Goal: Task Accomplishment & Management: Manage account settings

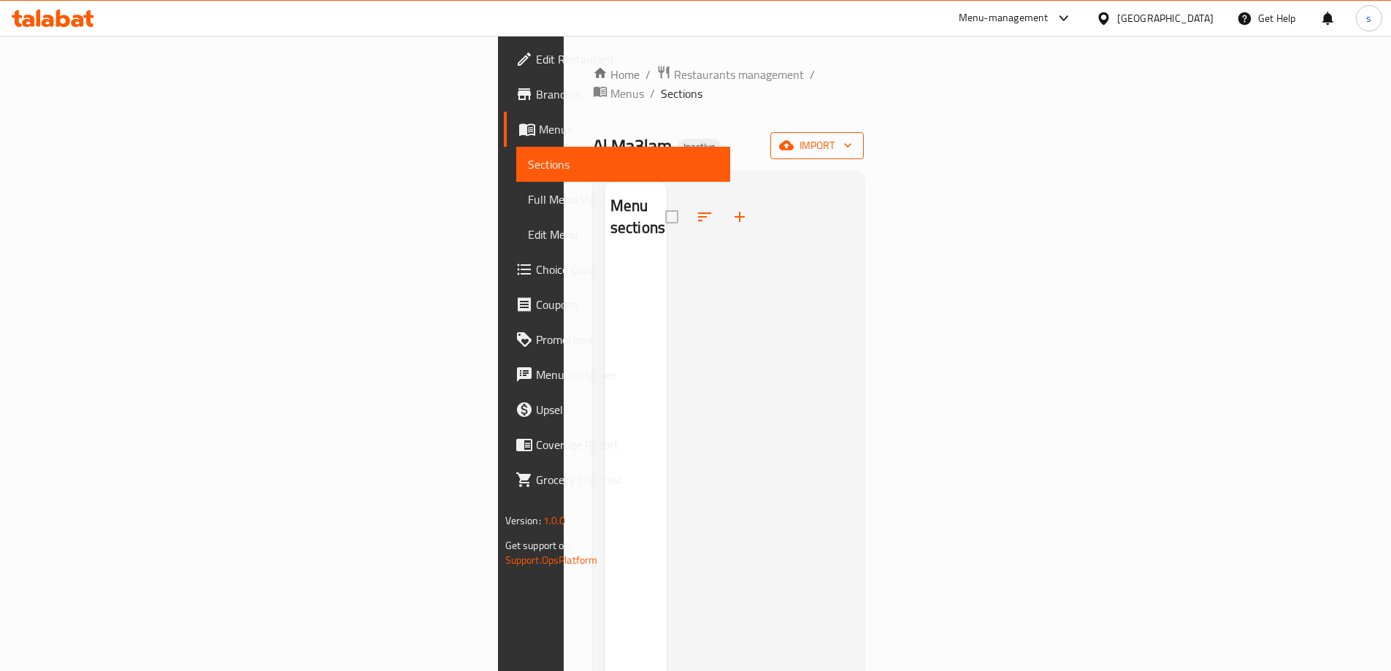
click at [852, 137] on span "import" at bounding box center [817, 146] width 70 height 18
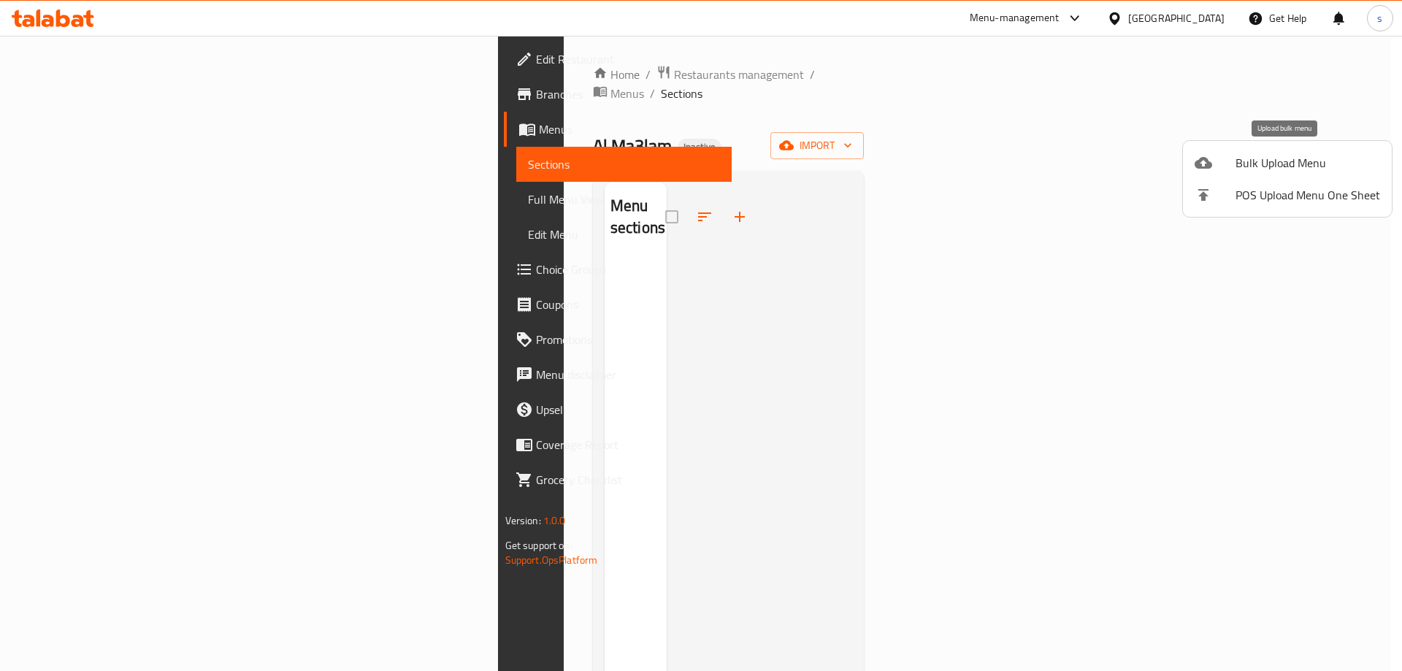
click at [1258, 158] on span "Bulk Upload Menu" at bounding box center [1307, 163] width 145 height 18
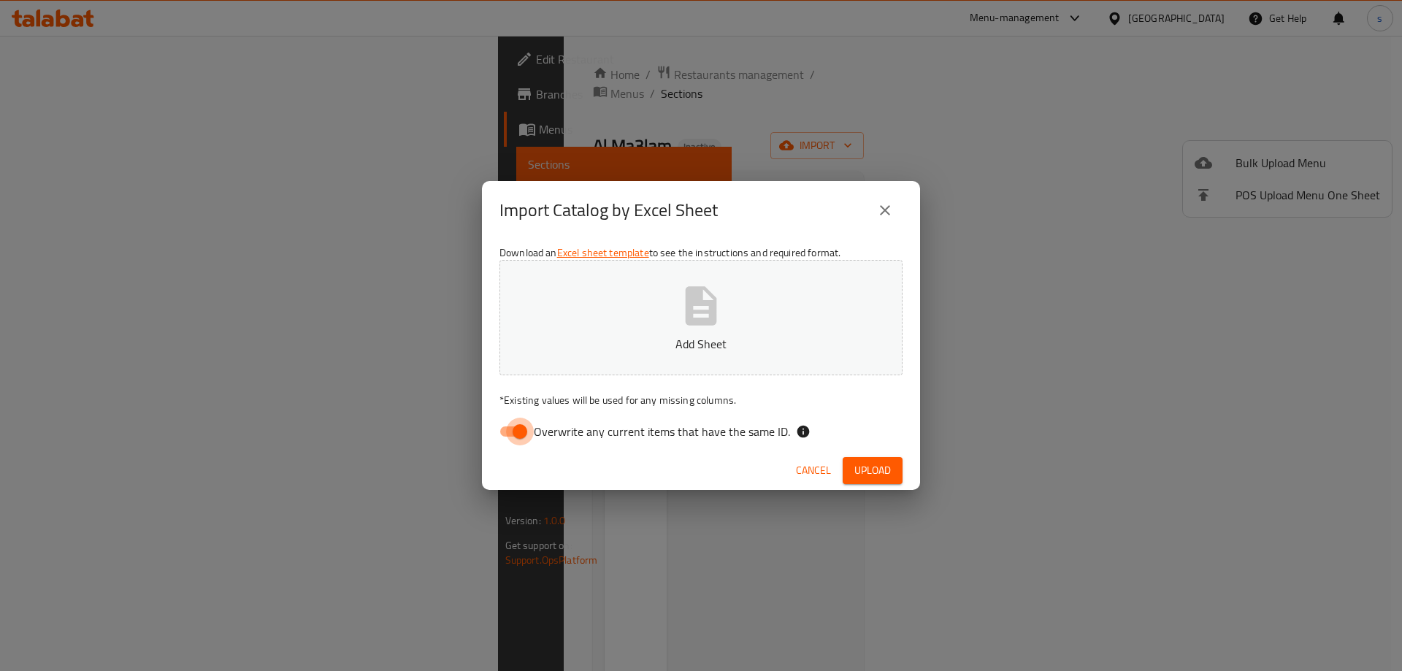
click at [510, 433] on input "Overwrite any current items that have the same ID." at bounding box center [519, 432] width 83 height 28
checkbox input "false"
click at [615, 358] on button "Add Sheet" at bounding box center [700, 317] width 403 height 115
click at [858, 469] on span "Upload" at bounding box center [872, 470] width 37 height 18
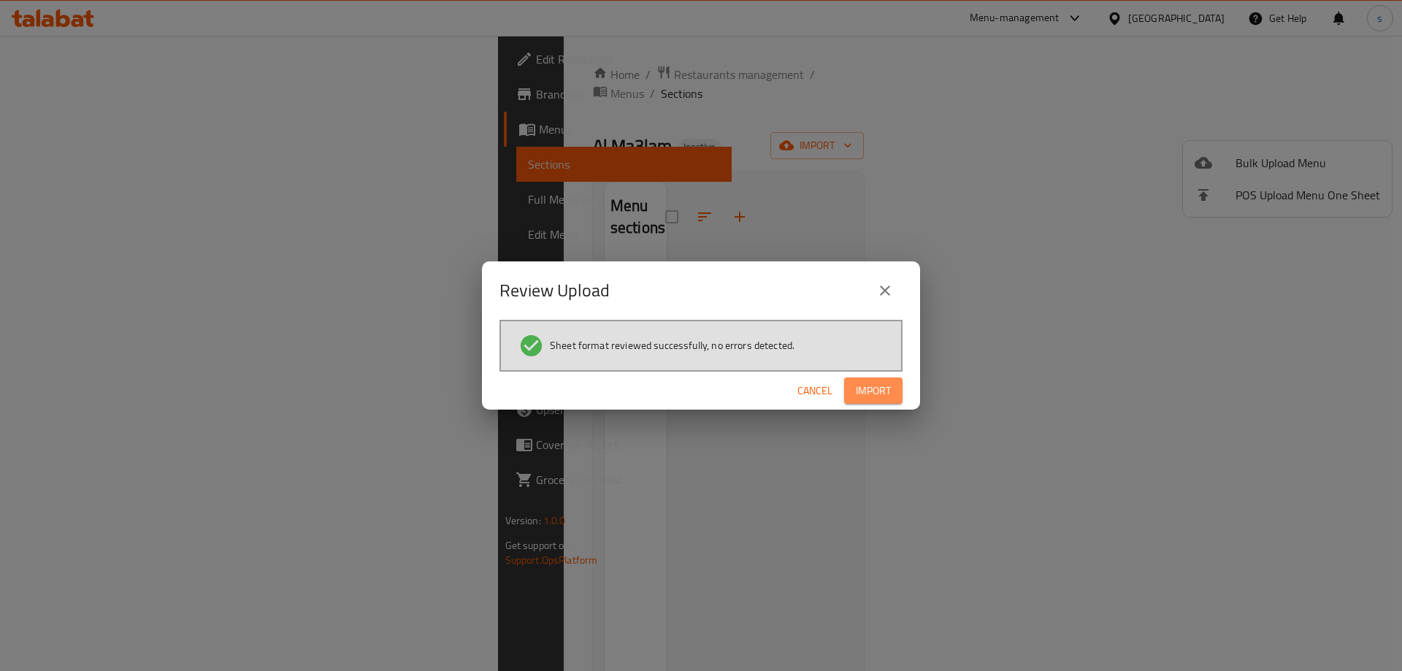
click at [867, 394] on span "Import" at bounding box center [873, 391] width 35 height 18
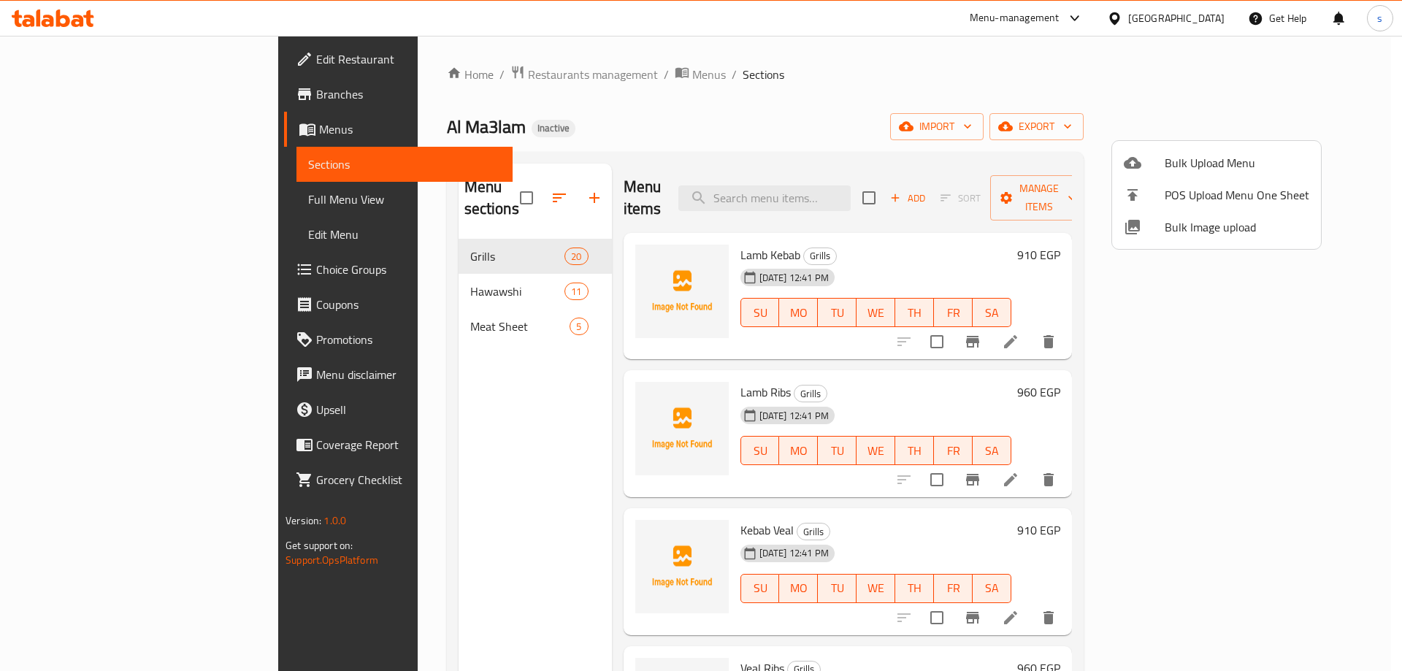
click at [488, 303] on div at bounding box center [701, 335] width 1402 height 671
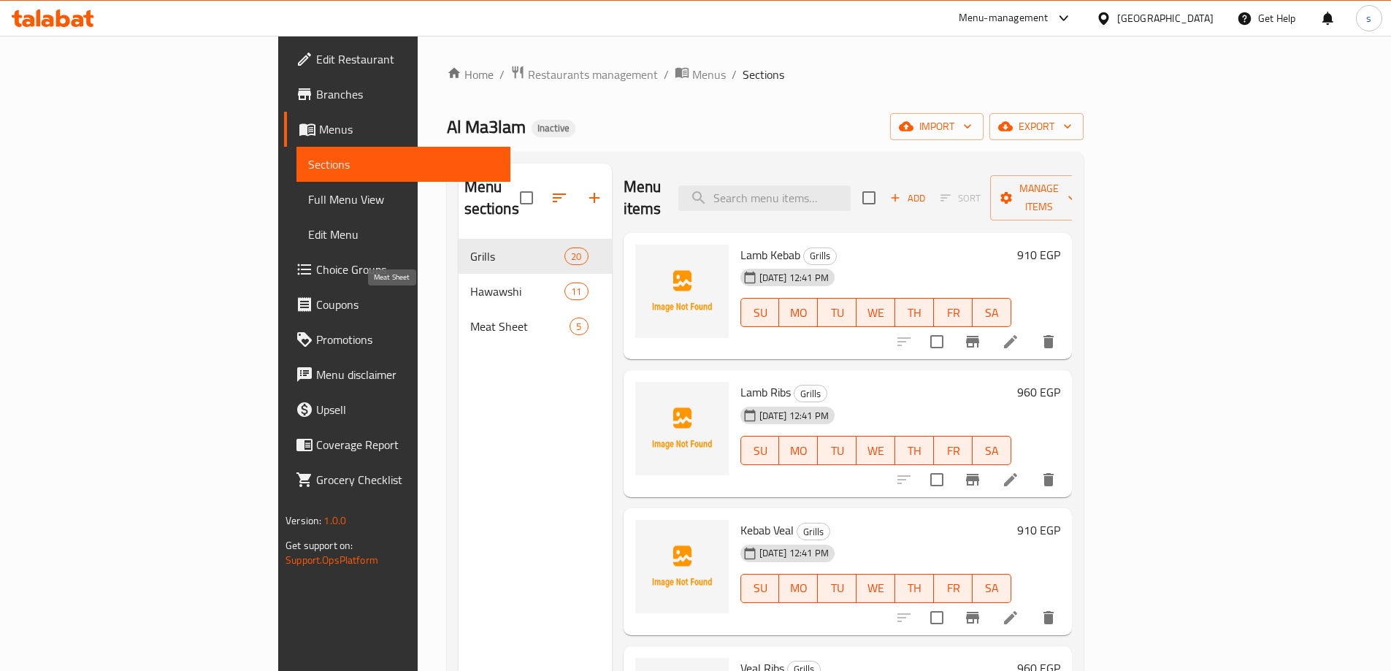
click at [485, 318] on span "Meat Sheet" at bounding box center [520, 327] width 100 height 18
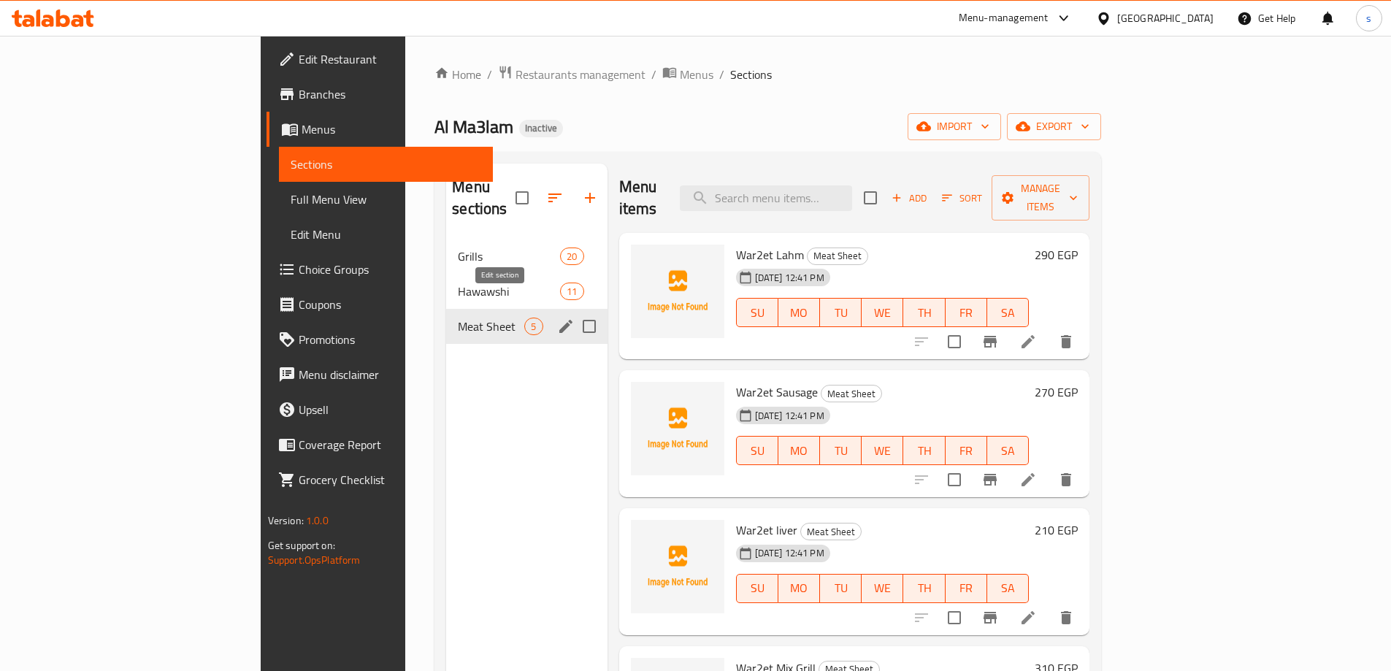
click at [559, 320] on icon "edit" at bounding box center [565, 326] width 13 height 13
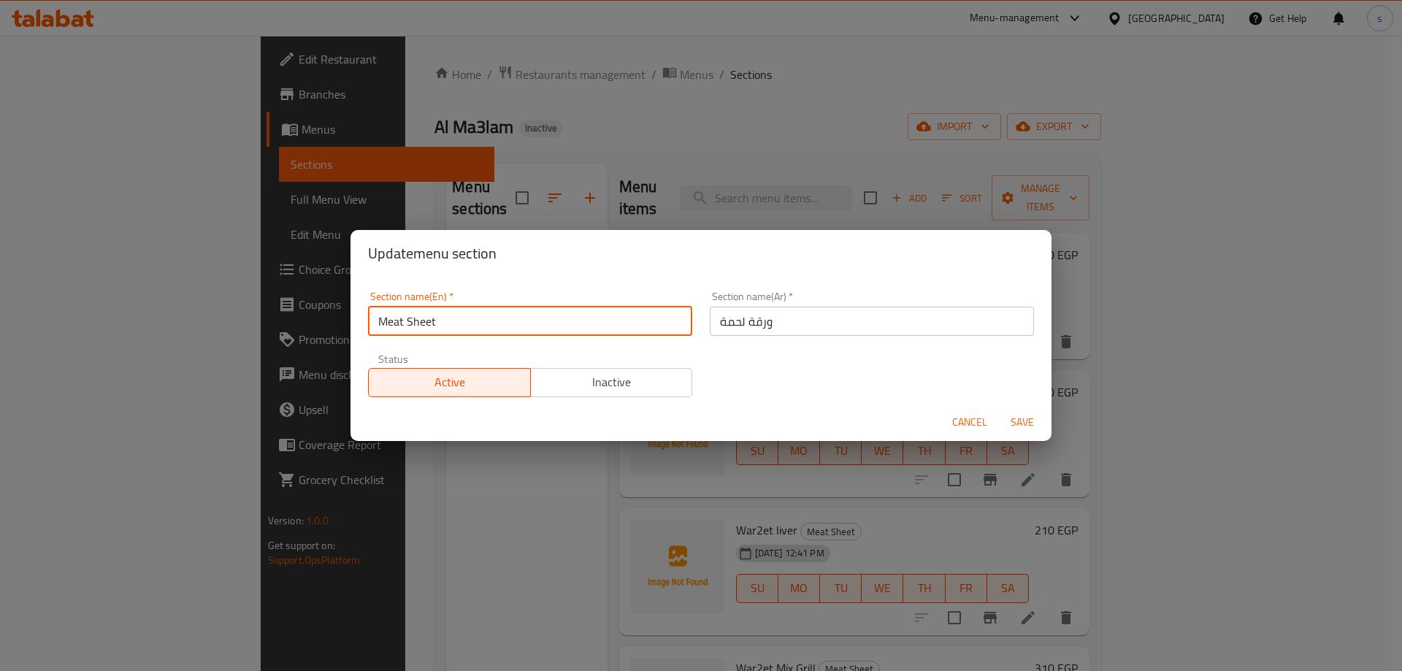
drag, startPoint x: 480, startPoint y: 314, endPoint x: 337, endPoint y: 314, distance: 142.4
click at [337, 314] on div "Update menu section Section name(En)   * Meat Sheet Section name(En) * Section …" at bounding box center [701, 335] width 1402 height 671
paste input "War2et Lahm"
type input "War2et Lahm"
click at [1021, 412] on button "Save" at bounding box center [1022, 422] width 47 height 27
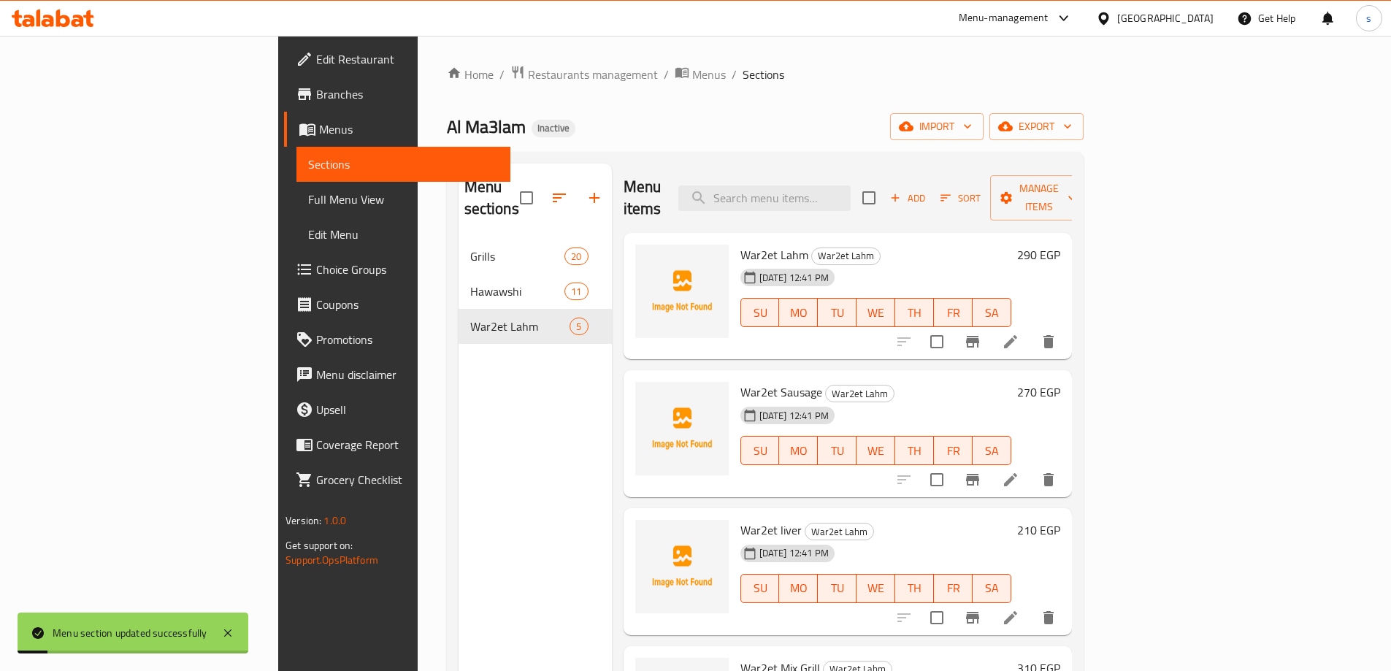
click at [659, 140] on div "Home / Restaurants management / Menus / Sections Al Ma3lam Inactive import expo…" at bounding box center [765, 455] width 637 height 781
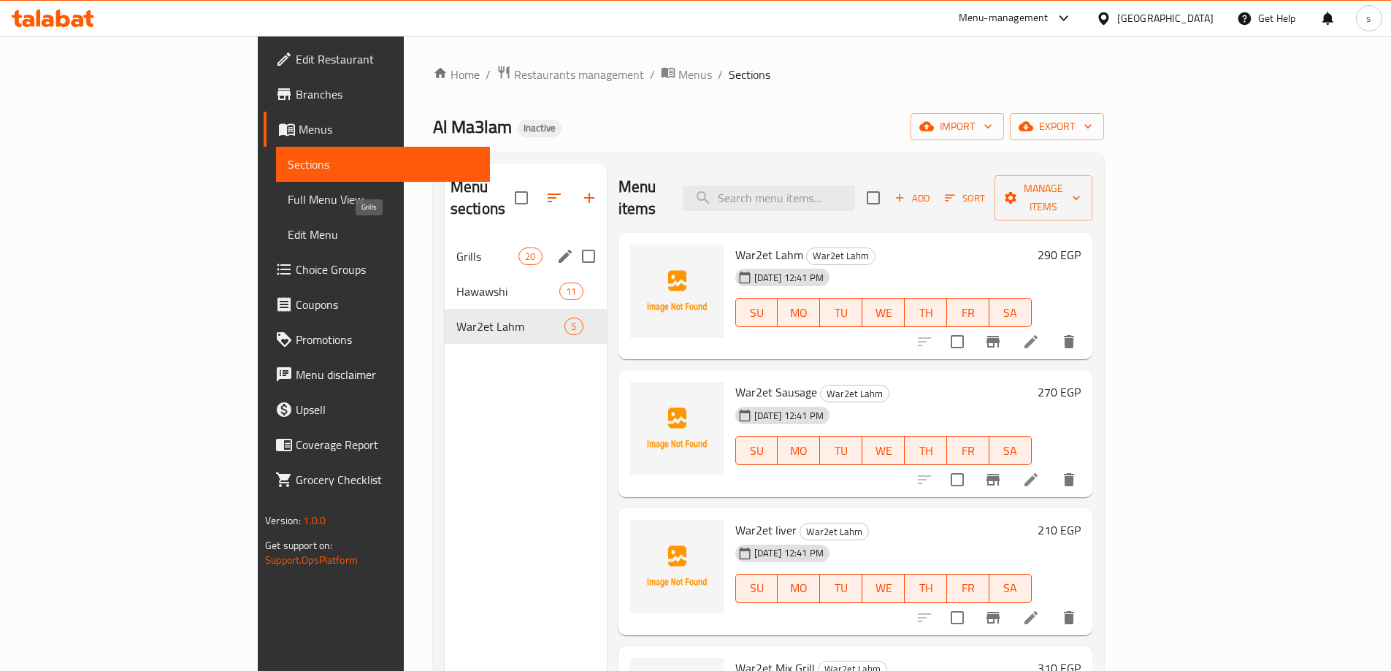
click at [456, 247] on span "Grills" at bounding box center [487, 256] width 62 height 18
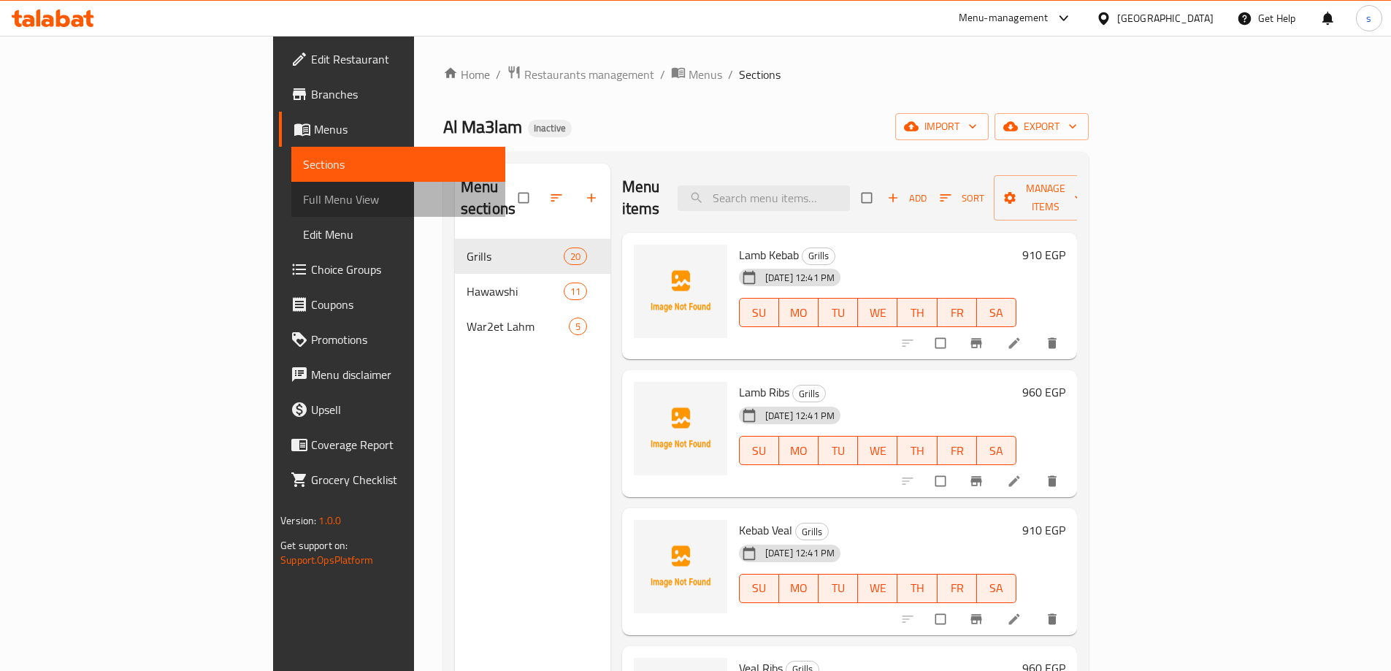
click at [303, 199] on span "Full Menu View" at bounding box center [398, 200] width 191 height 18
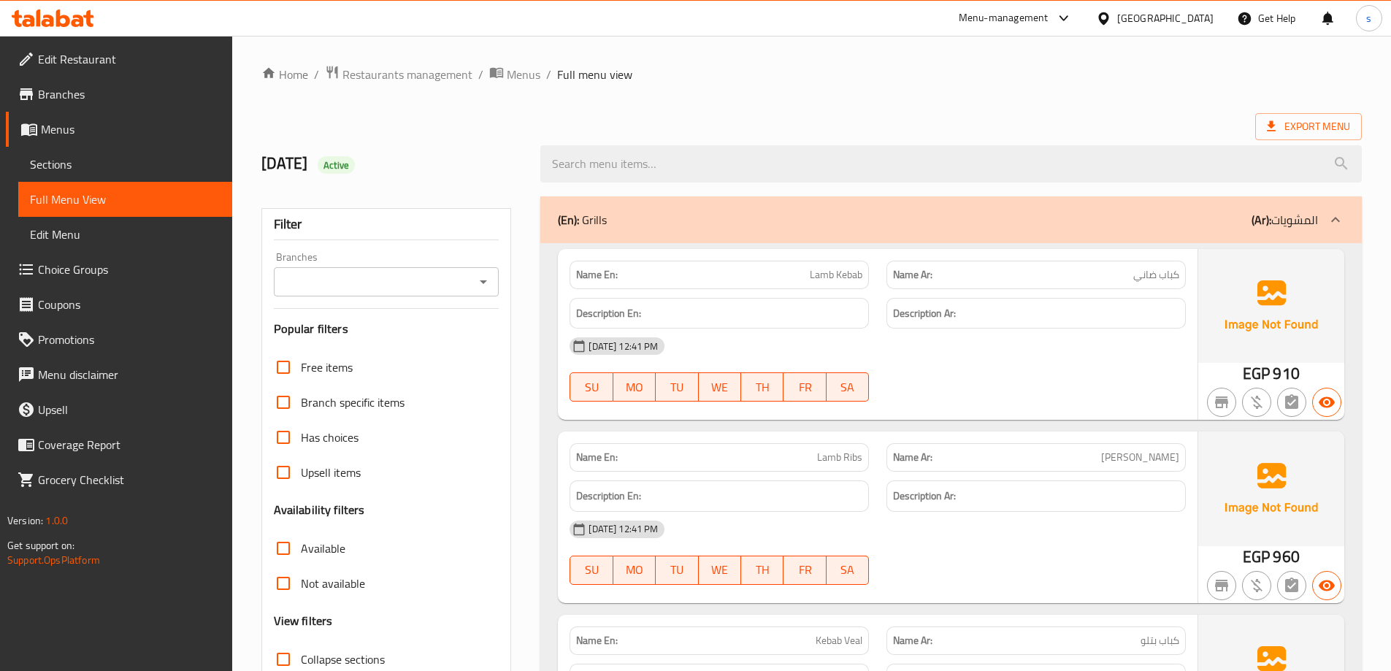
scroll to position [219, 0]
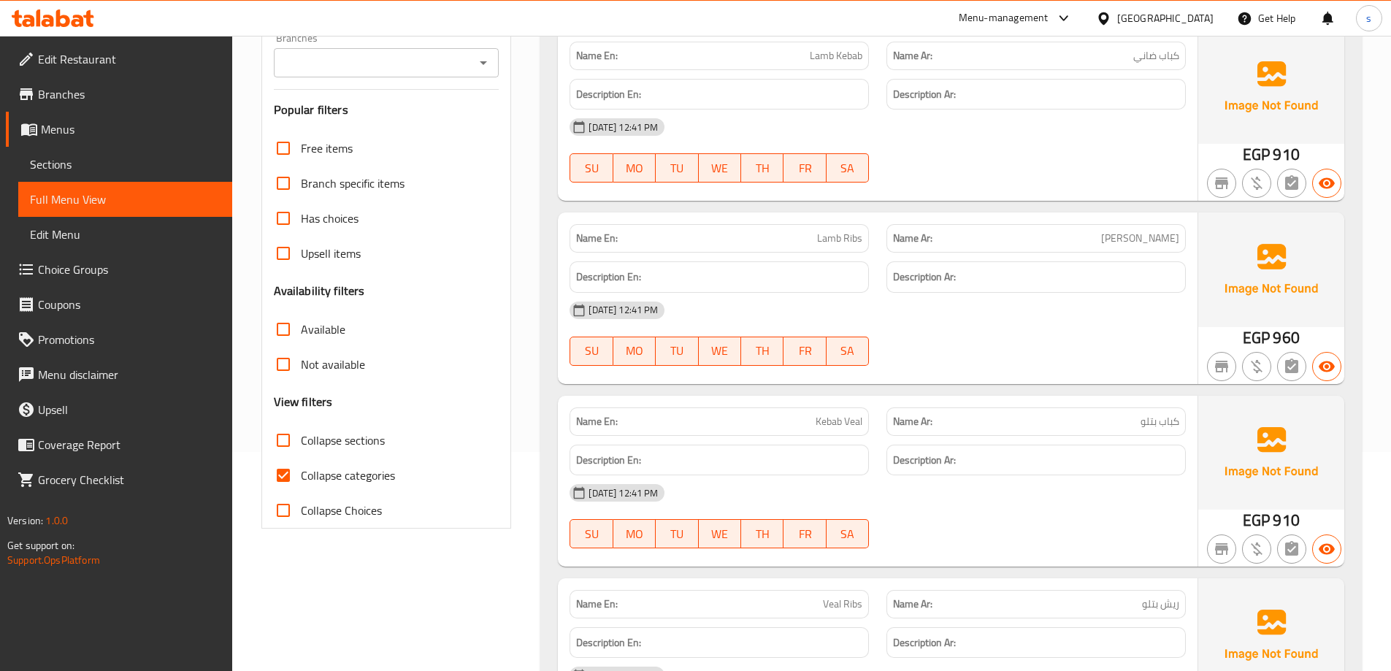
click at [284, 473] on input "Collapse categories" at bounding box center [283, 475] width 35 height 35
checkbox input "false"
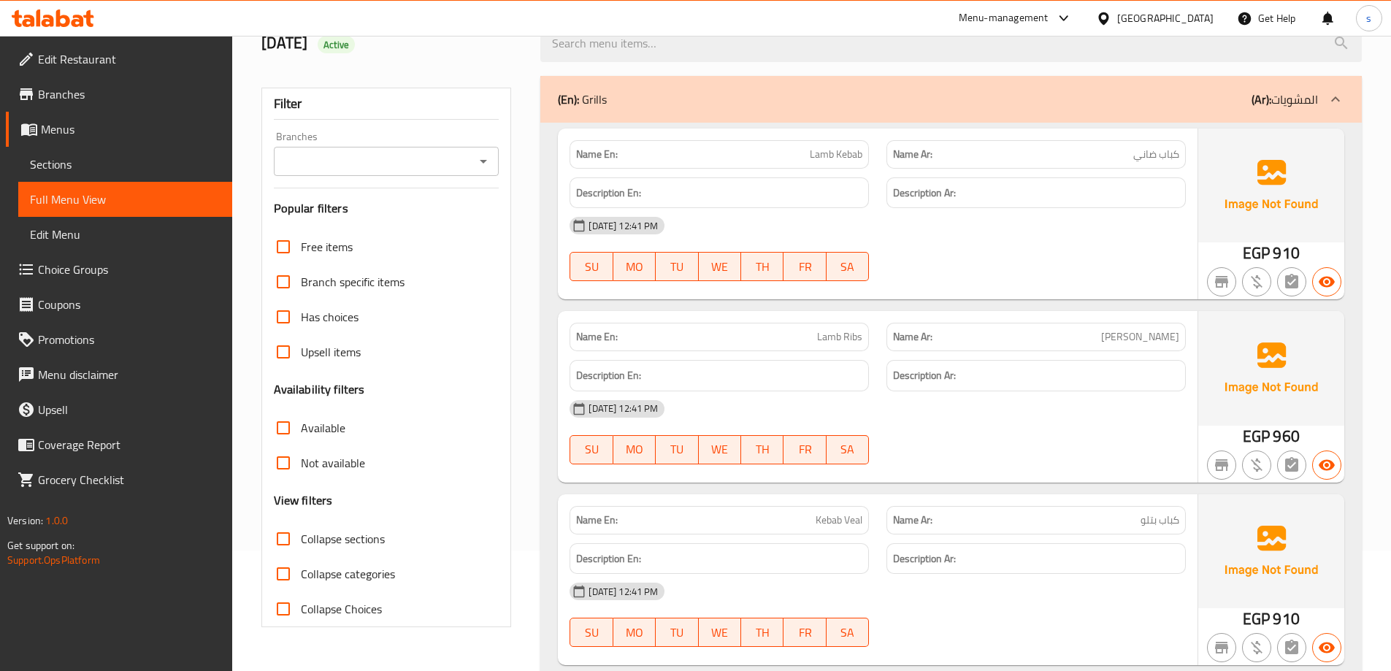
scroll to position [146, 0]
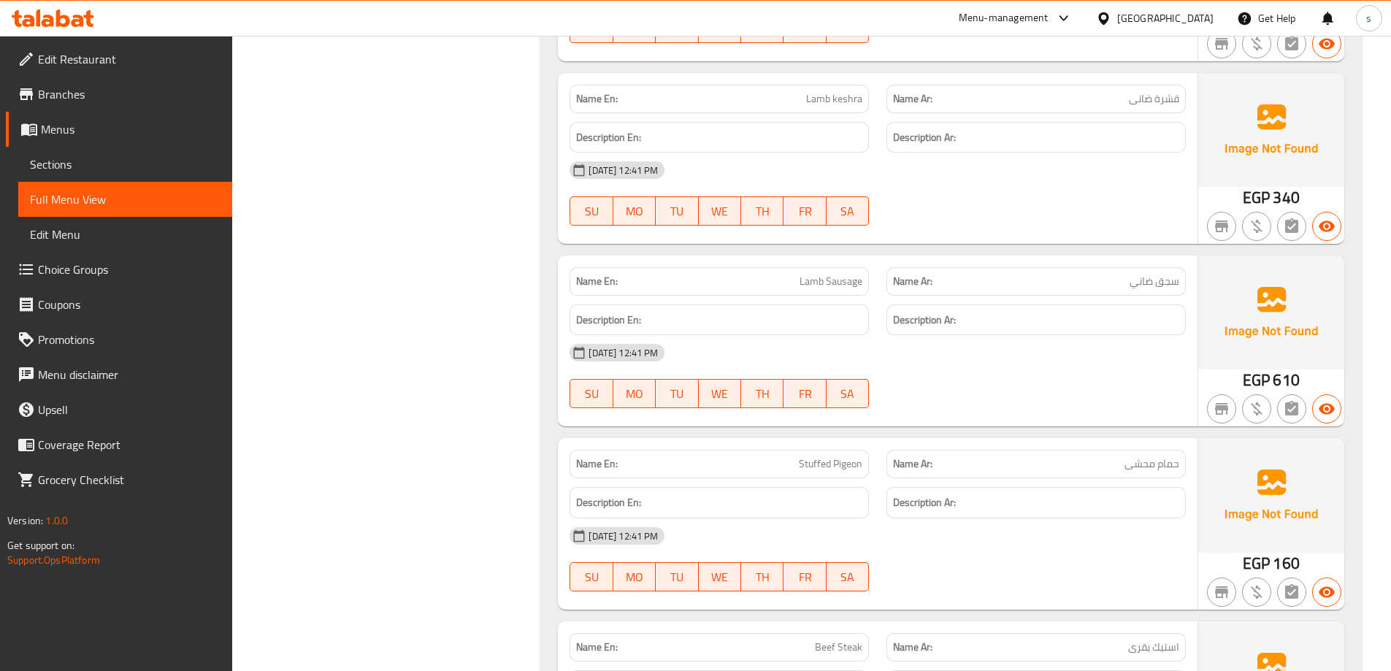
scroll to position [2351, 0]
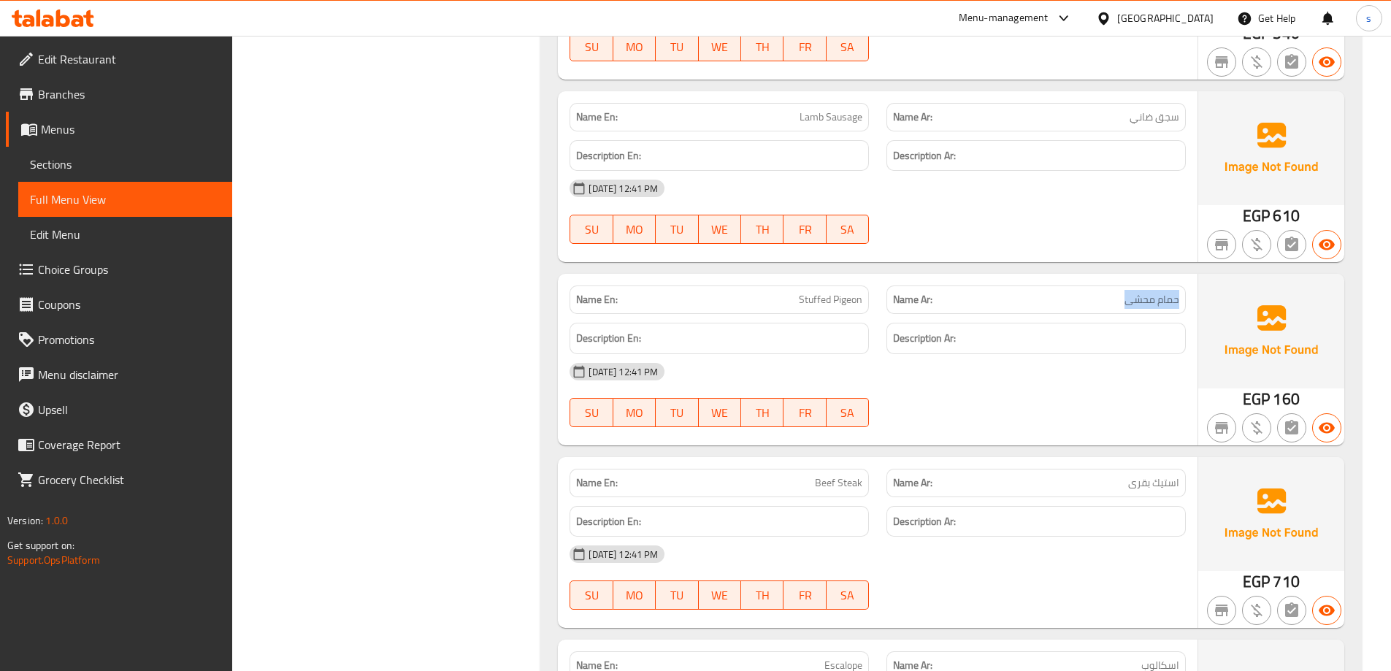
drag, startPoint x: 1117, startPoint y: 299, endPoint x: 1190, endPoint y: 304, distance: 73.2
click at [1190, 304] on div "Name Ar: حمام محشى" at bounding box center [1036, 300] width 317 height 46
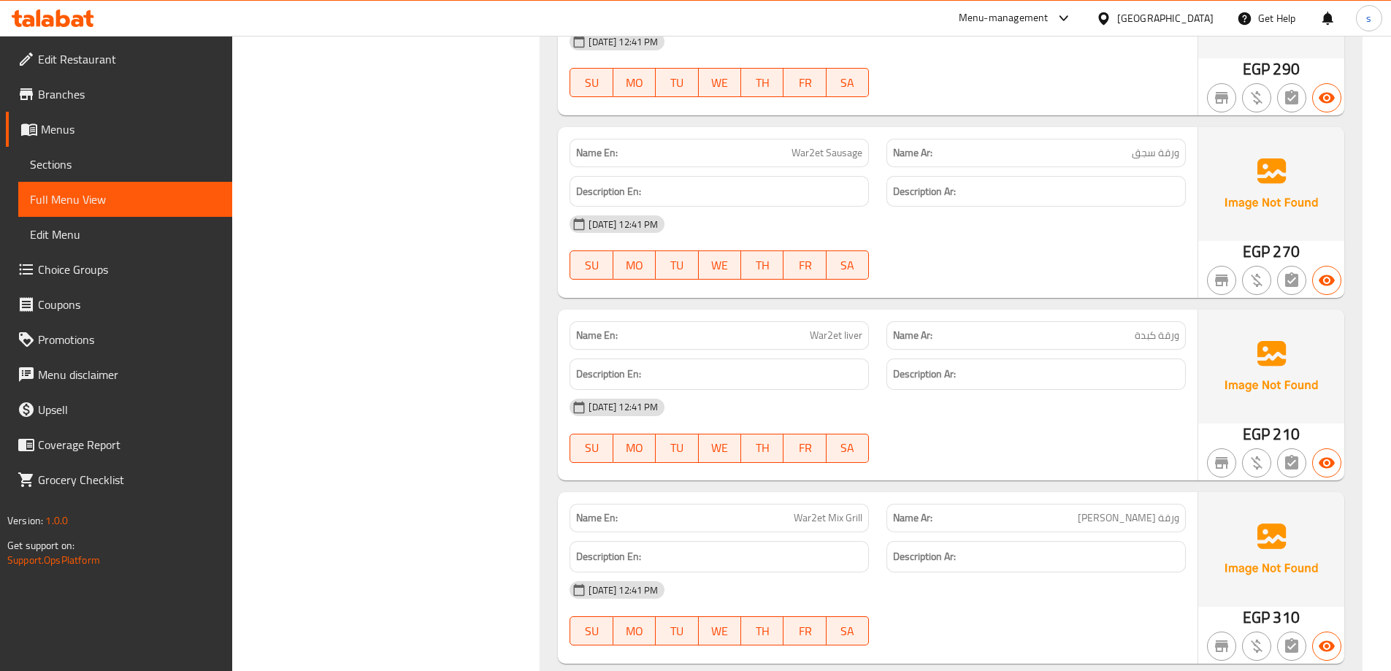
scroll to position [6471, 0]
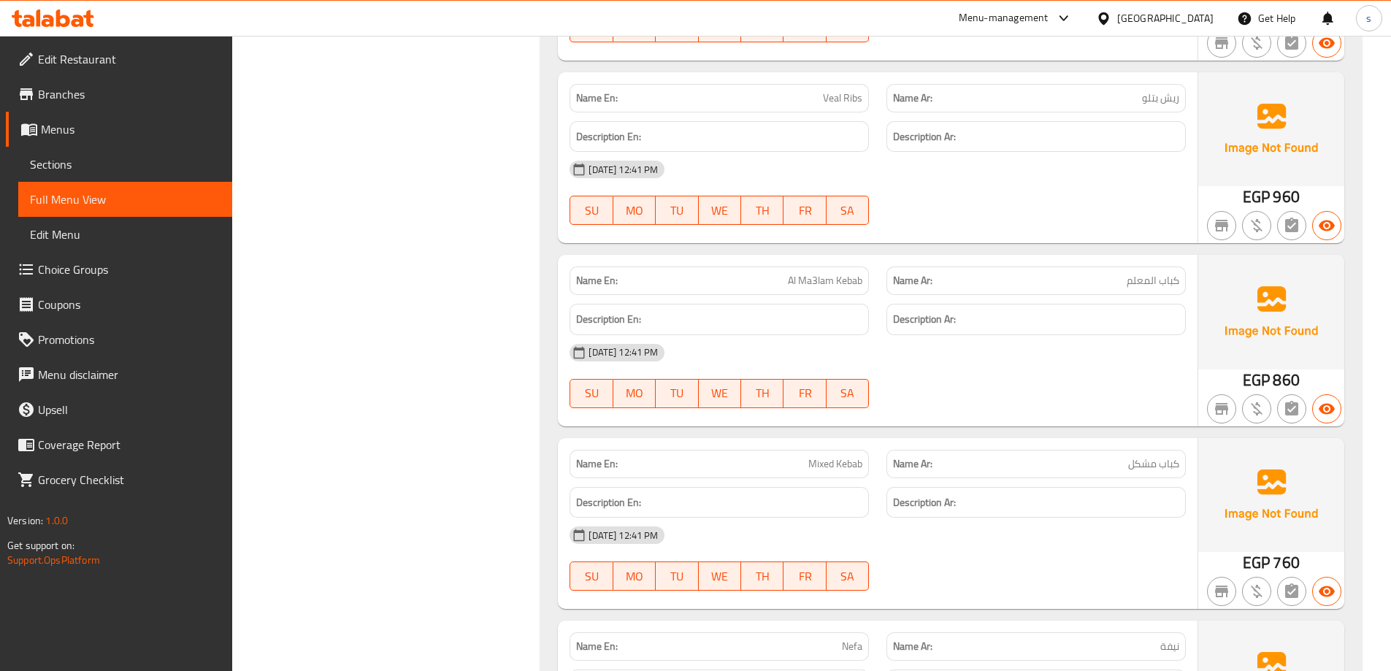
scroll to position [0, 0]
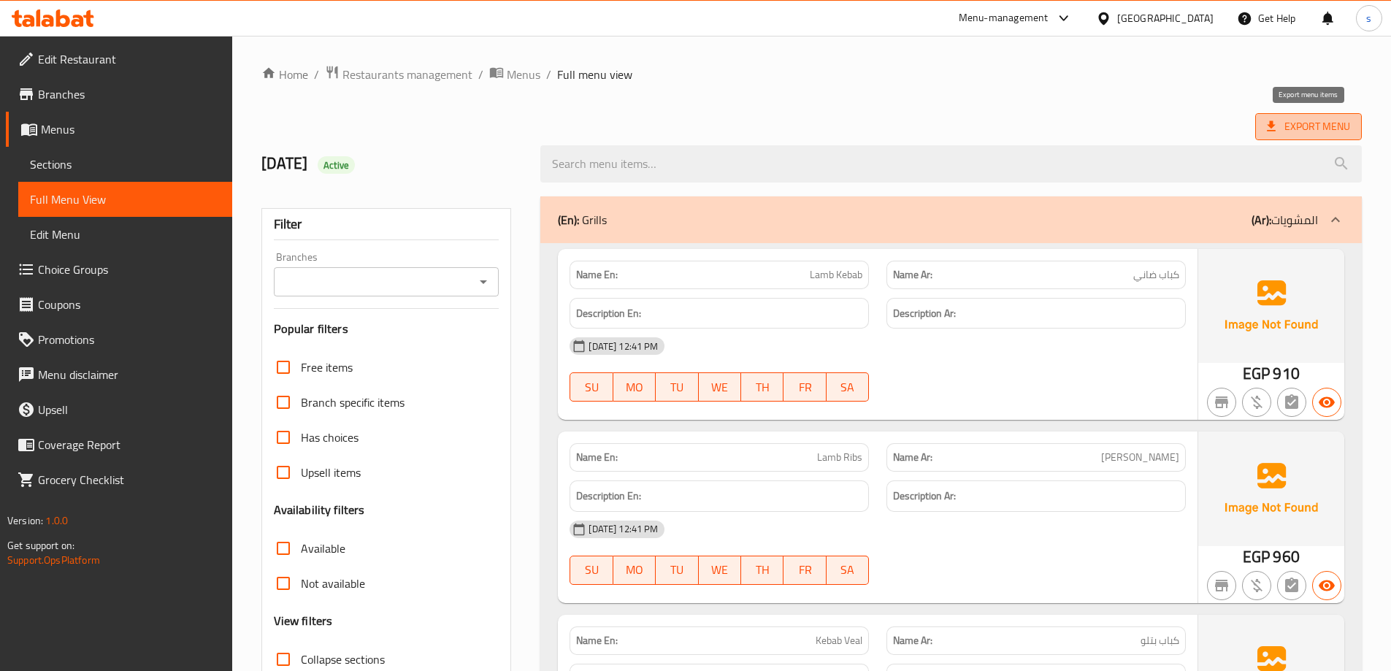
click at [1313, 132] on span "Export Menu" at bounding box center [1308, 127] width 83 height 18
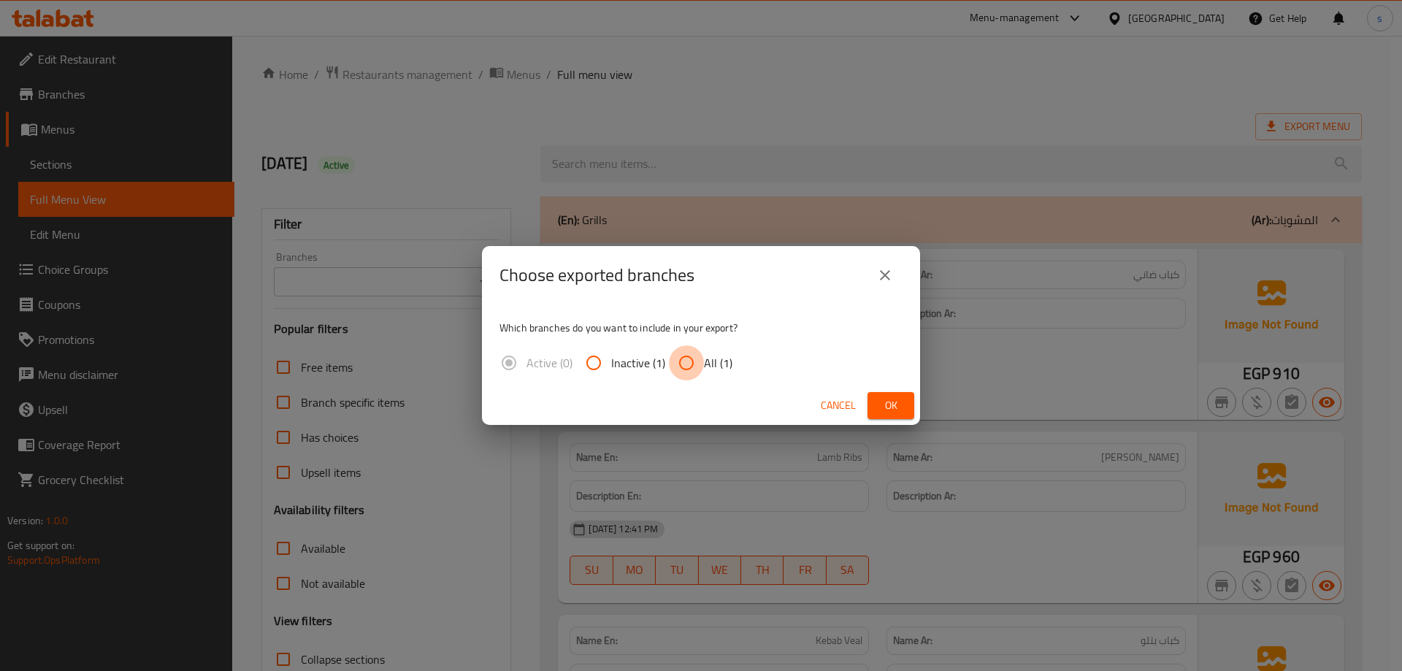
click at [684, 367] on input "All (1)" at bounding box center [686, 362] width 35 height 35
radio input "true"
click at [899, 404] on span "Ok" at bounding box center [890, 405] width 23 height 18
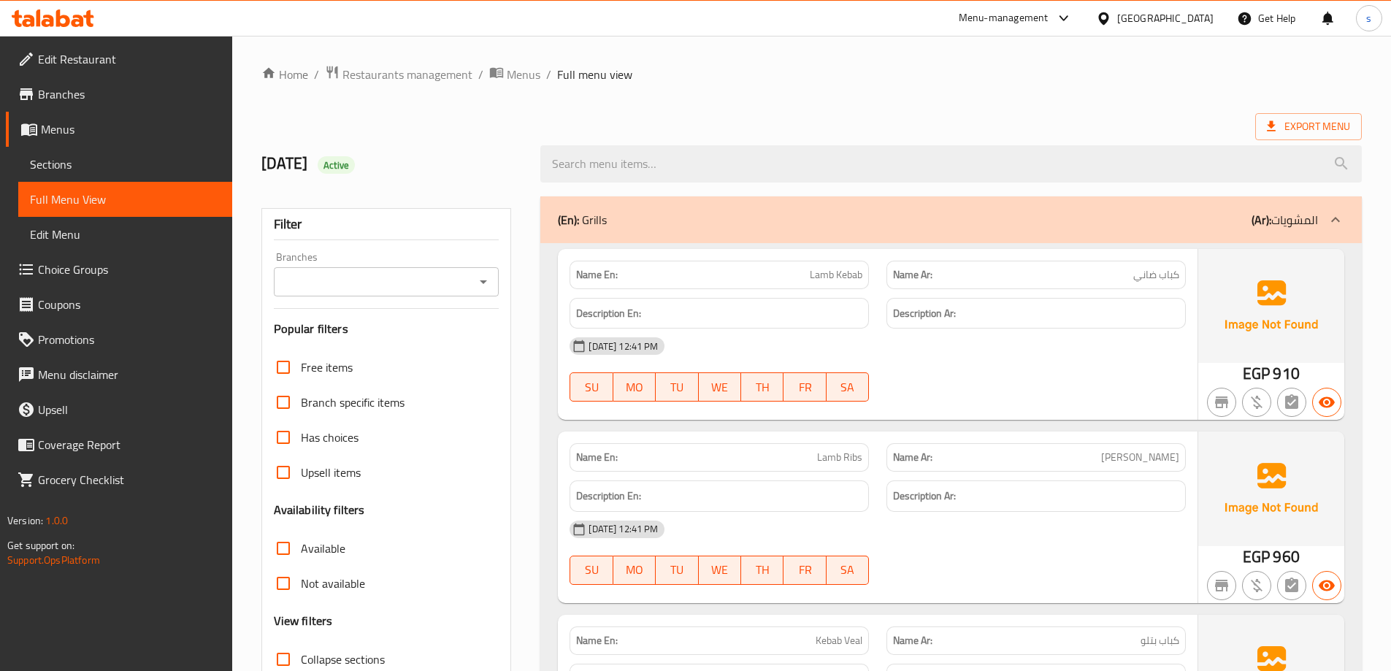
click at [457, 172] on h2 "12/10/2025 Active" at bounding box center [392, 164] width 262 height 22
click at [53, 103] on span "Branches" at bounding box center [129, 94] width 183 height 18
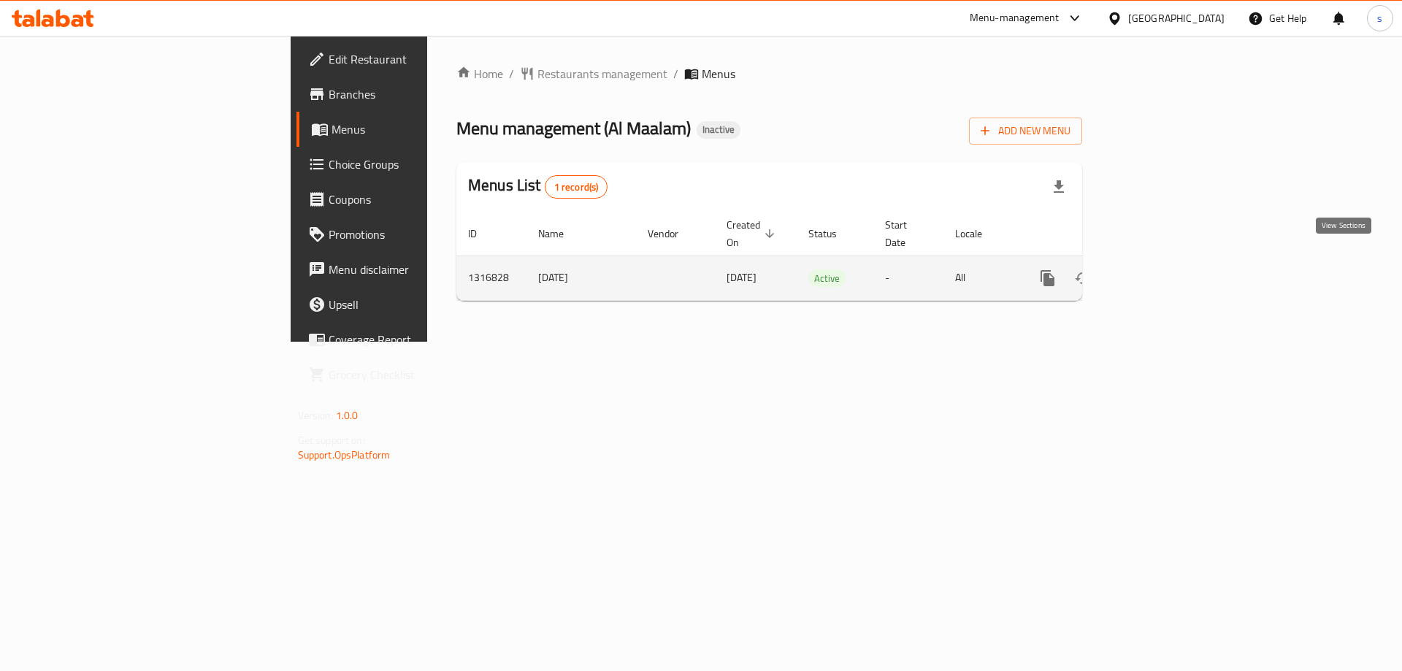
click at [1170, 261] on link "enhanced table" at bounding box center [1152, 278] width 35 height 35
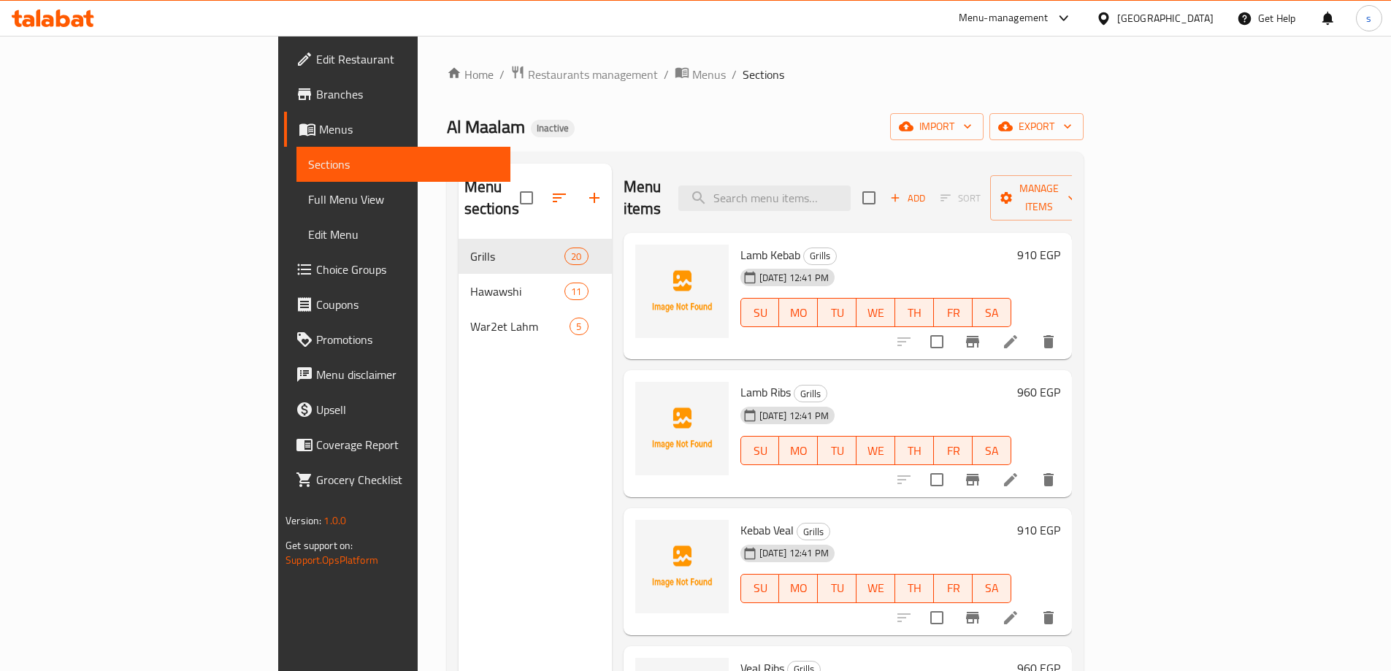
click at [724, 157] on div "Menu sections Grills 20 Hawawshi 11 War2et Lahm 5 Menu items Add Sort Manage it…" at bounding box center [765, 499] width 637 height 694
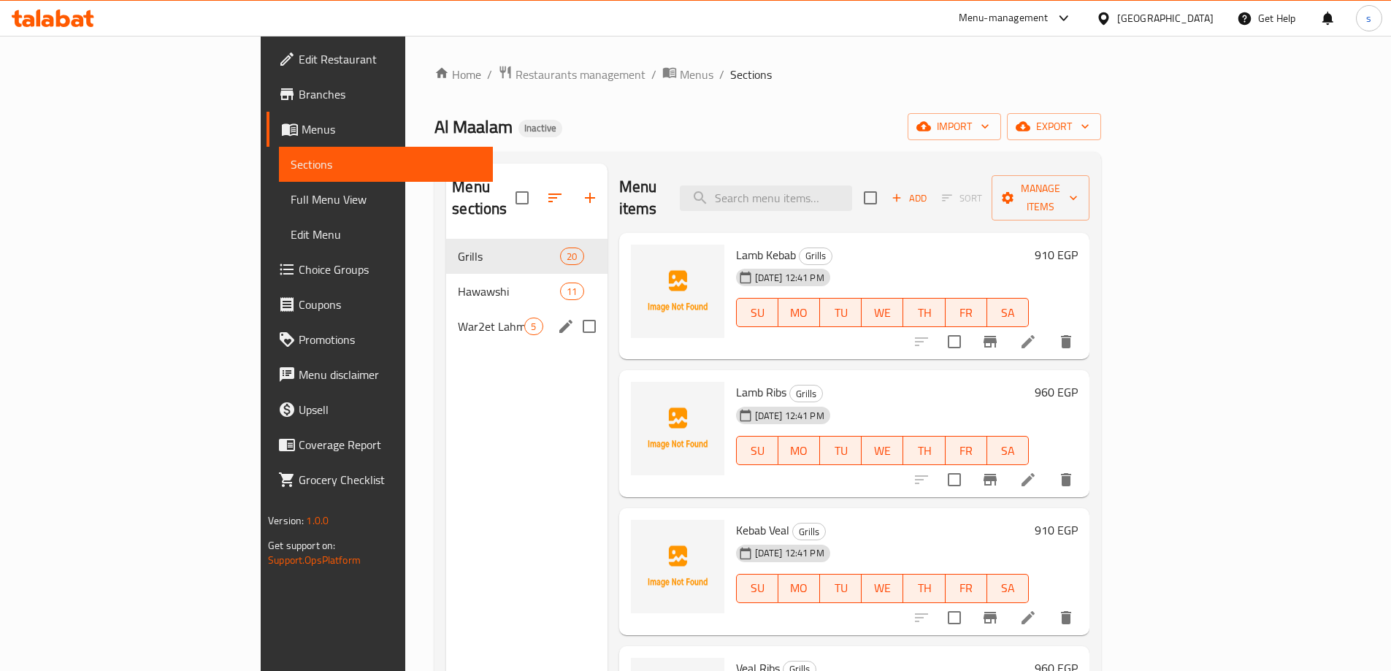
scroll to position [73, 0]
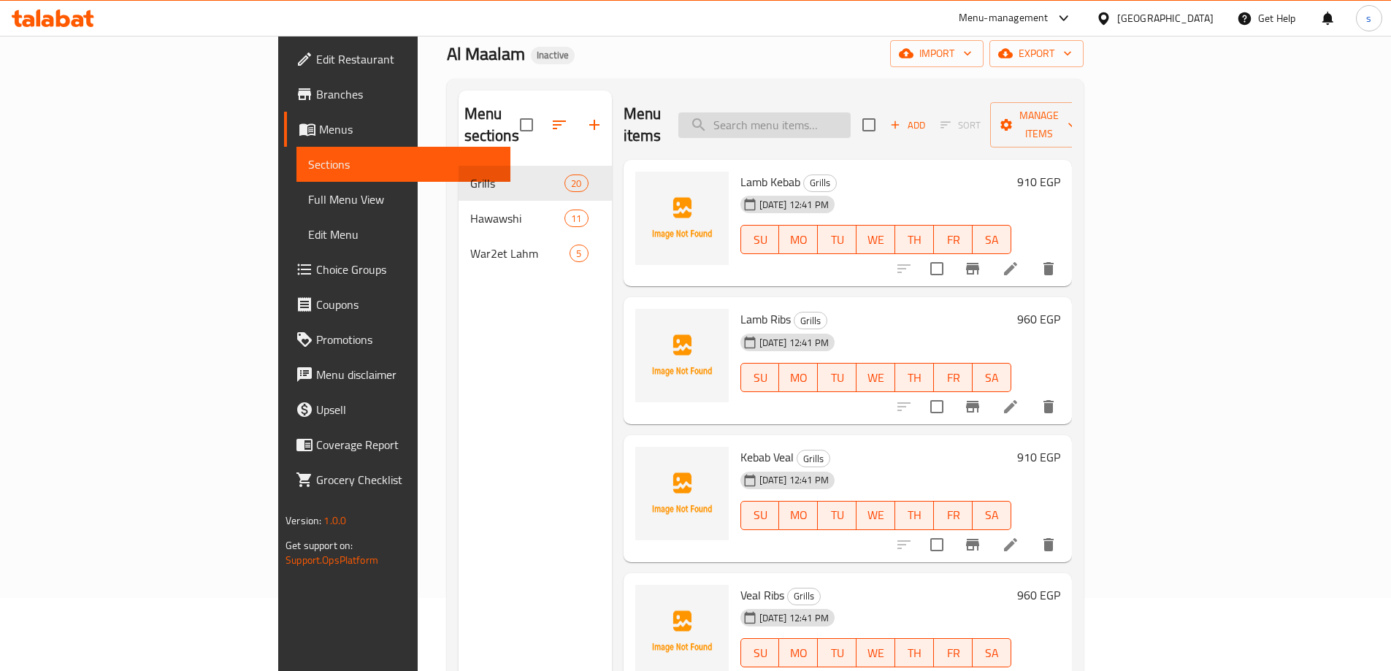
click at [817, 114] on input "search" at bounding box center [764, 125] width 172 height 26
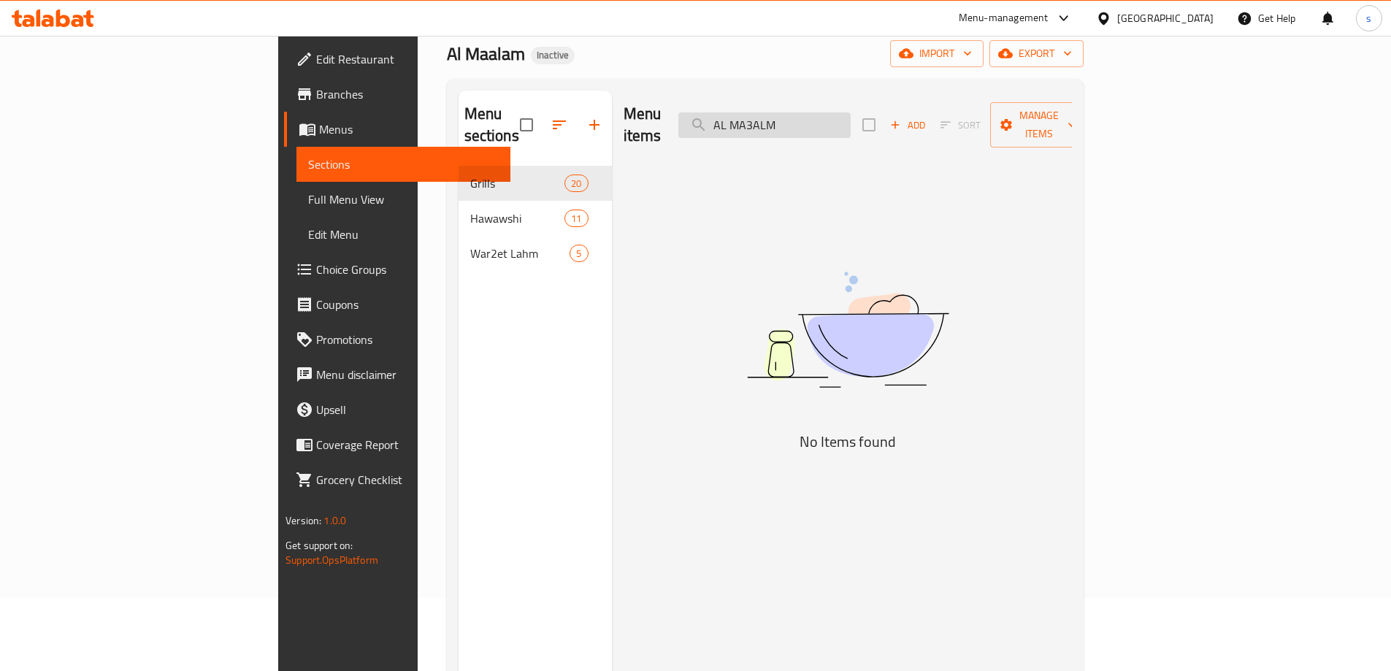
drag, startPoint x: 906, startPoint y: 124, endPoint x: 801, endPoint y: 116, distance: 105.4
click at [801, 116] on input "AL MA3ALM" at bounding box center [764, 125] width 172 height 26
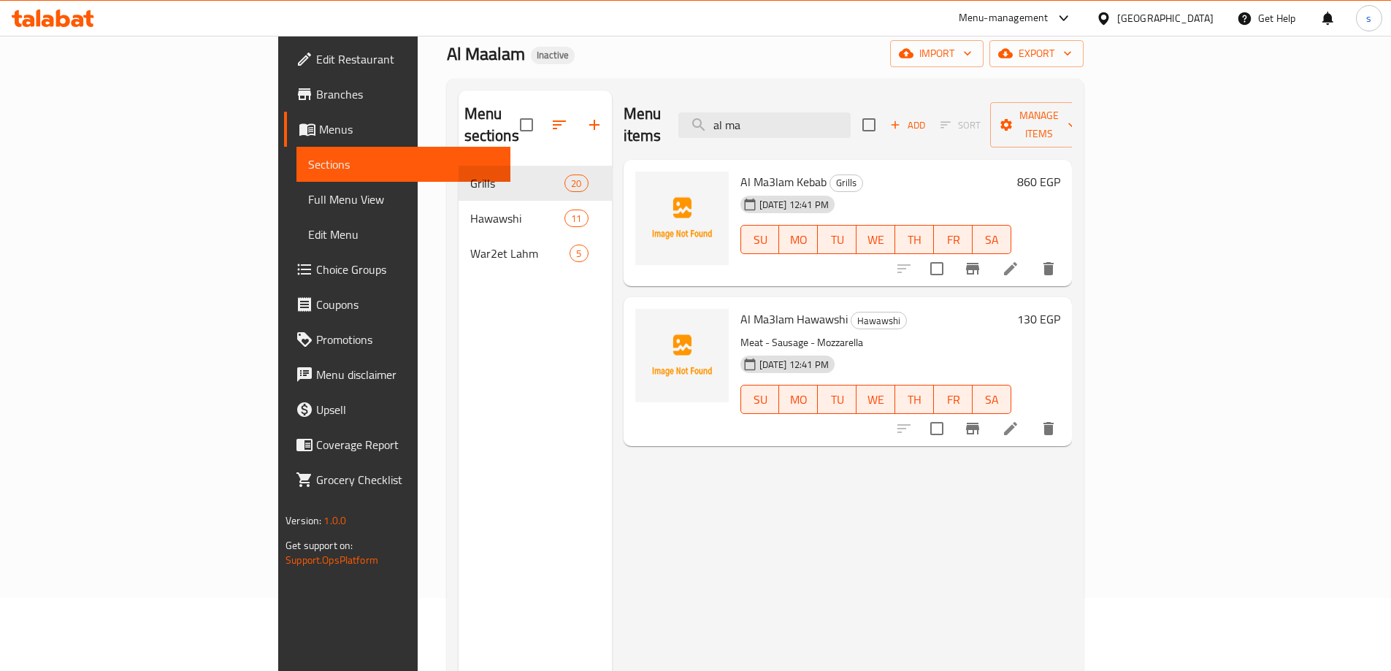
type input "al ma"
drag, startPoint x: 723, startPoint y: 302, endPoint x: 639, endPoint y: 298, distance: 84.8
click at [639, 303] on div "Al Ma3lam Hawawshi Hawawshi Meat - Sausage - Mozzarella 12-10-2025 12:41 PM SU …" at bounding box center [847, 371] width 437 height 137
copy div "Al Ma3lam"
click at [1017, 262] on icon at bounding box center [1010, 268] width 13 height 13
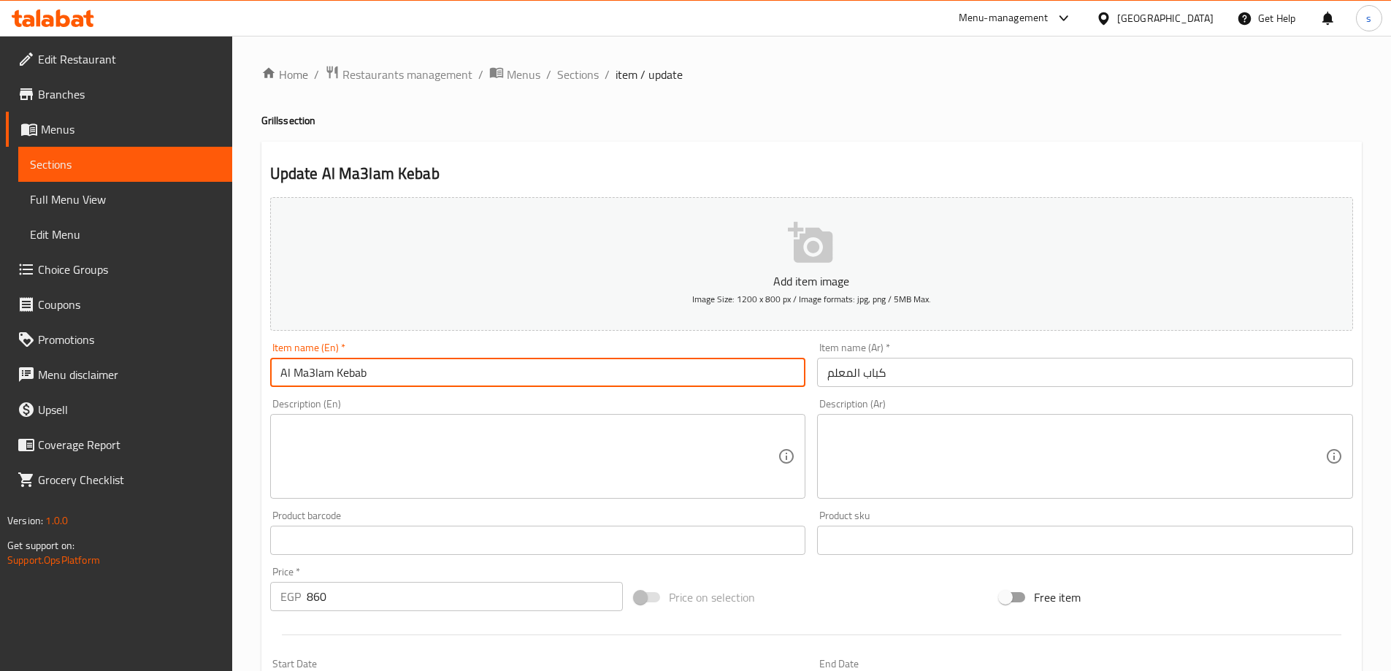
click at [309, 375] on input "Al Ma3lam Kebab" at bounding box center [538, 372] width 536 height 29
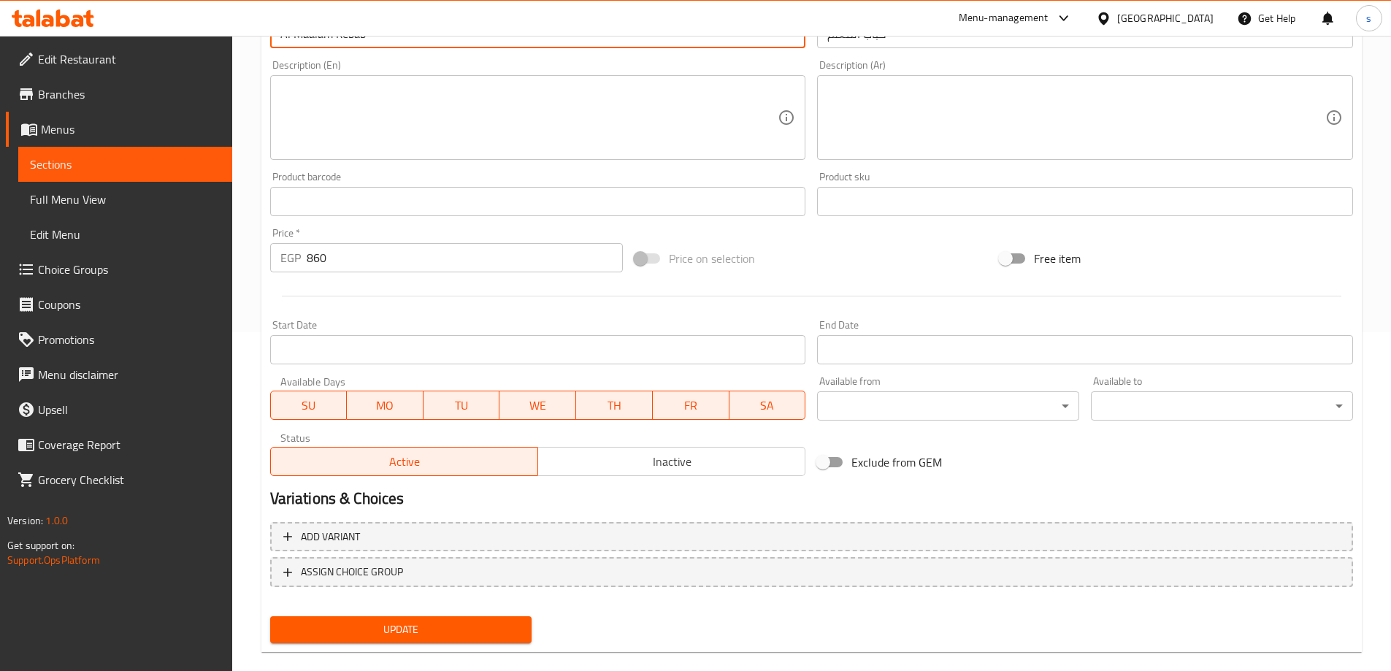
scroll to position [361, 0]
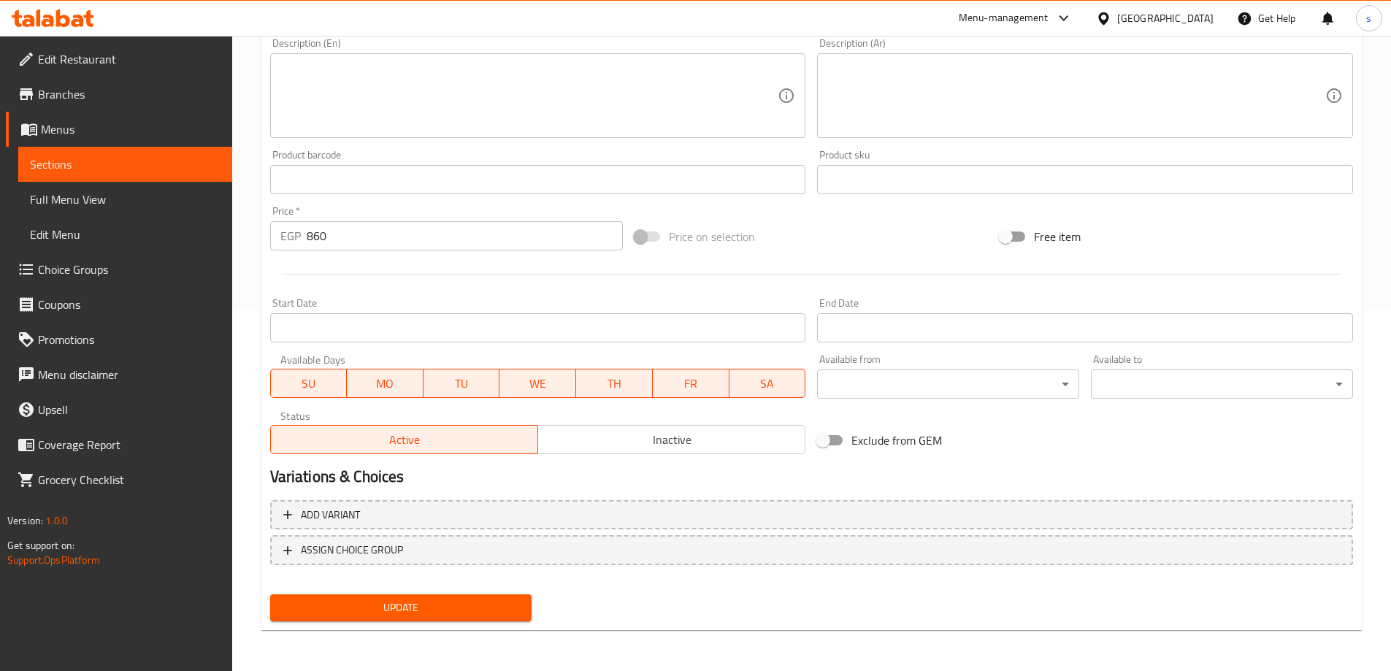
type input "Al Maalam Kebab"
click at [391, 600] on span "Update" at bounding box center [401, 608] width 239 height 18
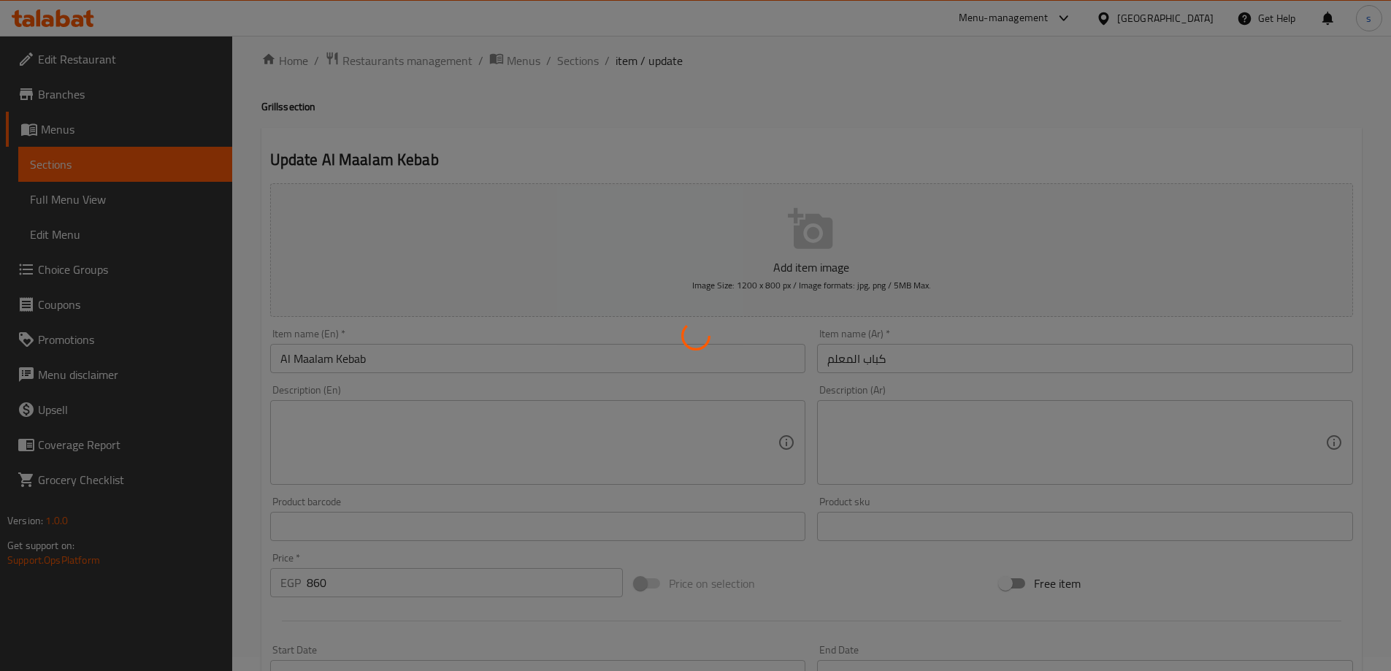
scroll to position [0, 0]
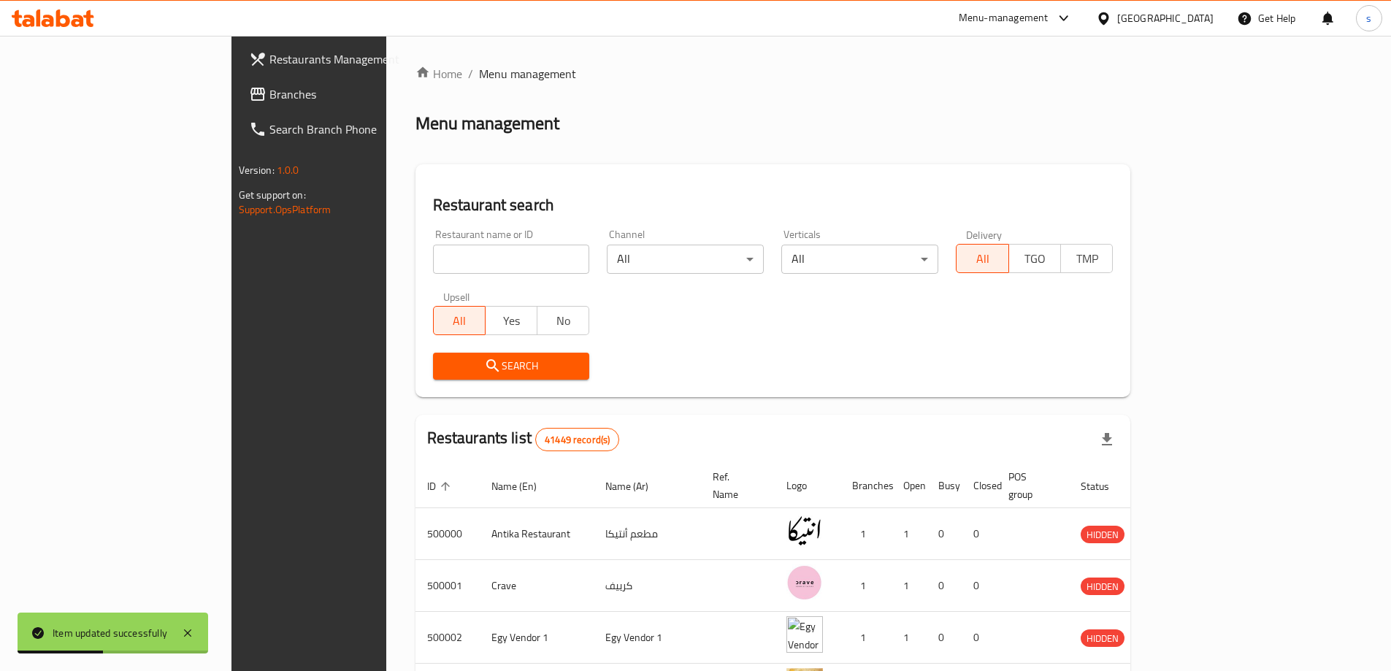
click at [269, 93] on span "Branches" at bounding box center [360, 94] width 183 height 18
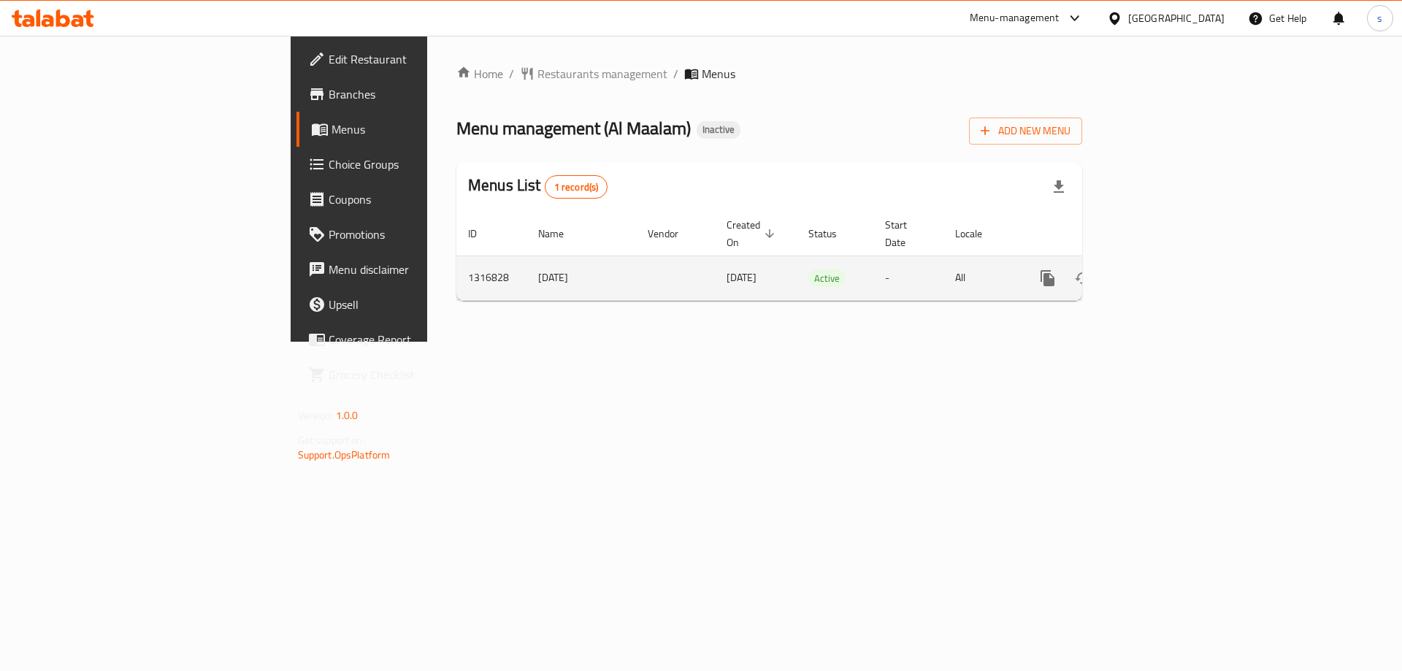
click at [1162, 269] on icon "enhanced table" at bounding box center [1153, 278] width 18 height 18
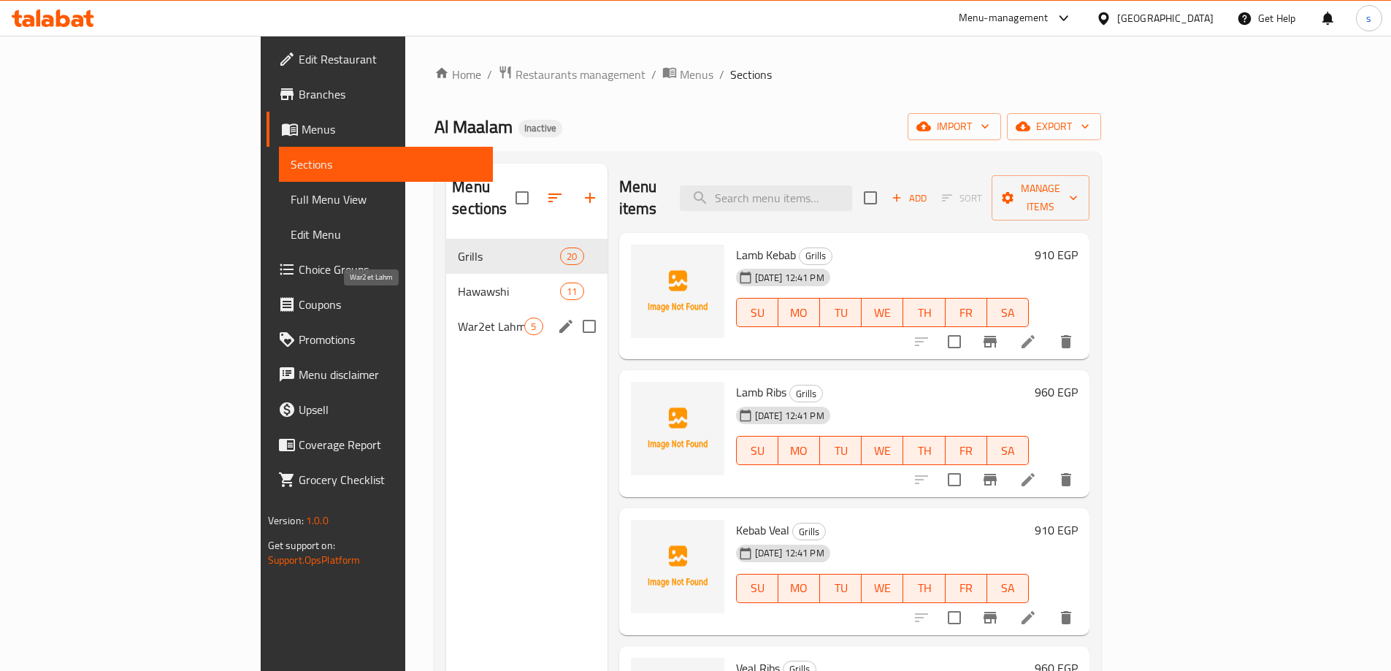
click at [458, 318] on span "War2et Lahm" at bounding box center [491, 327] width 66 height 18
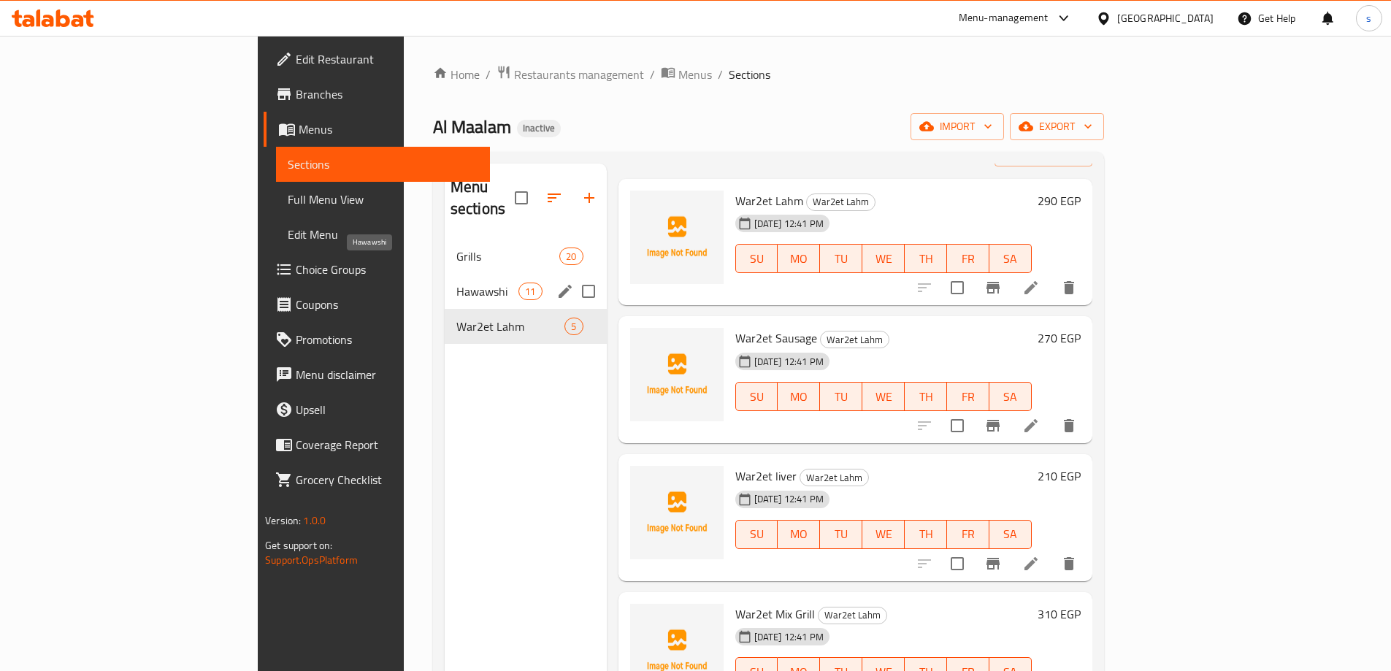
click at [456, 283] on span "Hawawshi" at bounding box center [487, 292] width 62 height 18
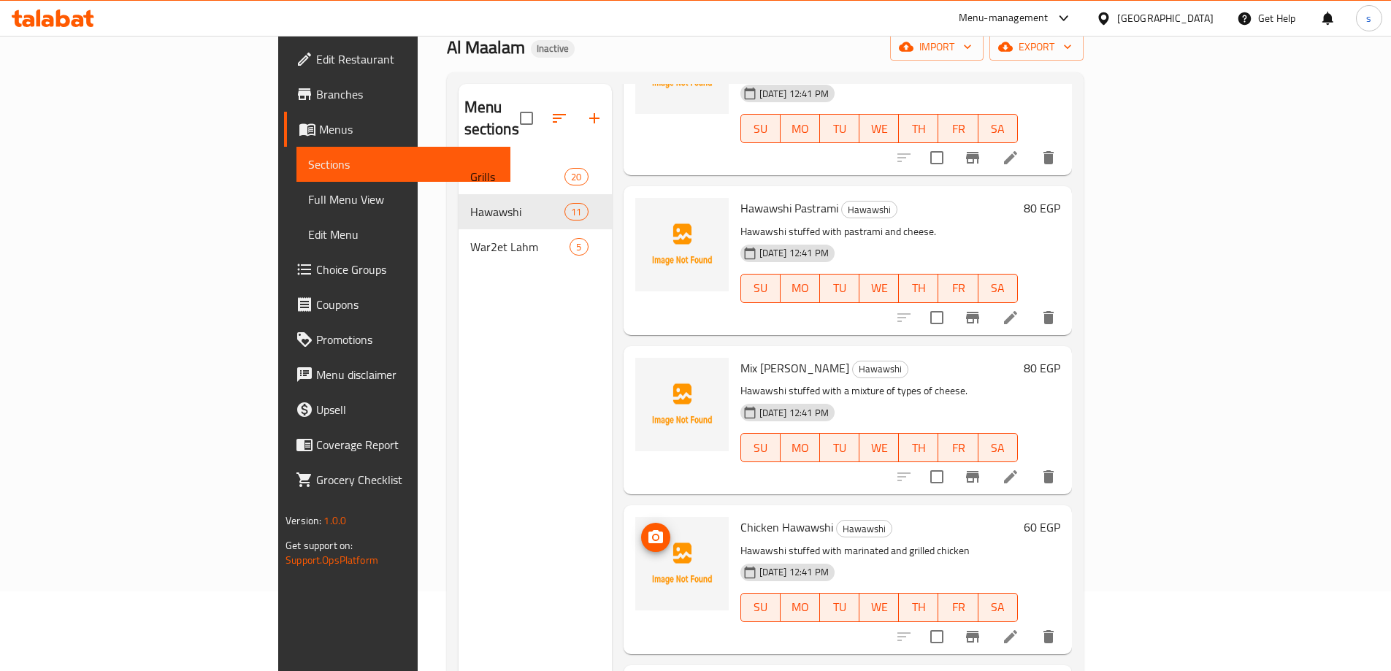
scroll to position [204, 0]
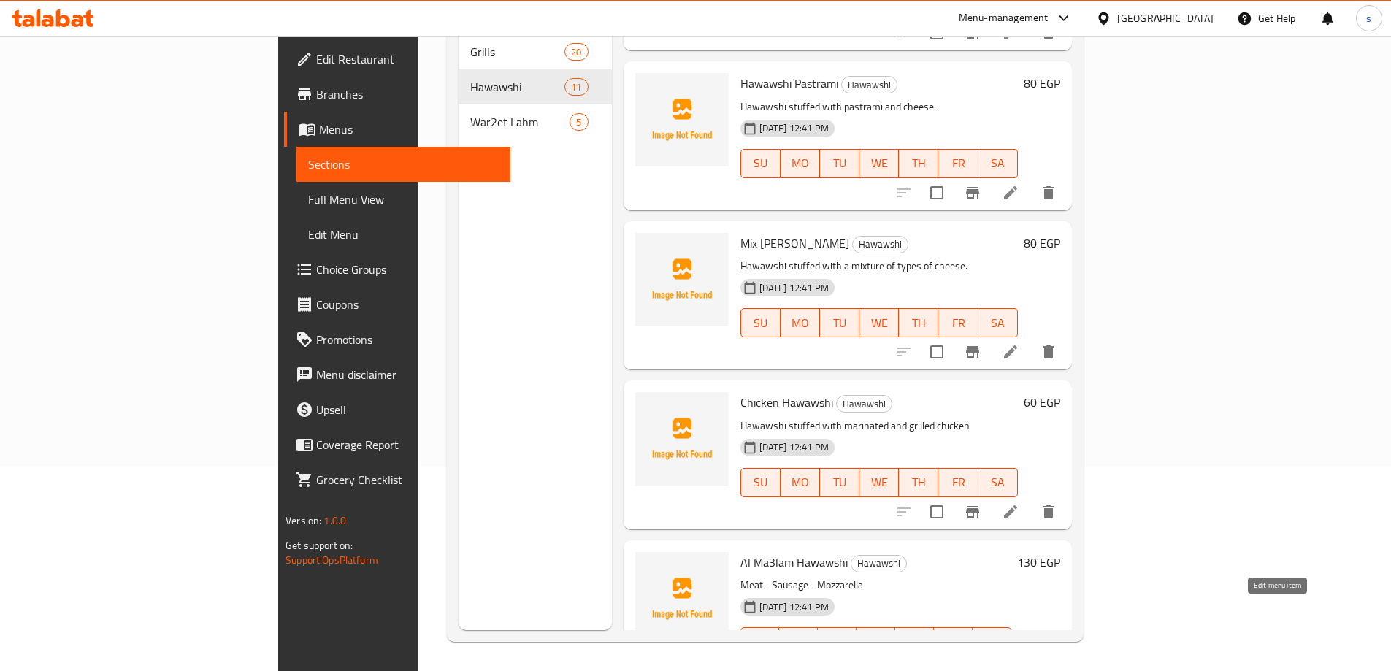
click at [1017, 664] on icon at bounding box center [1010, 670] width 13 height 13
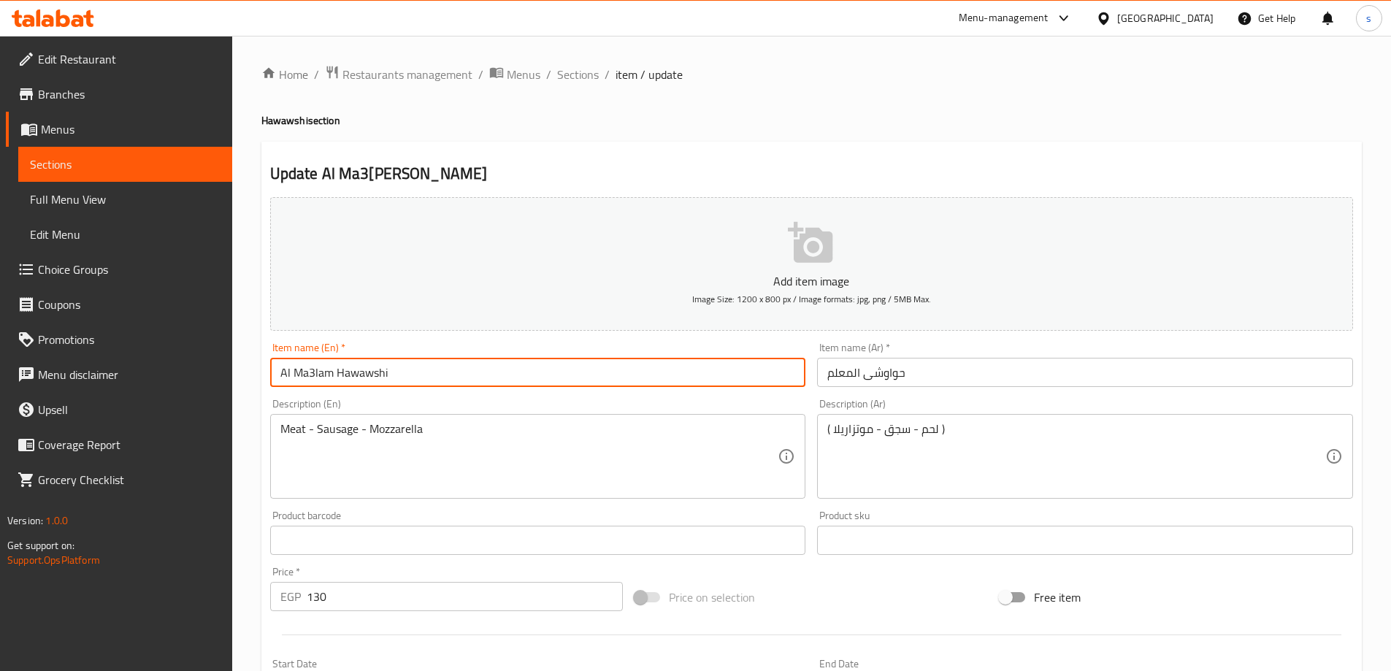
click at [312, 372] on input "Al Ma3lam Hawawshi" at bounding box center [538, 372] width 536 height 29
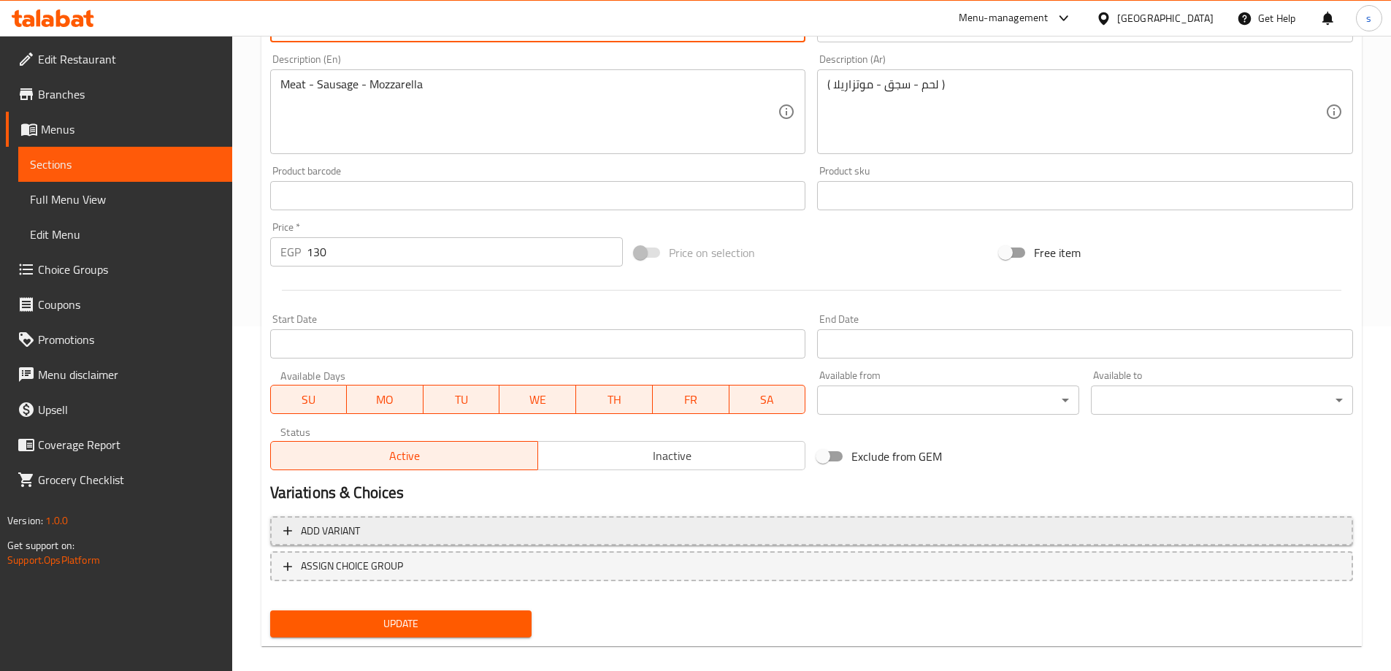
scroll to position [361, 0]
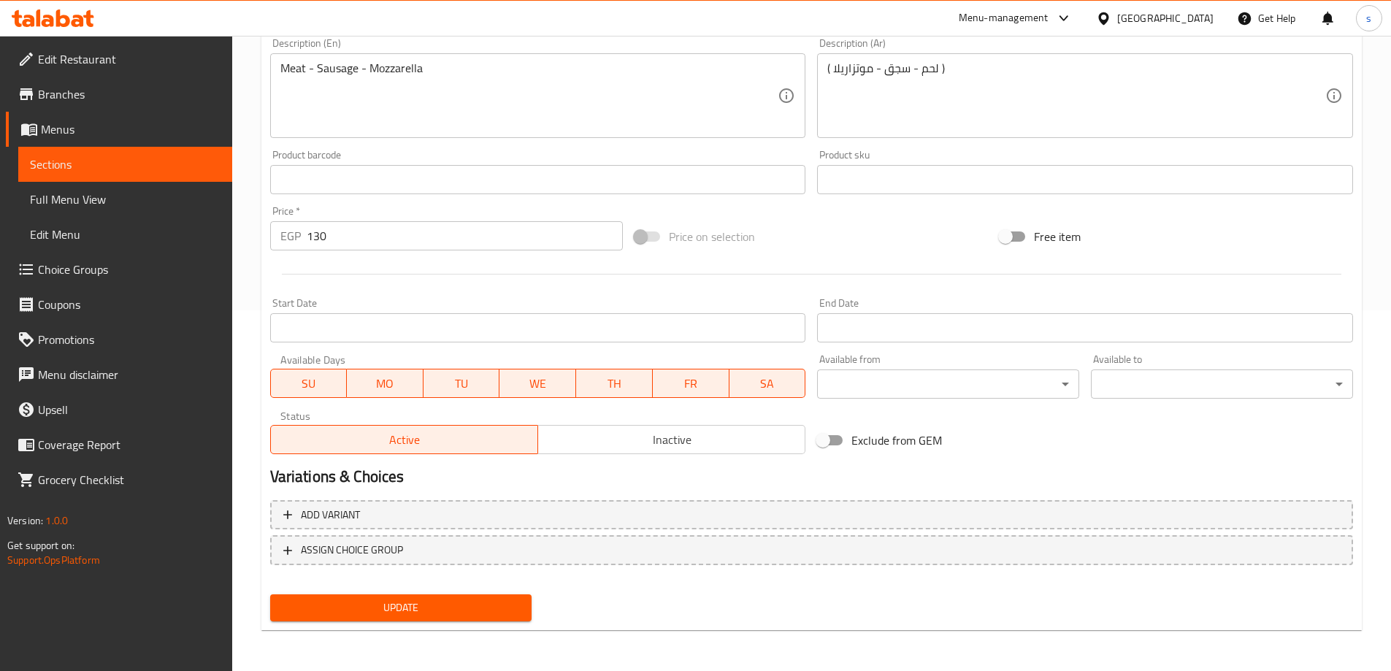
type input "Al Maalam Hawawshi"
click at [479, 610] on span "Update" at bounding box center [401, 608] width 239 height 18
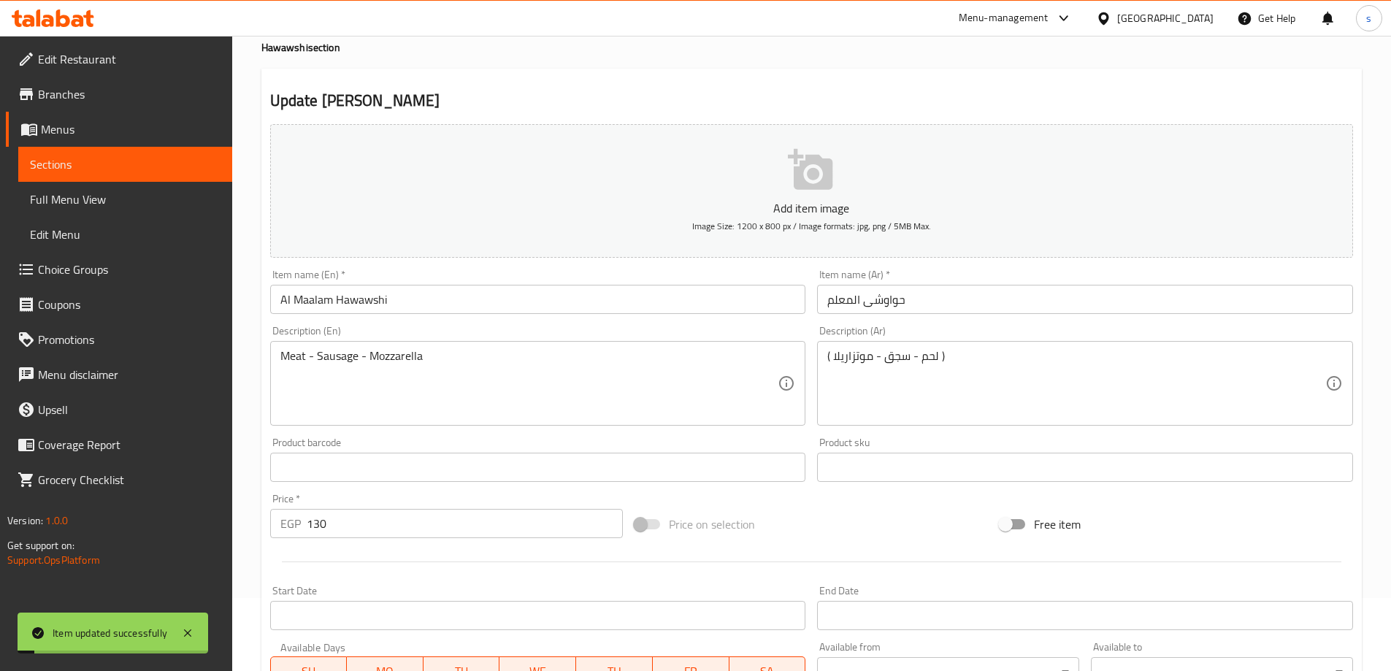
scroll to position [0, 0]
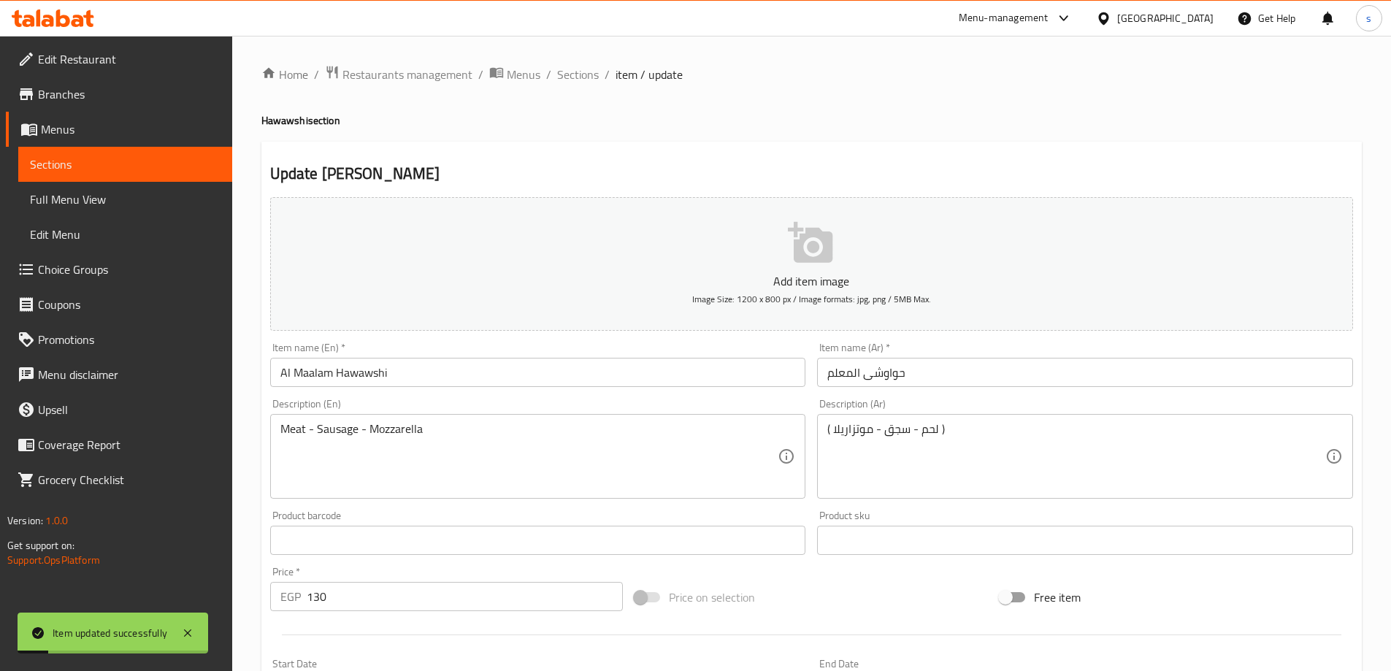
click at [76, 125] on span "Menus" at bounding box center [131, 129] width 180 height 18
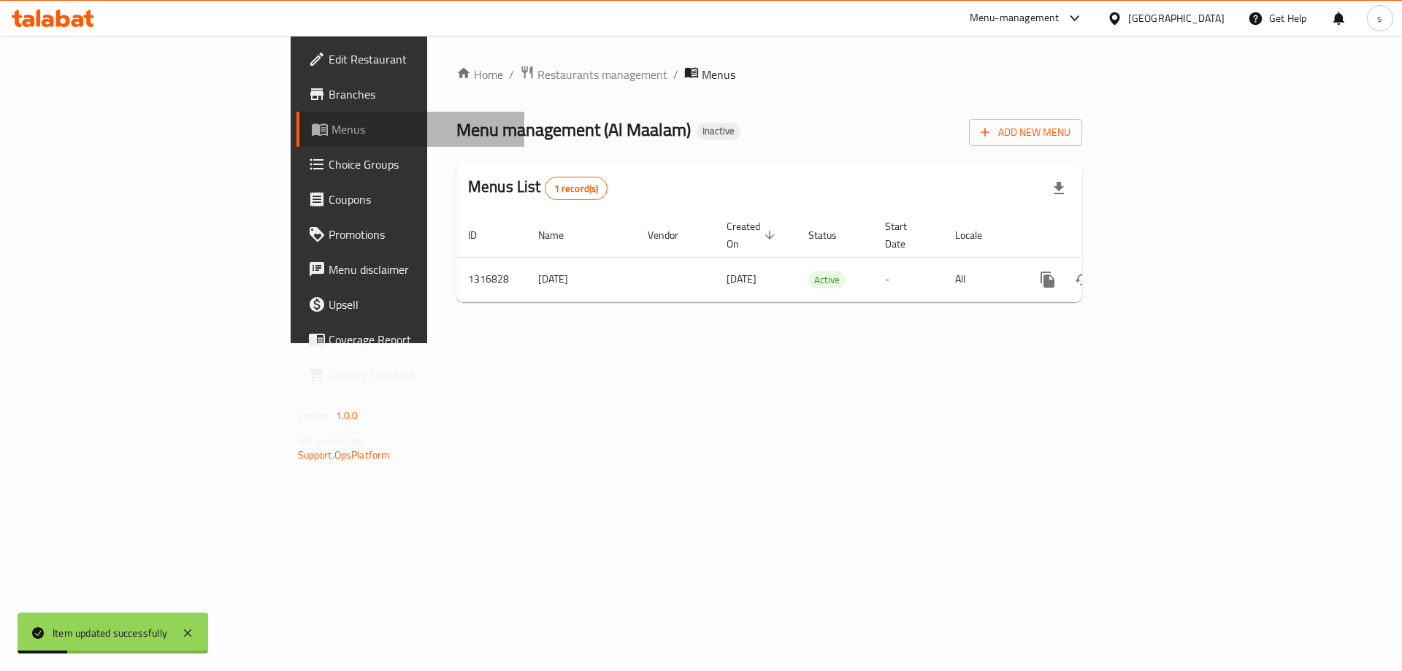
click at [296, 142] on link "Menus" at bounding box center [410, 129] width 229 height 35
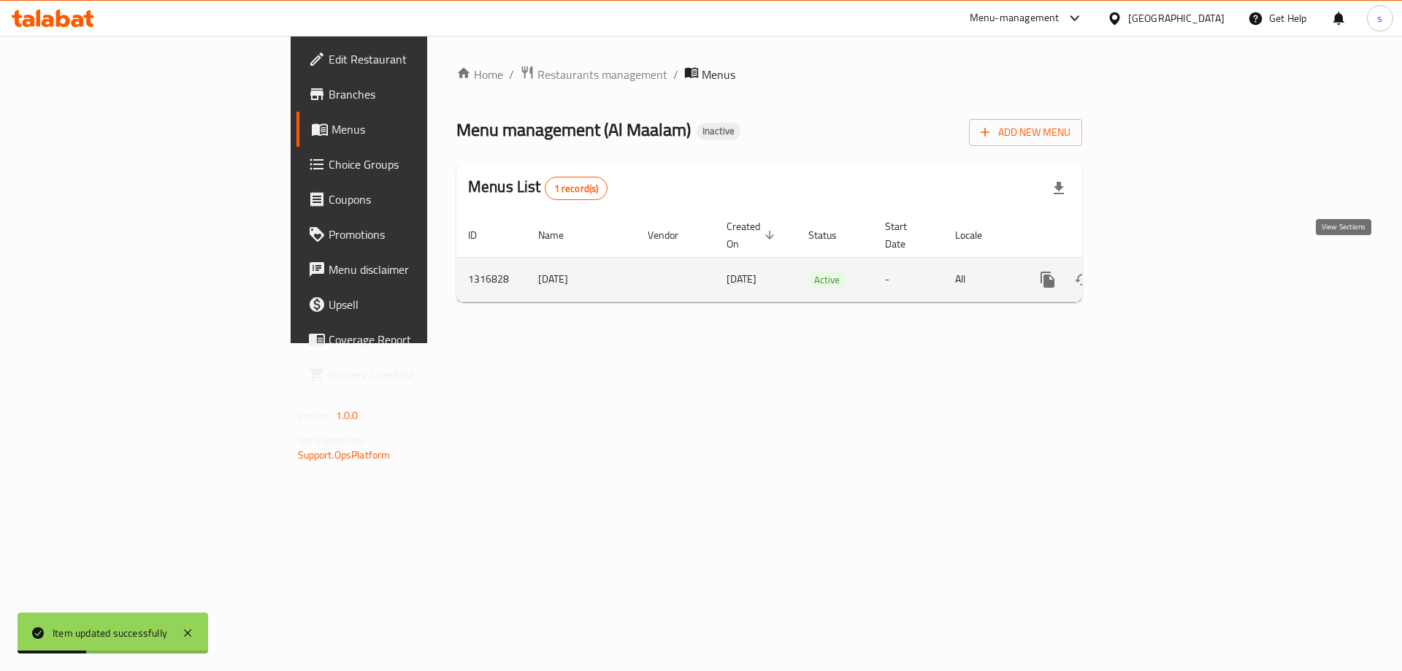
click at [1170, 266] on link "enhanced table" at bounding box center [1152, 279] width 35 height 35
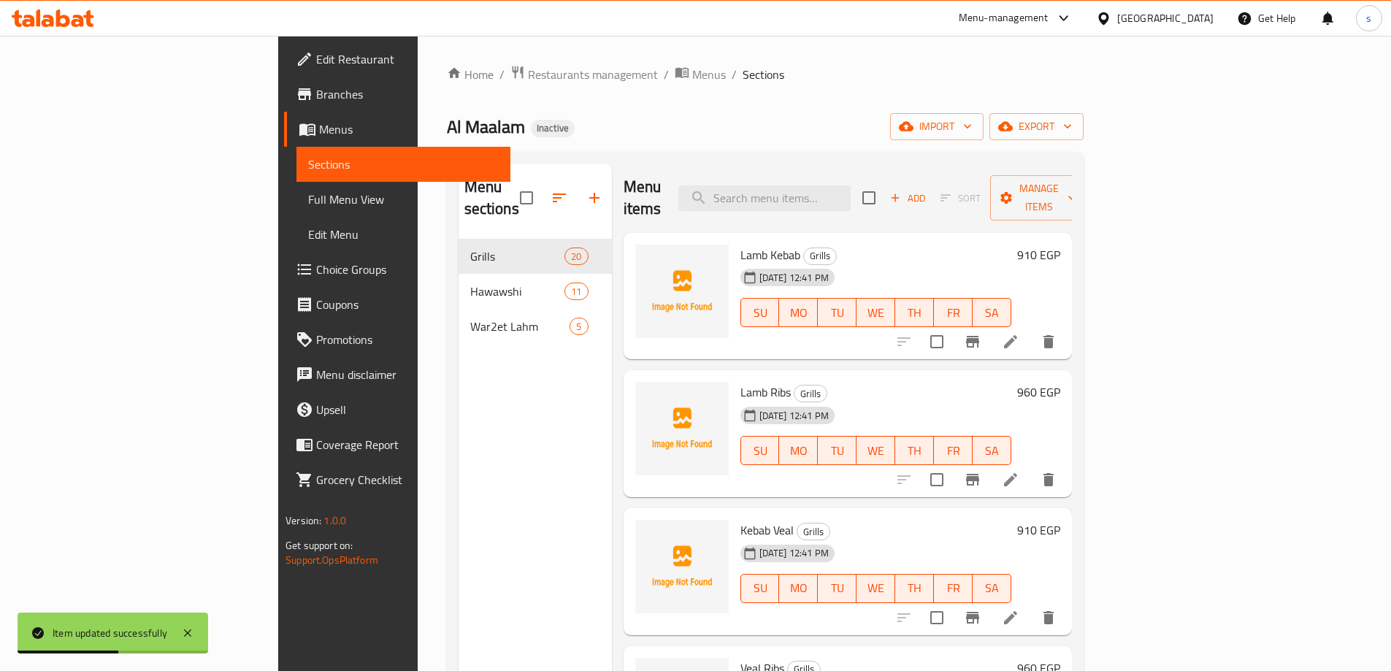
click at [308, 196] on span "Full Menu View" at bounding box center [403, 200] width 191 height 18
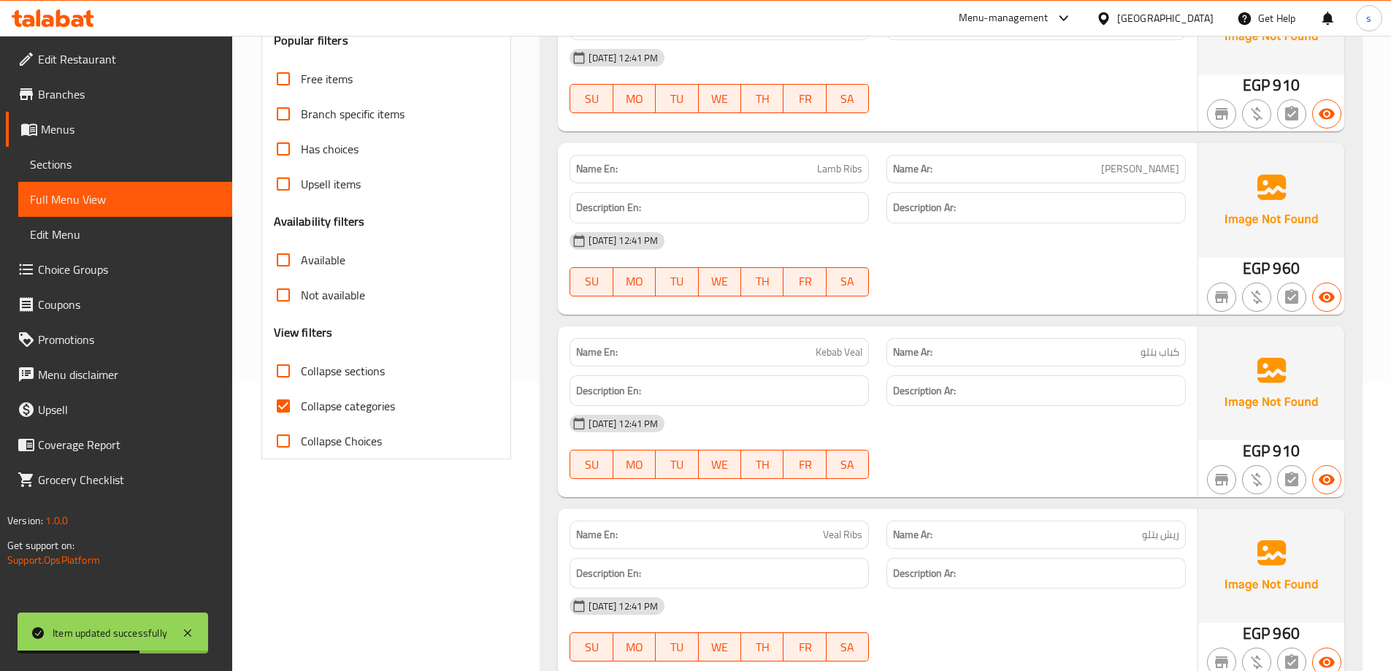
scroll to position [292, 0]
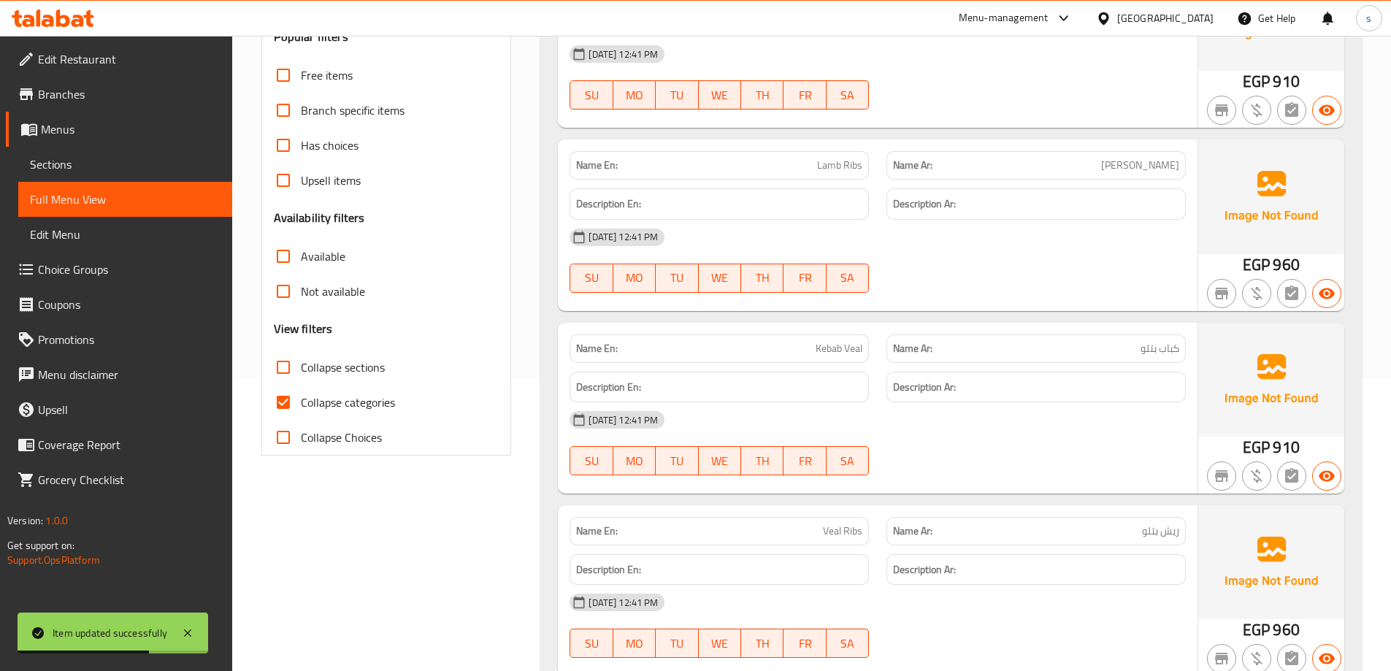
click at [284, 403] on input "Collapse categories" at bounding box center [283, 402] width 35 height 35
checkbox input "false"
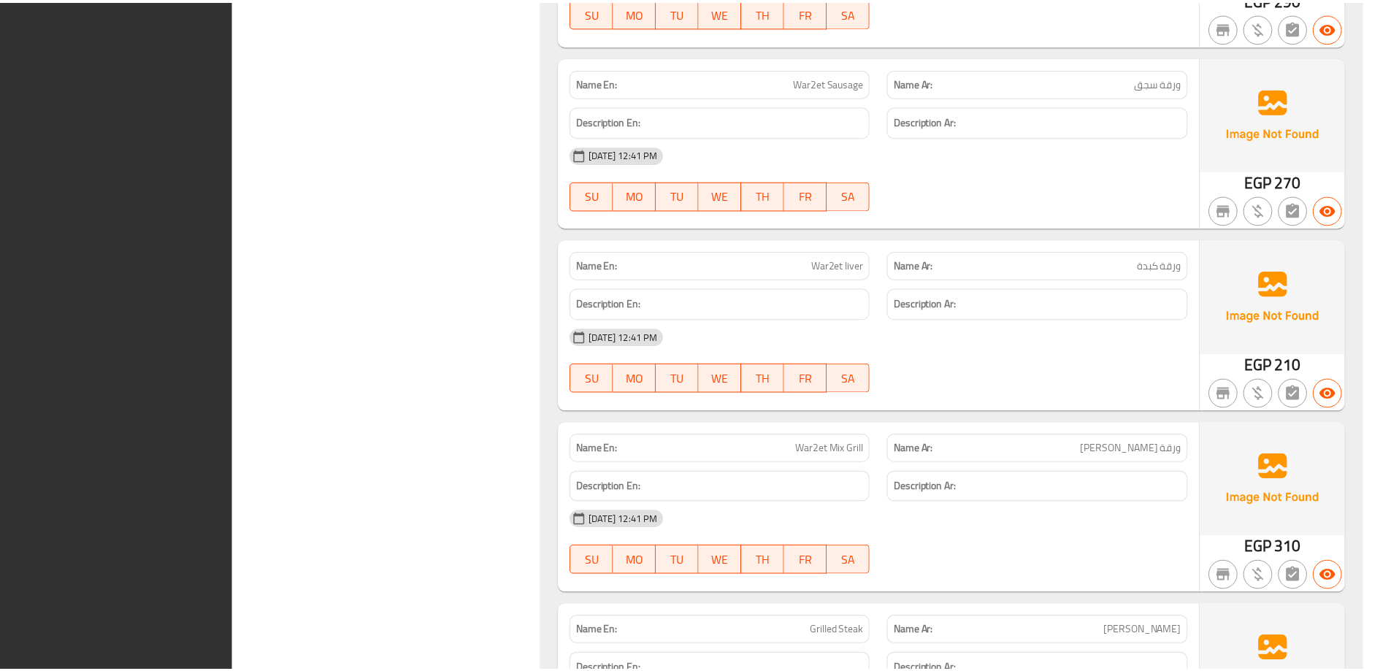
scroll to position [6454, 0]
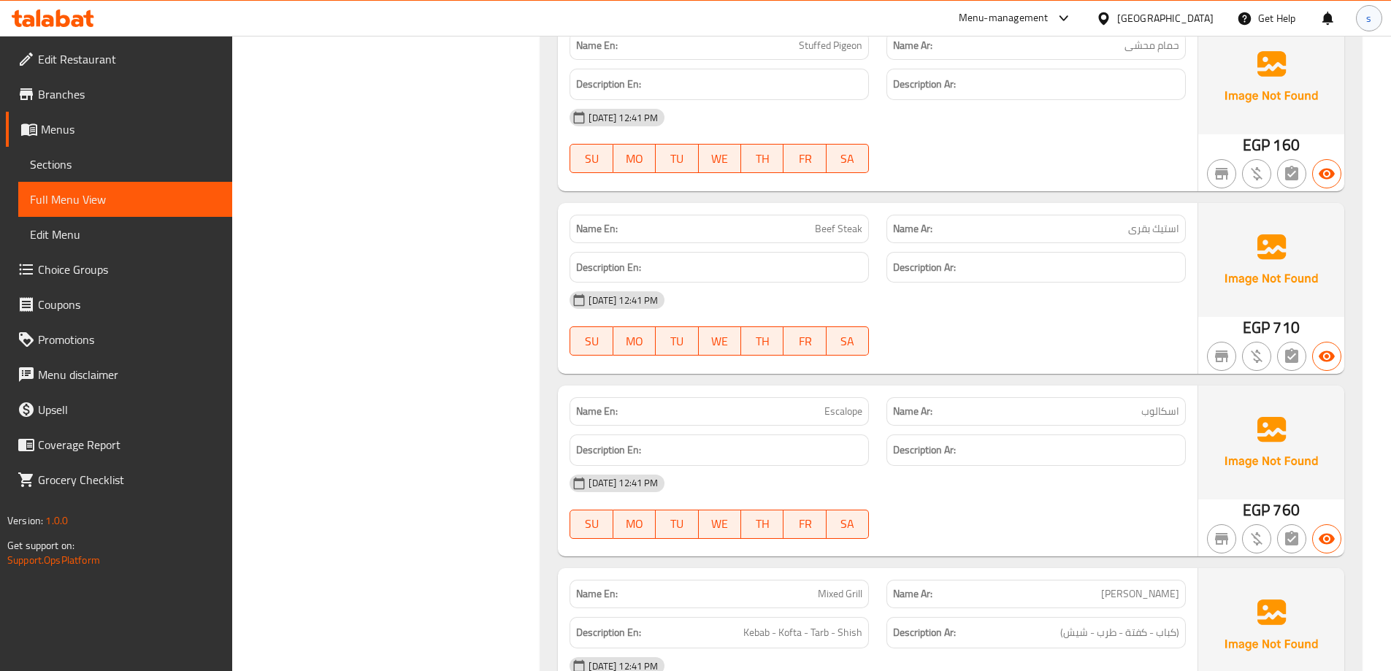
scroll to position [0, 0]
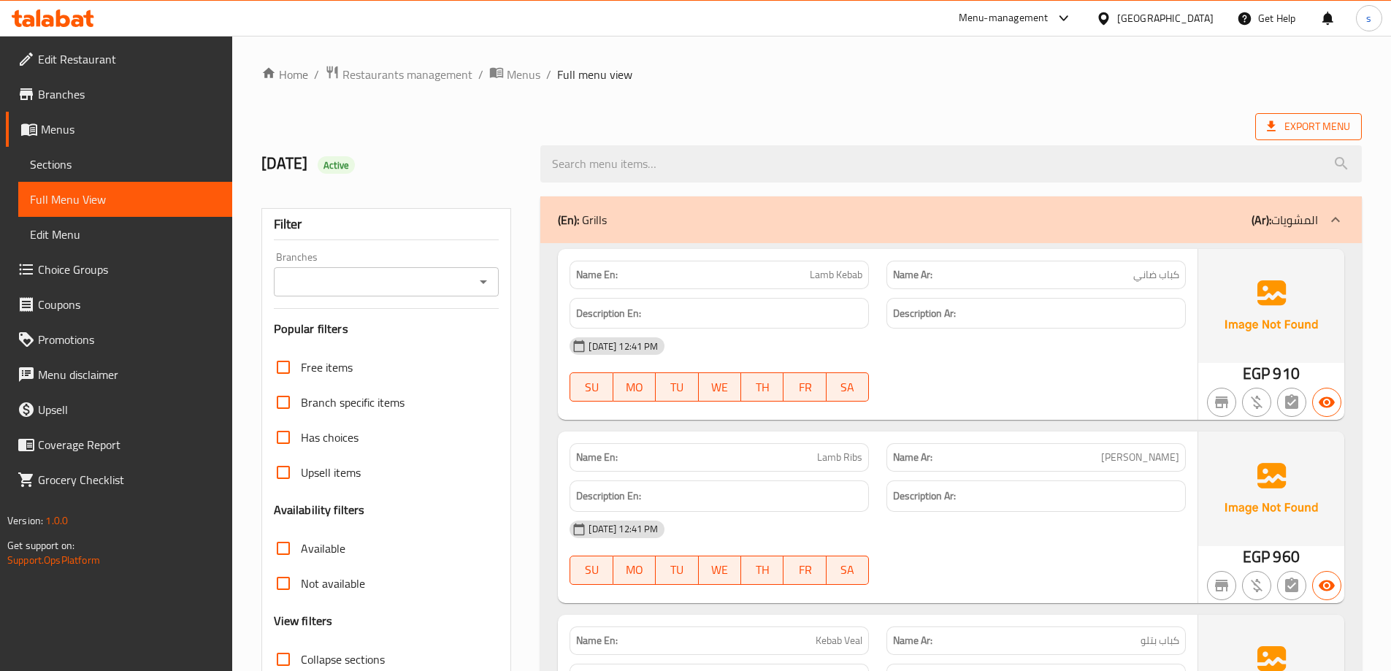
click at [1307, 118] on span "Export Menu" at bounding box center [1308, 127] width 83 height 18
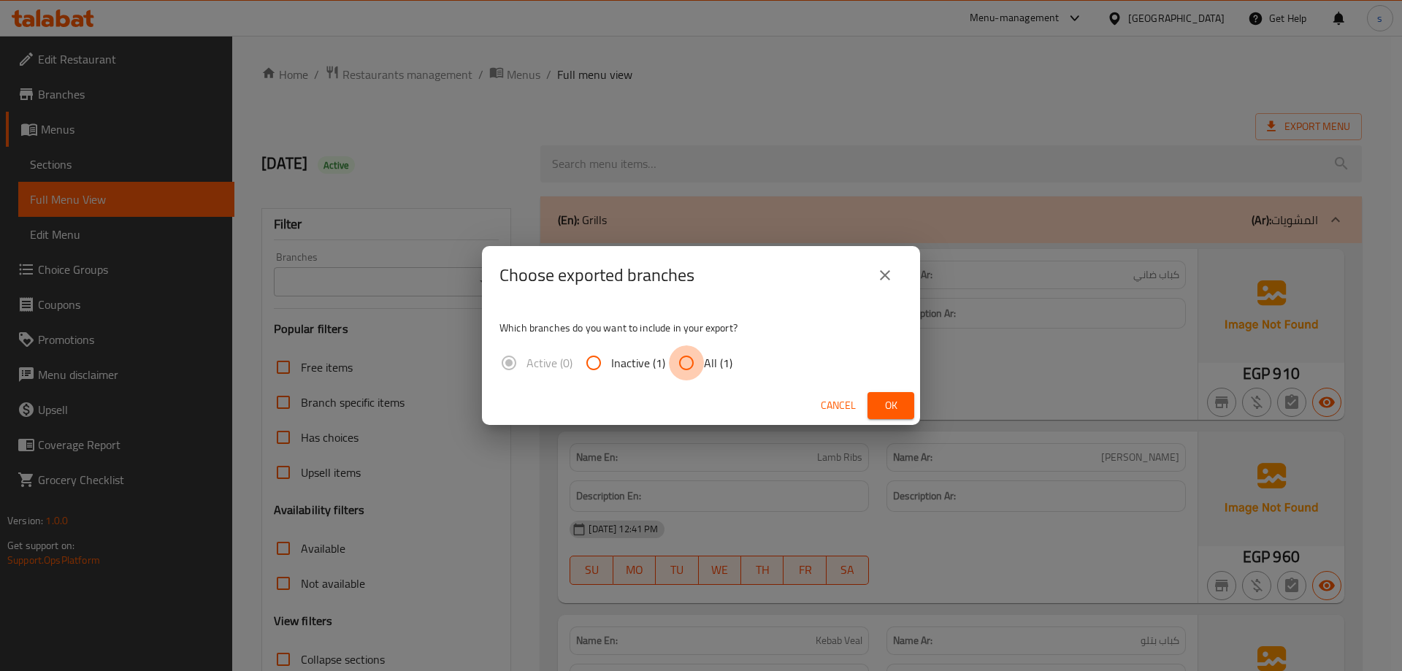
click at [698, 364] on input "All (1)" at bounding box center [686, 362] width 35 height 35
radio input "true"
click at [887, 402] on span "Ok" at bounding box center [890, 405] width 23 height 18
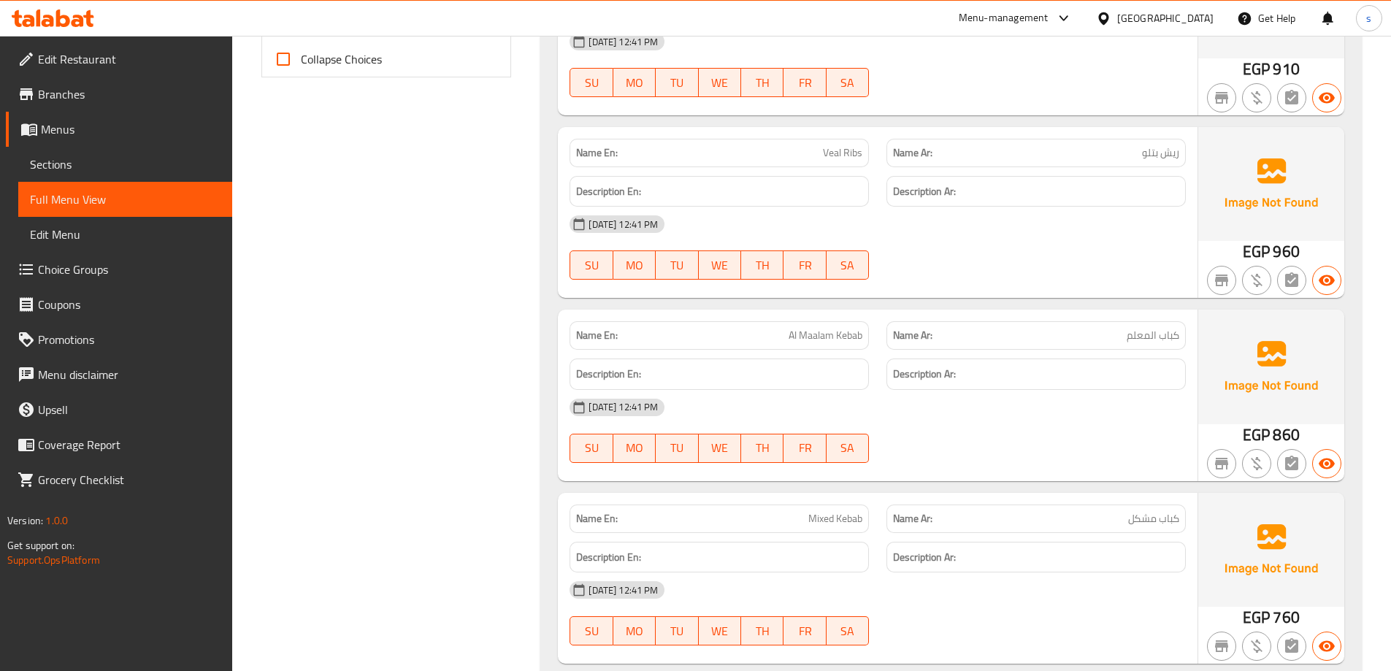
scroll to position [5608, 0]
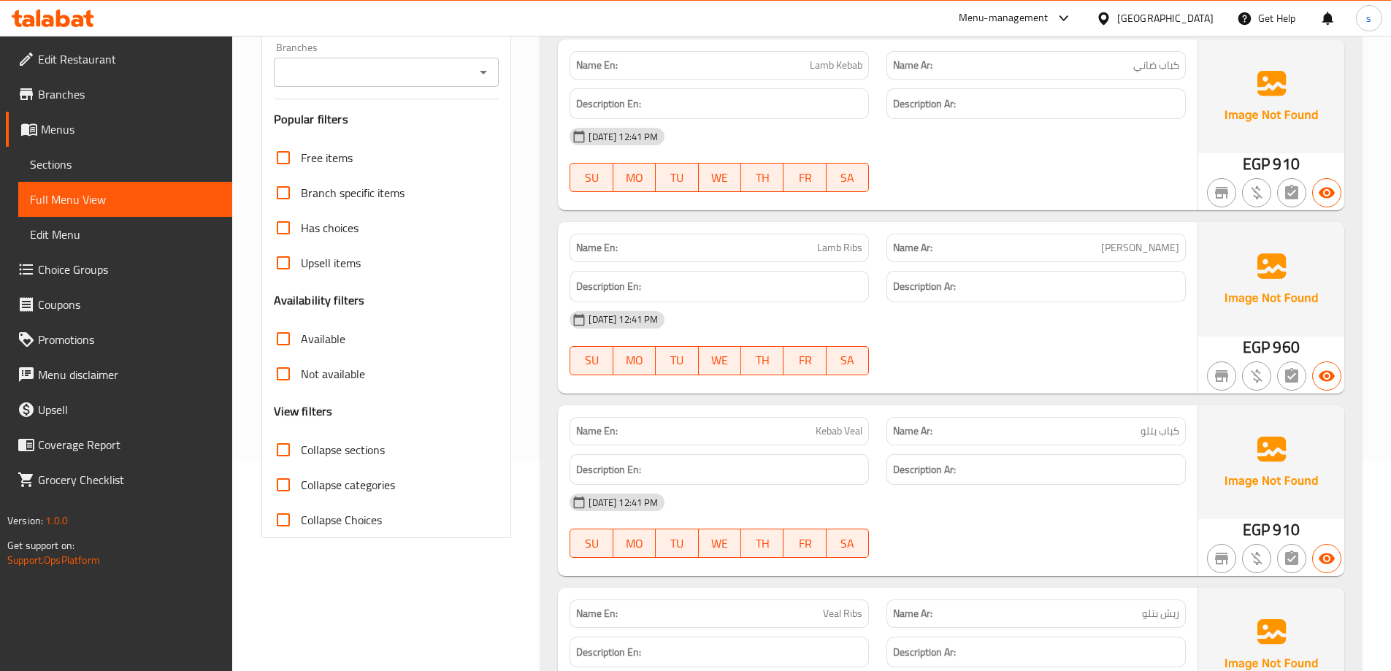
scroll to position [219, 0]
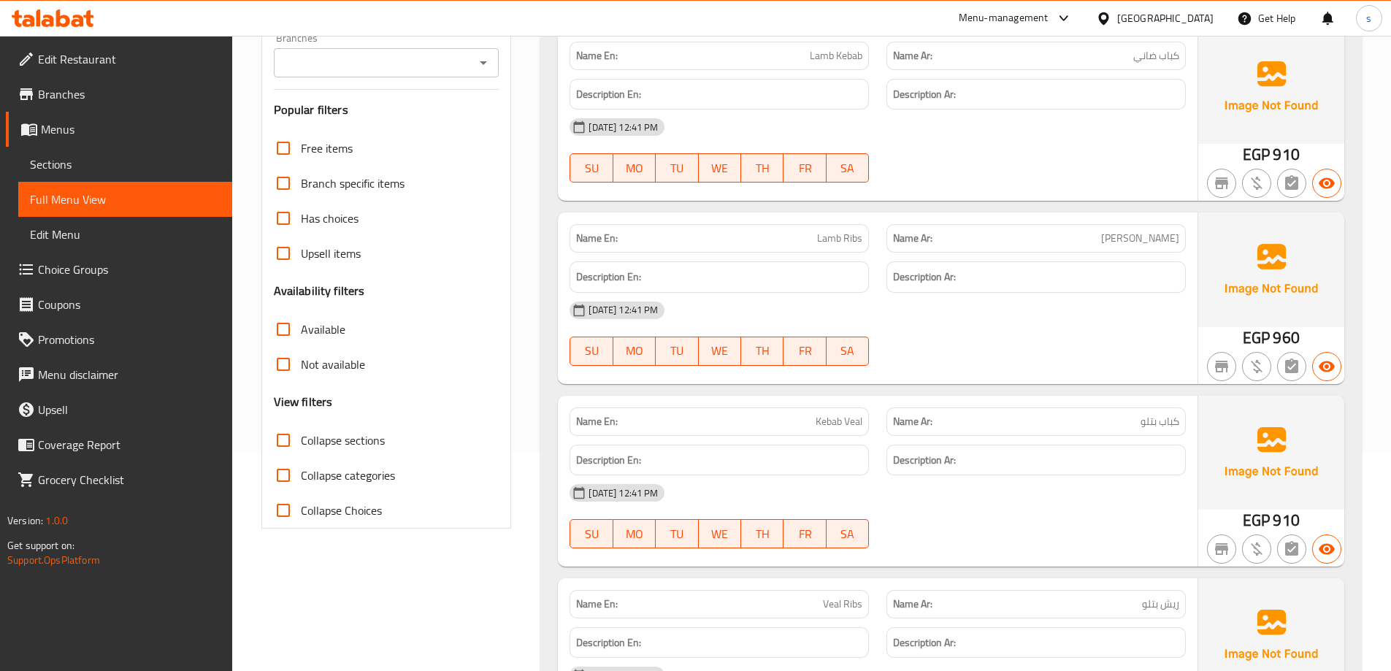
click at [858, 426] on span "Kebab Veal" at bounding box center [838, 421] width 47 height 15
copy span "Veal"
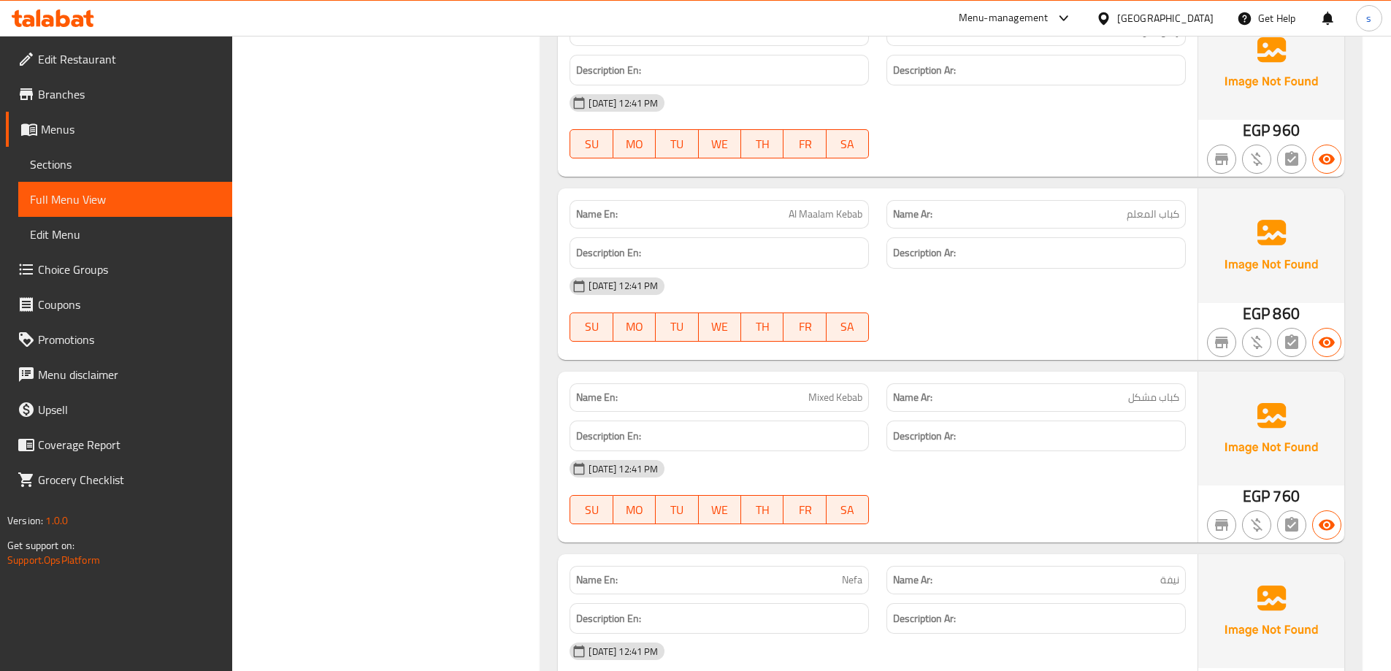
scroll to position [949, 0]
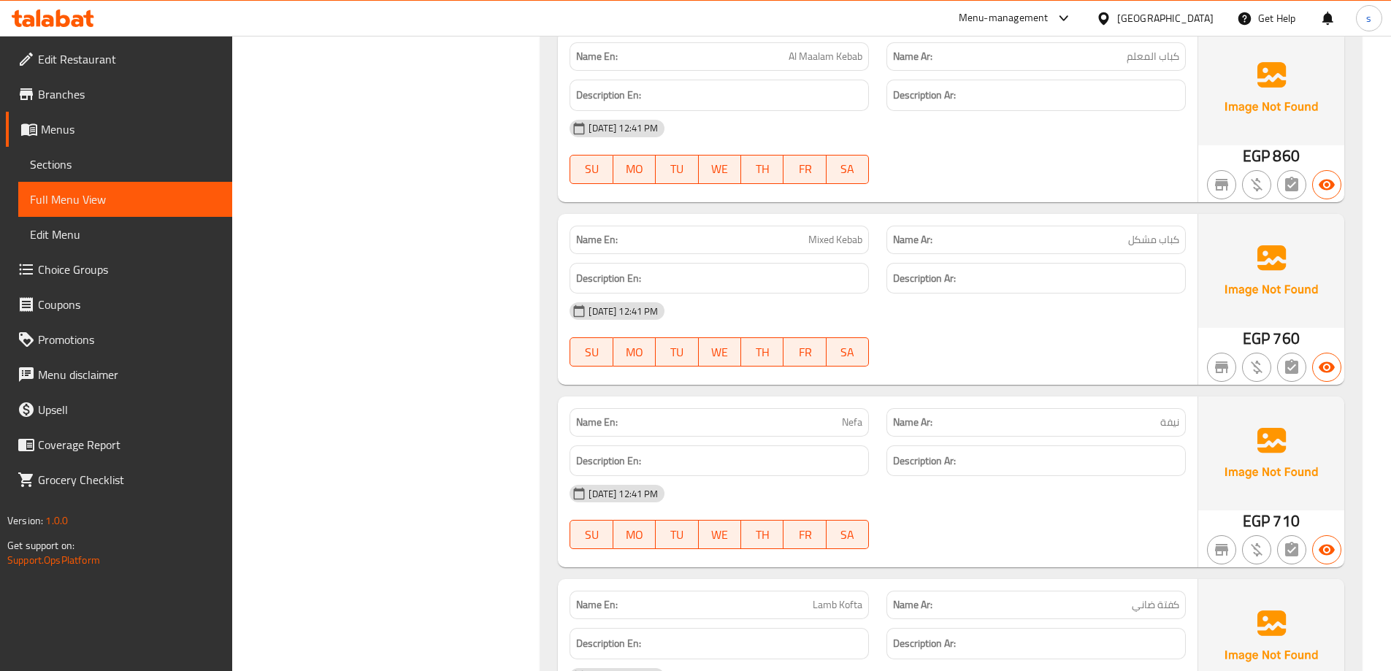
click at [1162, 419] on span "نيفة" at bounding box center [1169, 422] width 19 height 15
drag, startPoint x: 1162, startPoint y: 419, endPoint x: 1153, endPoint y: 417, distance: 9.0
click at [1153, 417] on p "Name Ar: نيفة" at bounding box center [1036, 422] width 286 height 15
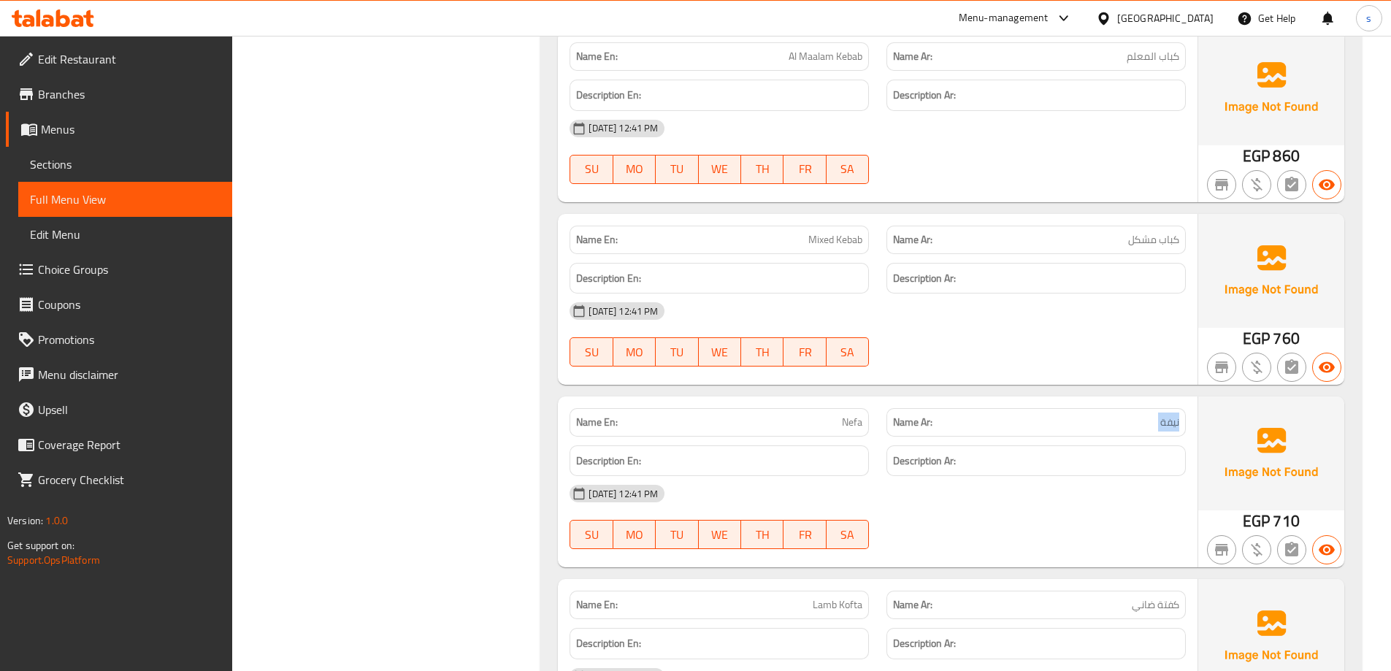
click at [1153, 417] on p "Name Ar: نيفة" at bounding box center [1036, 422] width 286 height 15
click at [1144, 392] on div at bounding box center [1144, 392] width 0 height 0
click at [1107, 418] on p "Name Ar: نيفة" at bounding box center [1036, 422] width 286 height 15
click at [1171, 424] on span "نيفة" at bounding box center [1169, 422] width 19 height 15
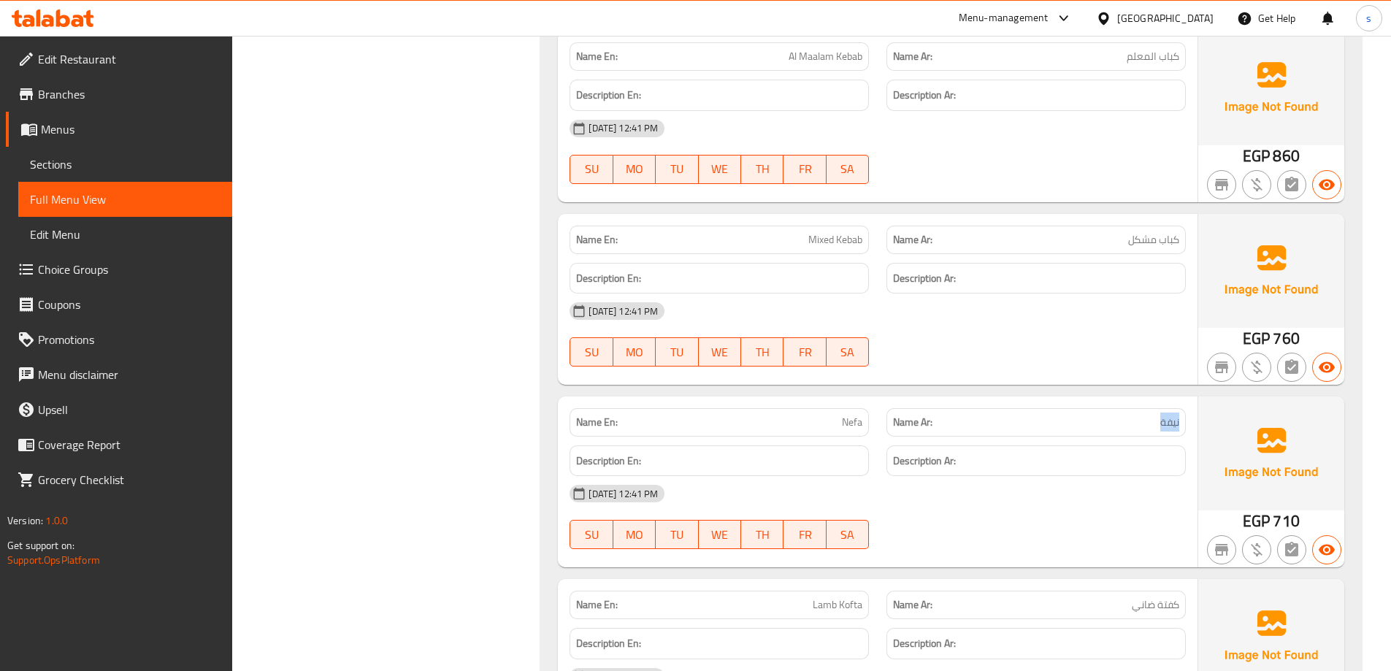
copy span "نيفة"
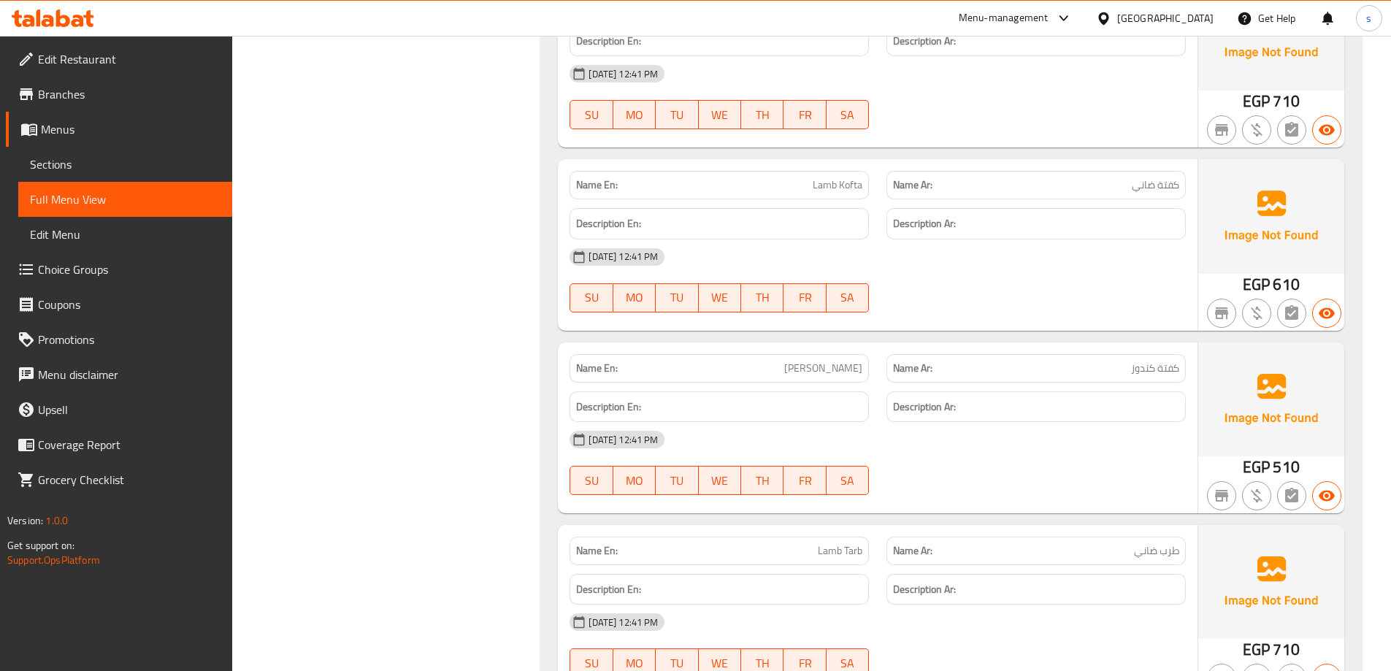
scroll to position [1460, 0]
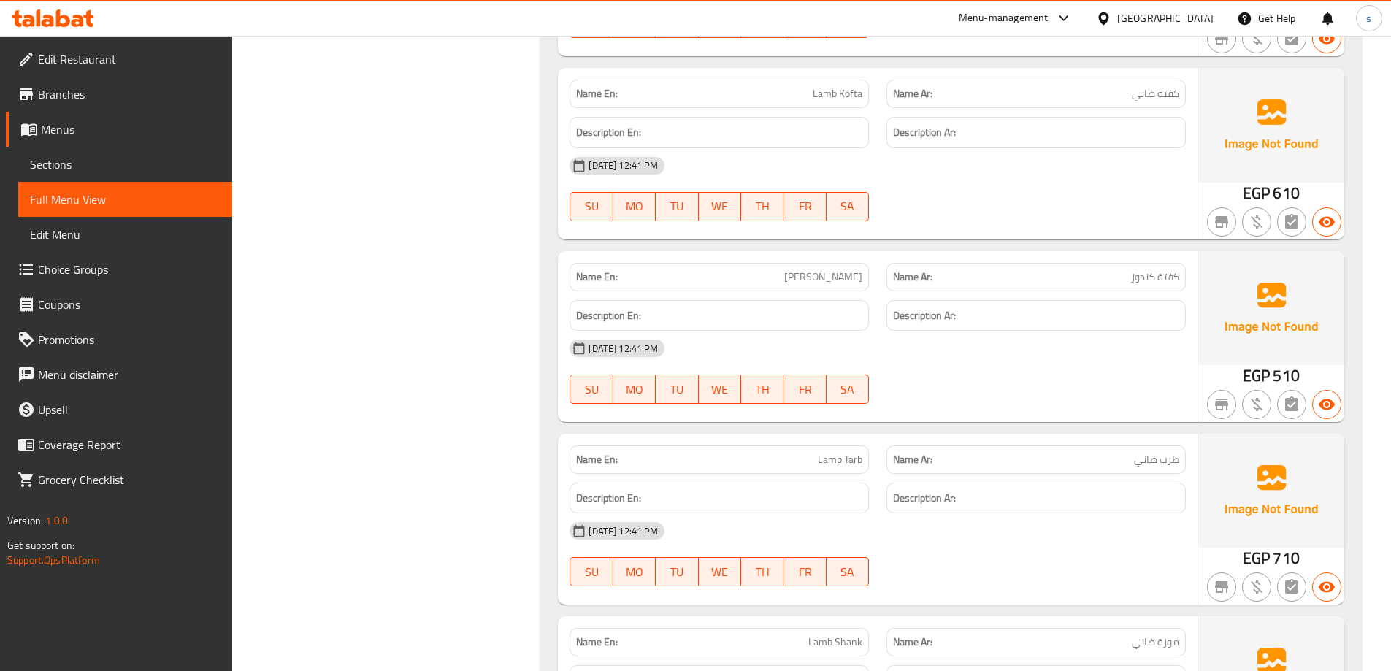
click at [1137, 272] on span "كفتة كندوز" at bounding box center [1155, 276] width 48 height 15
click at [1138, 272] on span "كفتة كندوز" at bounding box center [1155, 276] width 48 height 15
copy span "كندوز"
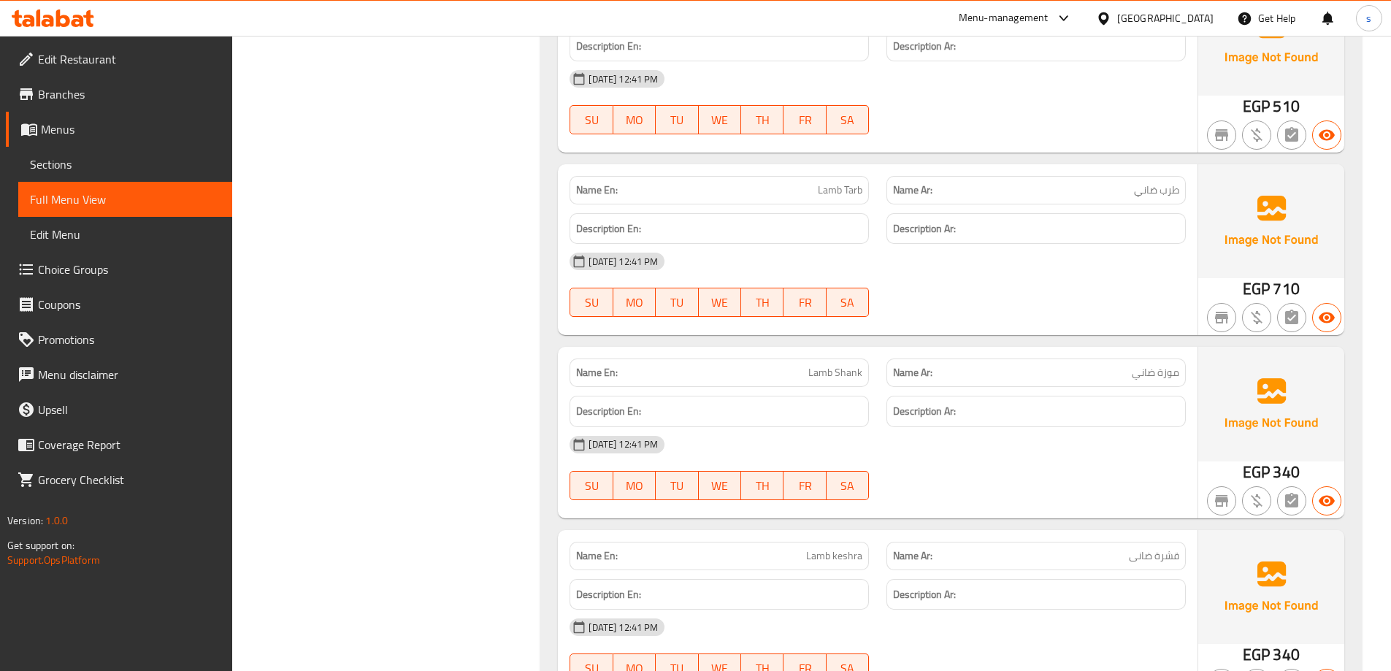
scroll to position [1752, 0]
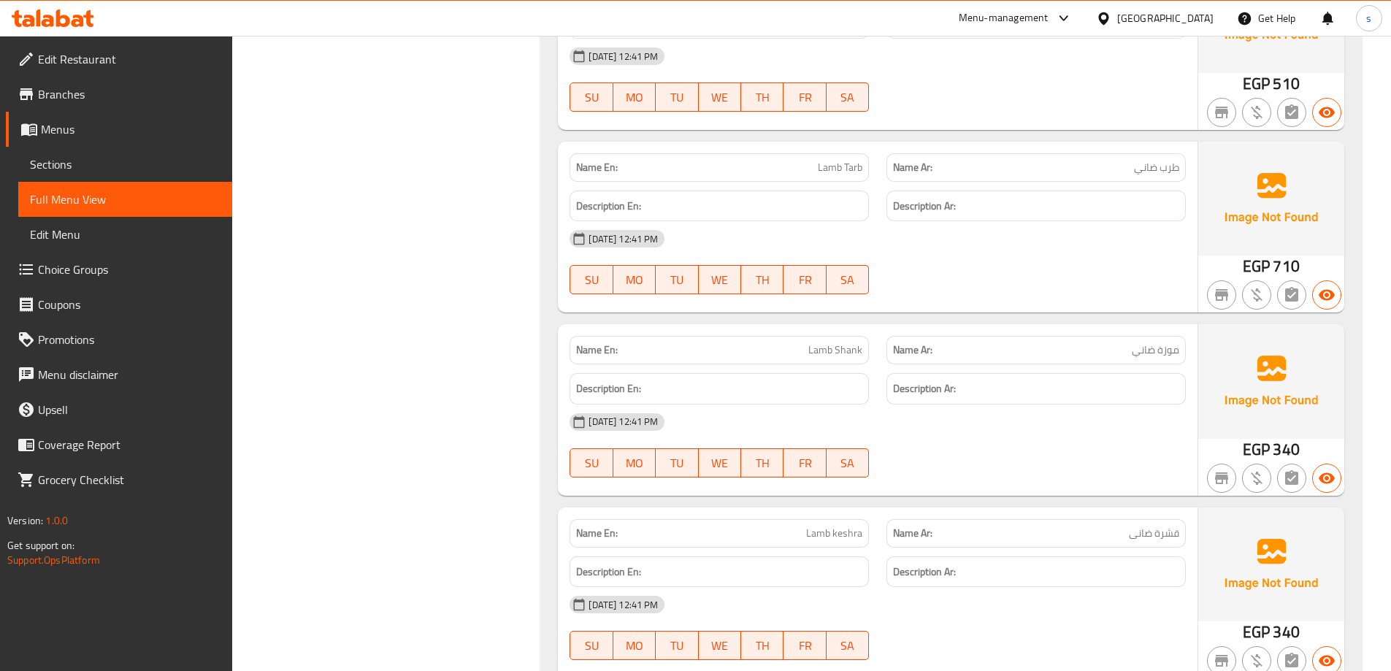
click at [843, 350] on span "Lamb Shank" at bounding box center [835, 349] width 54 height 15
copy span "Shank"
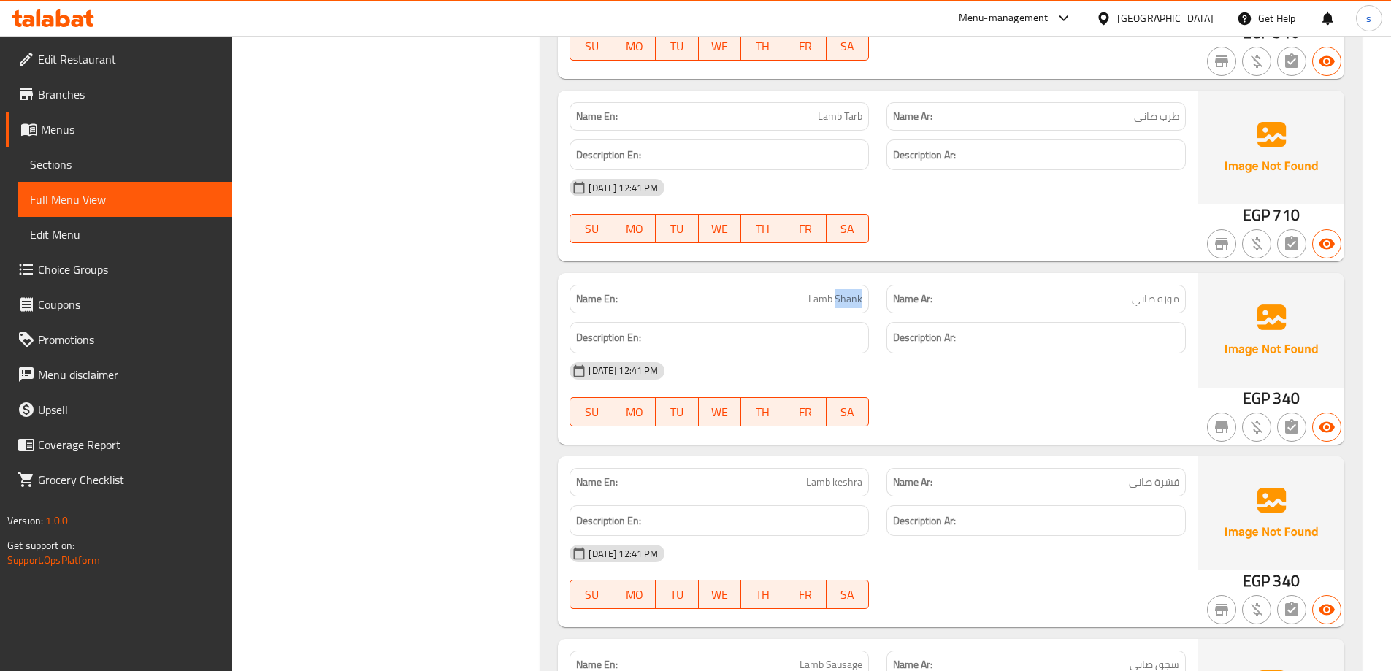
scroll to position [1825, 0]
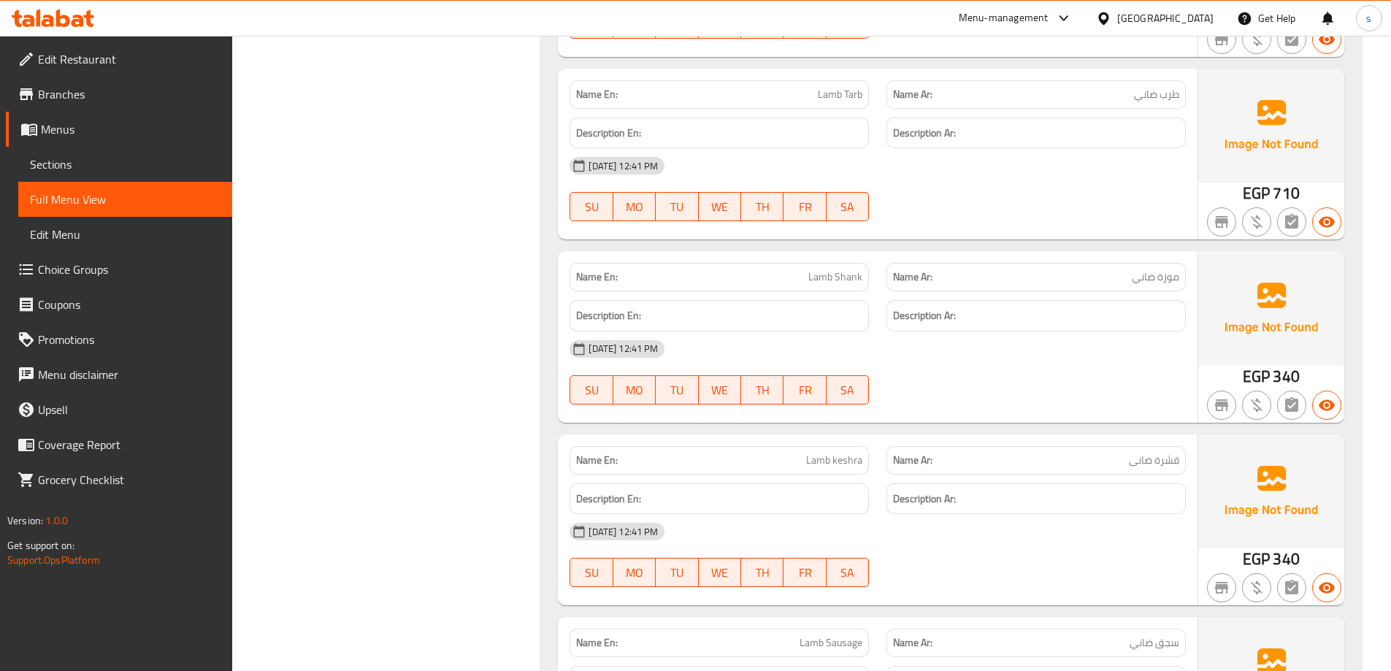
click at [849, 460] on span "Lamb keshra" at bounding box center [834, 460] width 56 height 15
copy span "keshra"
click at [1170, 459] on span "قشرة ضانى" at bounding box center [1154, 460] width 50 height 15
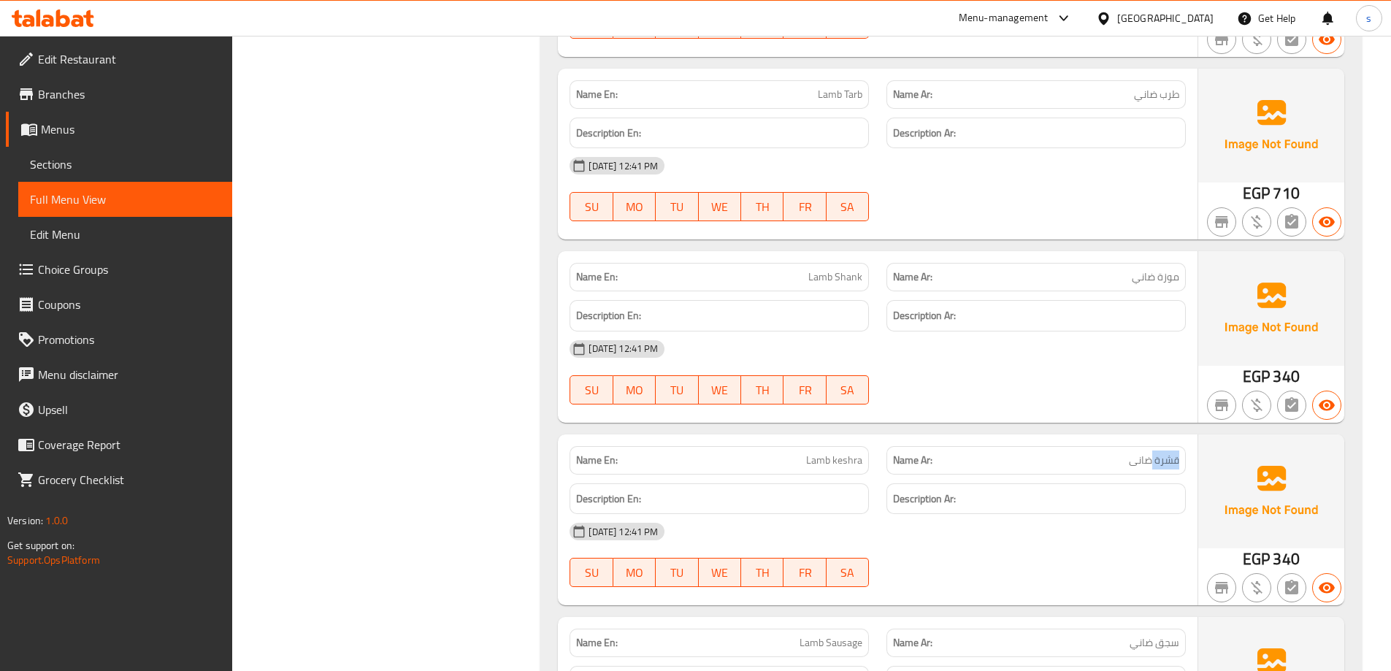
copy span "قشرة"
click at [840, 463] on span "Lamb keshra" at bounding box center [834, 460] width 56 height 15
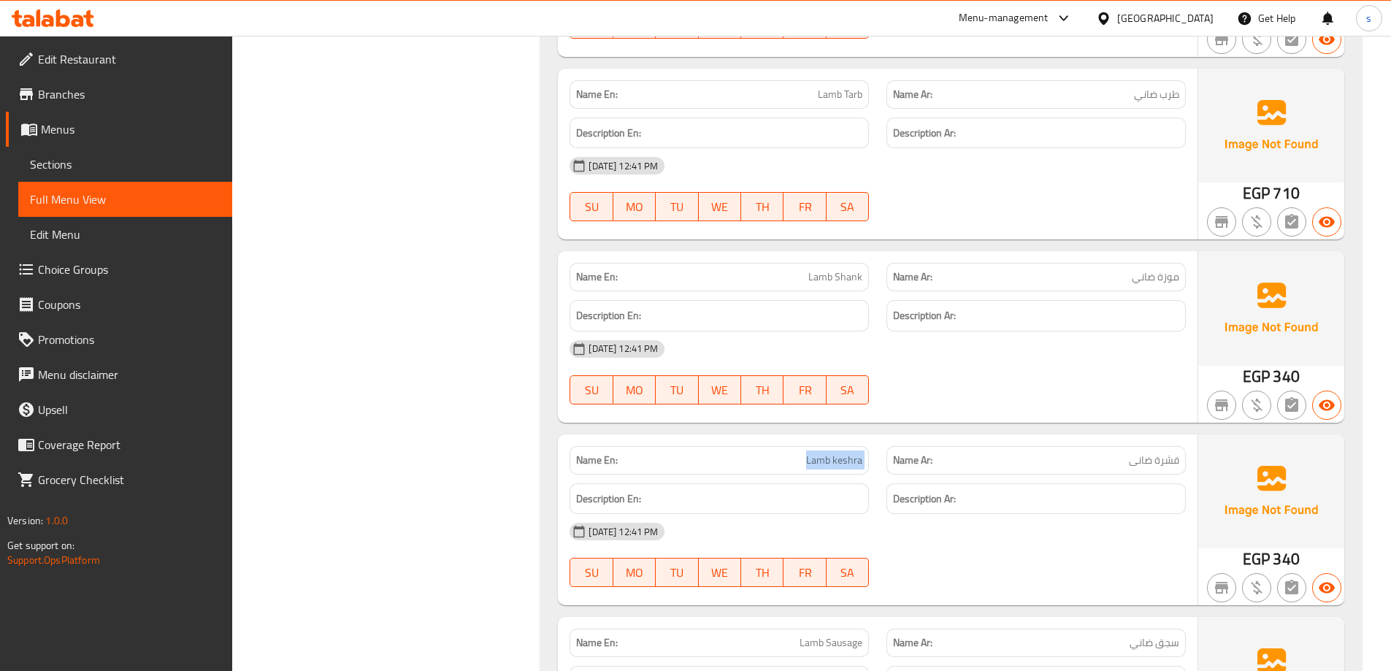
click at [840, 463] on span "Lamb keshra" at bounding box center [834, 460] width 56 height 15
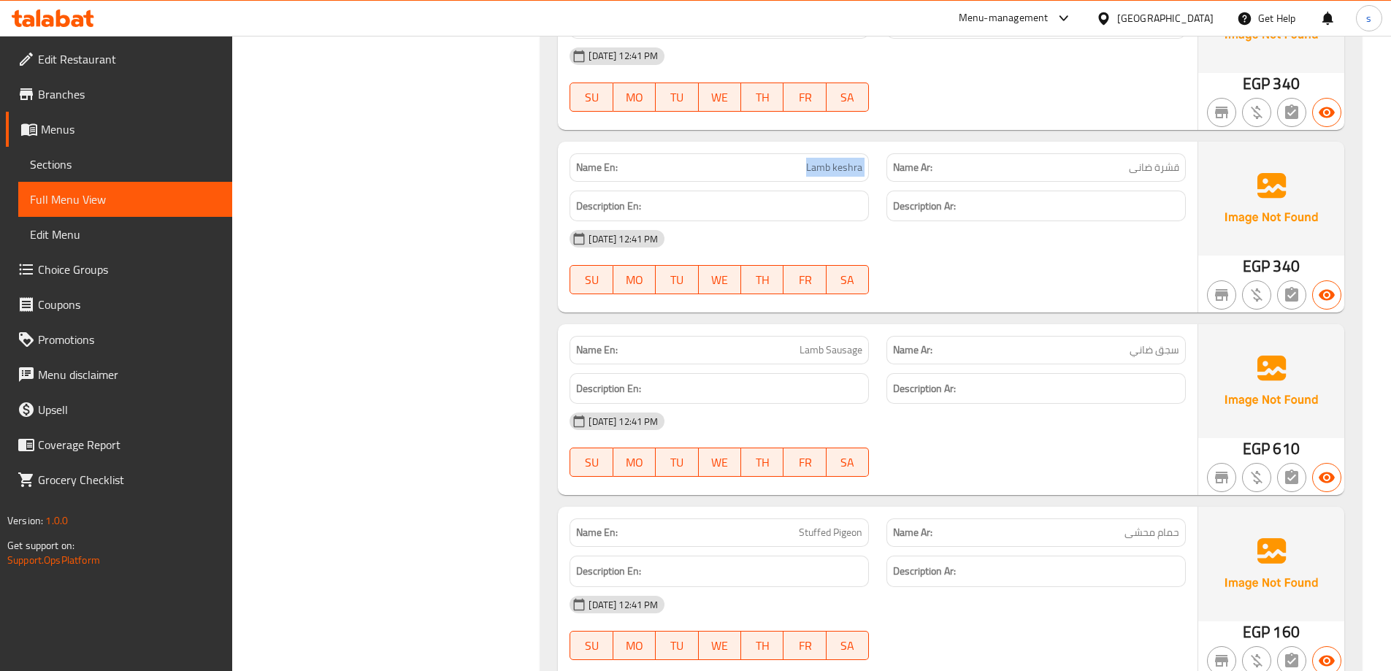
scroll to position [2190, 0]
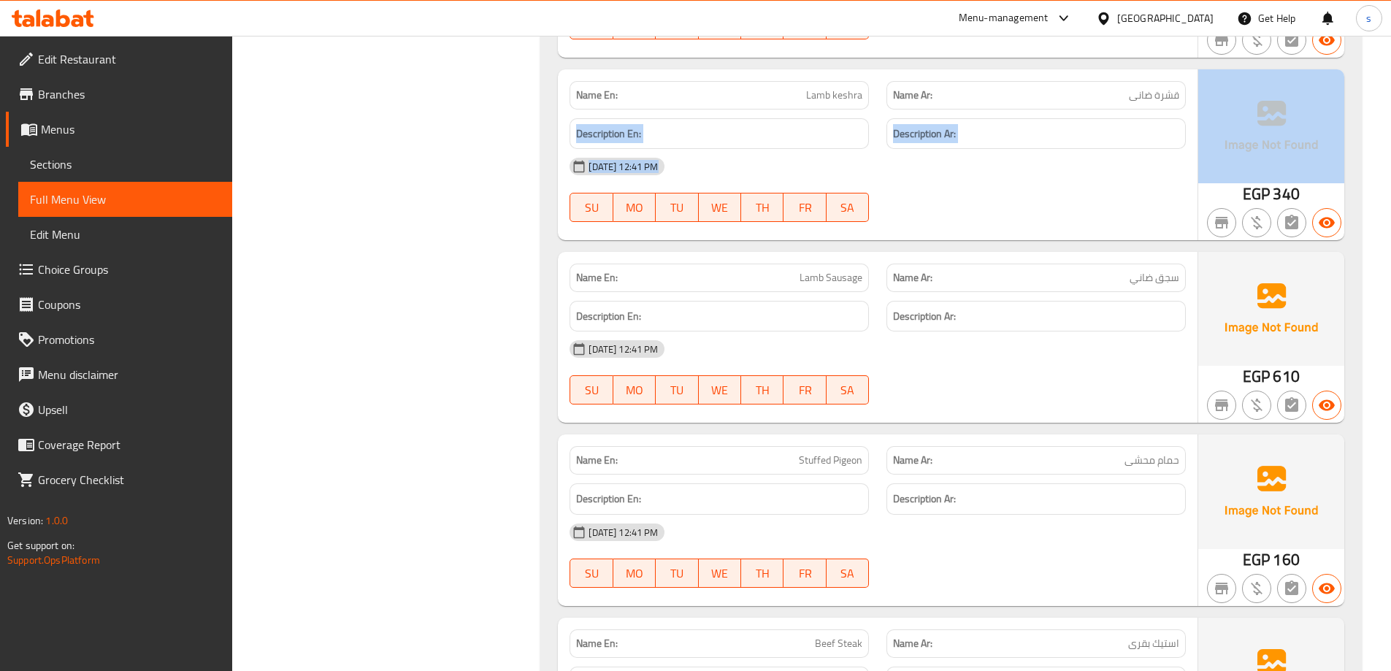
drag, startPoint x: 1122, startPoint y: 96, endPoint x: 1202, endPoint y: 94, distance: 80.3
click at [1202, 94] on div "Name En: Lamb keshra Name Ar: قشرة ضانى Description En: Description Ar: 12-10-2…" at bounding box center [951, 154] width 786 height 171
copy div "قشرة ضانى Description En: Description Ar: 12-10-2025 12:41 PM SU MO TU WE TH FR…"
click at [983, 110] on div "Description Ar:" at bounding box center [1036, 134] width 317 height 49
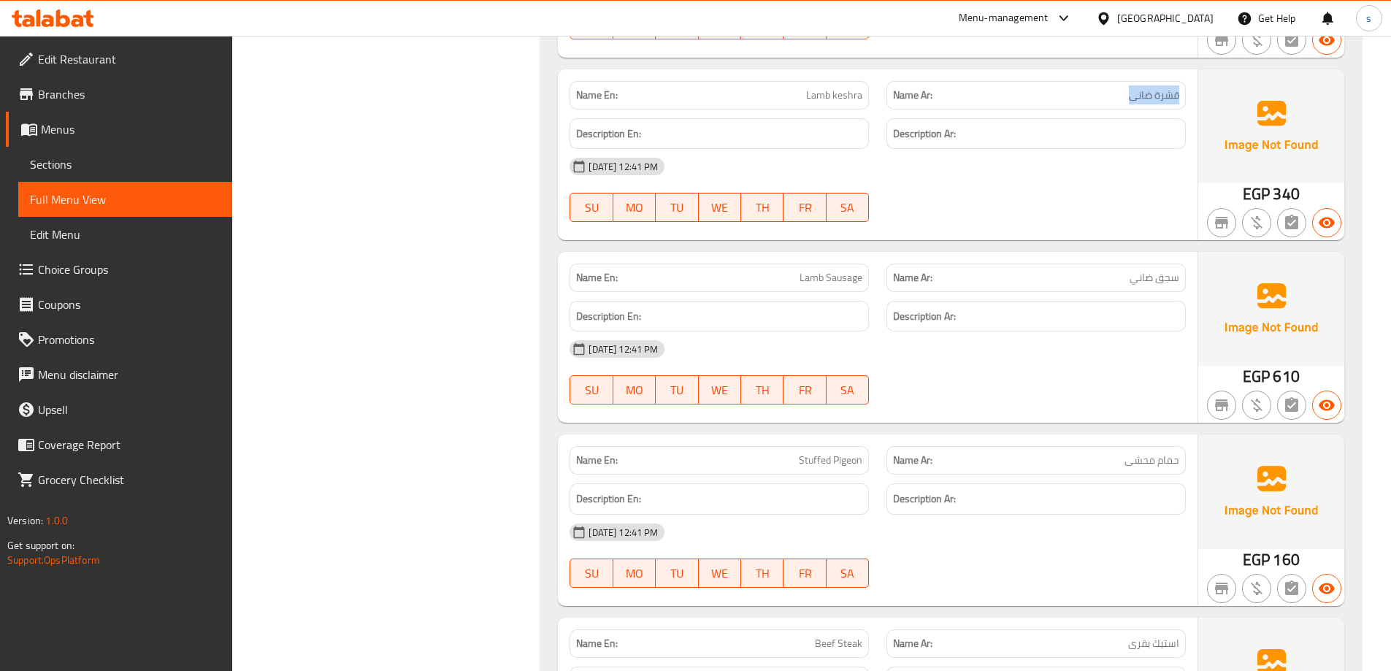
drag, startPoint x: 1094, startPoint y: 94, endPoint x: 1185, endPoint y: 97, distance: 90.6
click at [1185, 97] on div "Name Ar: قشرة ضانى" at bounding box center [1035, 95] width 299 height 28
copy span "قشرة ضانى"
drag, startPoint x: 1121, startPoint y: 469, endPoint x: 1186, endPoint y: 464, distance: 65.9
click at [1186, 464] on div "Name Ar: حمام محشى" at bounding box center [1036, 460] width 317 height 46
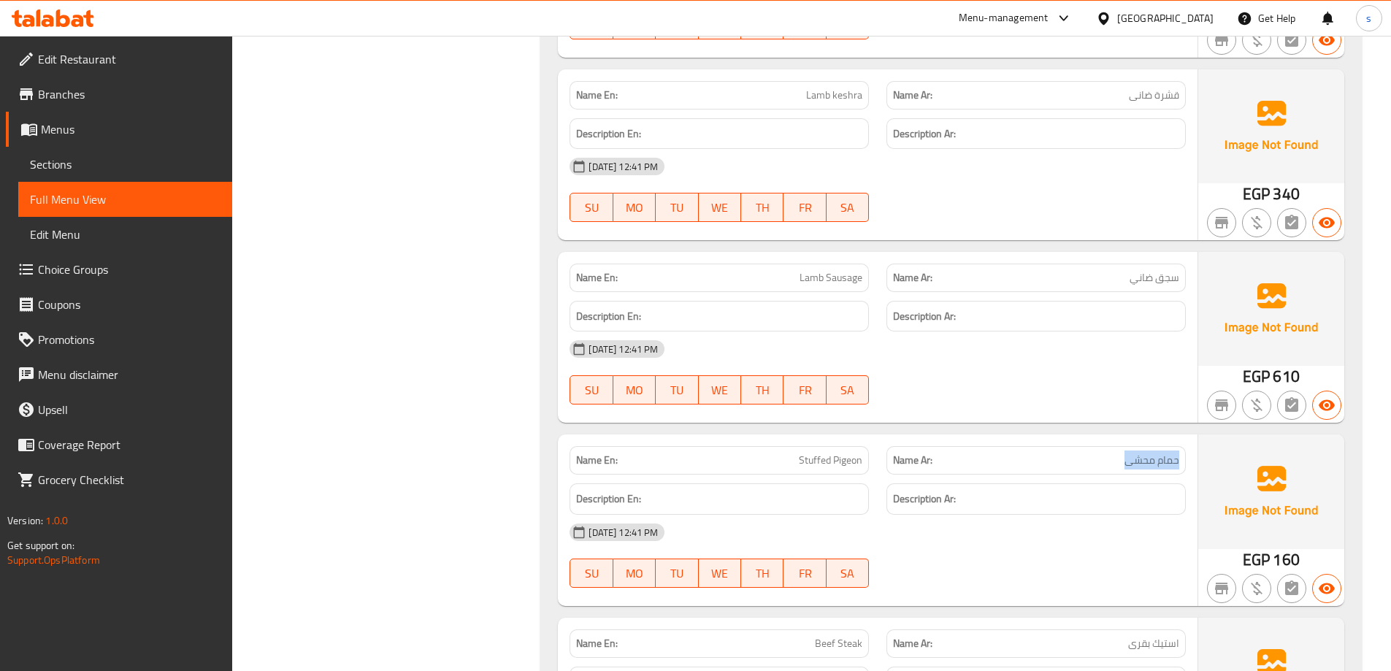
copy span "حمام محشى"
click at [93, 171] on span "Sections" at bounding box center [125, 165] width 191 height 18
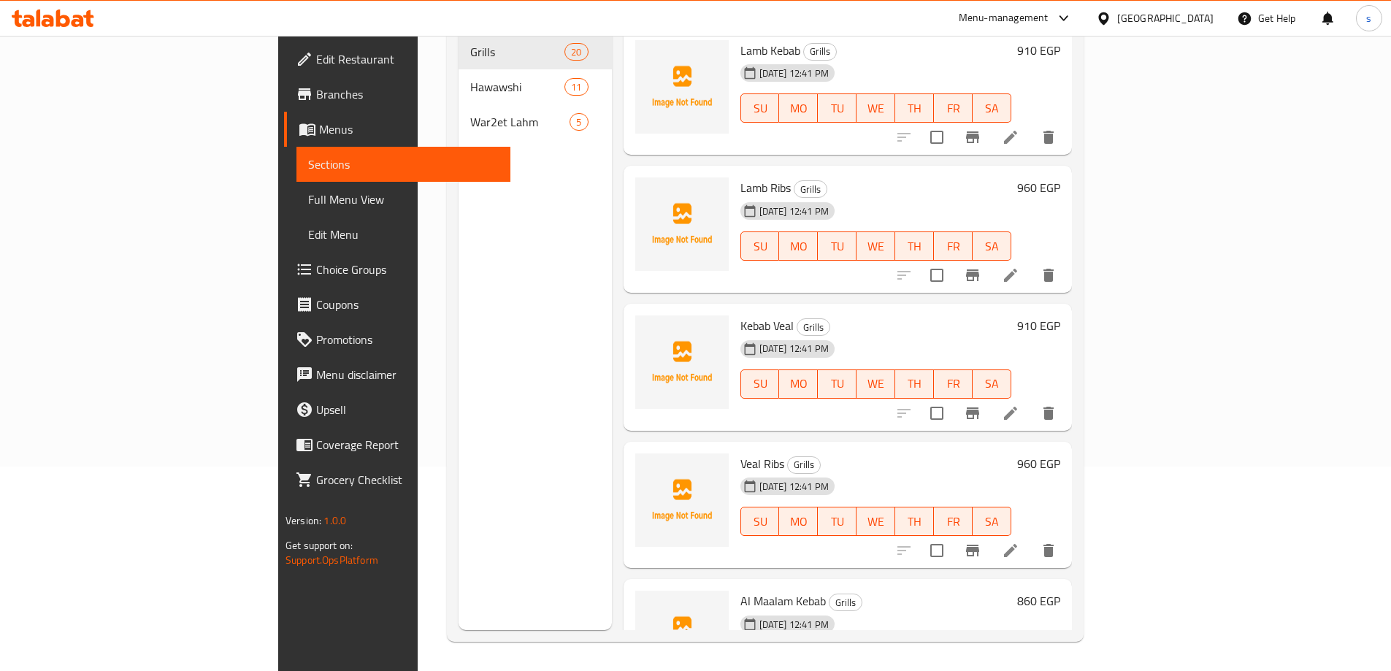
scroll to position [204, 0]
click at [308, 196] on span "Full Menu View" at bounding box center [403, 200] width 191 height 18
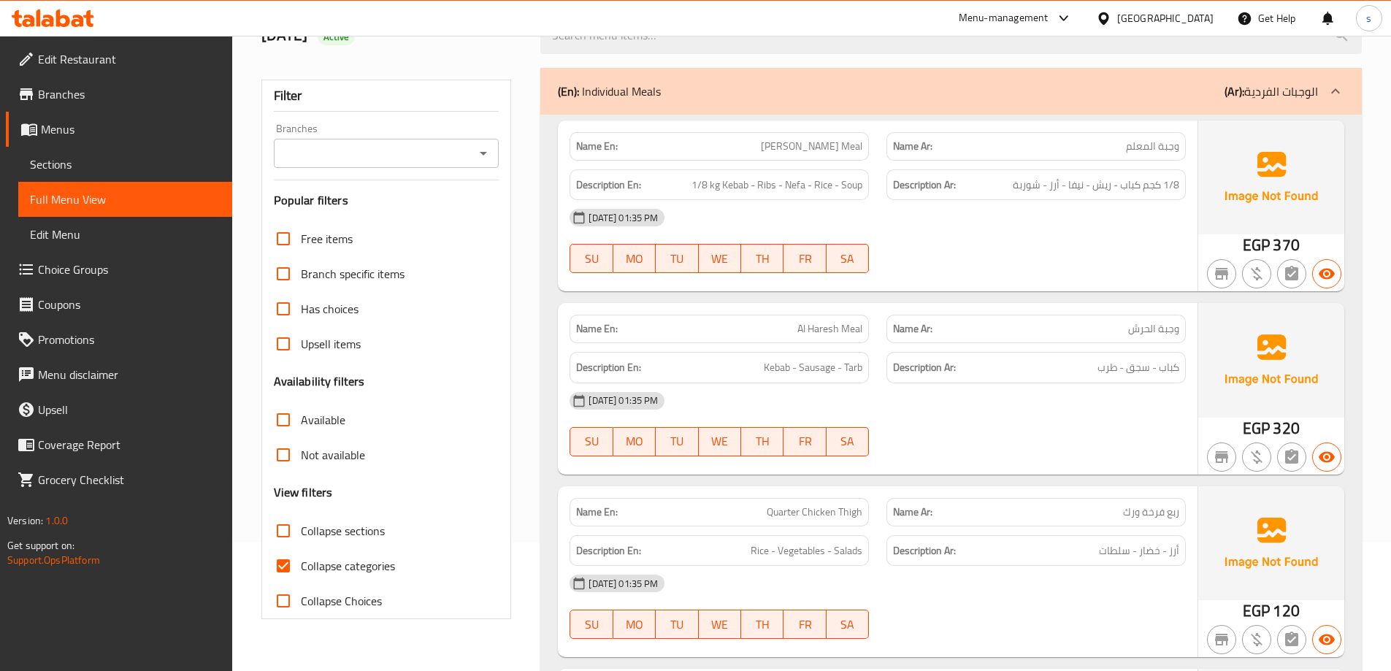
scroll to position [204, 0]
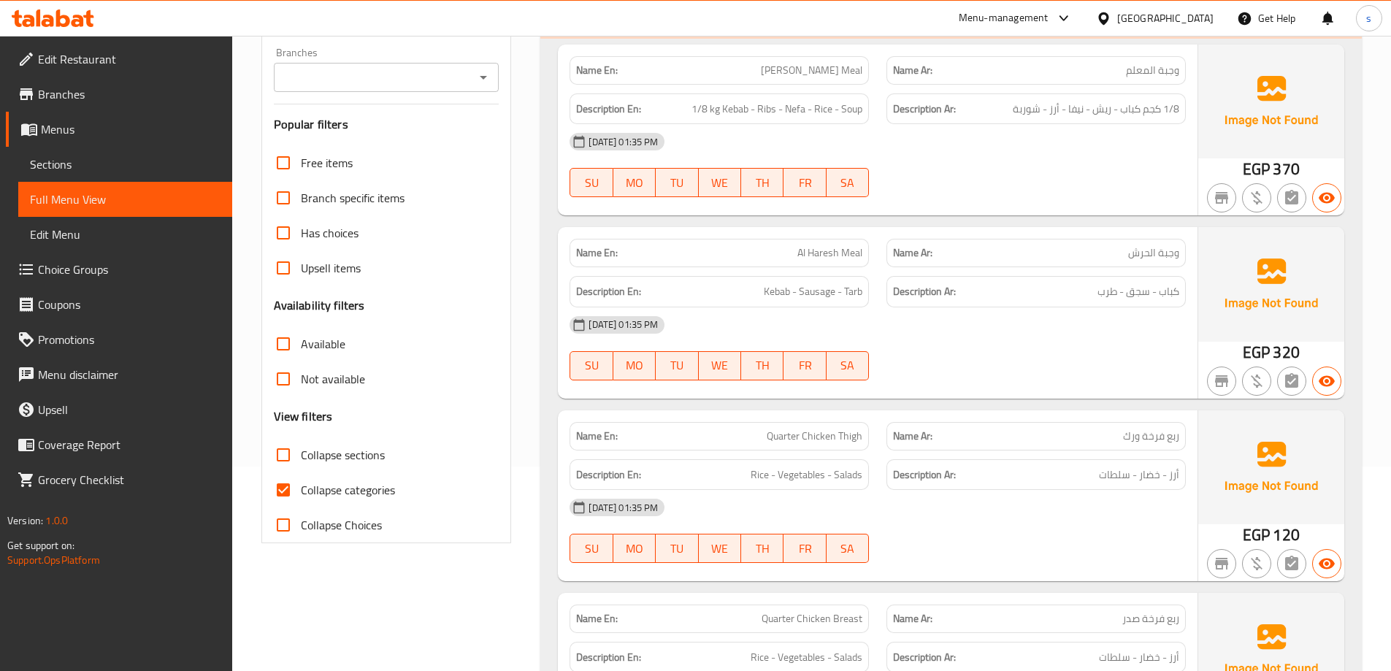
click at [275, 496] on input "Collapse categories" at bounding box center [283, 489] width 35 height 35
checkbox input "false"
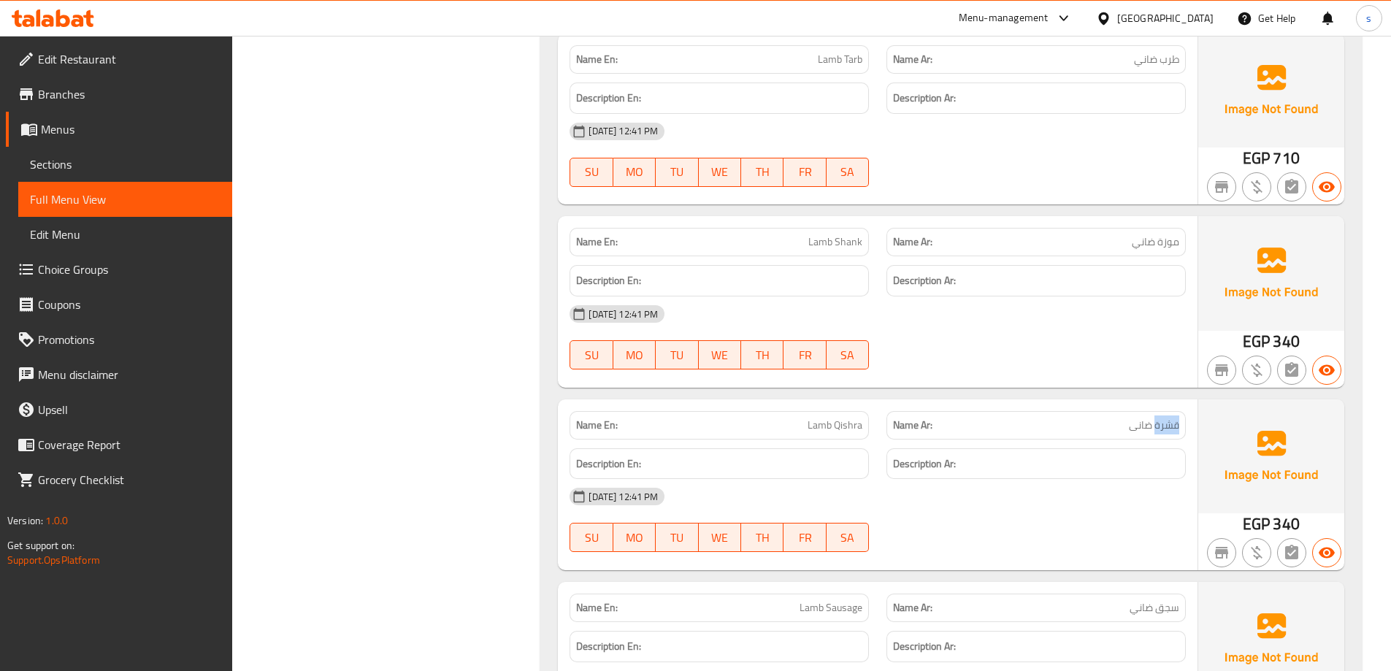
scroll to position [6063, 0]
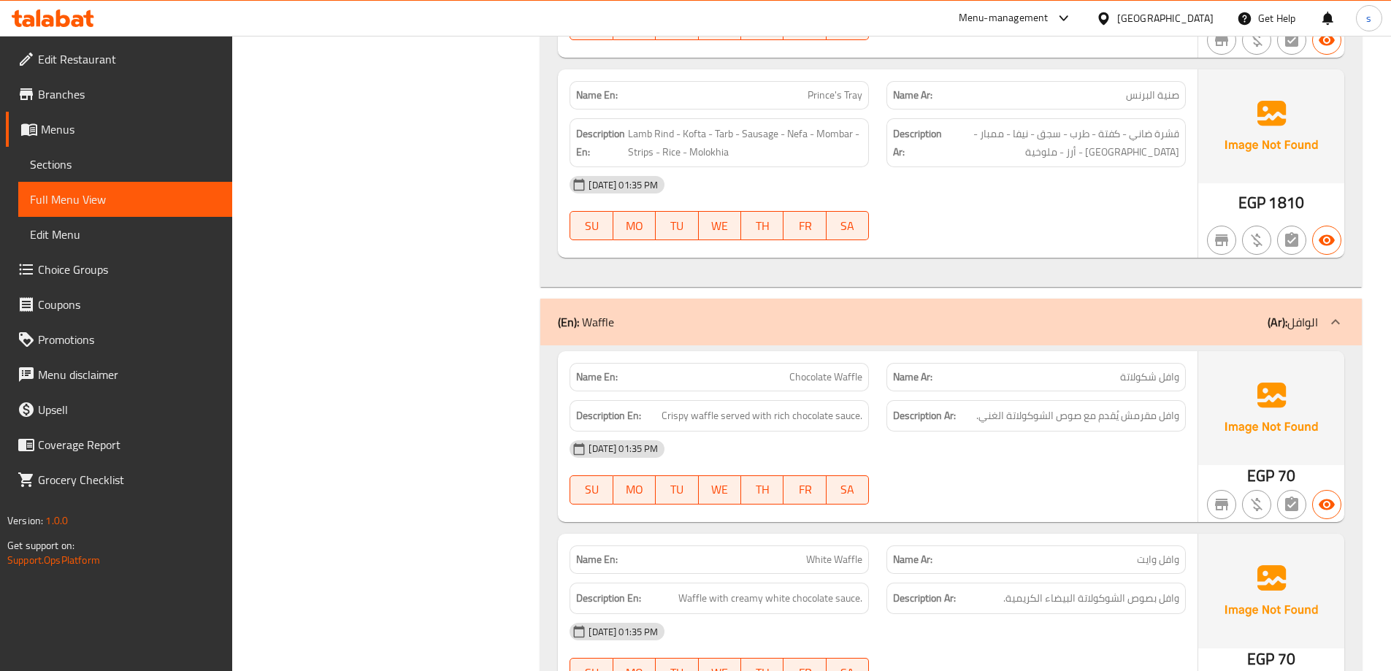
scroll to position [3078, 0]
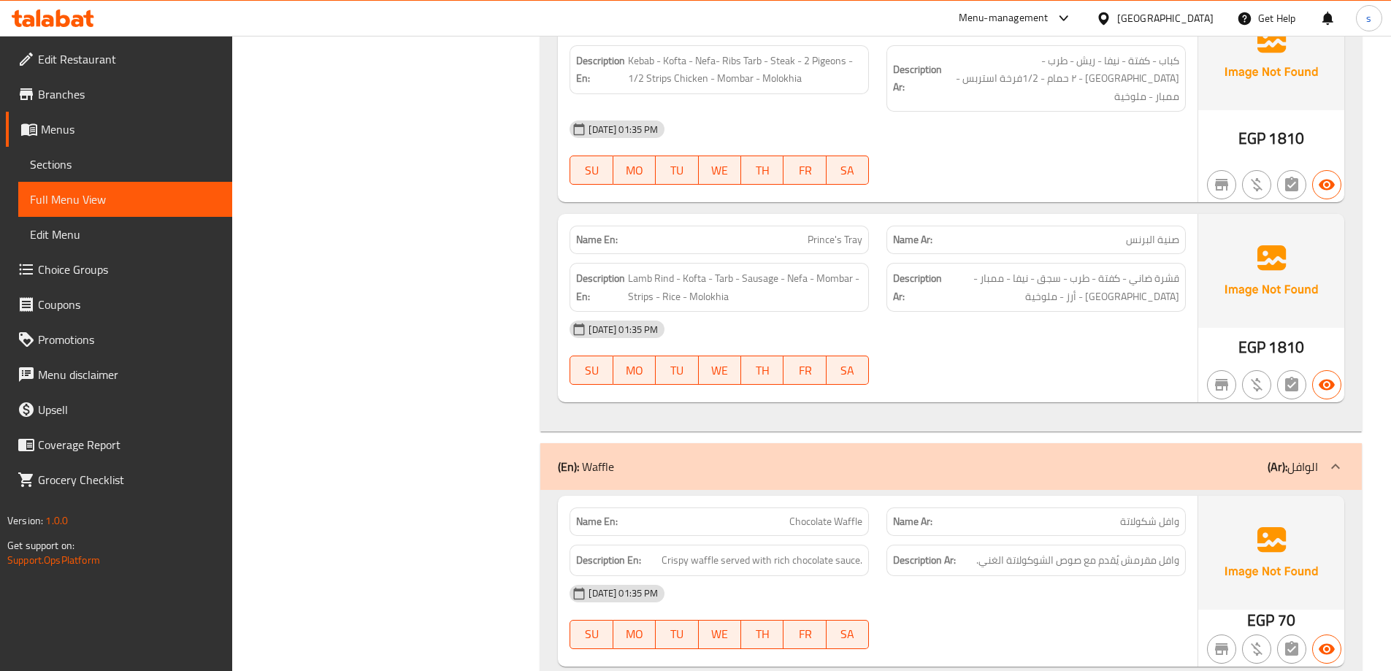
scroll to position [2786, 0]
click at [658, 271] on span "Lamb Rind - Kofta - Tarb - Sausage - Nefa - Mombar - Strips - Rice - Molokhia" at bounding box center [745, 289] width 234 height 36
copy span "Rind"
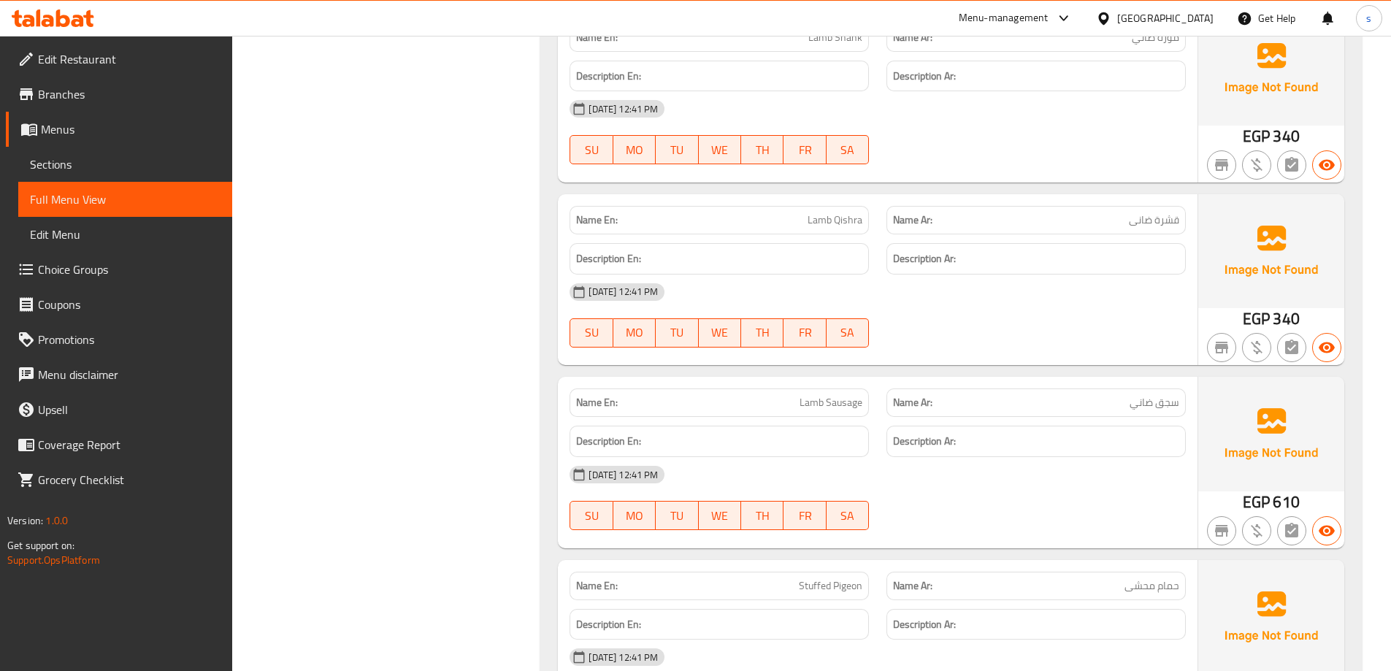
scroll to position [6286, 0]
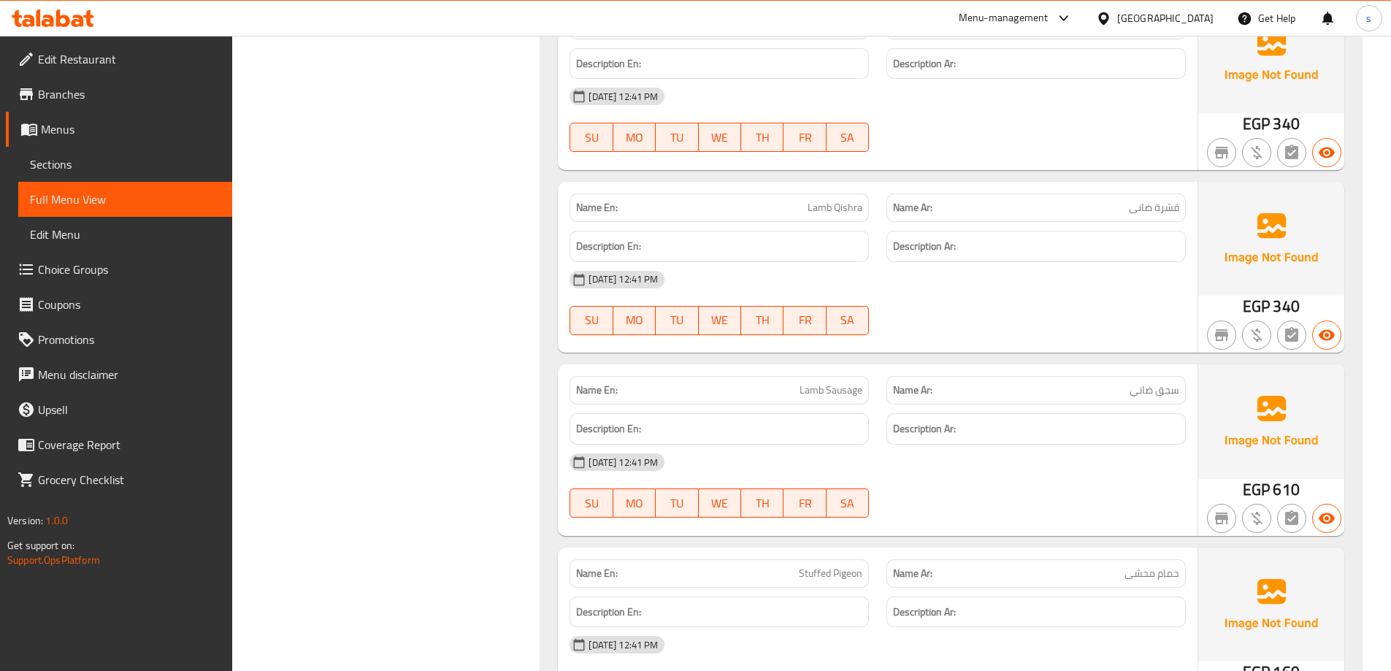
click at [839, 200] on span "Lamb Qishra" at bounding box center [834, 207] width 55 height 15
click at [1136, 200] on span "قشرة ضانى" at bounding box center [1154, 207] width 50 height 15
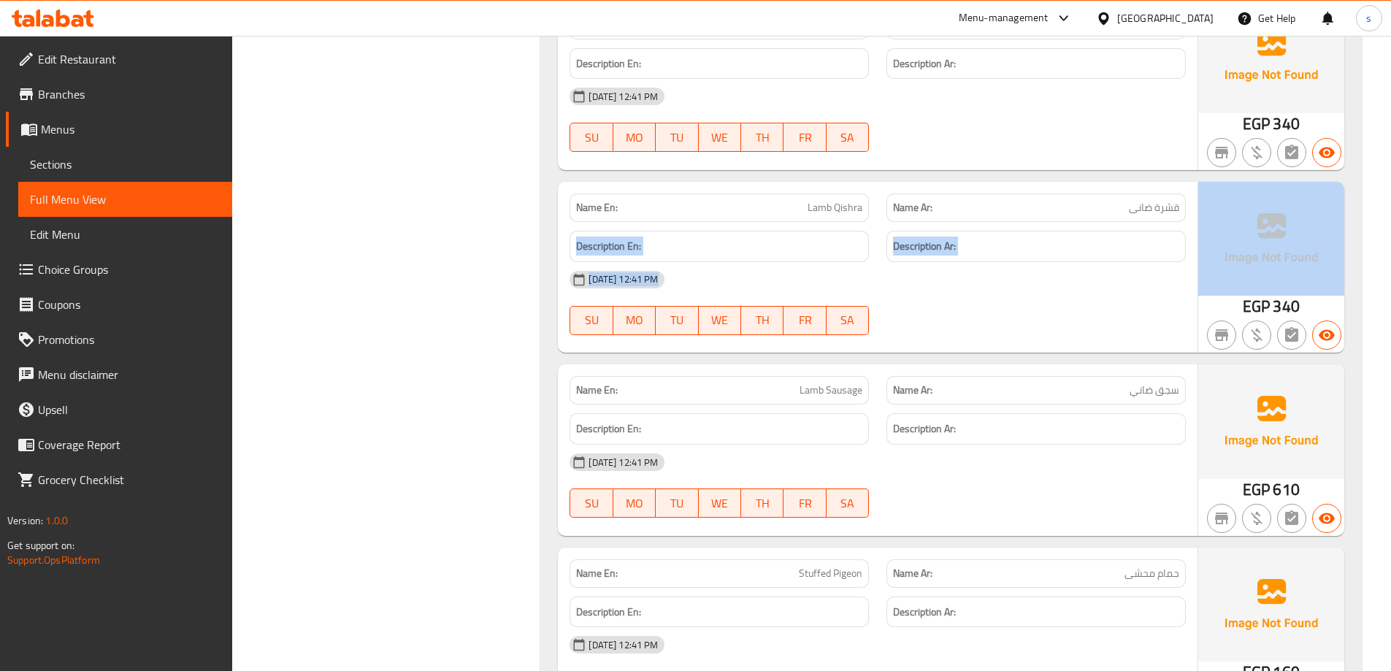
drag, startPoint x: 1130, startPoint y: 191, endPoint x: 1225, endPoint y: 187, distance: 95.0
click at [1225, 187] on div "Name En: Lamb Qishra Name Ar: قشرة ضانى Description En: Description Ar: 12-10-2…" at bounding box center [951, 267] width 786 height 171
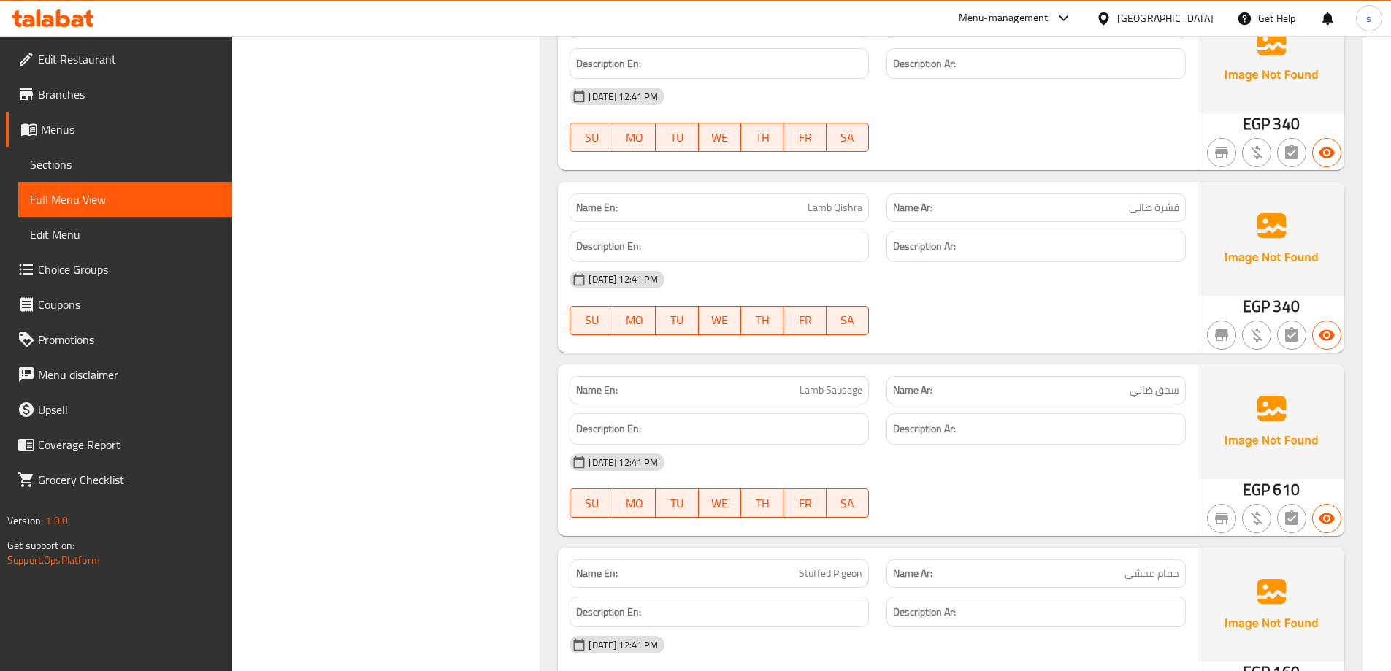
drag, startPoint x: 1121, startPoint y: 193, endPoint x: 1132, endPoint y: 191, distance: 11.2
click at [1132, 200] on p "Name Ar: قشرة ضانى" at bounding box center [1036, 207] width 286 height 15
drag, startPoint x: 1129, startPoint y: 188, endPoint x: 1185, endPoint y: 192, distance: 55.6
click at [1185, 193] on div "Name Ar: قشرة ضانى" at bounding box center [1035, 207] width 299 height 28
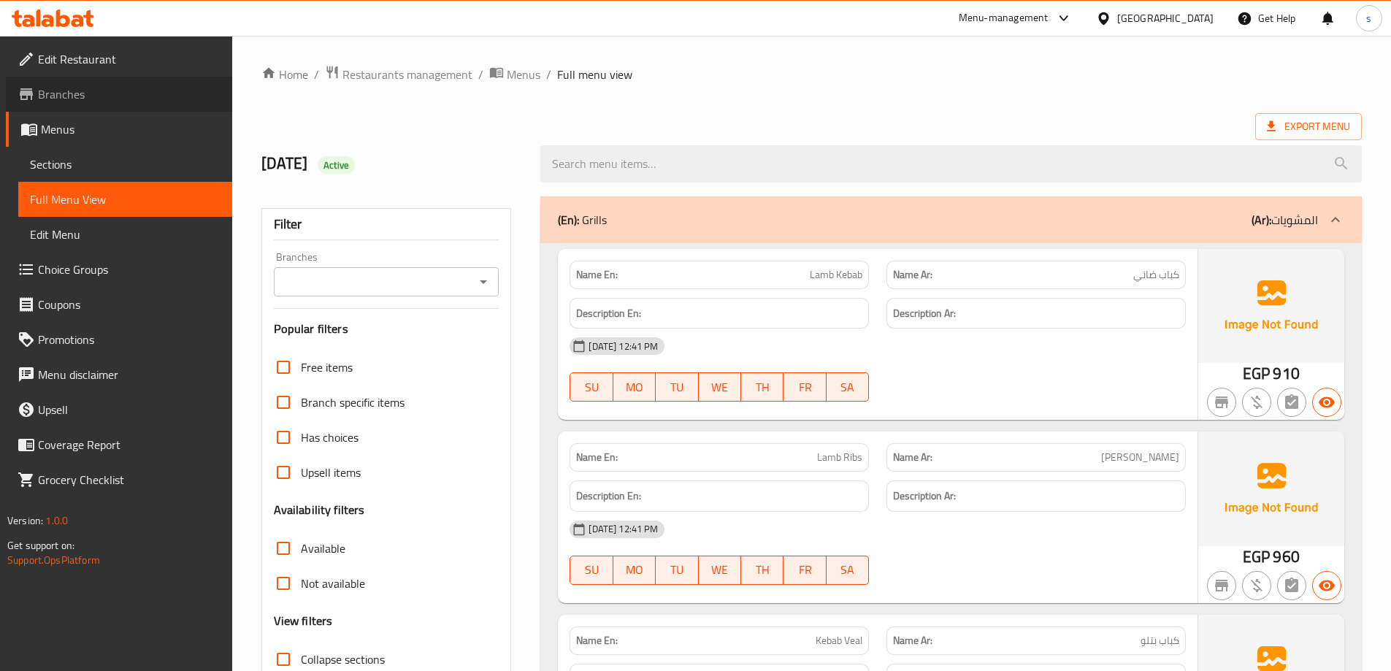
click at [85, 93] on span "Branches" at bounding box center [129, 94] width 183 height 18
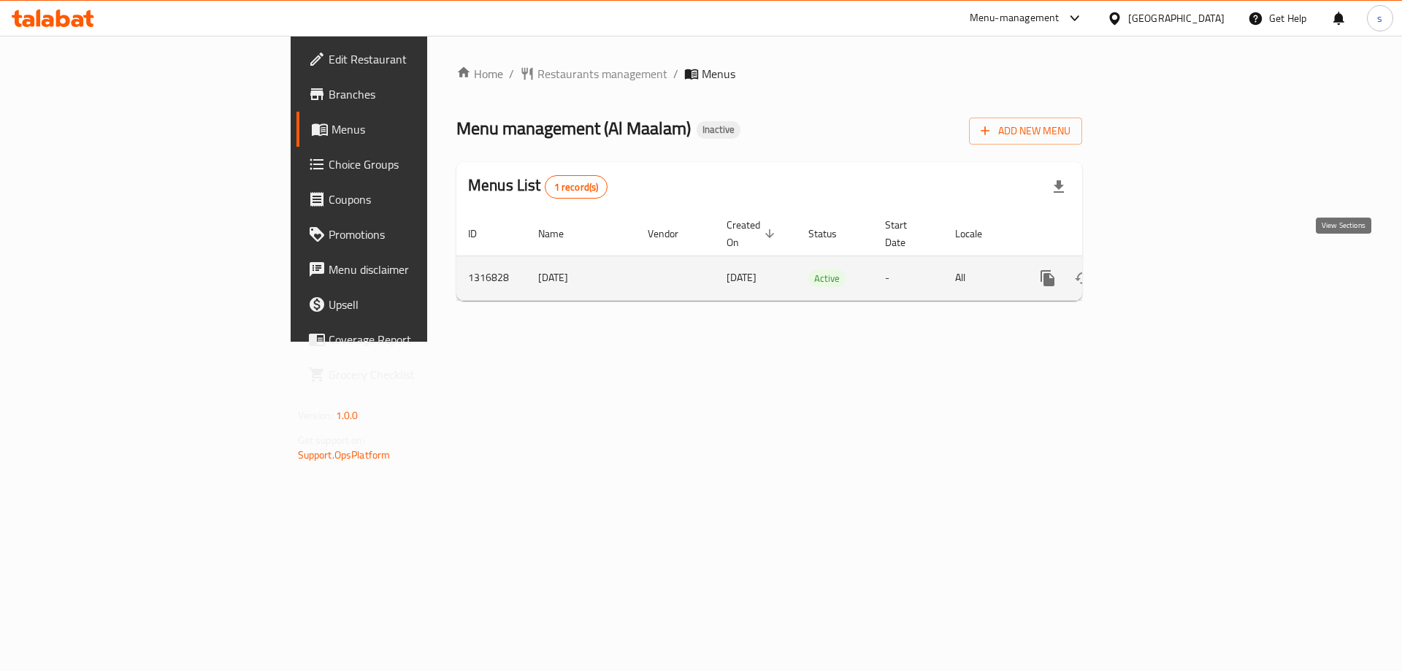
click at [1170, 261] on link "enhanced table" at bounding box center [1152, 278] width 35 height 35
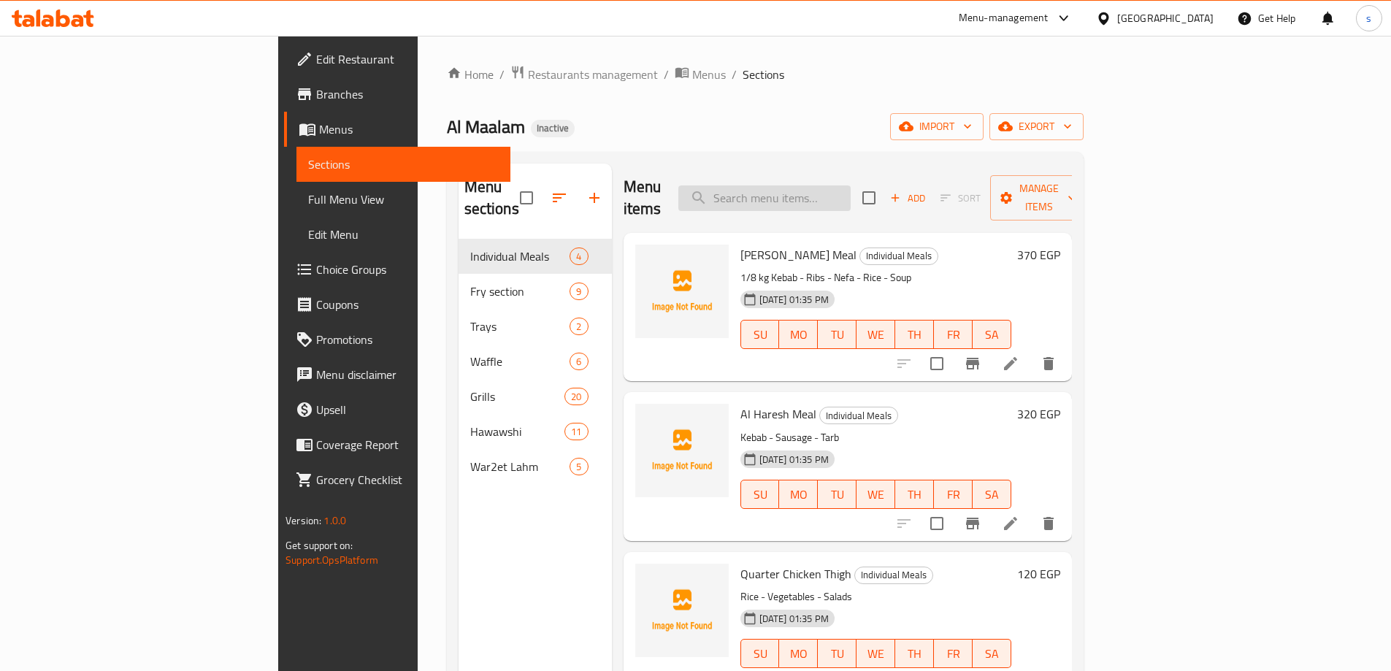
click at [836, 186] on input "search" at bounding box center [764, 198] width 172 height 26
paste input "Lamb keshra"
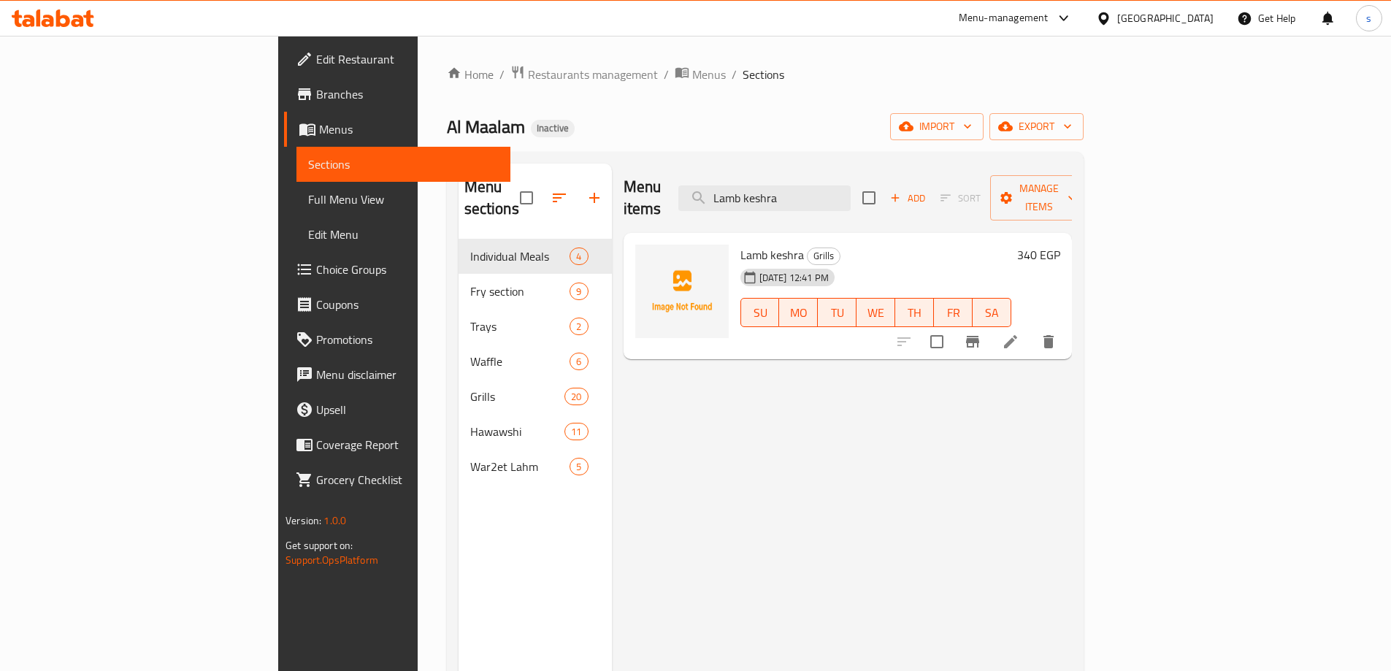
type input "Lamb keshra"
click at [1019, 333] on icon at bounding box center [1011, 342] width 18 height 18
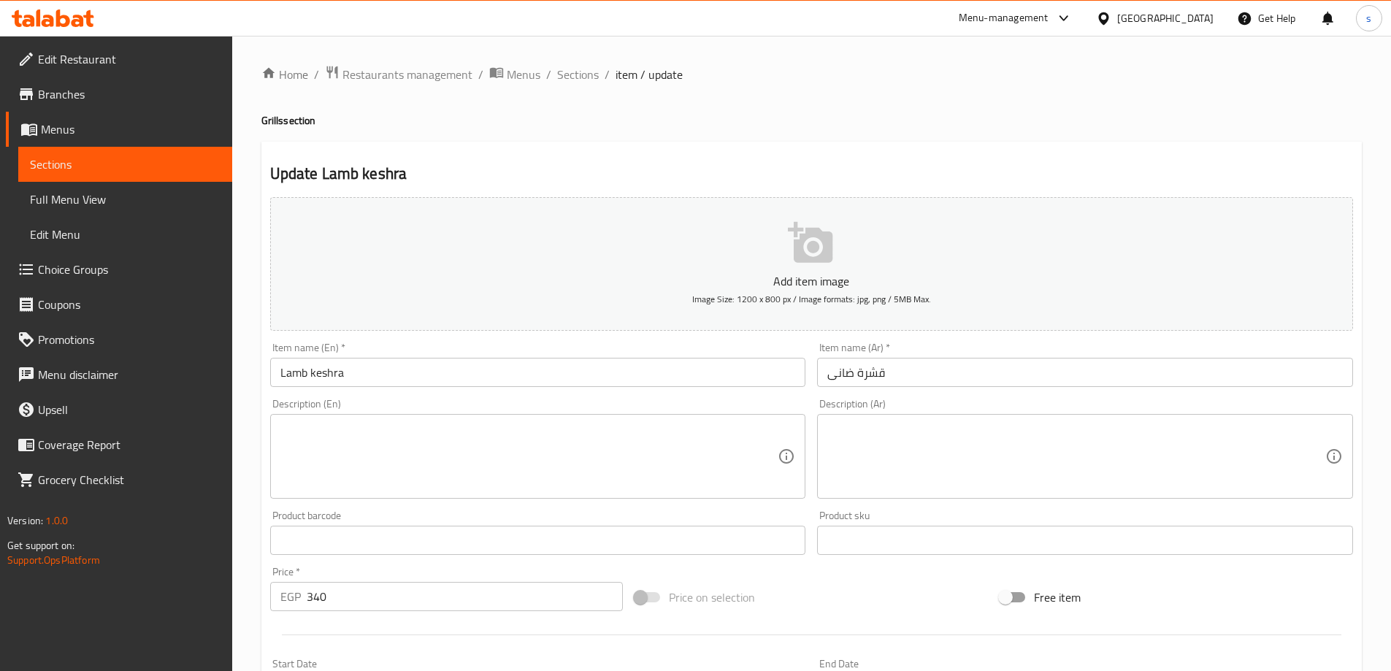
click at [302, 367] on input "Lamb keshra" at bounding box center [538, 372] width 536 height 29
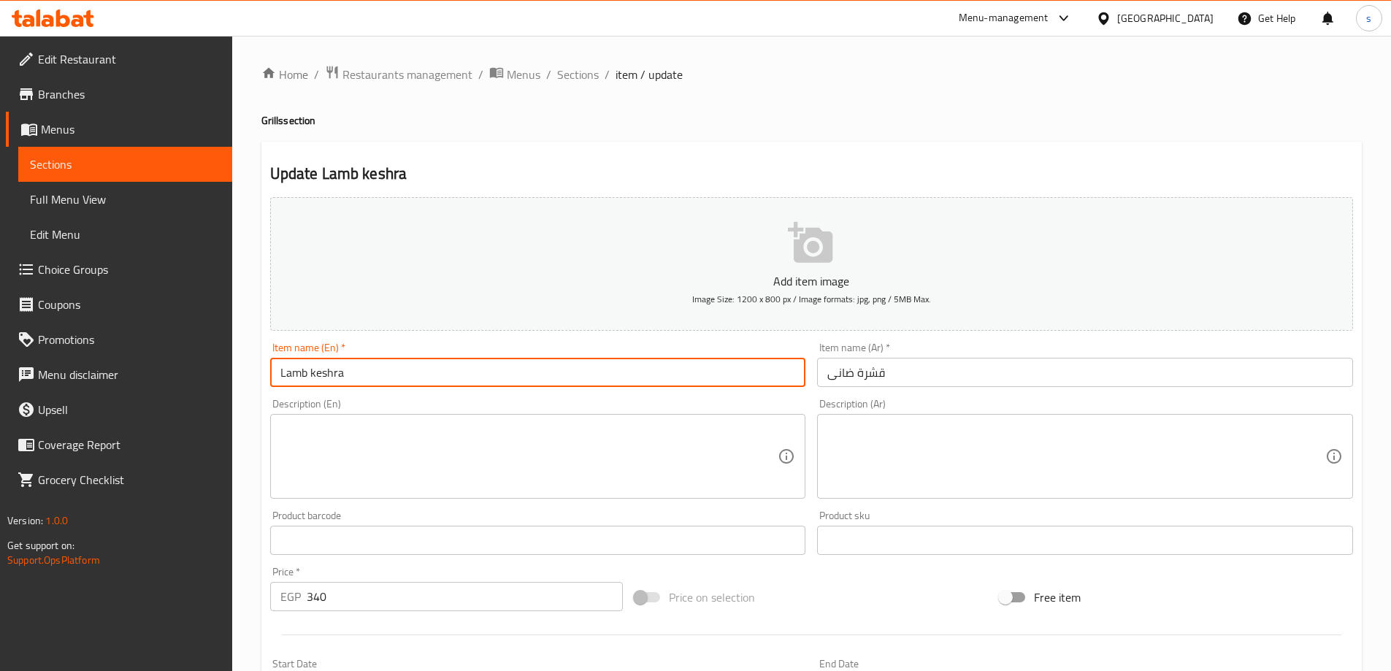
click at [302, 367] on input "Lamb keshra" at bounding box center [538, 372] width 536 height 29
click at [329, 375] on input "Lamb keshra" at bounding box center [538, 372] width 536 height 29
paste input "qishra"
click at [333, 365] on input "Lamb qishra" at bounding box center [538, 372] width 536 height 29
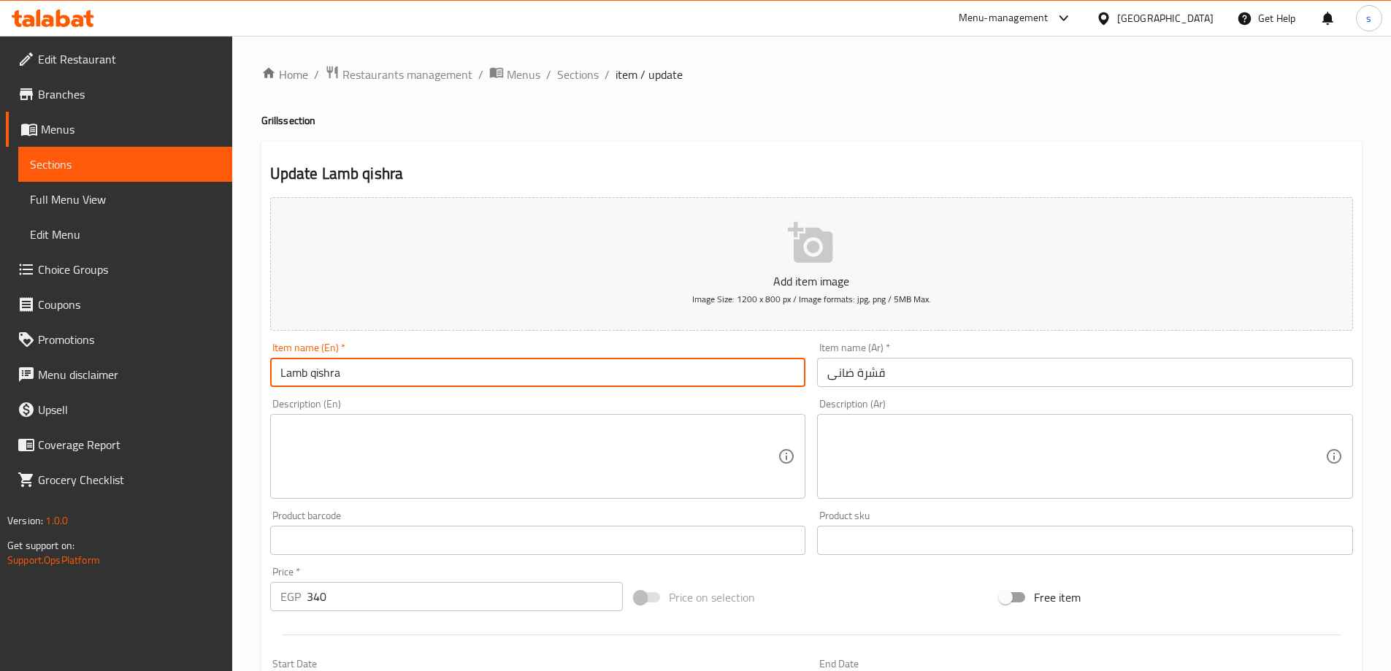
click at [333, 365] on input "Lamb qishra" at bounding box center [538, 372] width 536 height 29
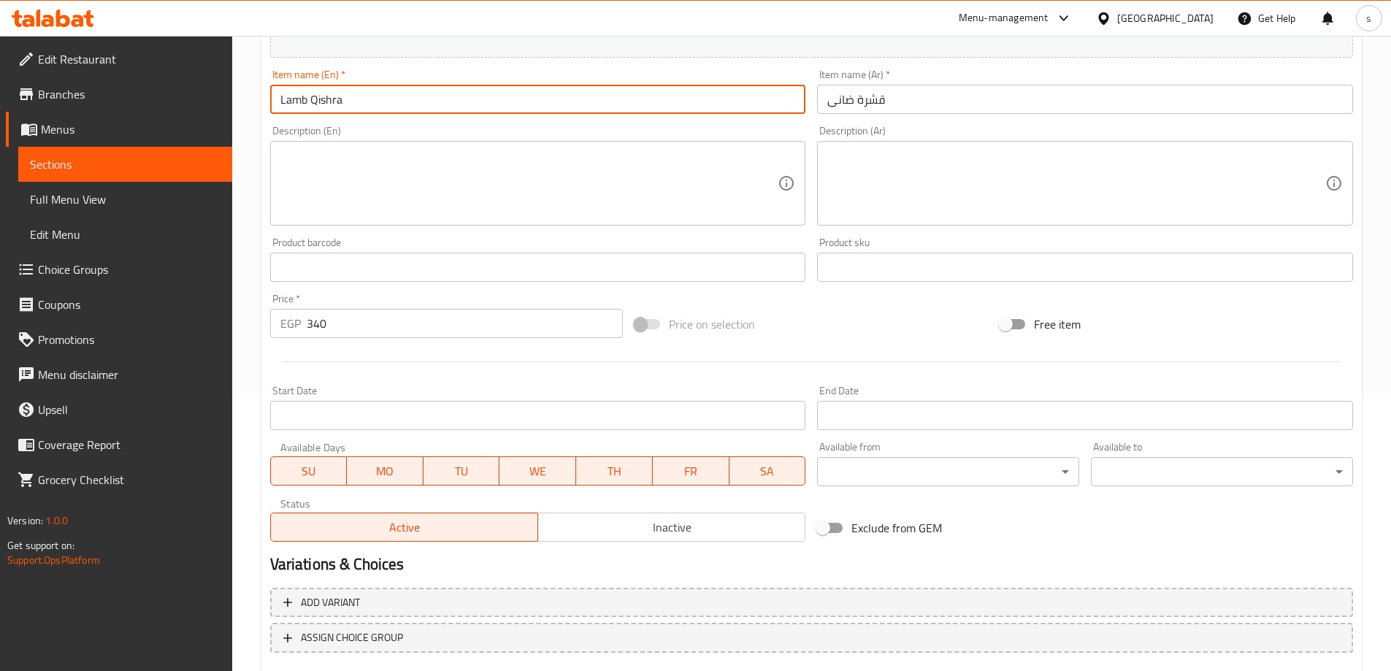
scroll to position [361, 0]
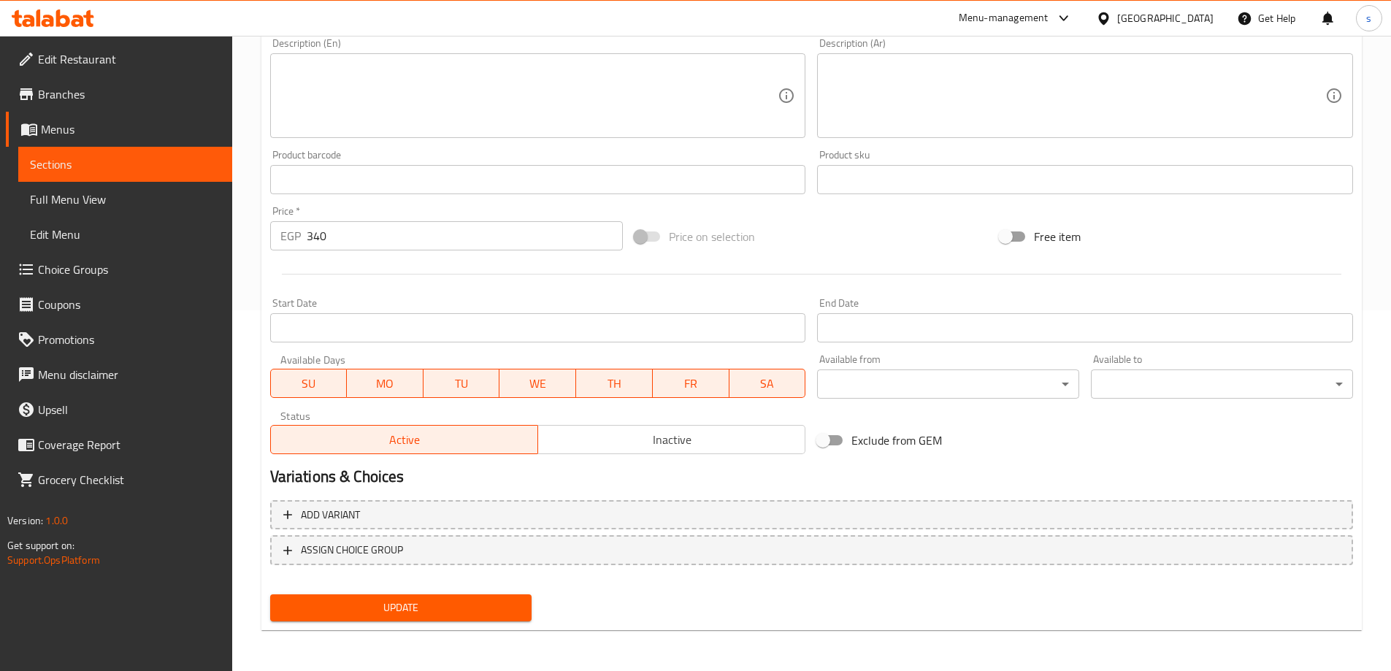
click at [416, 604] on span "Update" at bounding box center [401, 608] width 239 height 18
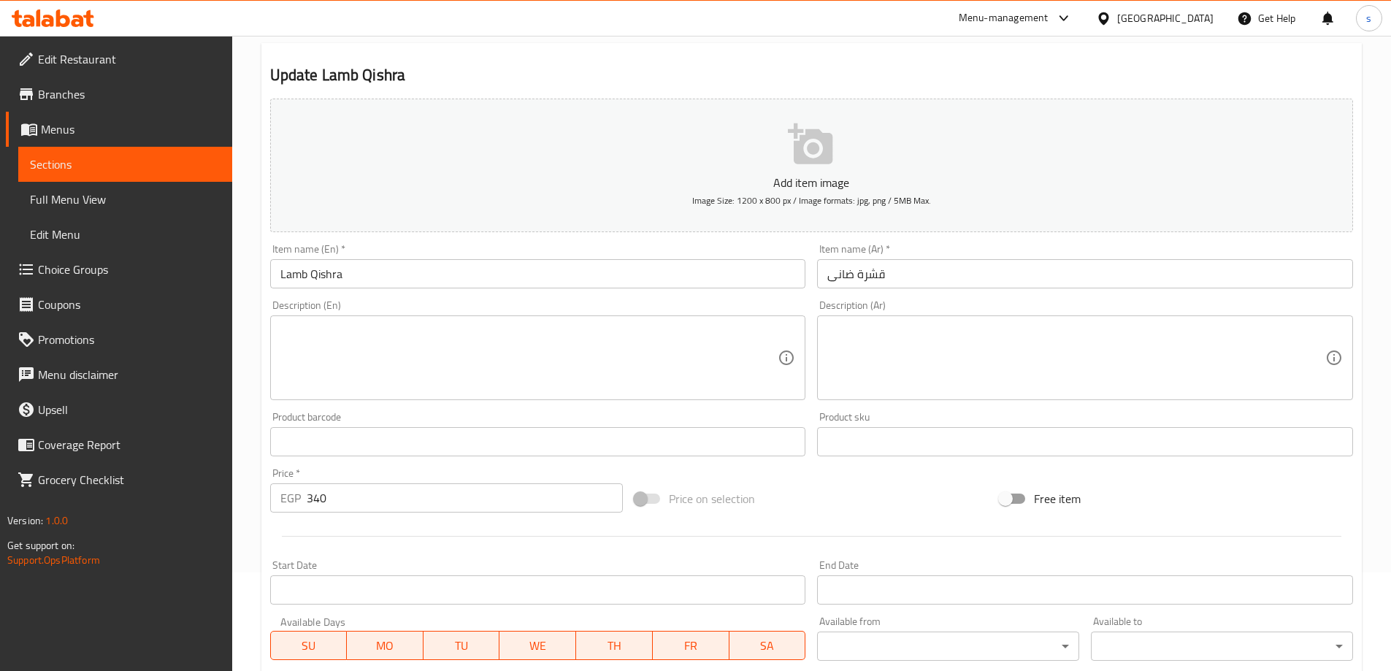
scroll to position [69, 0]
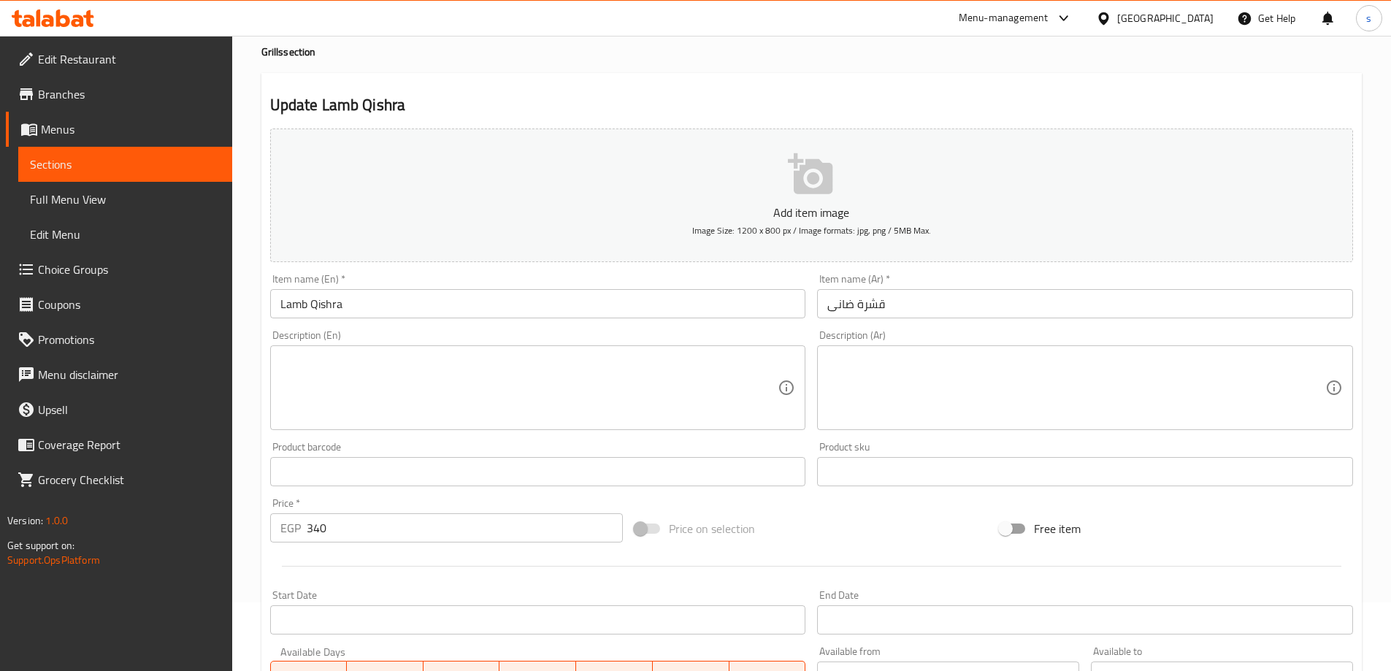
click at [323, 311] on input "Lamb Qishra" at bounding box center [538, 303] width 536 height 29
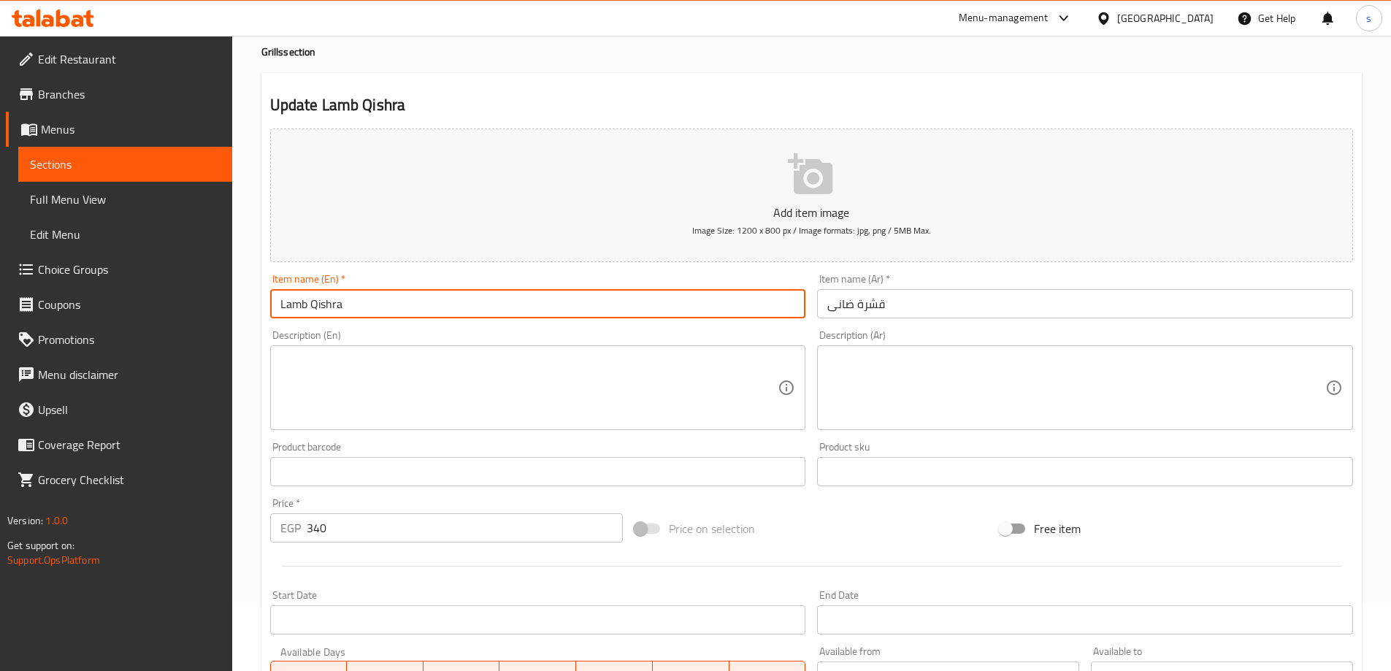
click at [323, 311] on input "Lamb Qishra" at bounding box center [538, 303] width 536 height 29
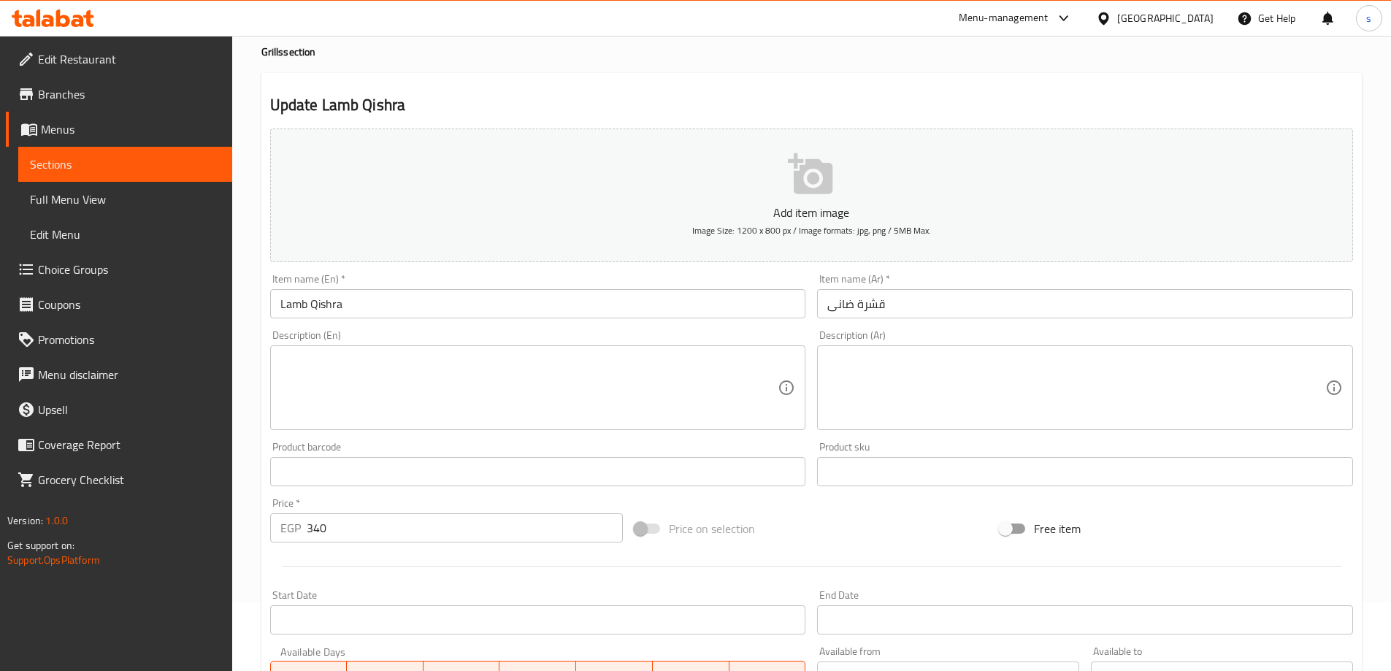
click at [327, 311] on input "Lamb Qishra" at bounding box center [538, 303] width 536 height 29
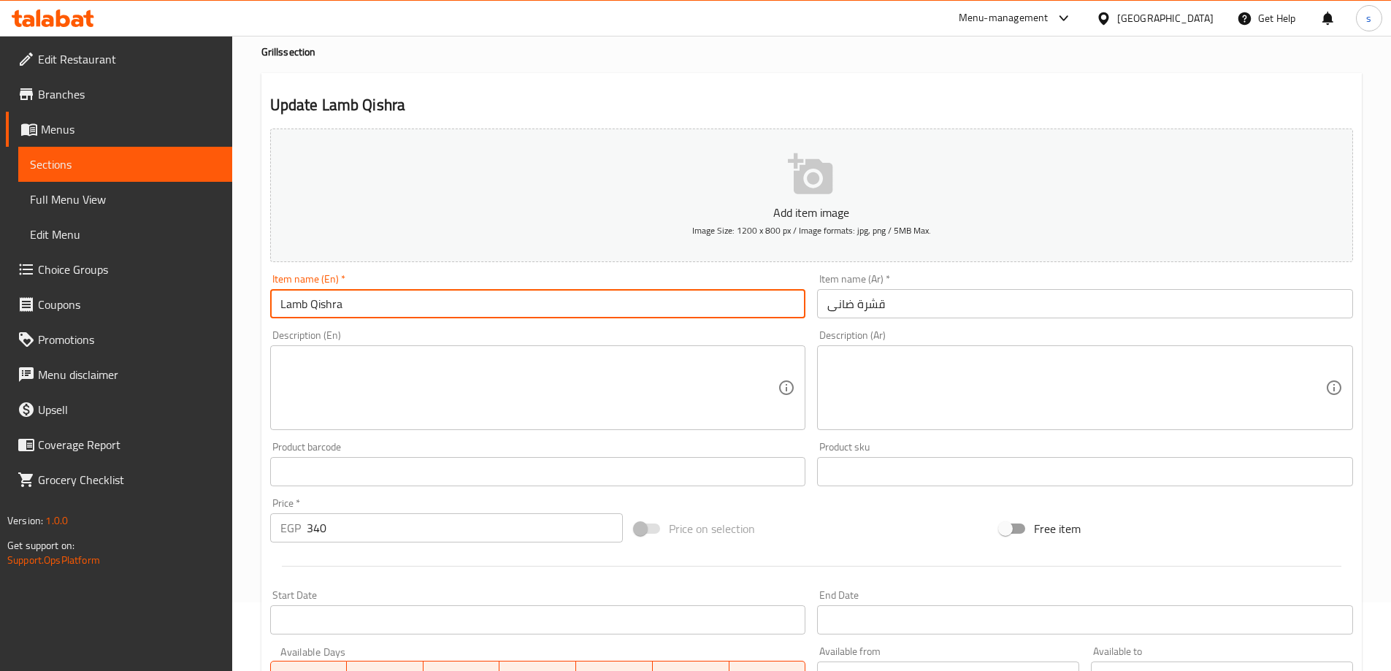
click at [327, 311] on input "Lamb Qishra" at bounding box center [538, 303] width 536 height 29
click at [316, 304] on input "Lamb RIND" at bounding box center [538, 303] width 536 height 29
type input "Lamb rind"
click at [257, 328] on div "Home / Restaurants management / Menus / Sections / item / update Grills section…" at bounding box center [811, 465] width 1159 height 996
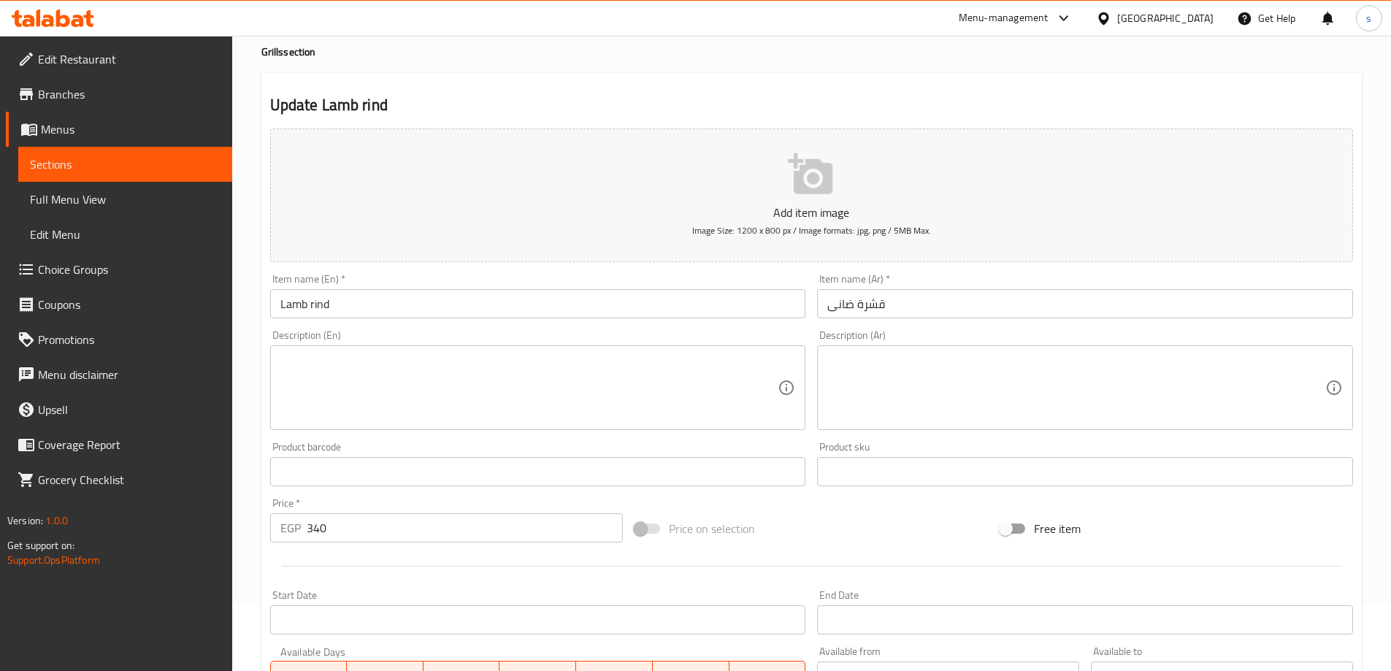
scroll to position [361, 0]
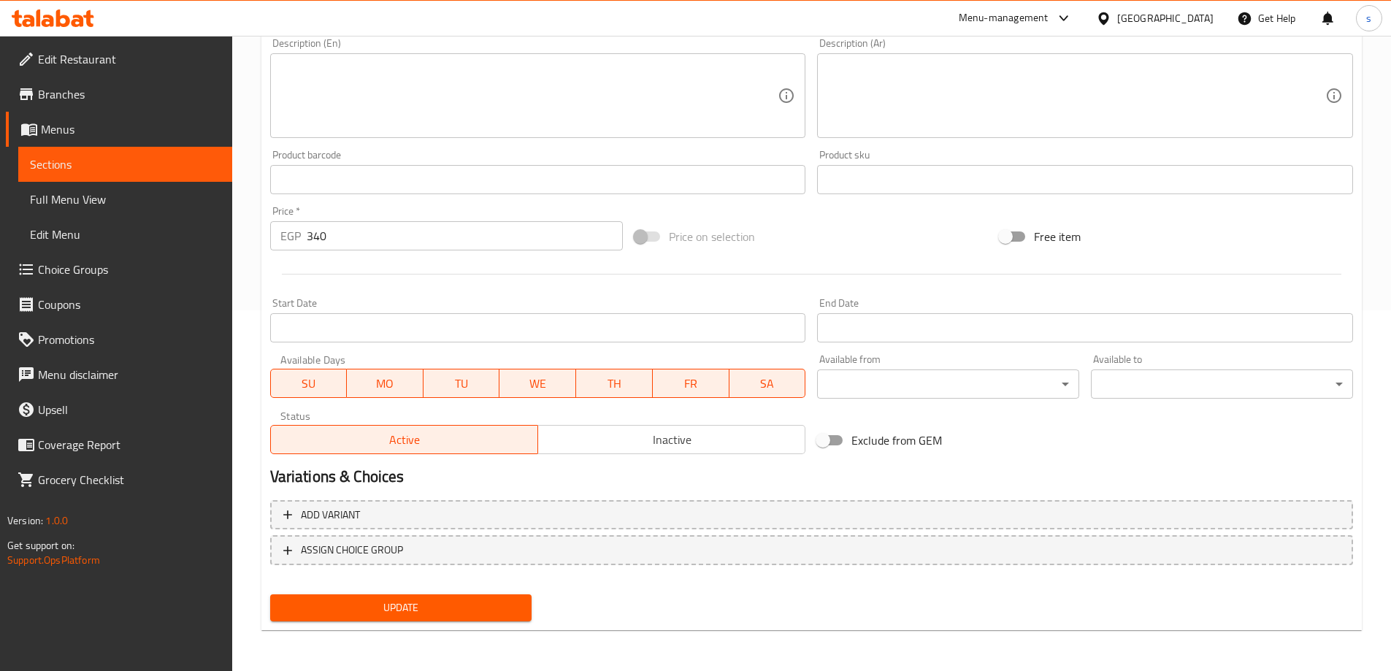
click at [377, 614] on span "Update" at bounding box center [401, 608] width 239 height 18
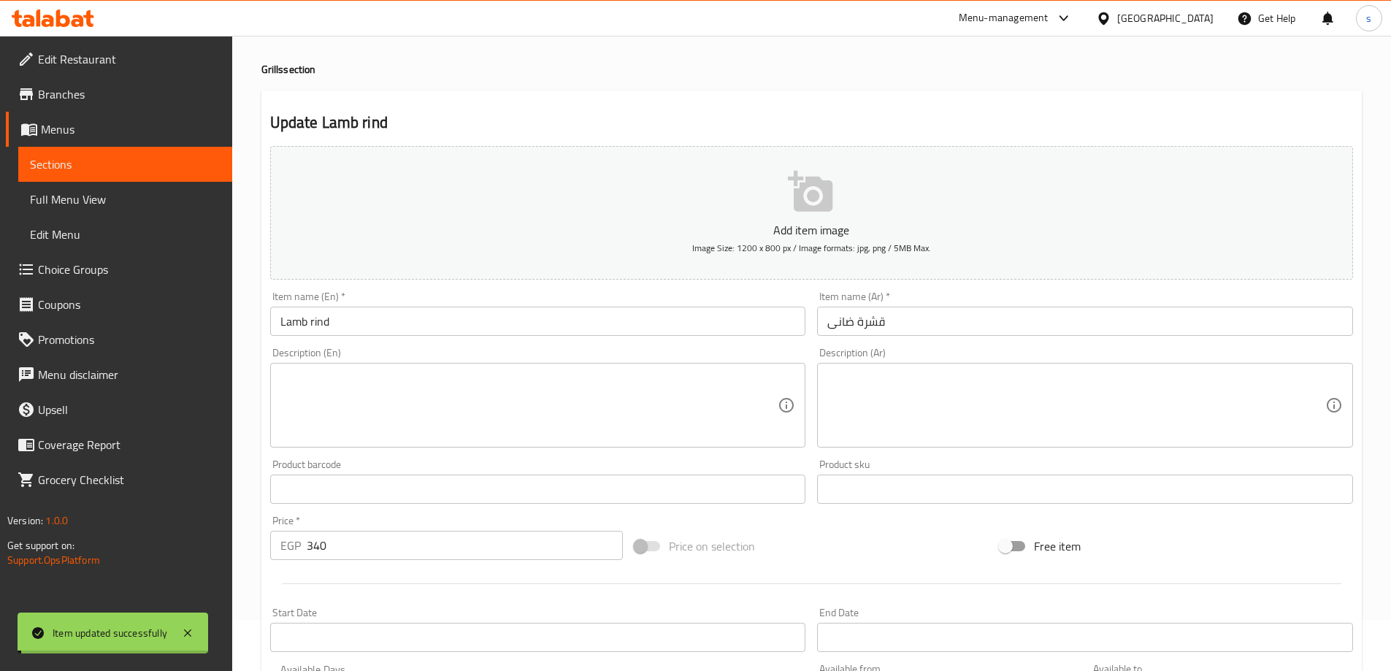
scroll to position [0, 0]
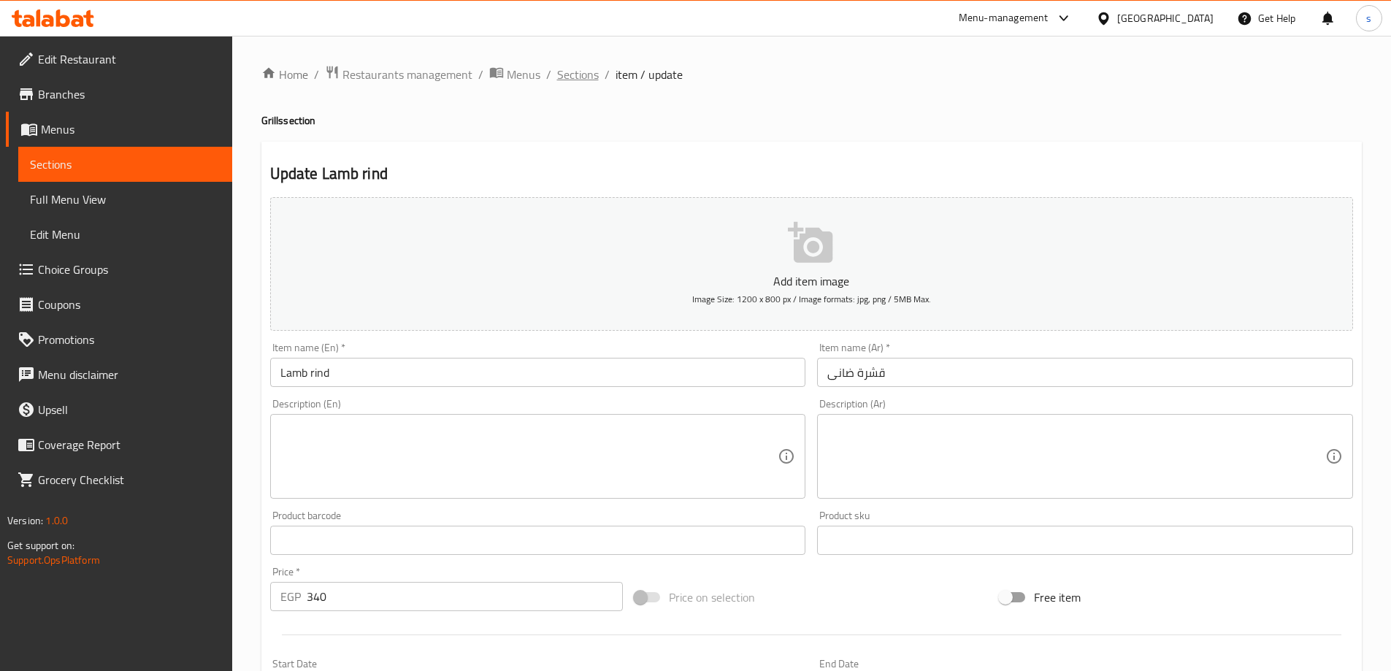
click at [588, 71] on span "Sections" at bounding box center [578, 75] width 42 height 18
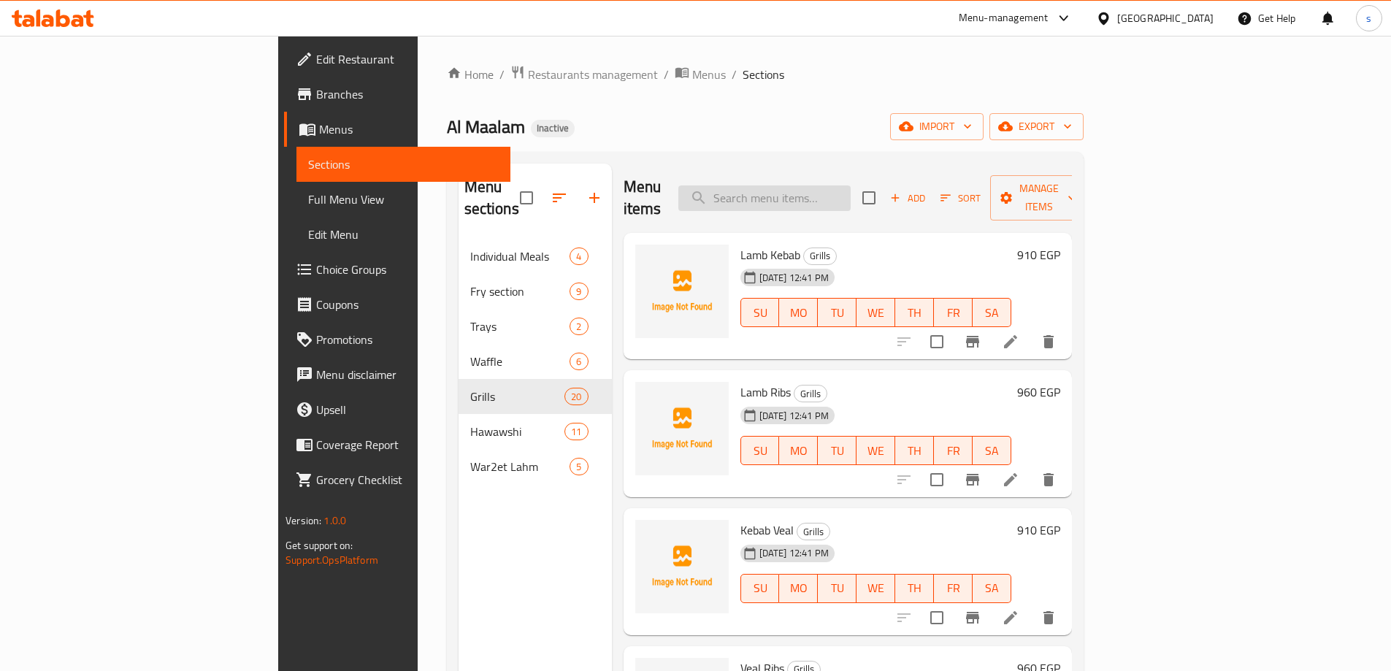
click at [851, 185] on input "search" at bounding box center [764, 198] width 172 height 26
paste input "[PERSON_NAME]"
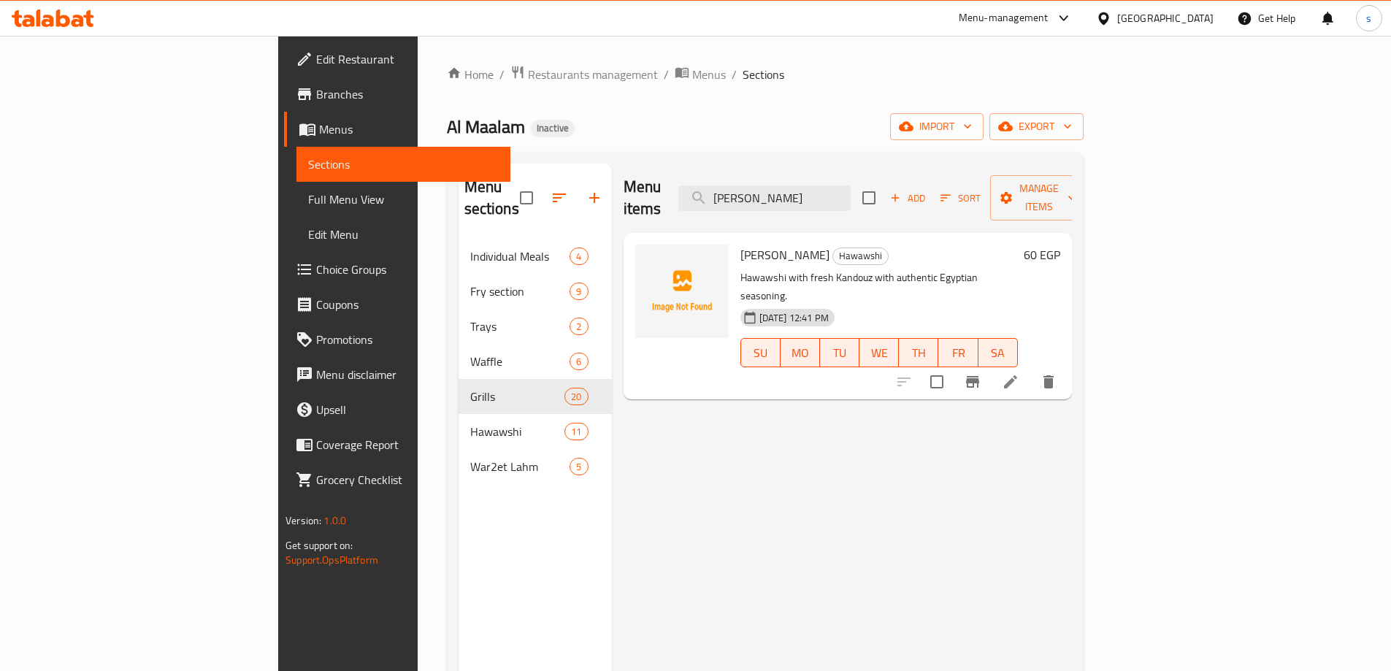
type input "[PERSON_NAME]"
click at [1019, 373] on icon at bounding box center [1011, 382] width 18 height 18
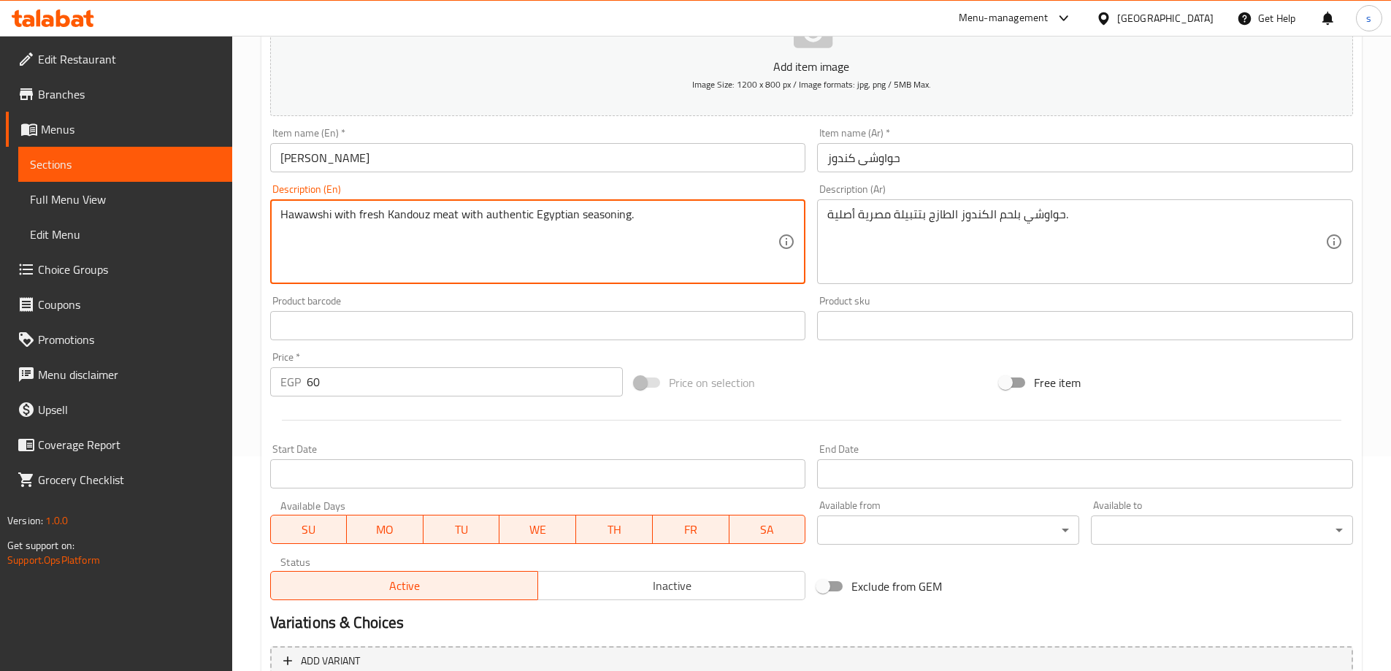
scroll to position [361, 0]
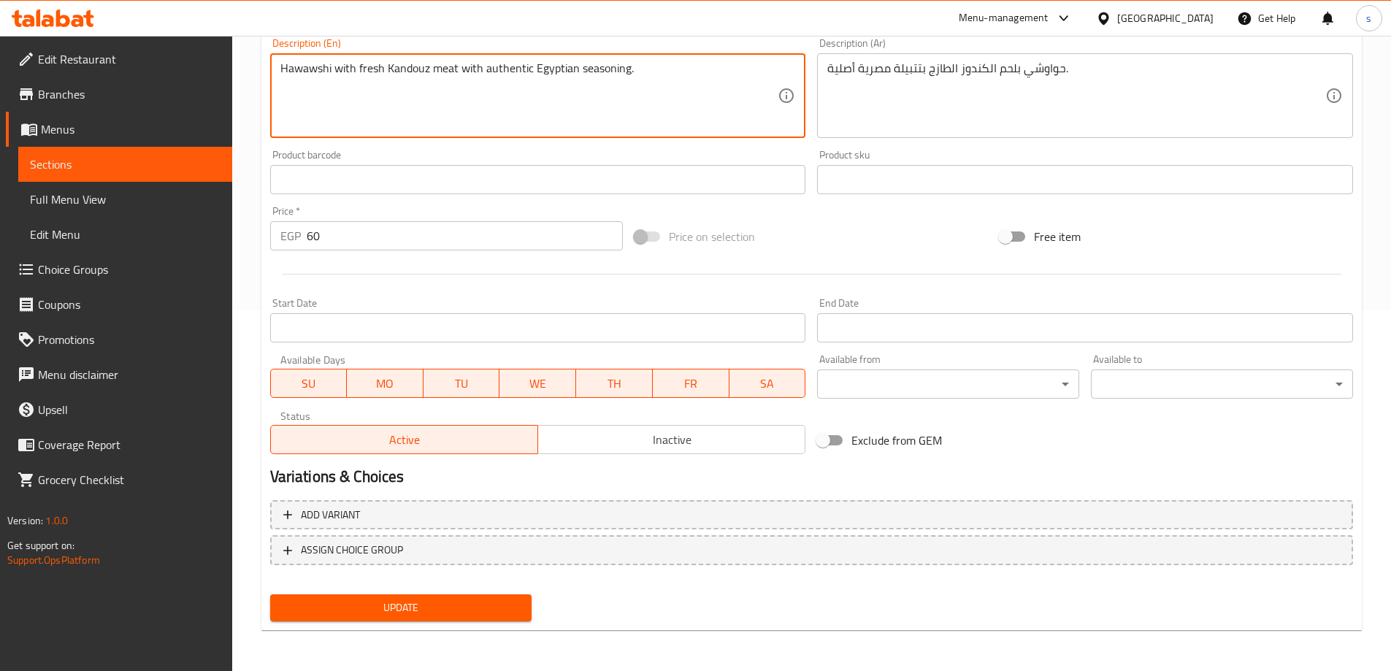
type textarea "Hawawshi with fresh Kandouz meat with authentic Egyptian seasoning."
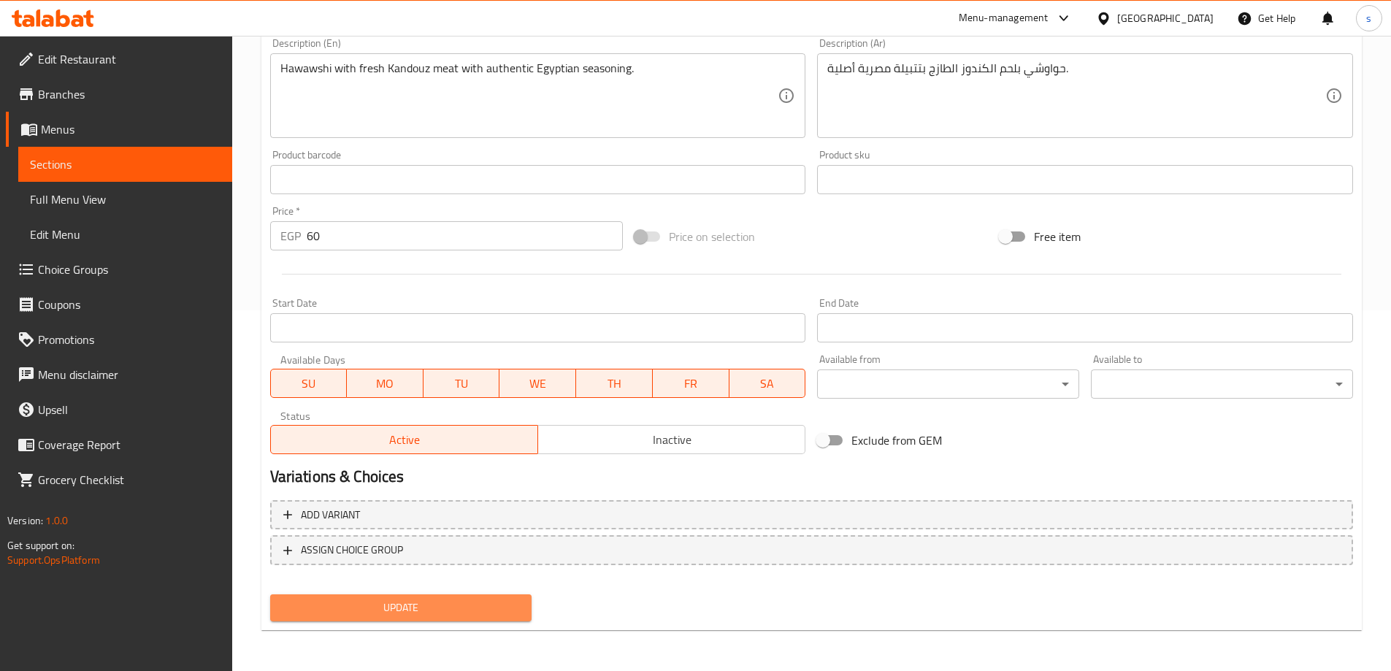
click at [494, 613] on span "Update" at bounding box center [401, 608] width 239 height 18
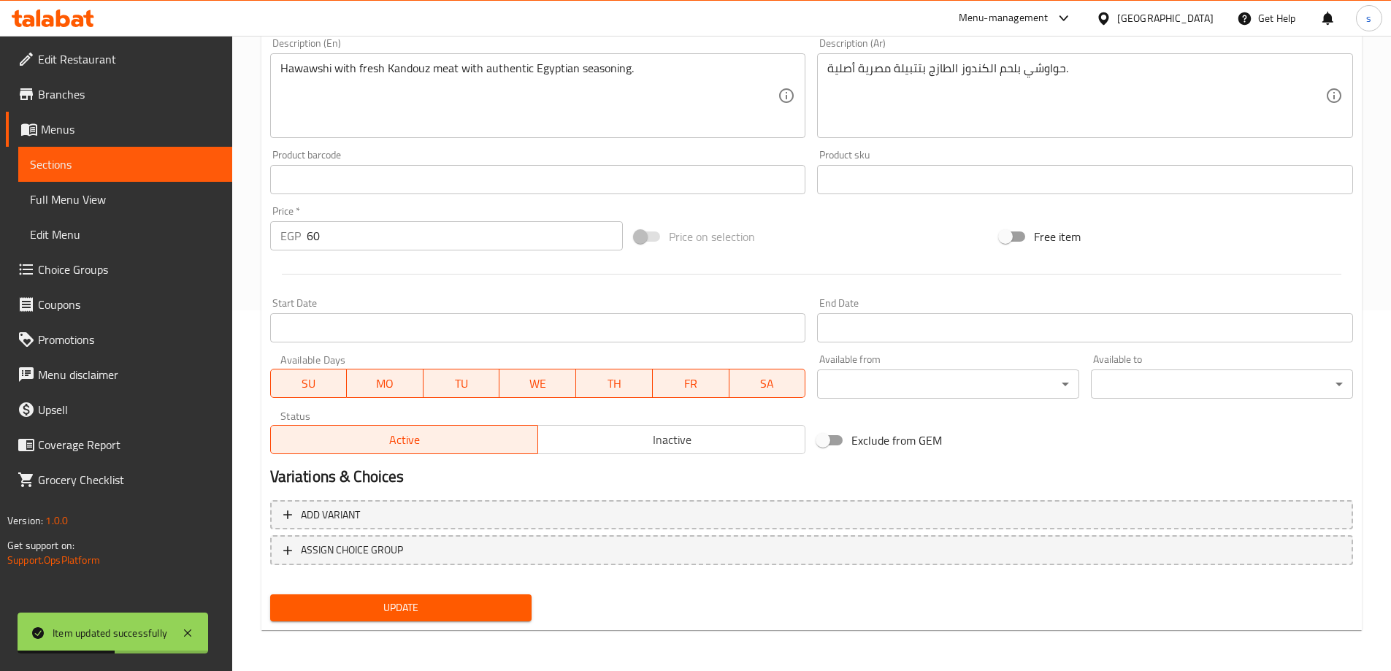
scroll to position [0, 0]
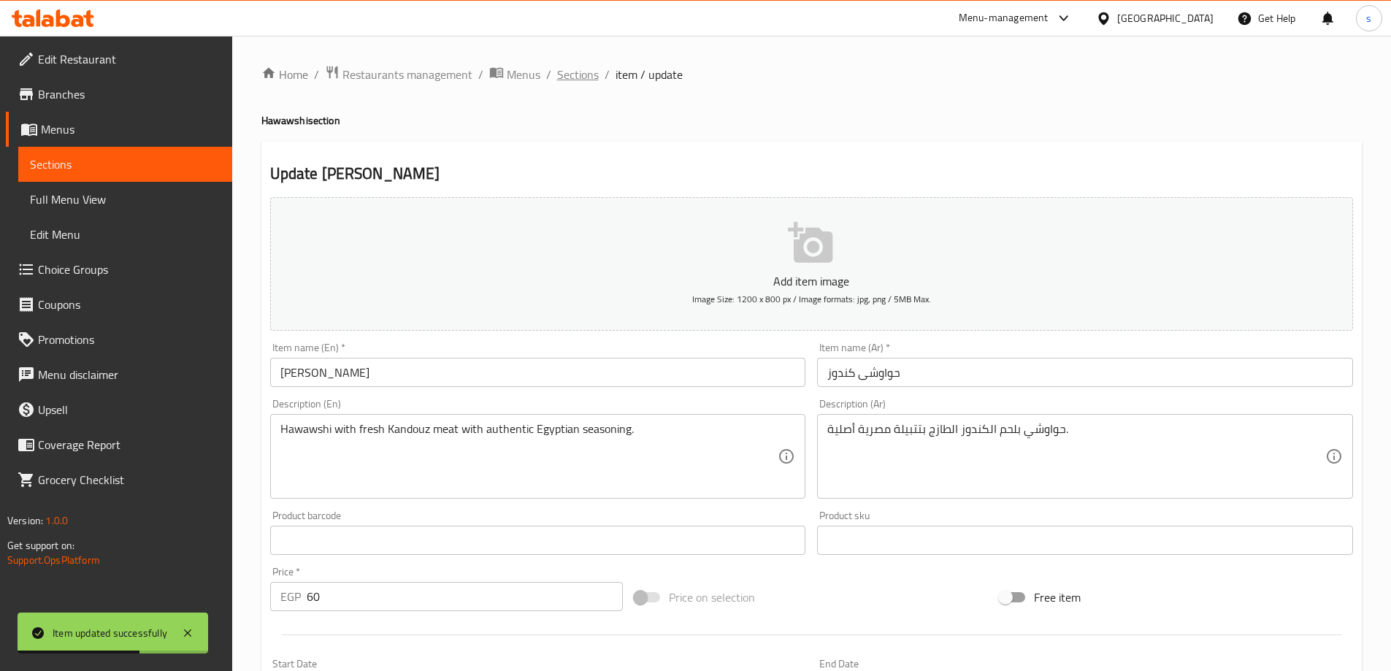
click at [585, 73] on span "Sections" at bounding box center [578, 75] width 42 height 18
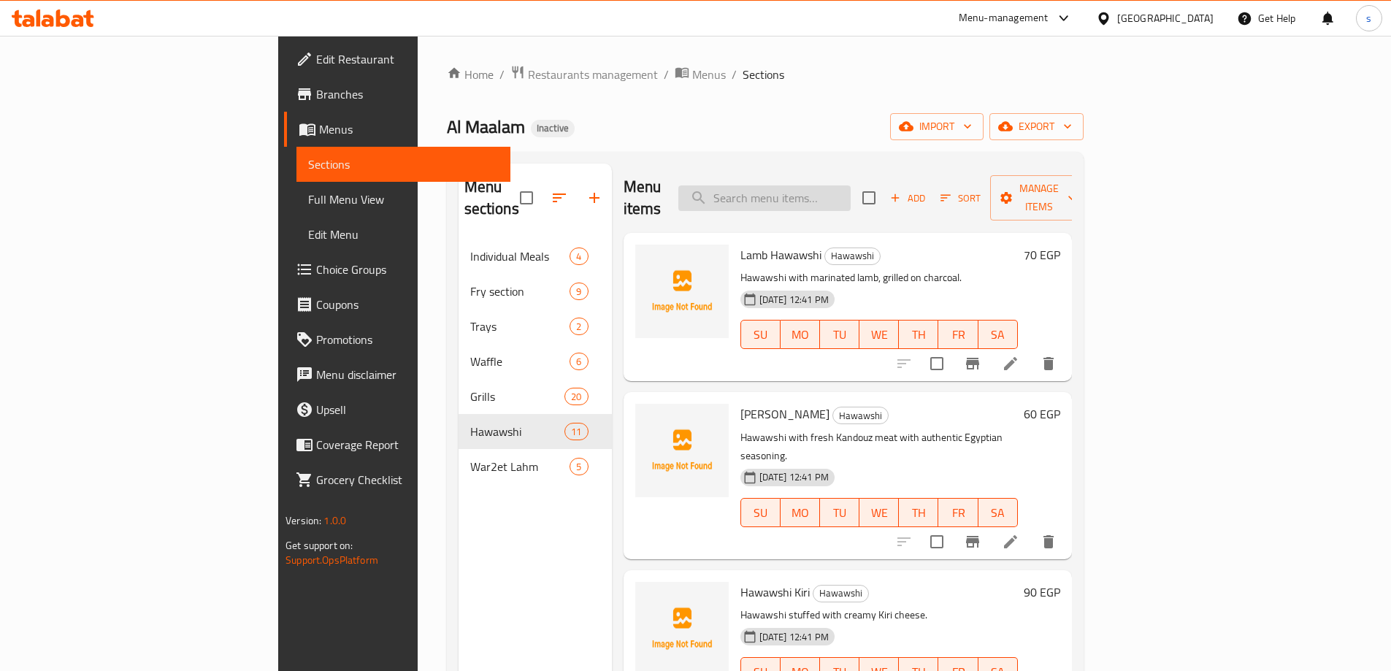
click at [851, 188] on input "search" at bounding box center [764, 198] width 172 height 26
paste input "Hawawshi Sausage"
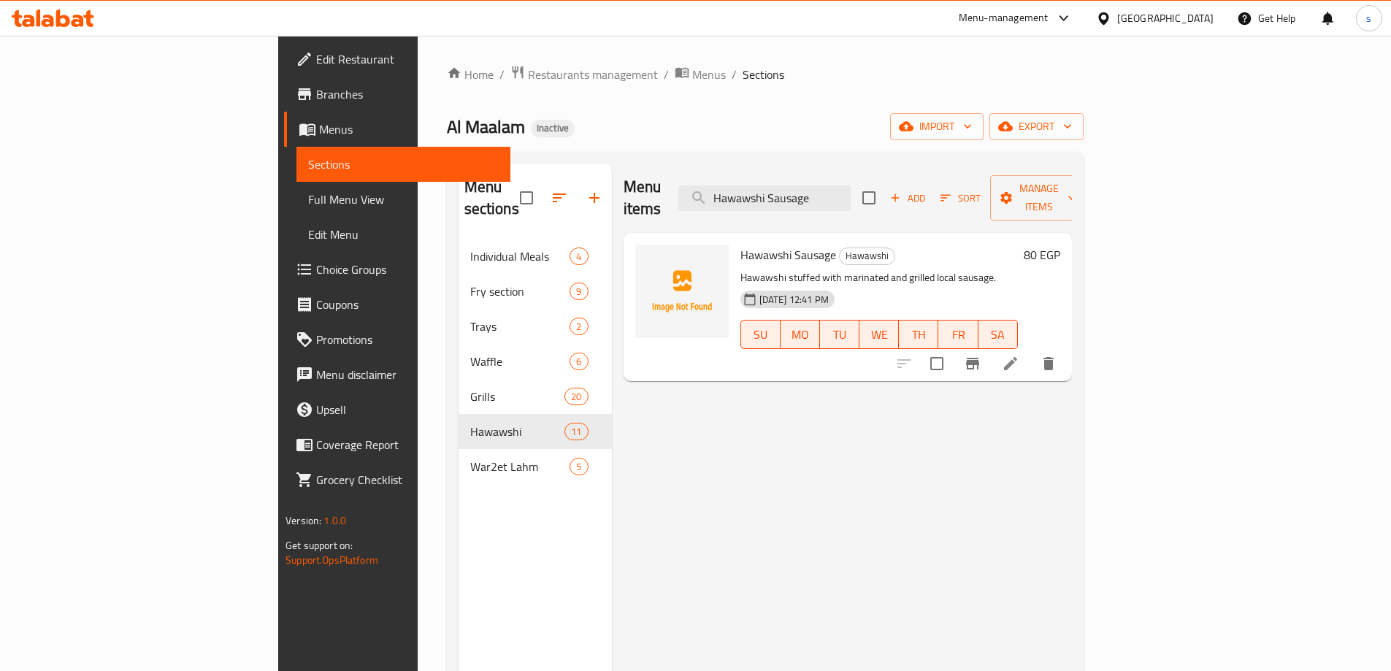
type input "Hawawshi Sausage"
click at [1019, 355] on icon at bounding box center [1011, 364] width 18 height 18
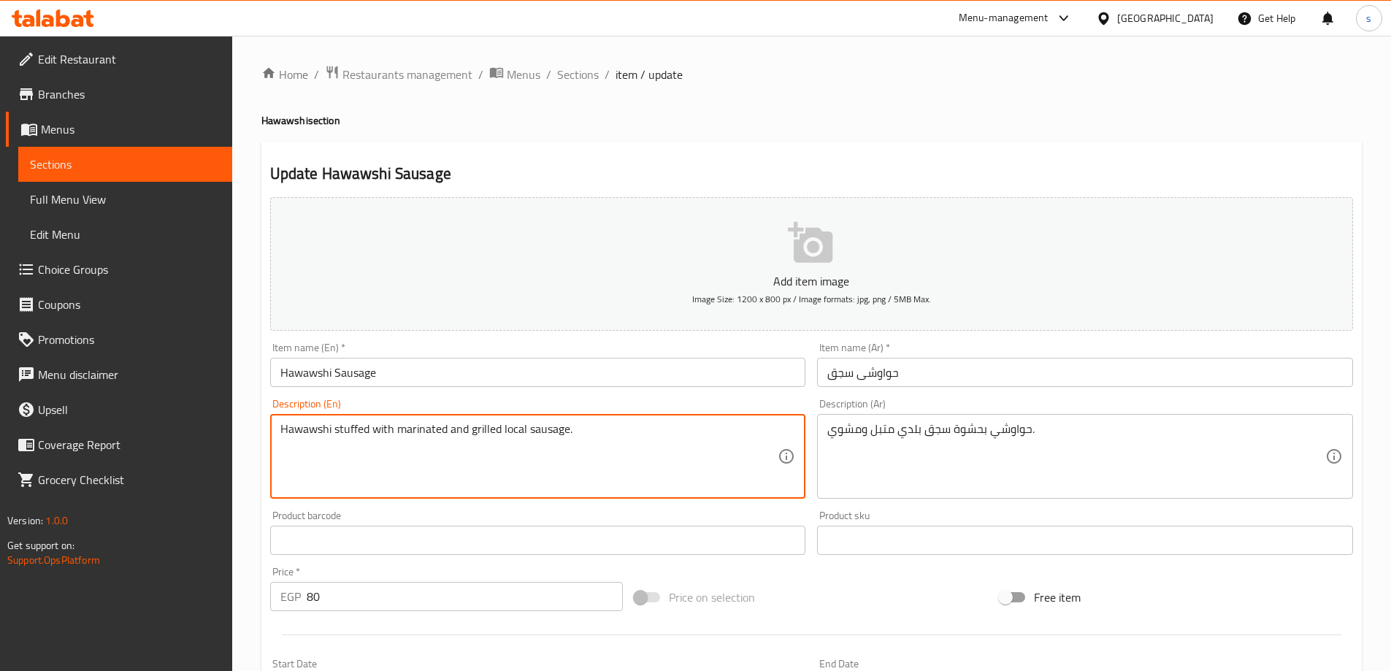
click at [518, 431] on textarea "Hawawshi stuffed with marinated and grilled local sausage." at bounding box center [529, 456] width 498 height 69
click at [518, 431] on textarea "Hawawshi stuffed with marinated and grilled baladi sausage." at bounding box center [529, 456] width 498 height 69
type textarea "Hawawshi stuffed with marinated and grilled baladi sausage."
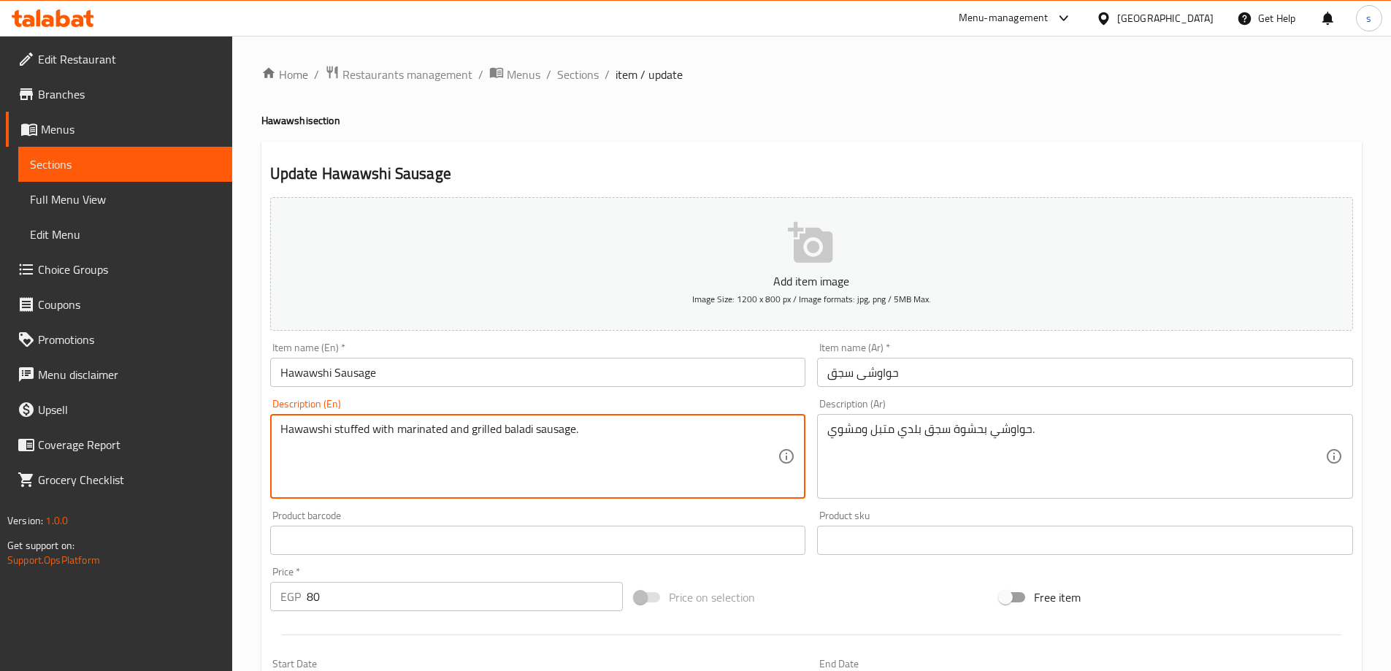
click at [493, 452] on textarea "Hawawshi stuffed with marinated and grilled baladi sausage." at bounding box center [529, 456] width 498 height 69
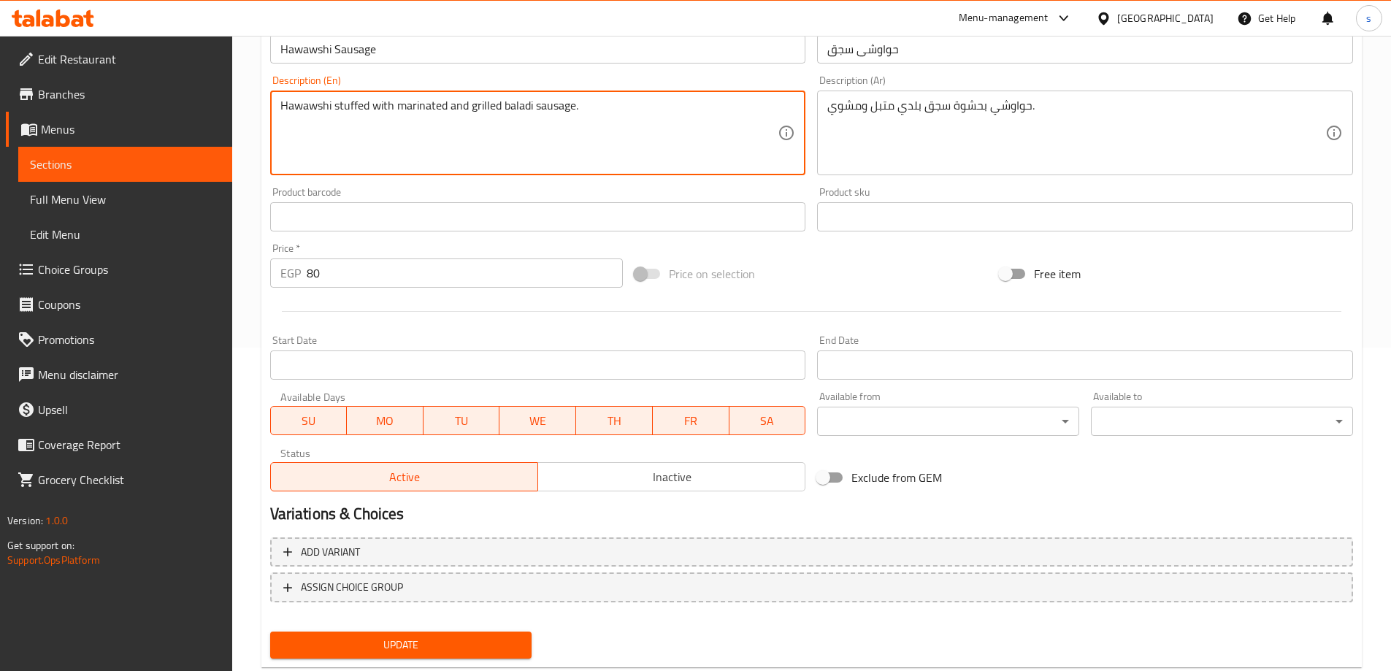
scroll to position [361, 0]
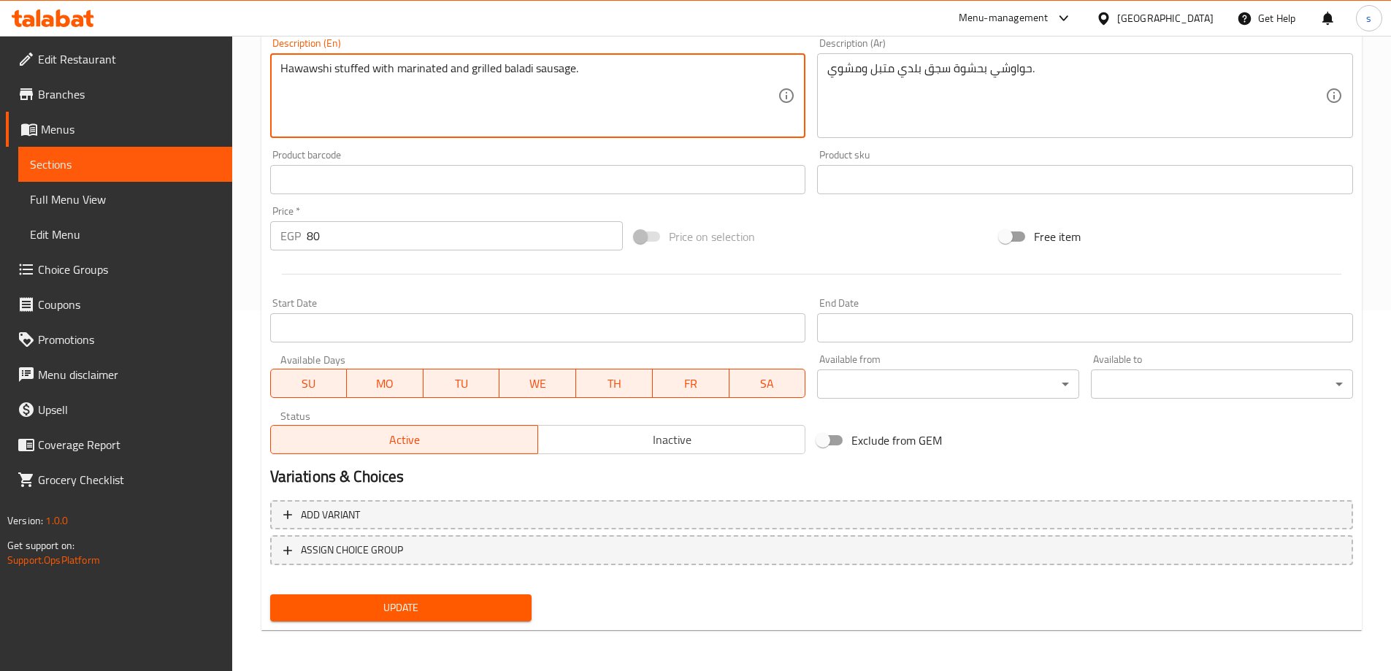
click at [445, 621] on button "Update" at bounding box center [401, 607] width 262 height 27
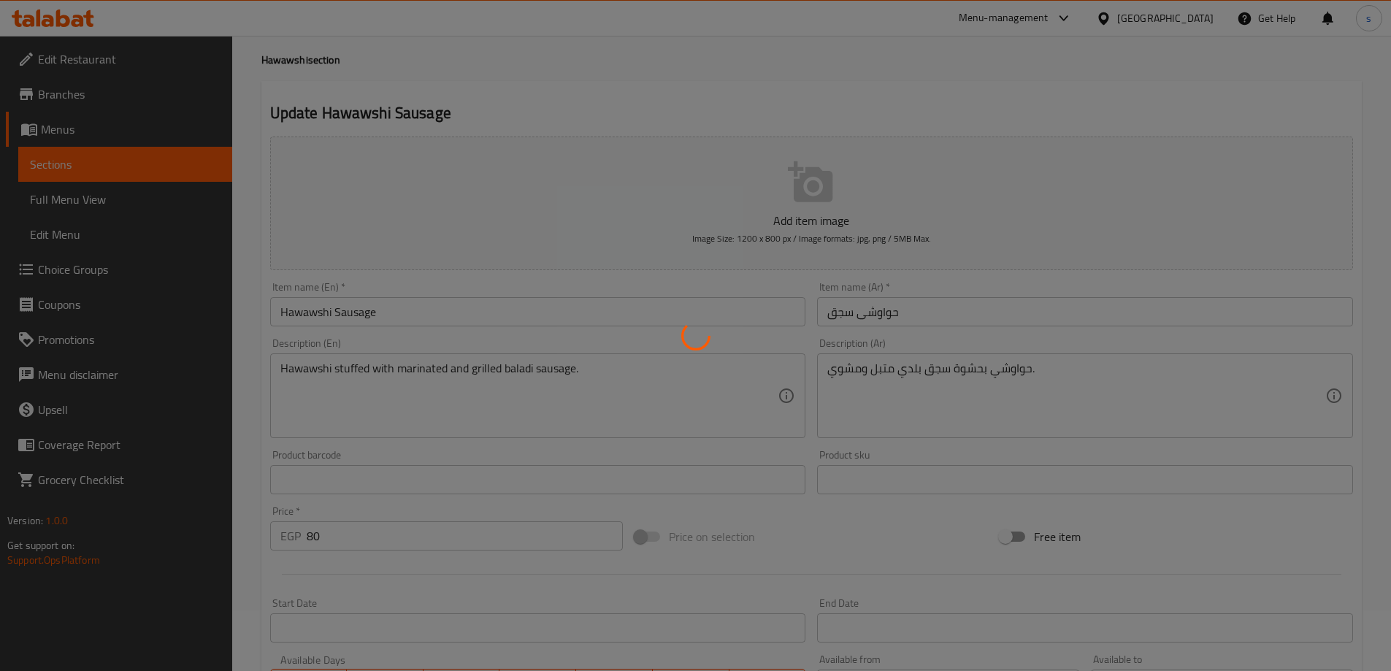
scroll to position [0, 0]
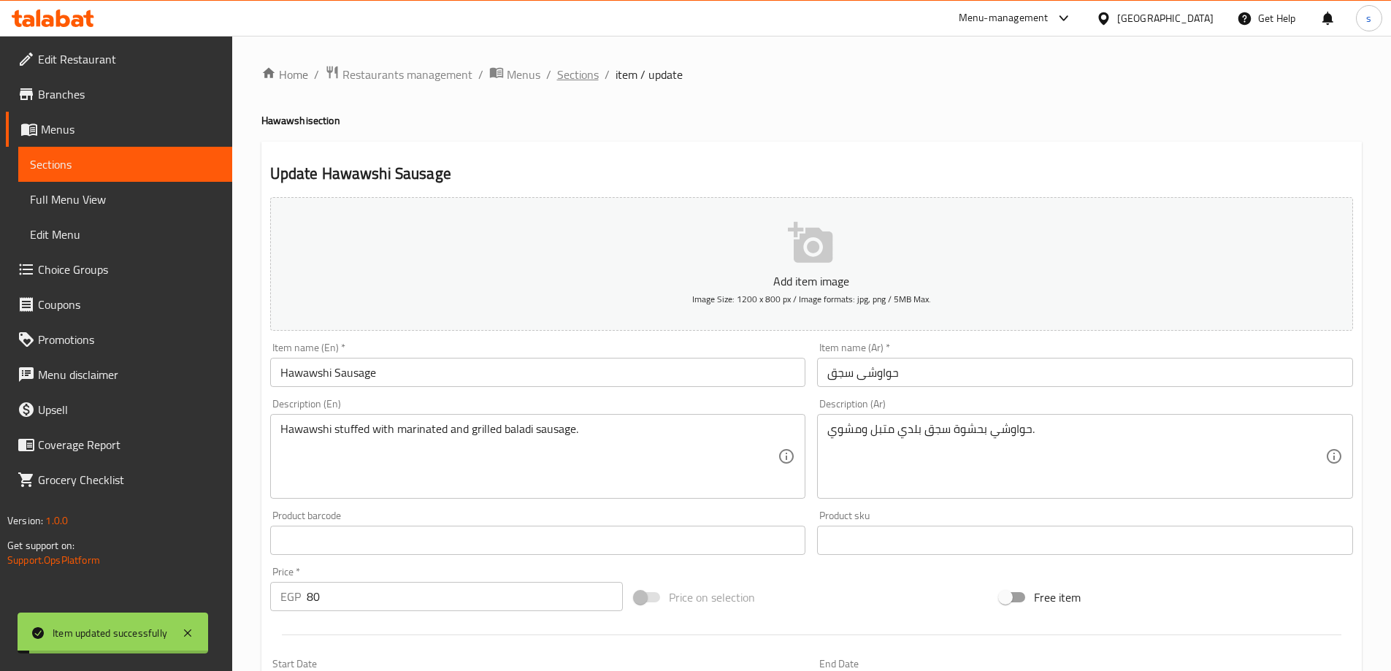
click at [588, 74] on span "Sections" at bounding box center [578, 75] width 42 height 18
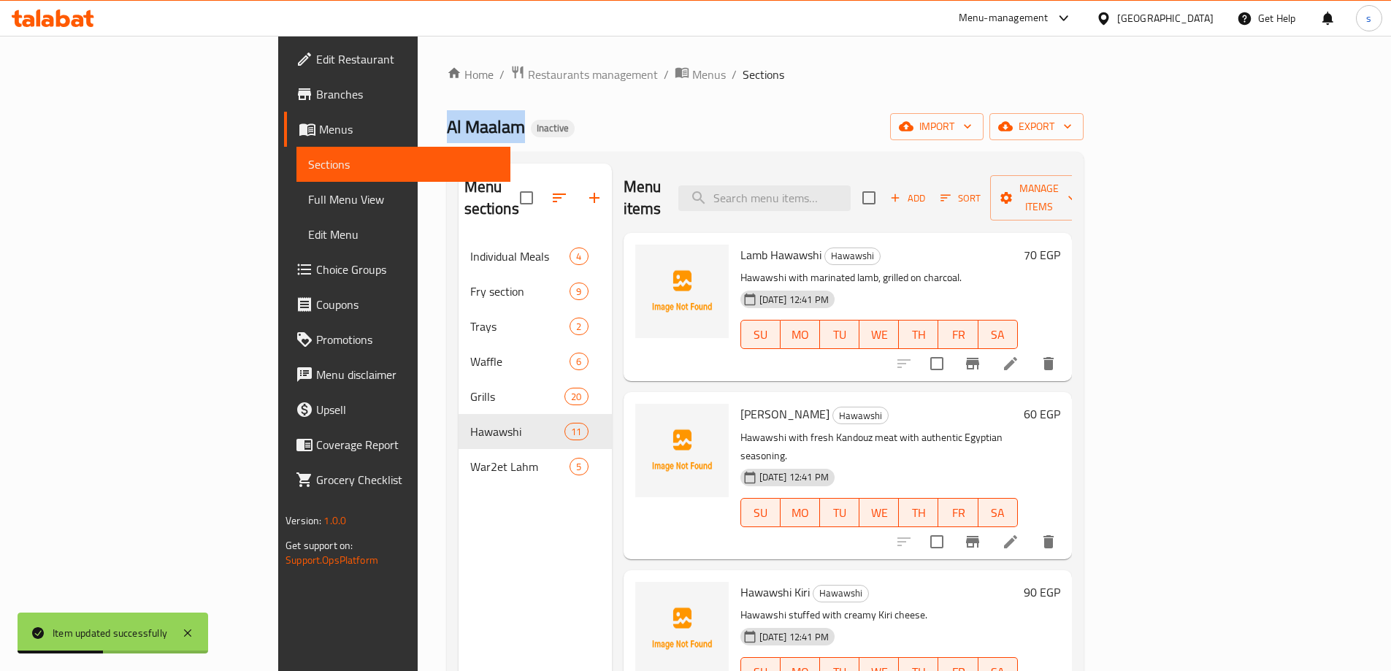
drag, startPoint x: 336, startPoint y: 126, endPoint x: 258, endPoint y: 117, distance: 77.9
click at [418, 117] on div "Home / Restaurants management / Menus / Sections Al Maalam Inactive import expo…" at bounding box center [765, 456] width 695 height 840
copy span "Al Maalam"
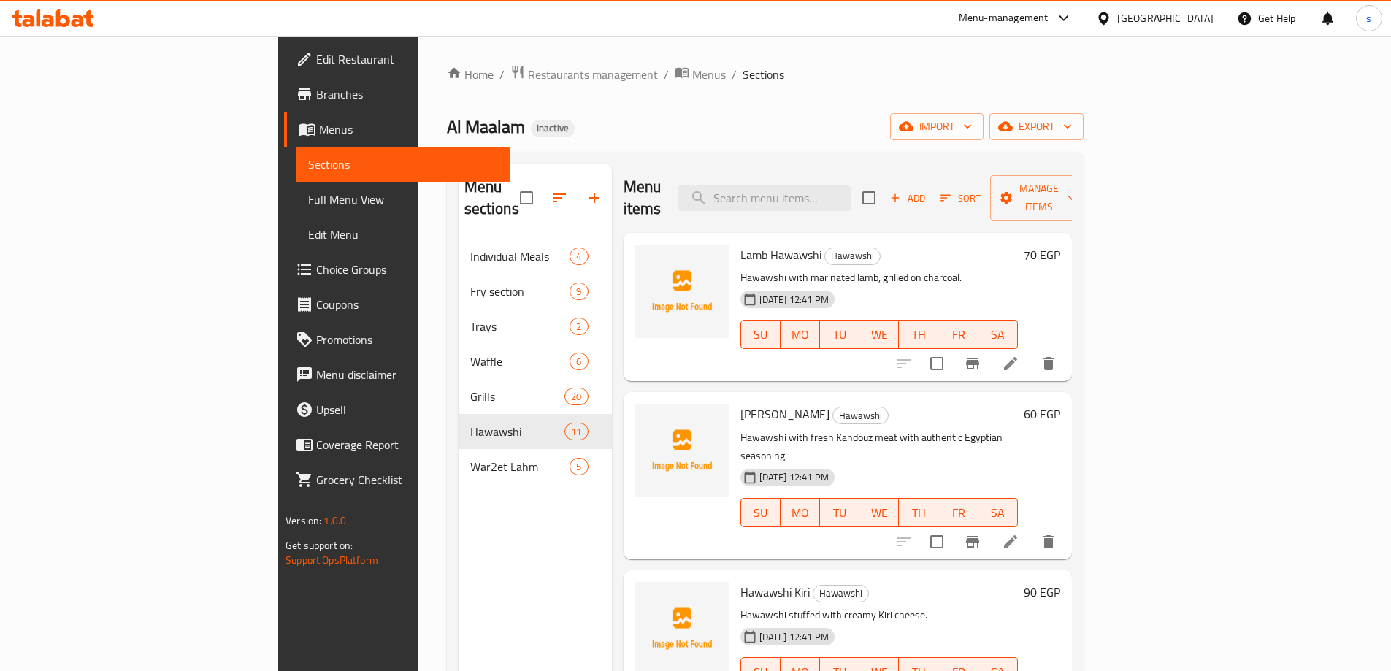
click at [545, 129] on div "Al Maalam Inactive import export" at bounding box center [765, 126] width 637 height 27
click at [851, 188] on input "search" at bounding box center [764, 198] width 172 height 26
paste input "Beef Steak"
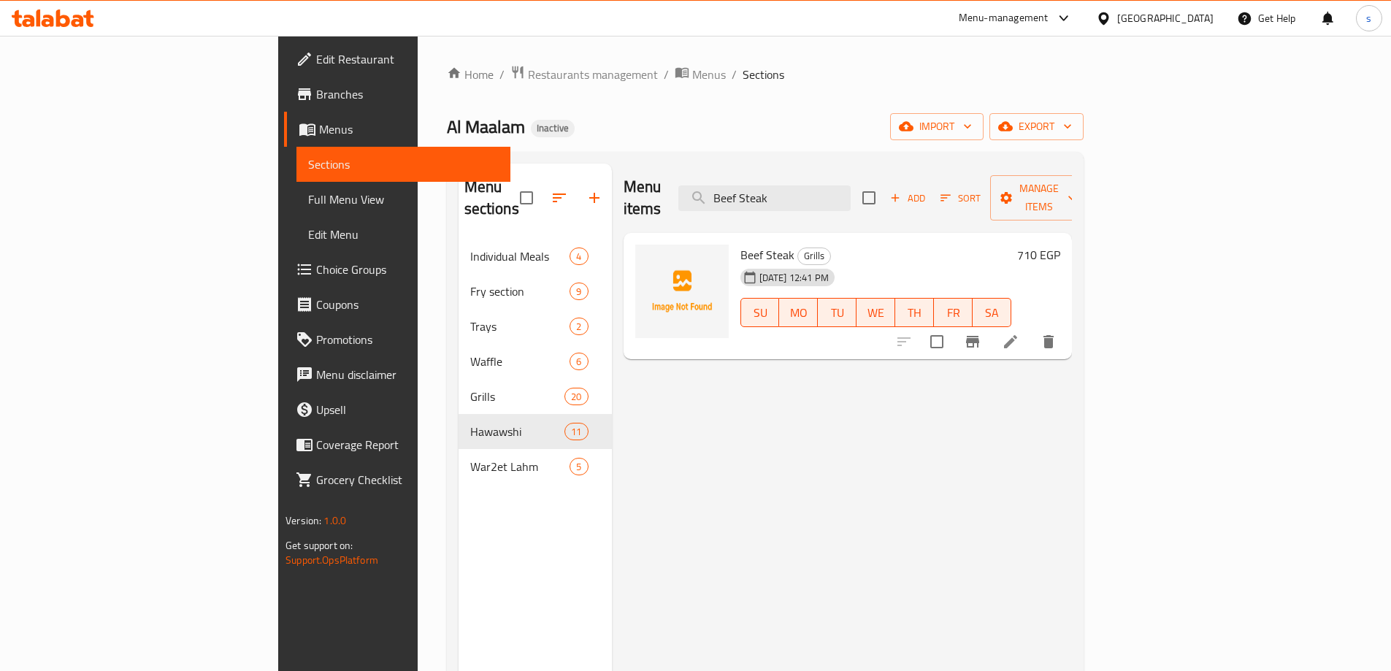
type input "Beef Steak"
click at [1017, 335] on icon at bounding box center [1010, 341] width 13 height 13
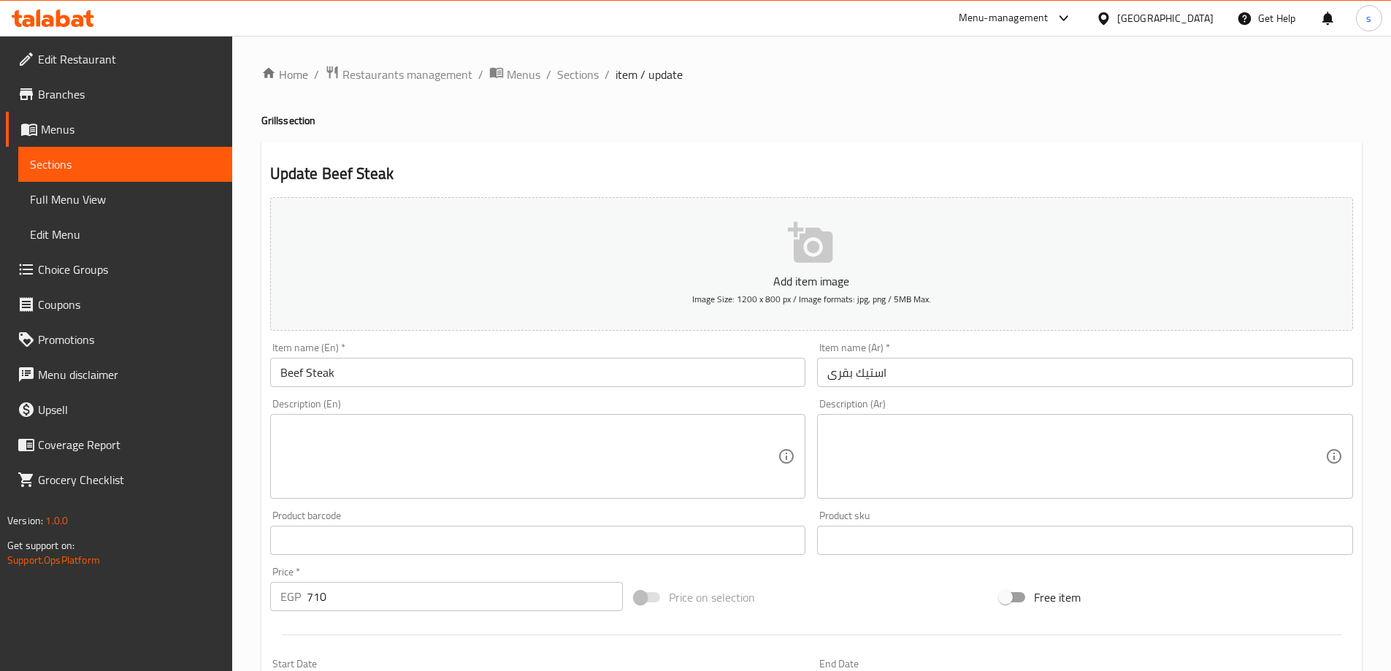
click at [857, 371] on input "استيك بقرى" at bounding box center [1085, 372] width 536 height 29
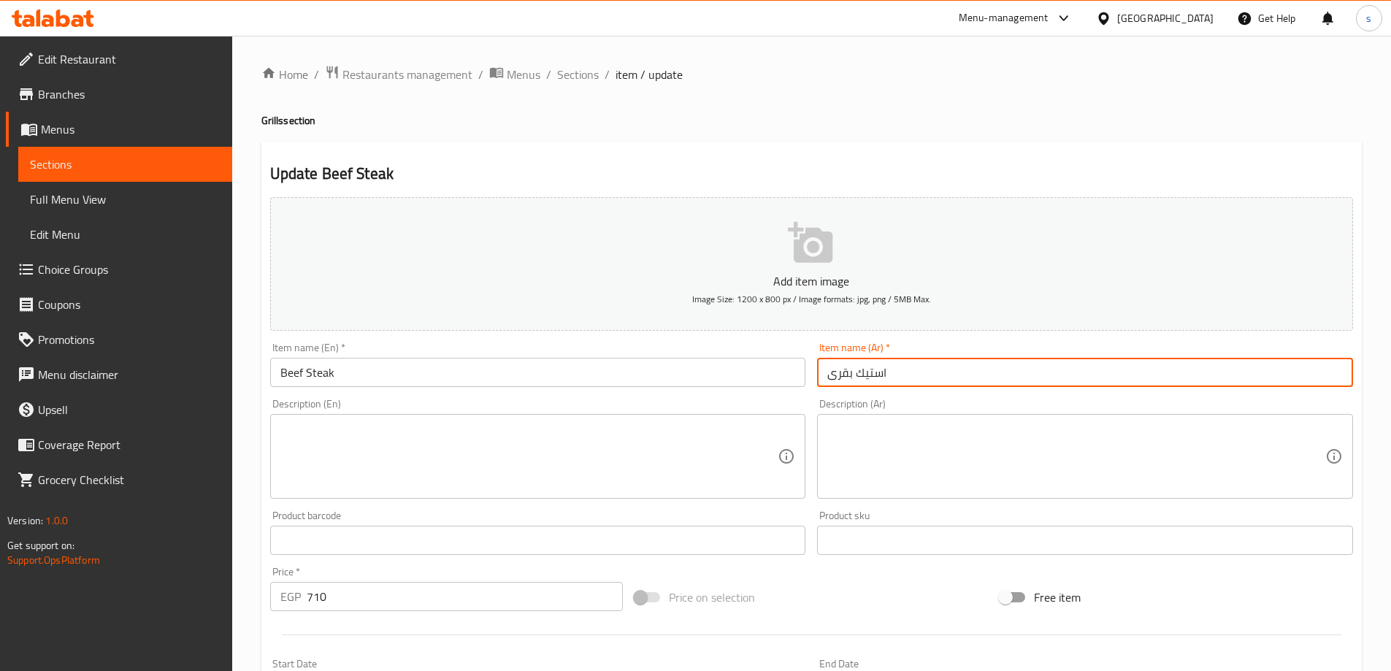
click at [293, 374] on input "Beef Steak" at bounding box center [538, 372] width 536 height 29
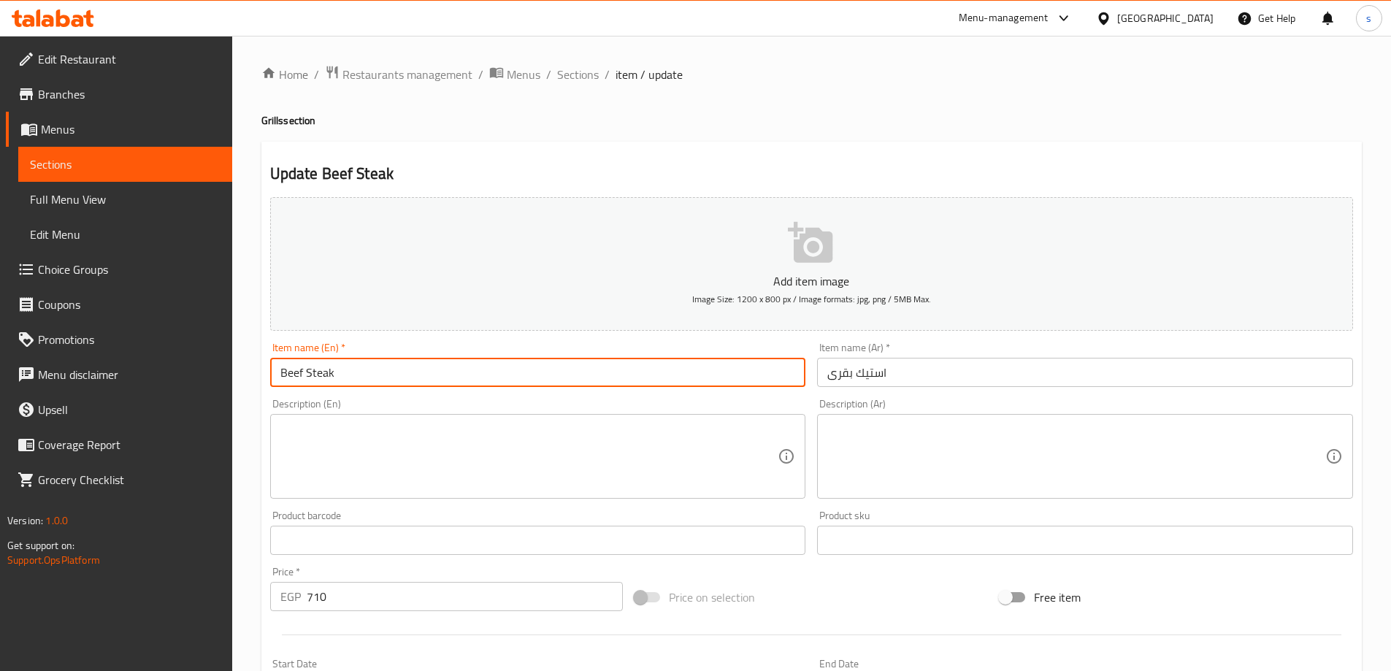
click at [293, 374] on input "Beef Steak" at bounding box center [538, 372] width 536 height 29
click at [351, 380] on input "Steak" at bounding box center [538, 372] width 536 height 29
click at [311, 372] on input "Steak baary" at bounding box center [538, 372] width 536 height 29
click at [436, 367] on input "Steak baary" at bounding box center [538, 372] width 536 height 29
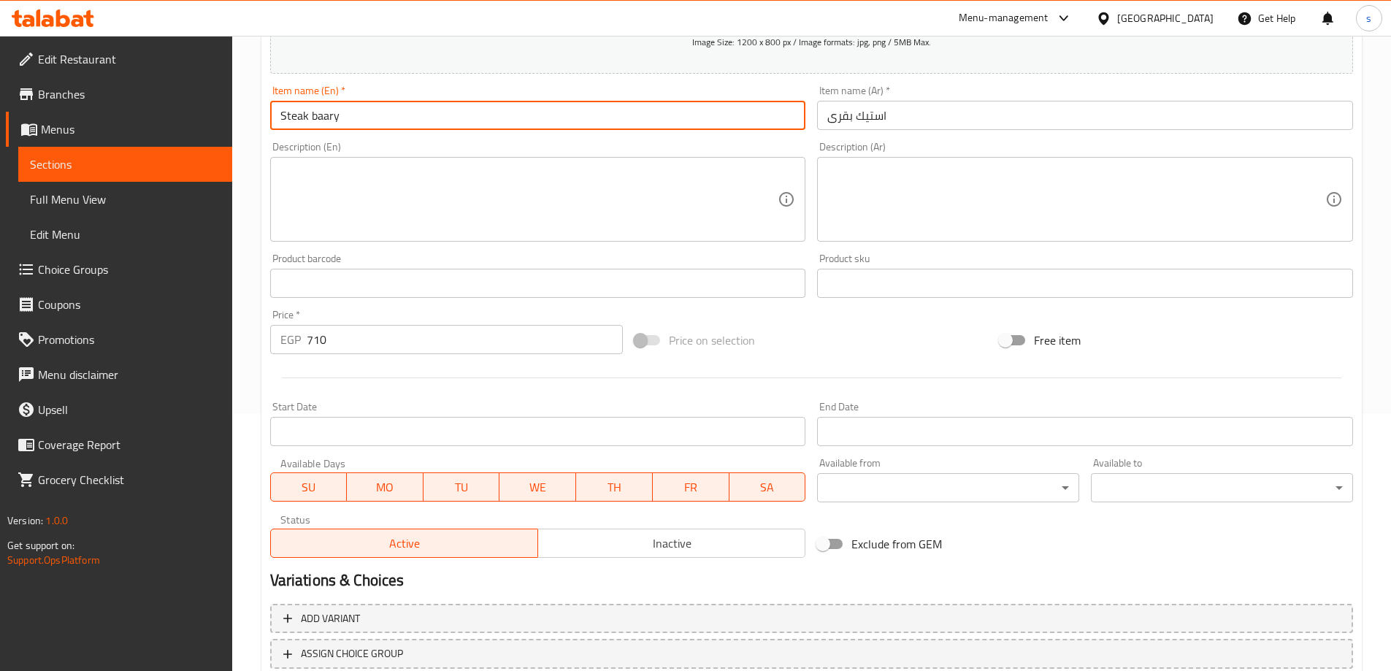
scroll to position [361, 0]
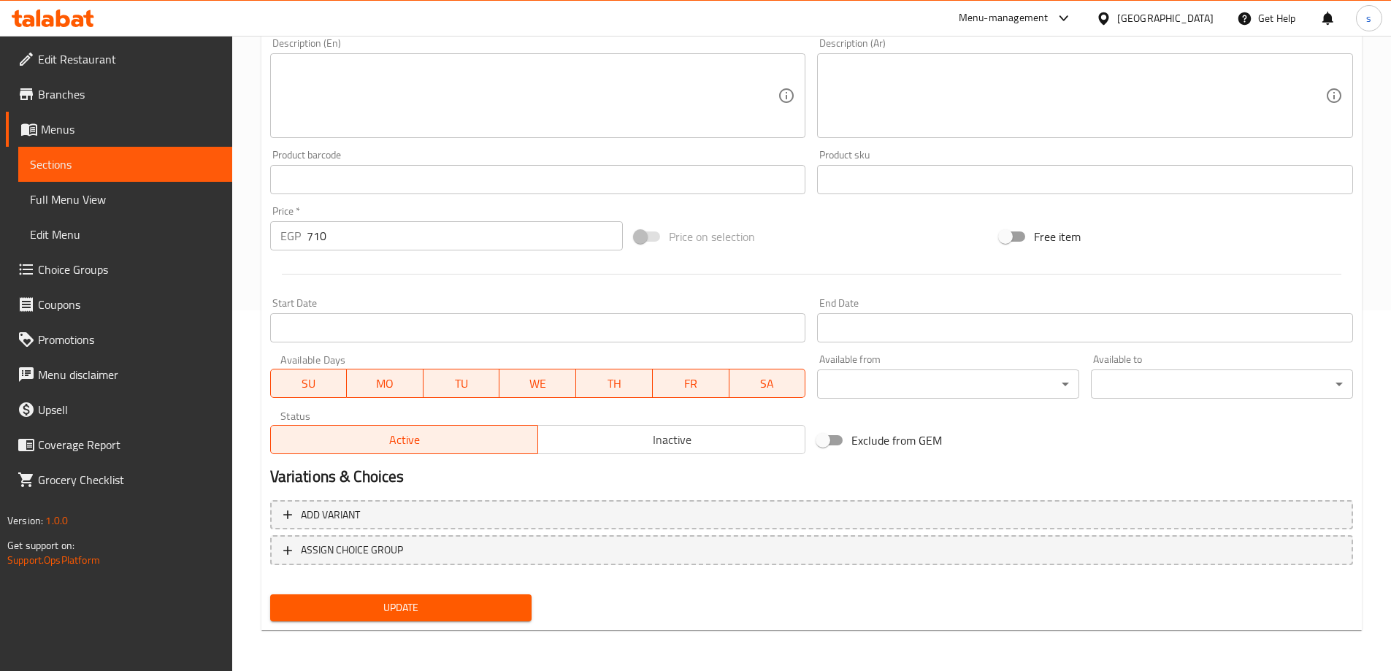
type input "Steak Baary"
click at [411, 604] on span "Update" at bounding box center [401, 608] width 239 height 18
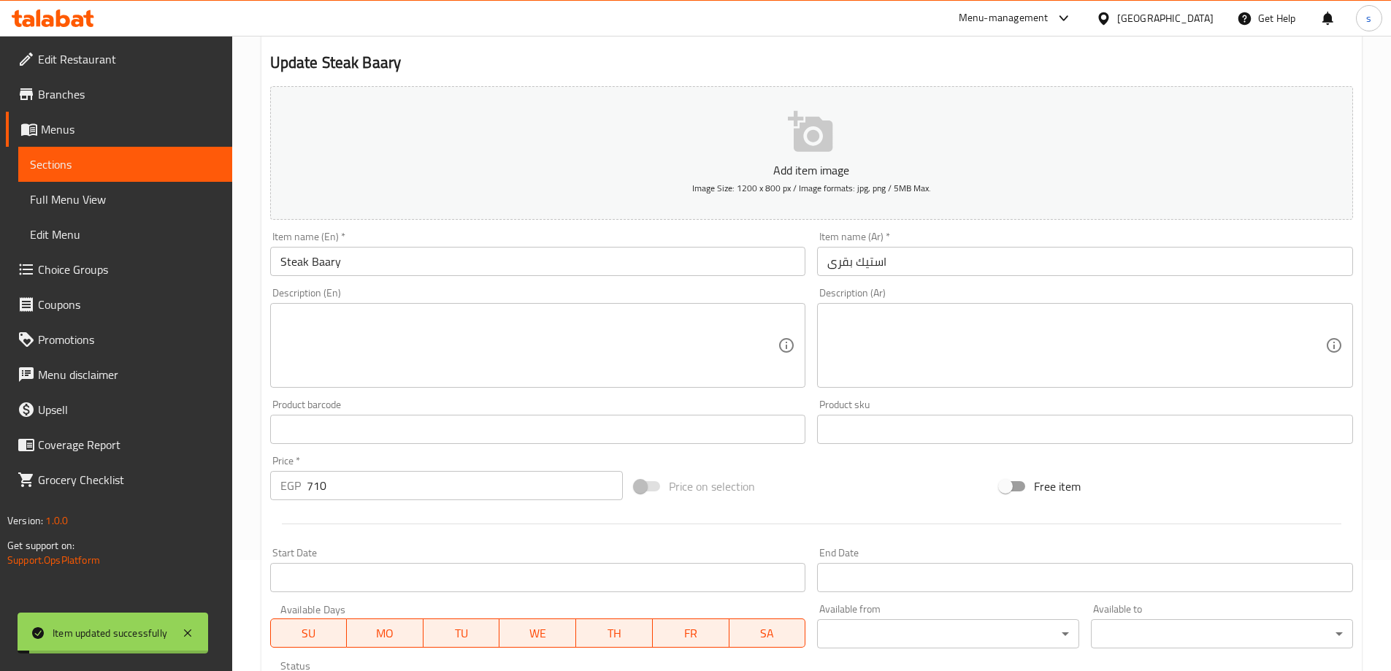
scroll to position [0, 0]
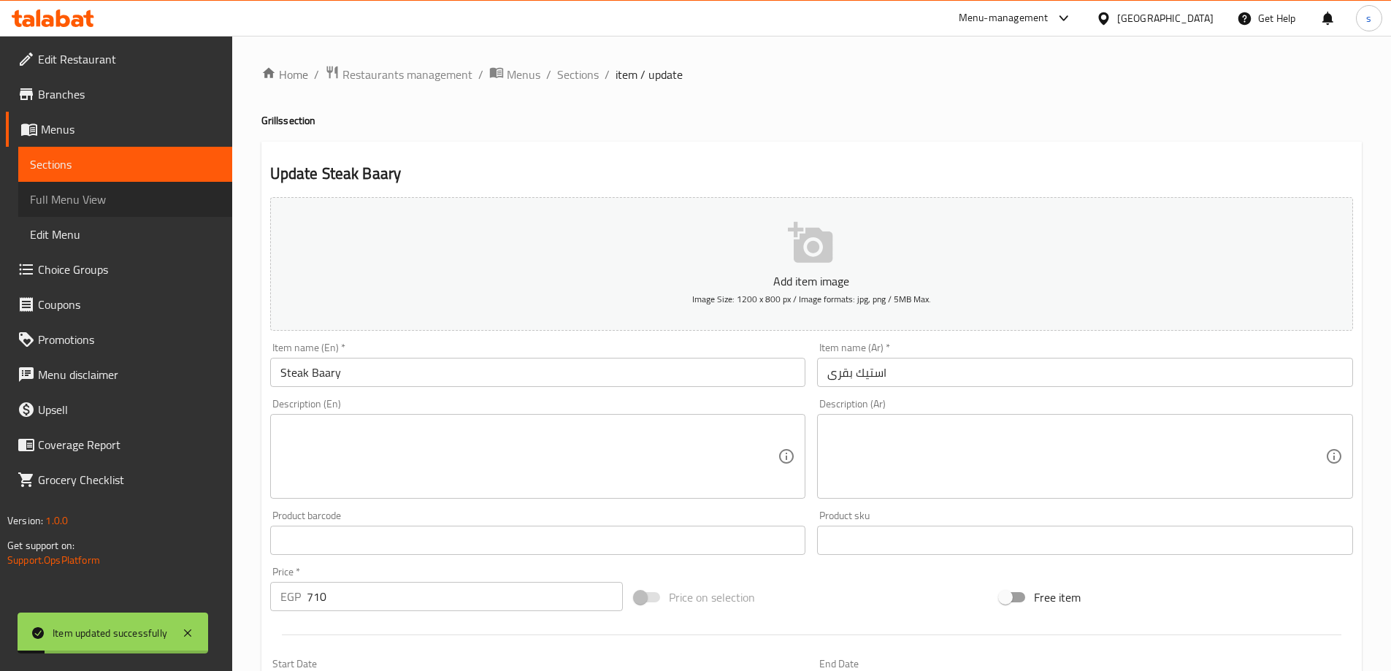
click at [136, 191] on span "Full Menu View" at bounding box center [125, 200] width 191 height 18
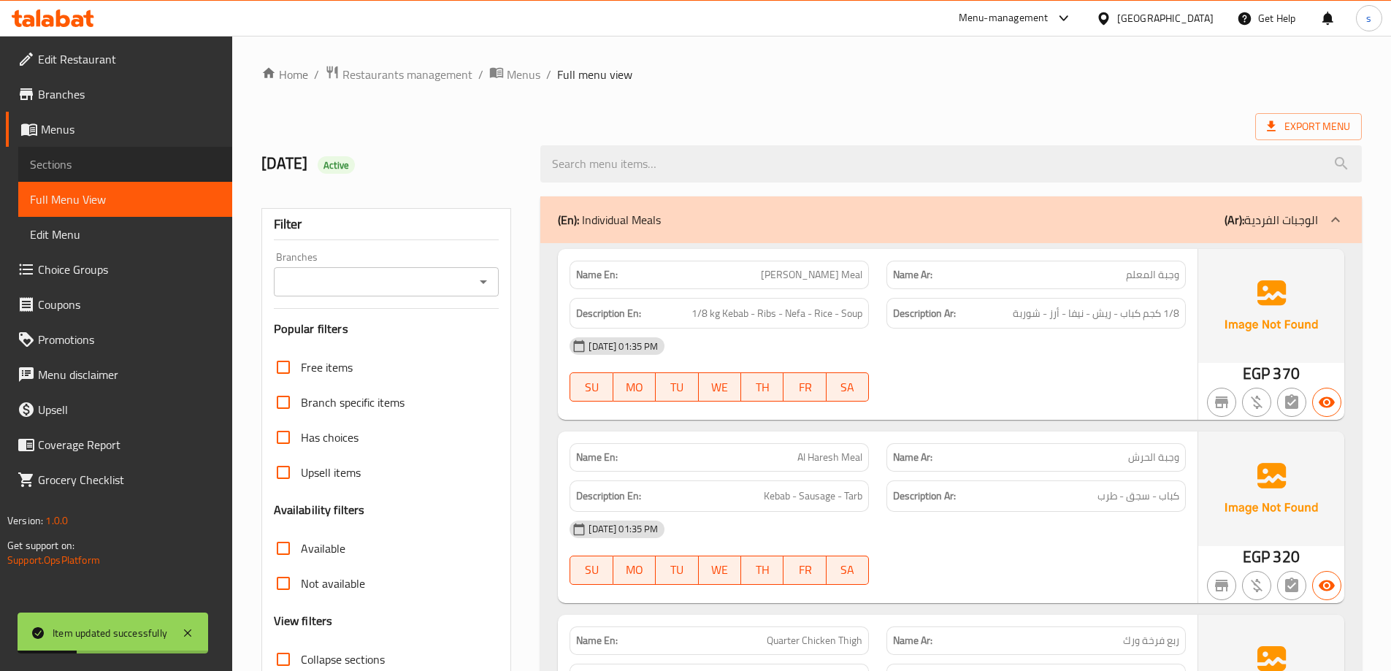
click at [138, 177] on link "Sections" at bounding box center [125, 164] width 214 height 35
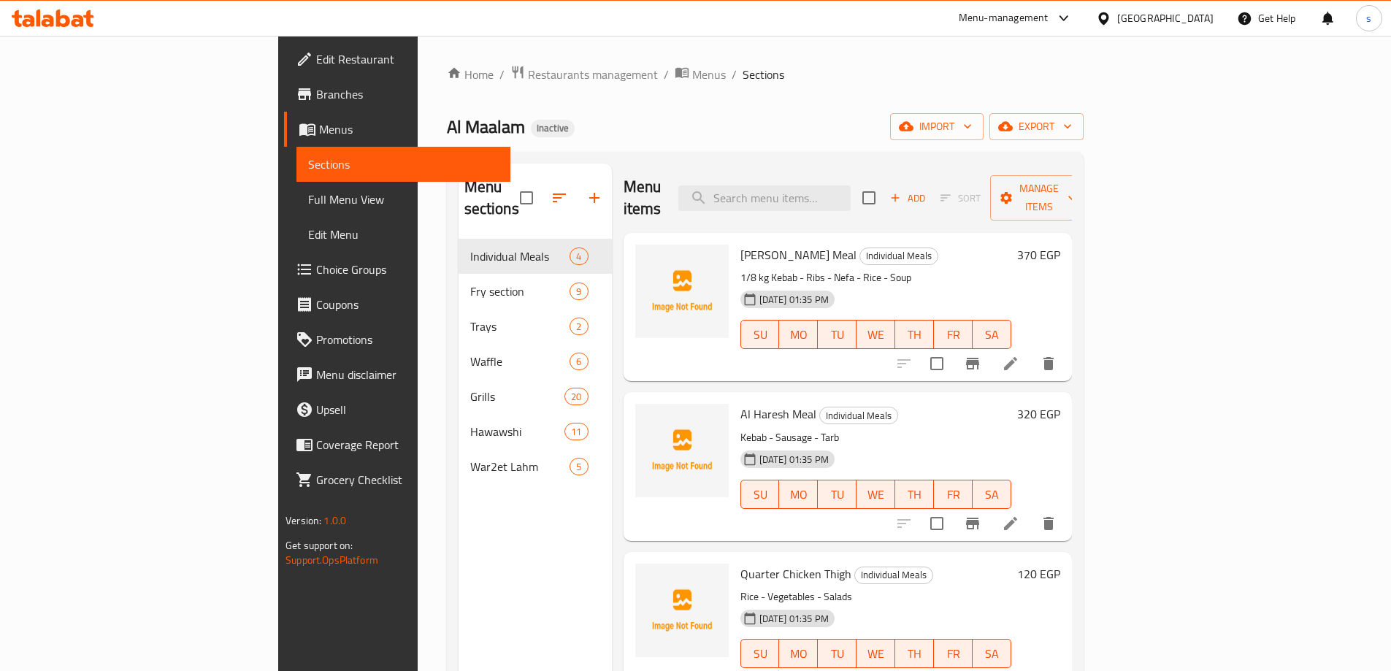
click at [691, 128] on div "Al Maalam Inactive import export" at bounding box center [765, 126] width 637 height 27
click at [851, 191] on input "search" at bounding box center [764, 198] width 172 height 26
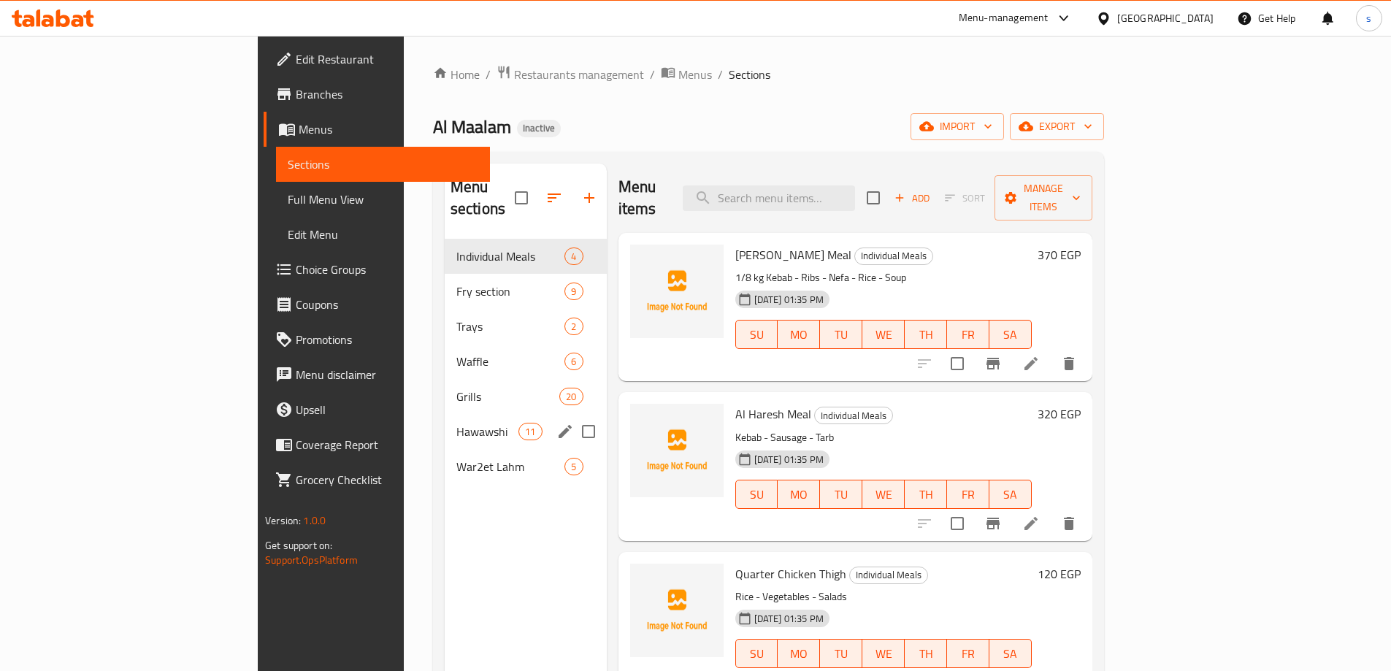
click at [445, 414] on div "Hawawshi 11" at bounding box center [526, 431] width 162 height 35
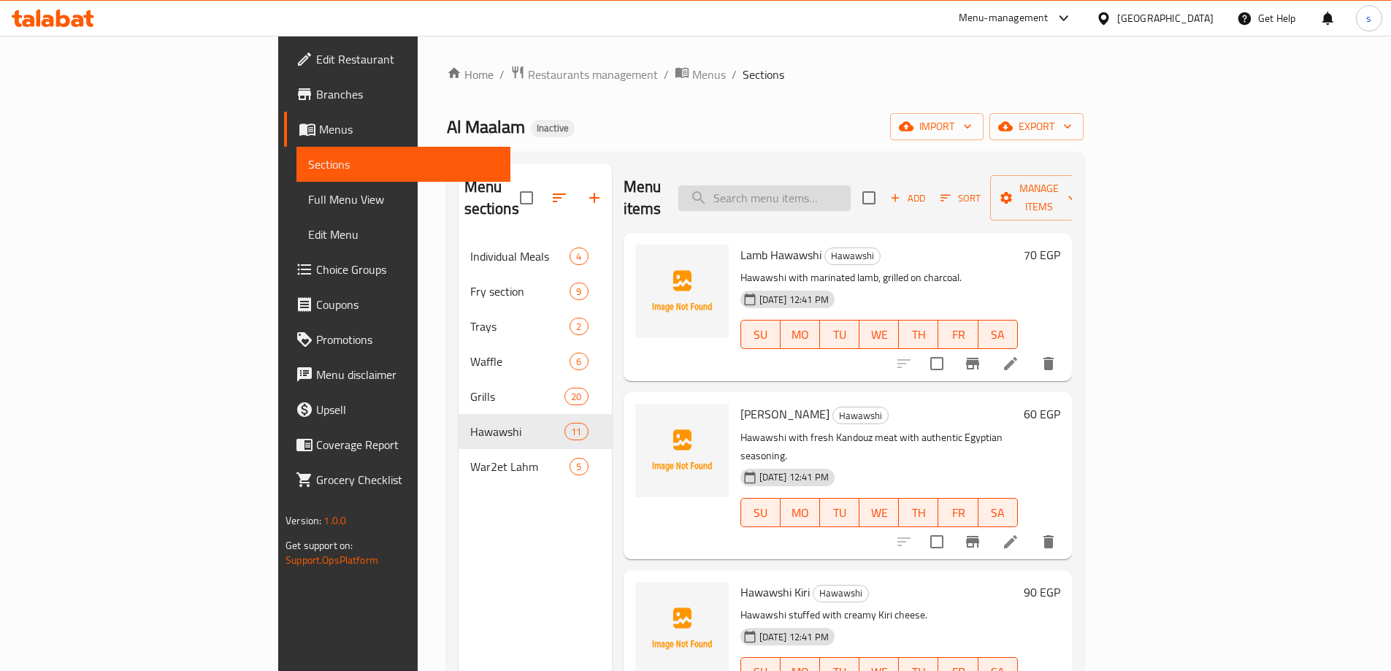
click at [851, 192] on input "search" at bounding box center [764, 198] width 172 height 26
paste input "كباب ضاني ريش ضاني كباب بتلو ريش بتلو كباب المعلم كباب مشكل نيفة كفتة ضاني كفتة…"
type input "كباب ضاني ريش ضاني كباب بتلو ريش بتلو كباب المعلم كباب مشكل نيفة كفتة ضاني كفتة…"
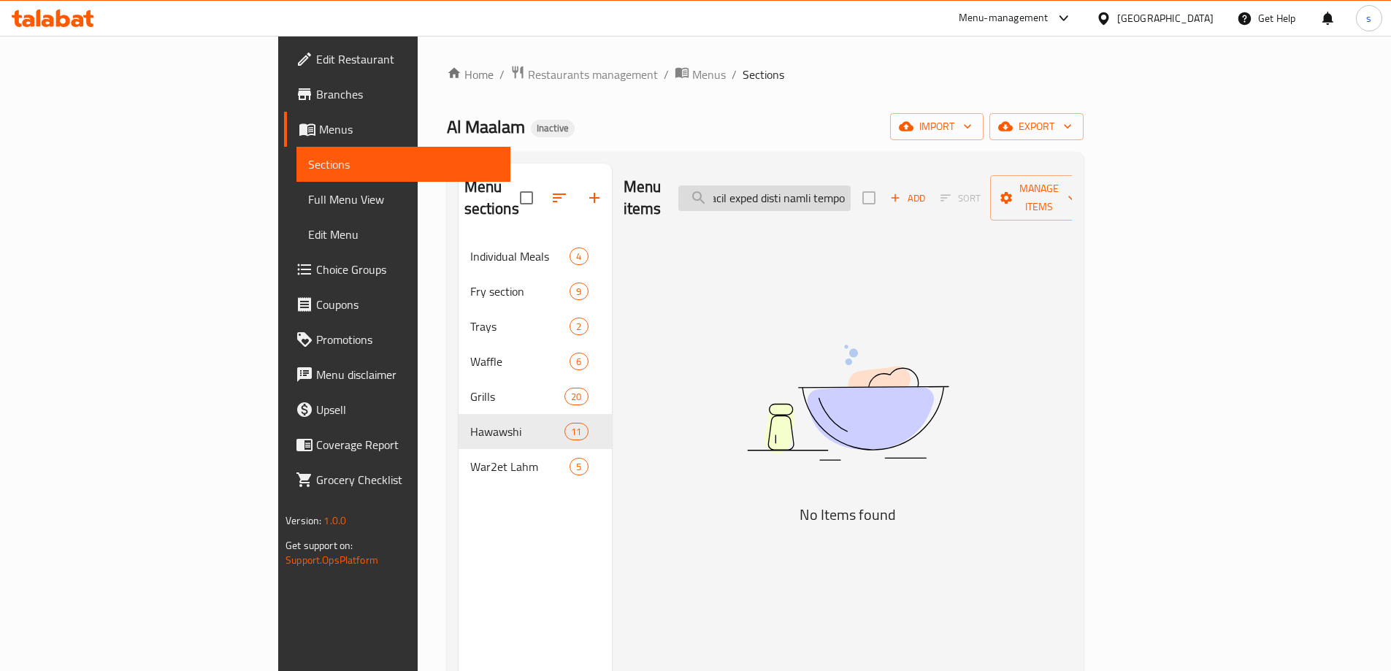
click at [851, 192] on input "search" at bounding box center [764, 198] width 172 height 26
type input "س"
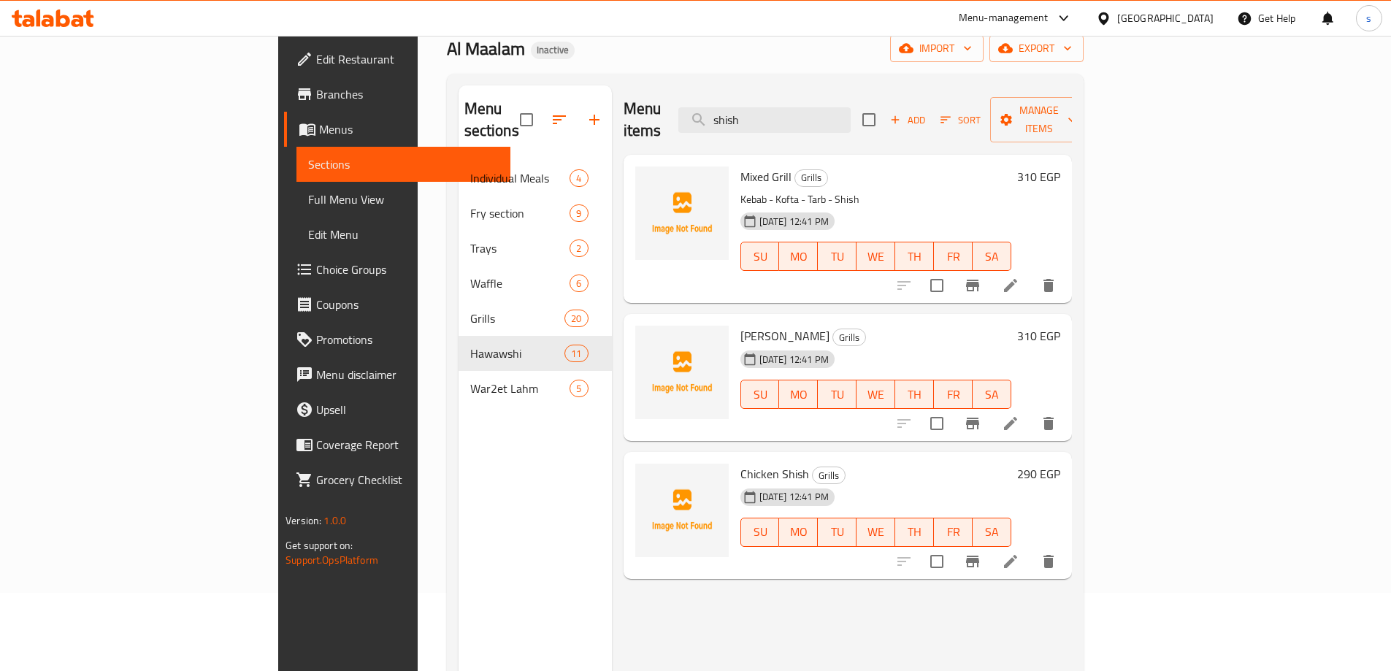
scroll to position [58, 0]
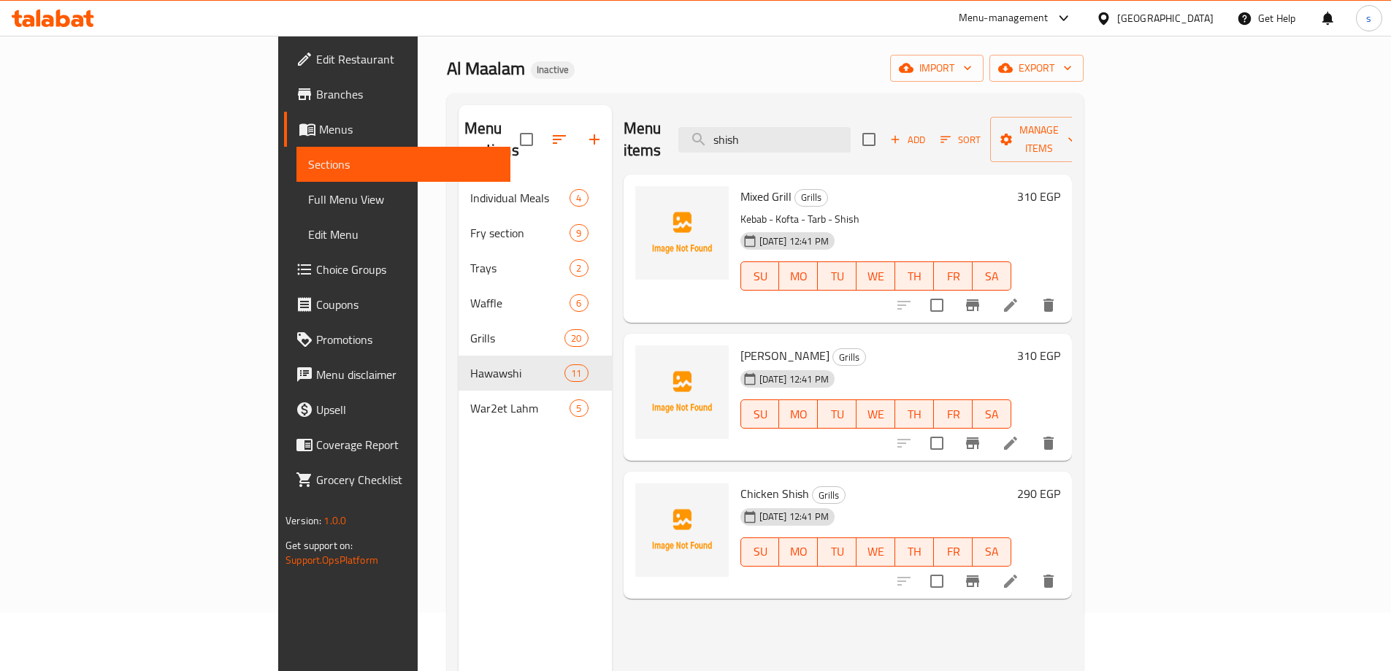
type input "shish"
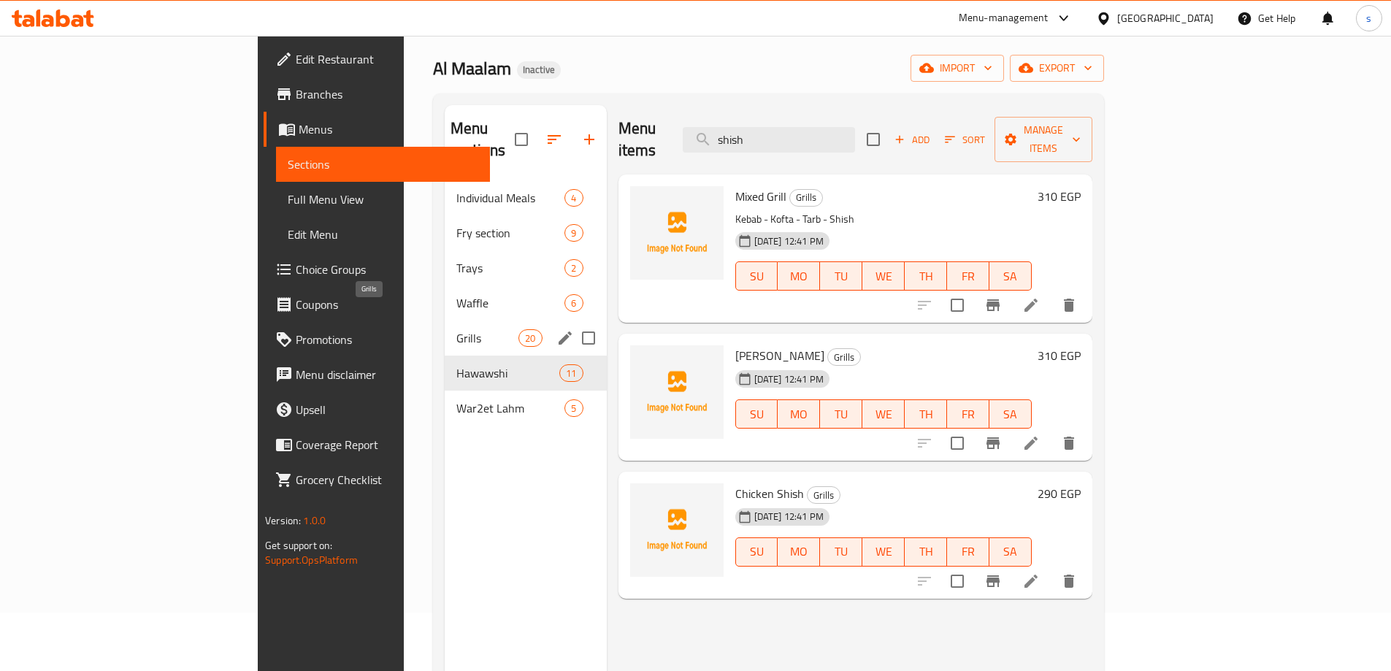
click at [456, 329] on span "Grills" at bounding box center [487, 338] width 62 height 18
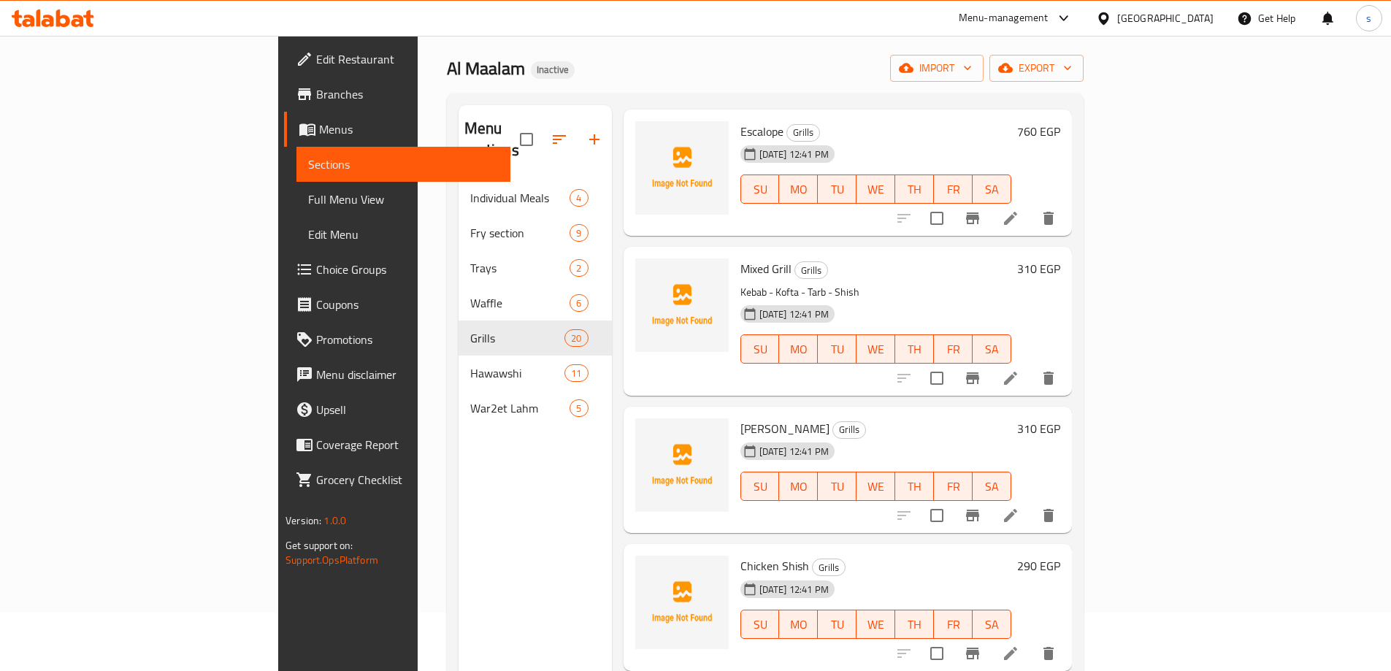
scroll to position [2141, 0]
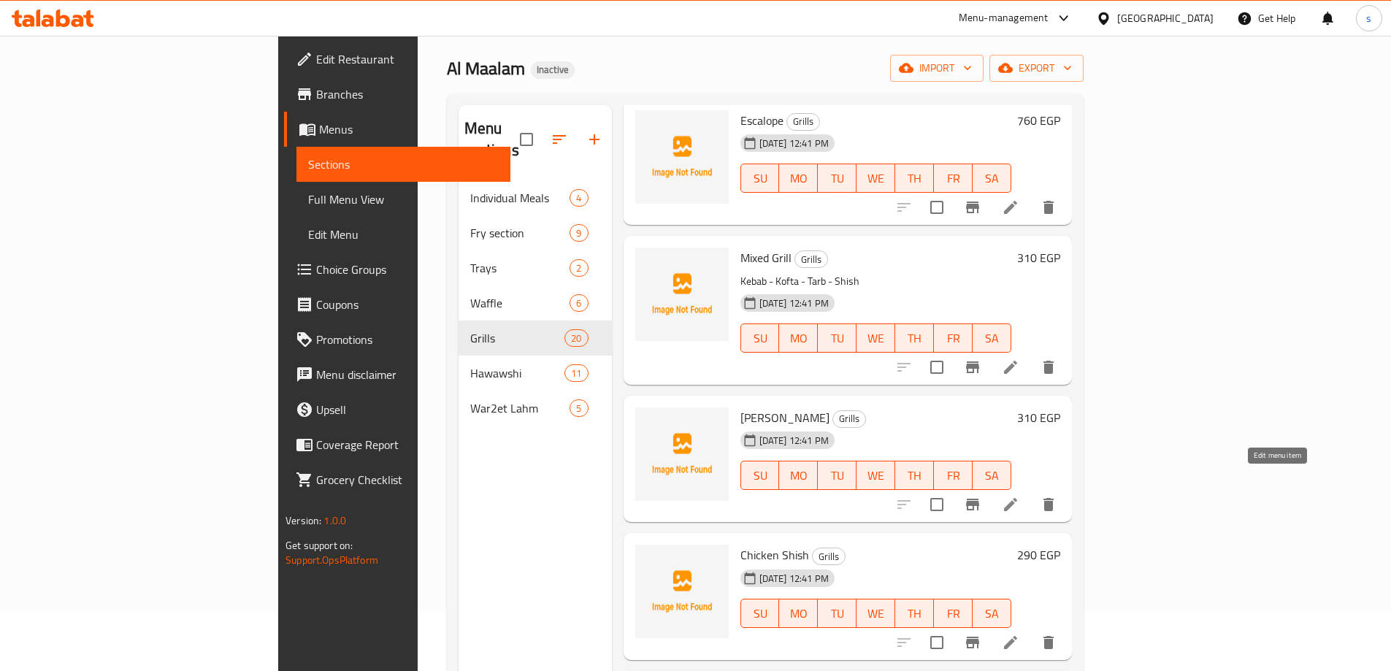
click at [1017, 498] on icon at bounding box center [1010, 504] width 13 height 13
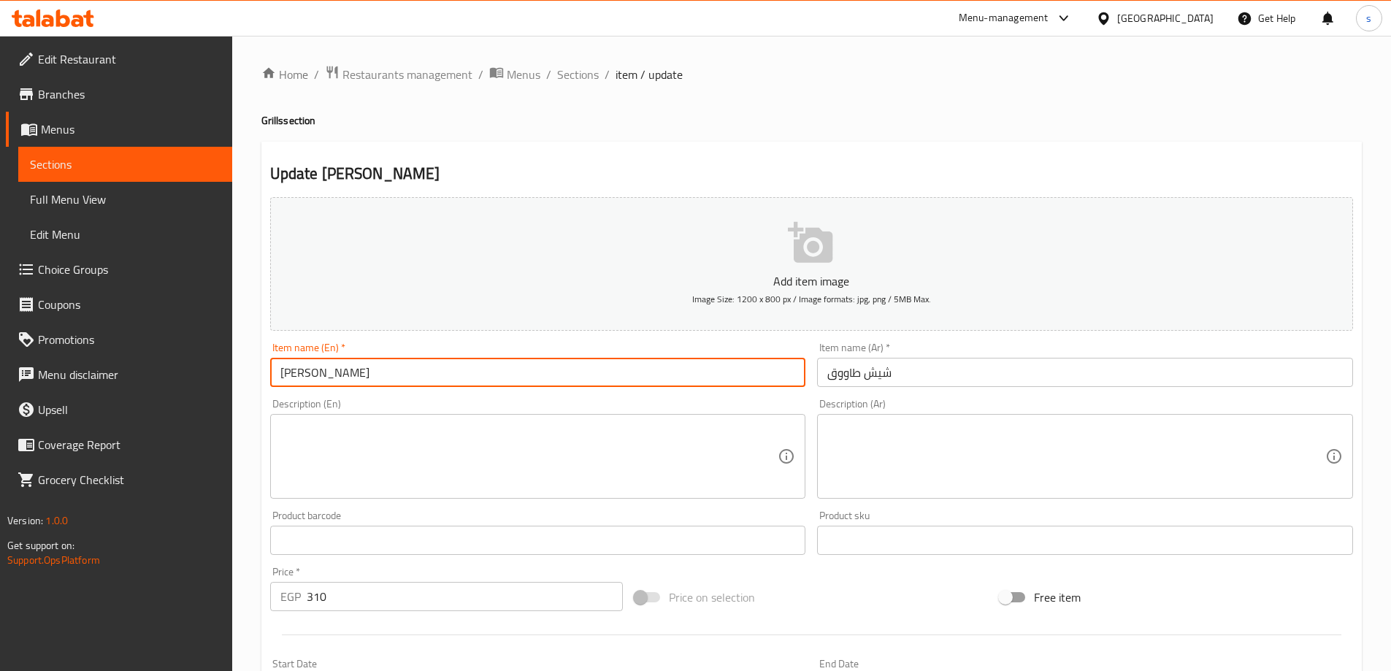
click at [501, 385] on input "[PERSON_NAME]" at bounding box center [538, 372] width 536 height 29
type input "Shish Tawook (grills)"
click at [926, 364] on input "شيش طاووق" at bounding box center [1085, 372] width 536 height 29
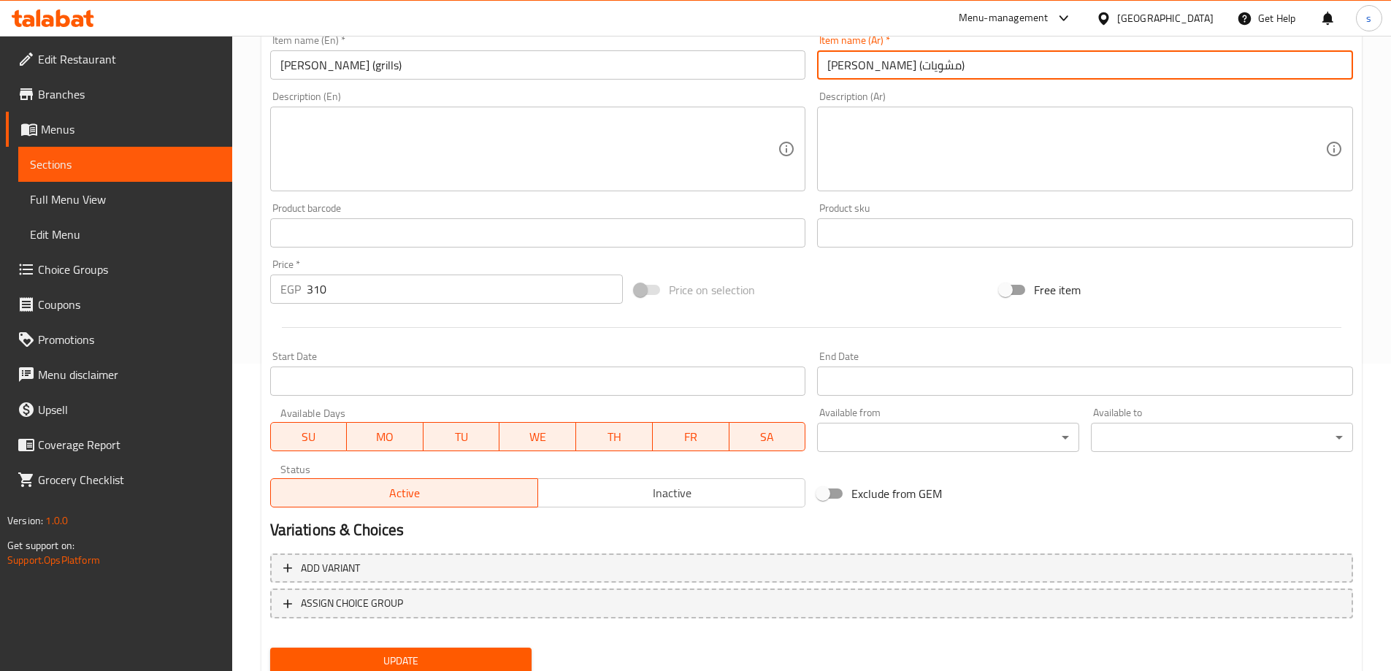
scroll to position [361, 0]
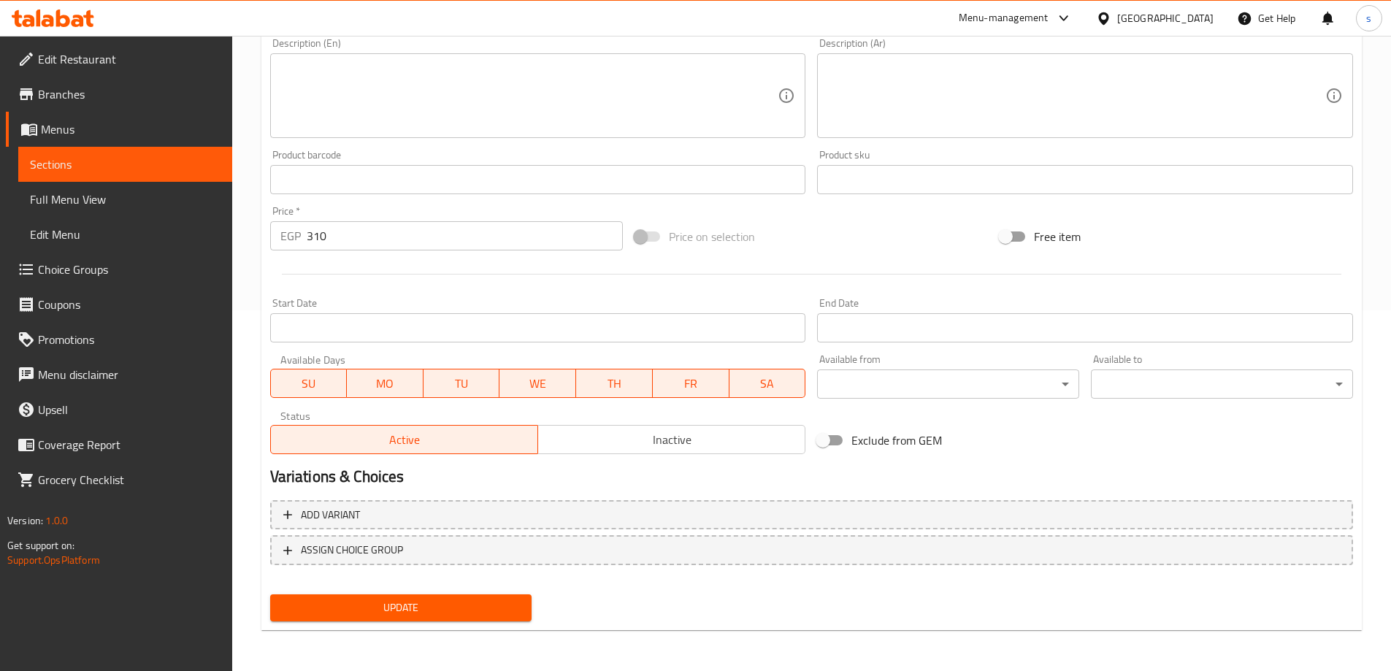
type input "شيش طاووق (مشويات)"
click at [403, 603] on span "Update" at bounding box center [401, 608] width 239 height 18
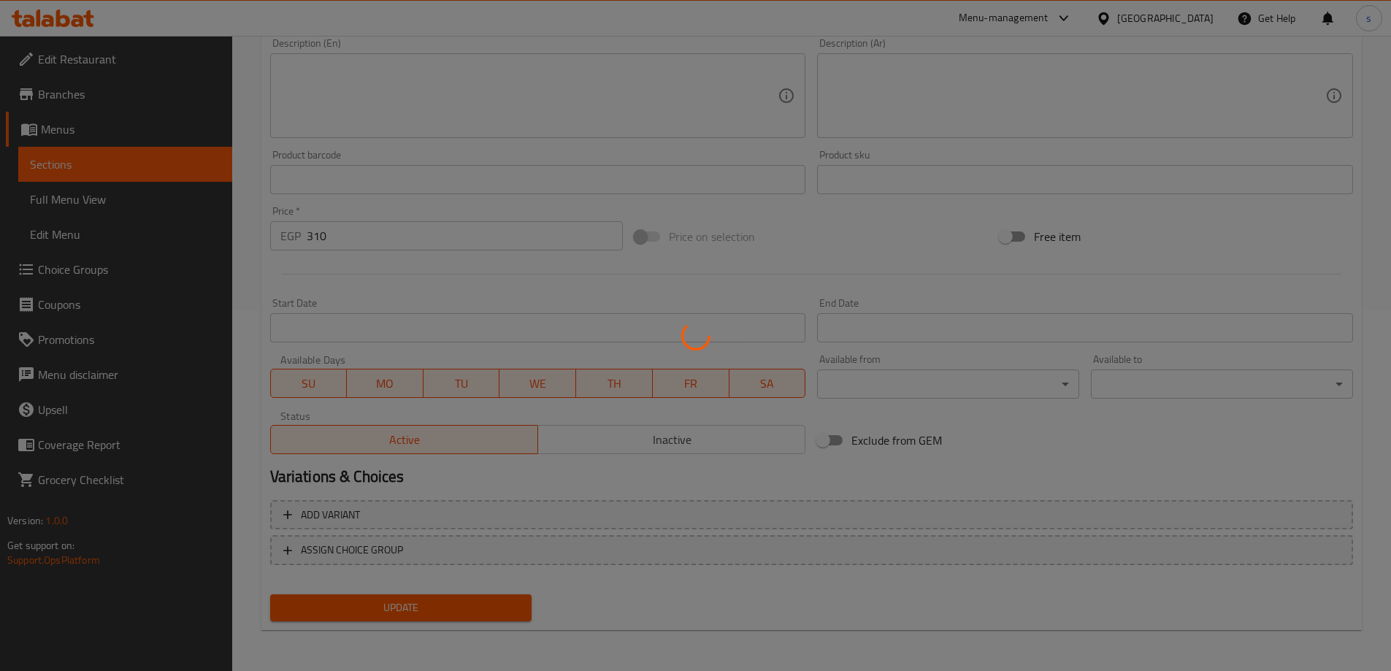
scroll to position [0, 0]
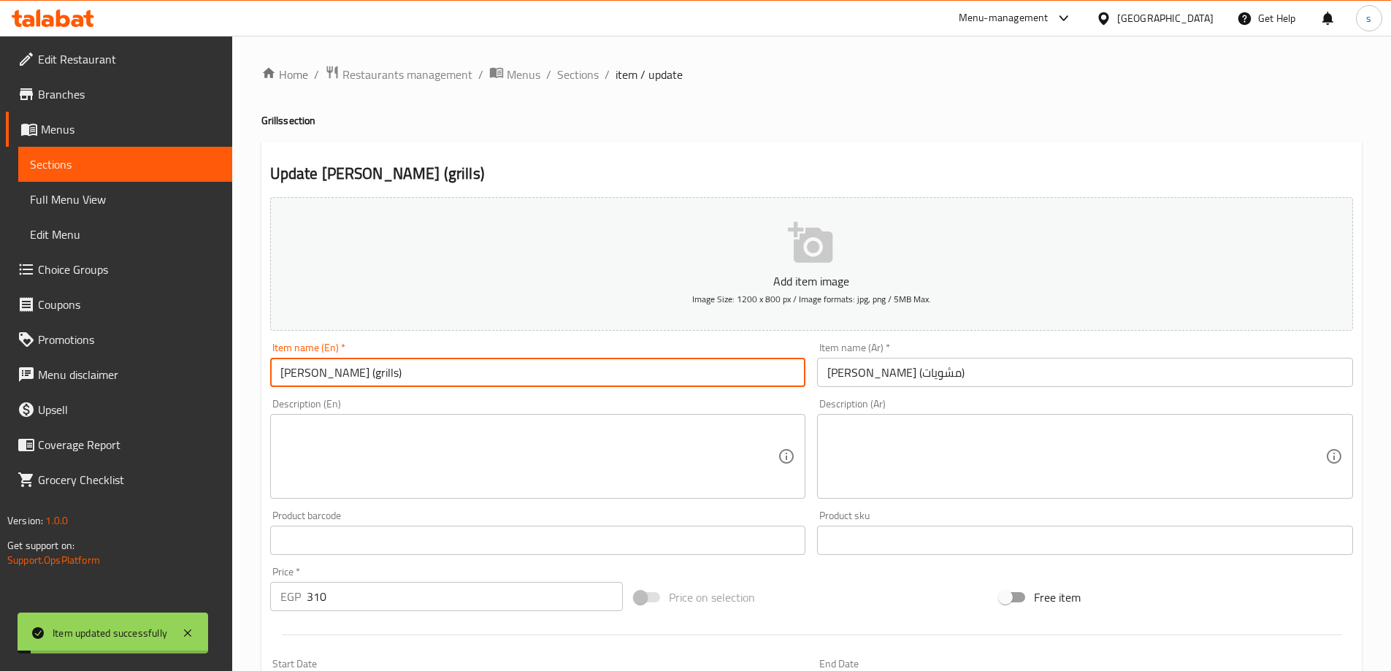
drag, startPoint x: 400, startPoint y: 374, endPoint x: 228, endPoint y: 368, distance: 172.4
click at [228, 368] on div "Edit Restaurant Branches Menus Sections Full Menu View Edit Menu Choice Groups …" at bounding box center [695, 534] width 1391 height 996
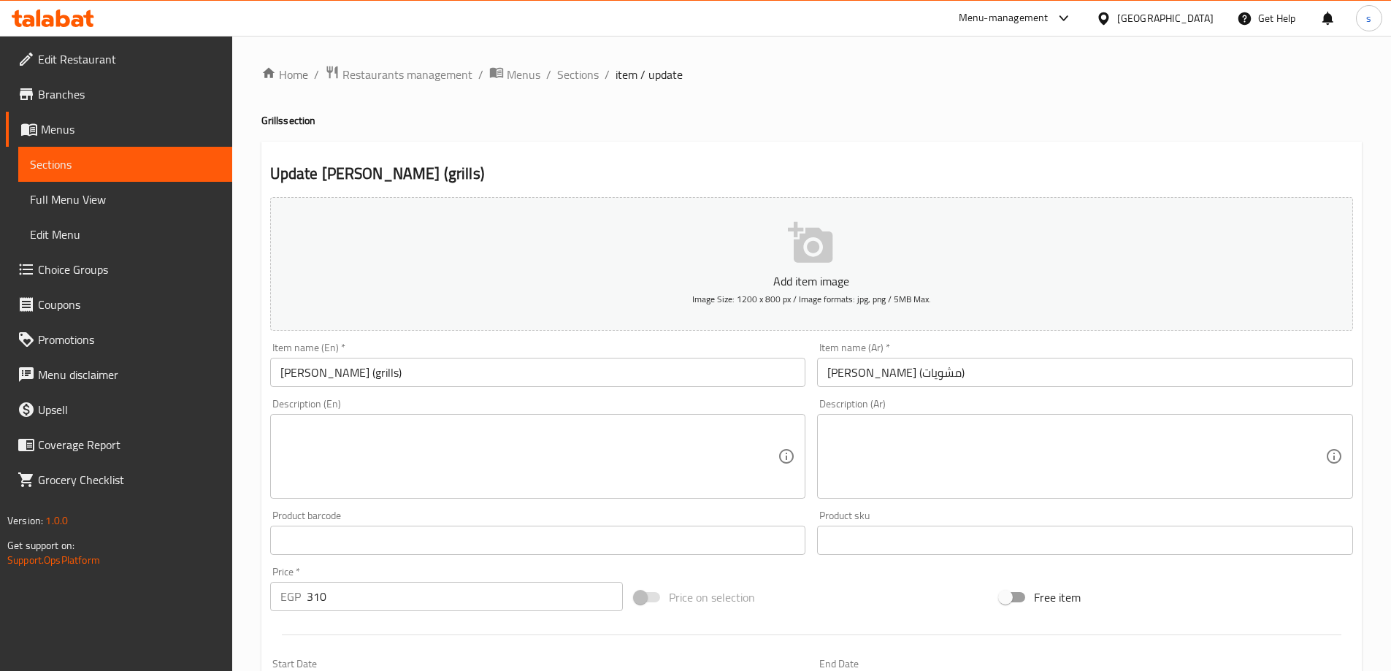
click at [419, 390] on div "Item name (En)   * Shish Tawook (grills) Item name (En) *" at bounding box center [538, 365] width 548 height 56
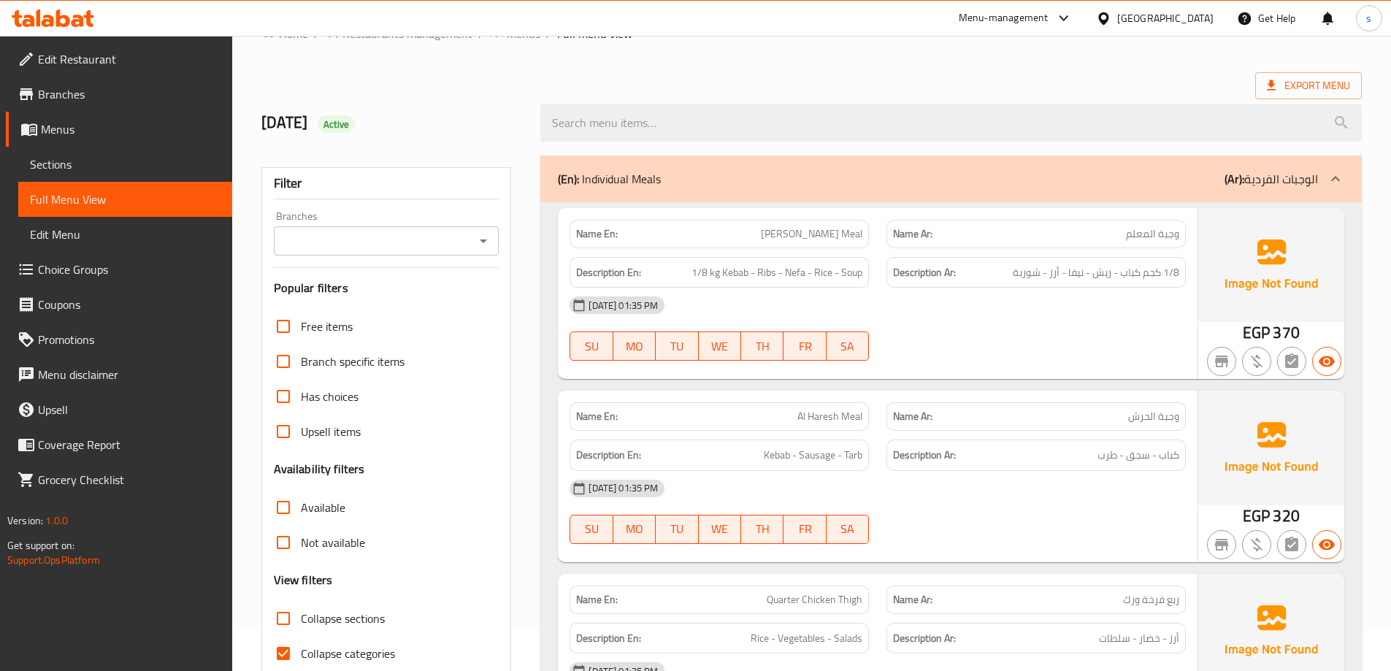
scroll to position [292, 0]
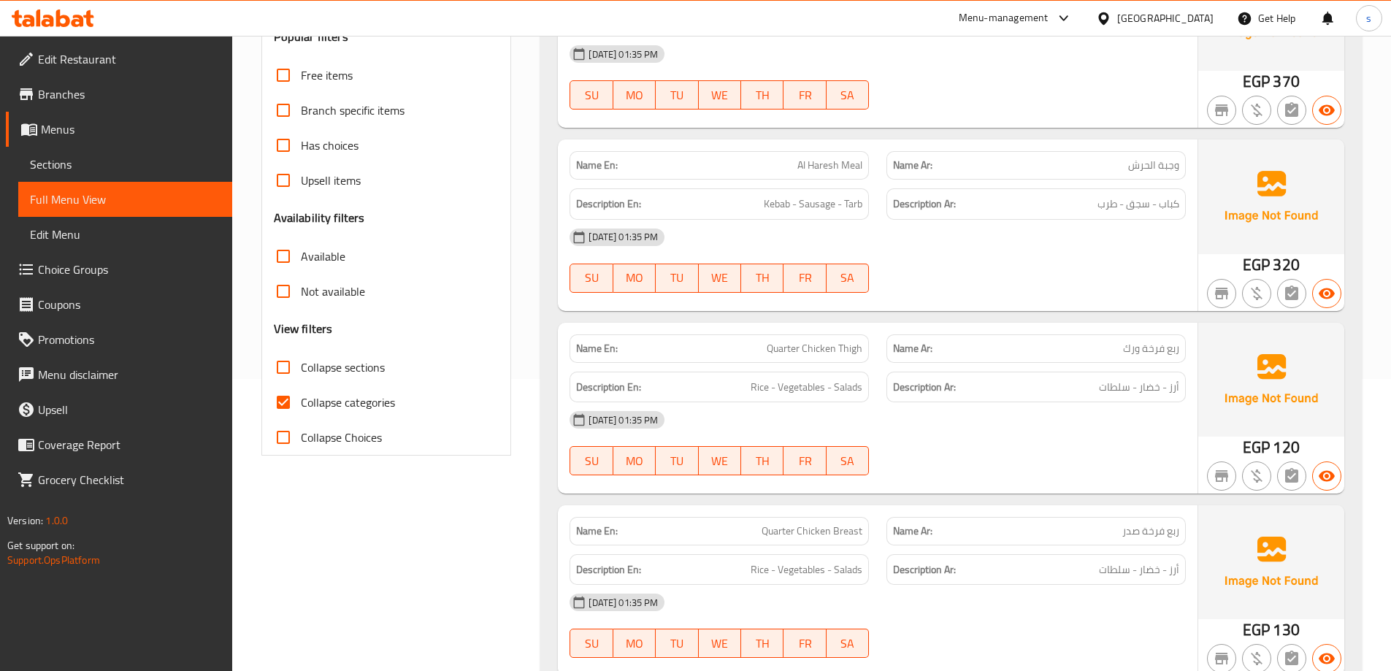
click at [296, 402] on input "Collapse categories" at bounding box center [283, 402] width 35 height 35
checkbox input "false"
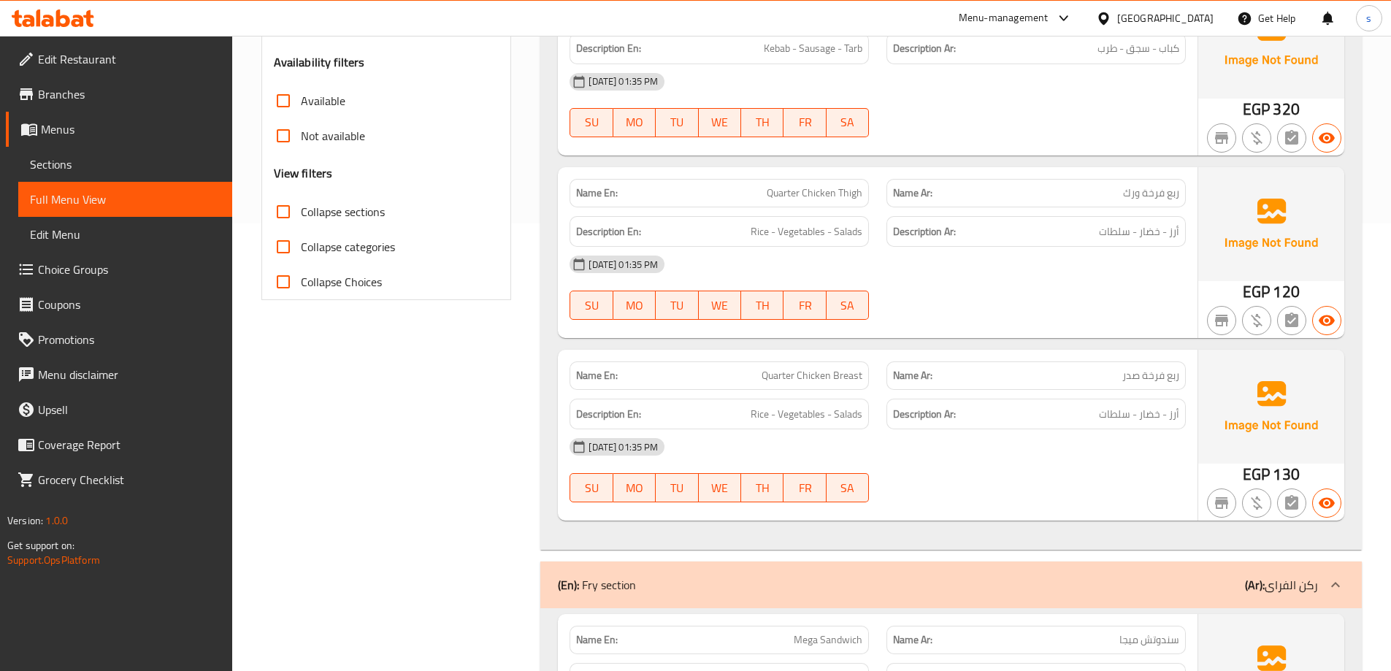
scroll to position [657, 0]
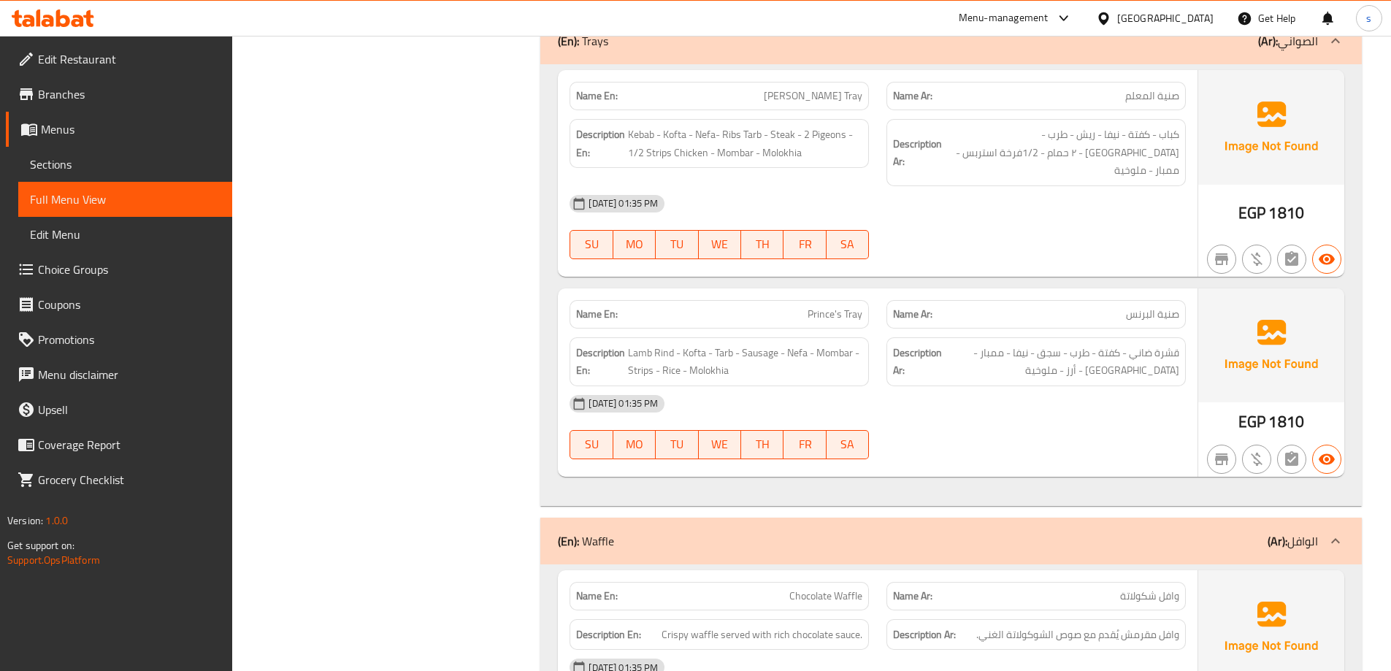
scroll to position [6138, 0]
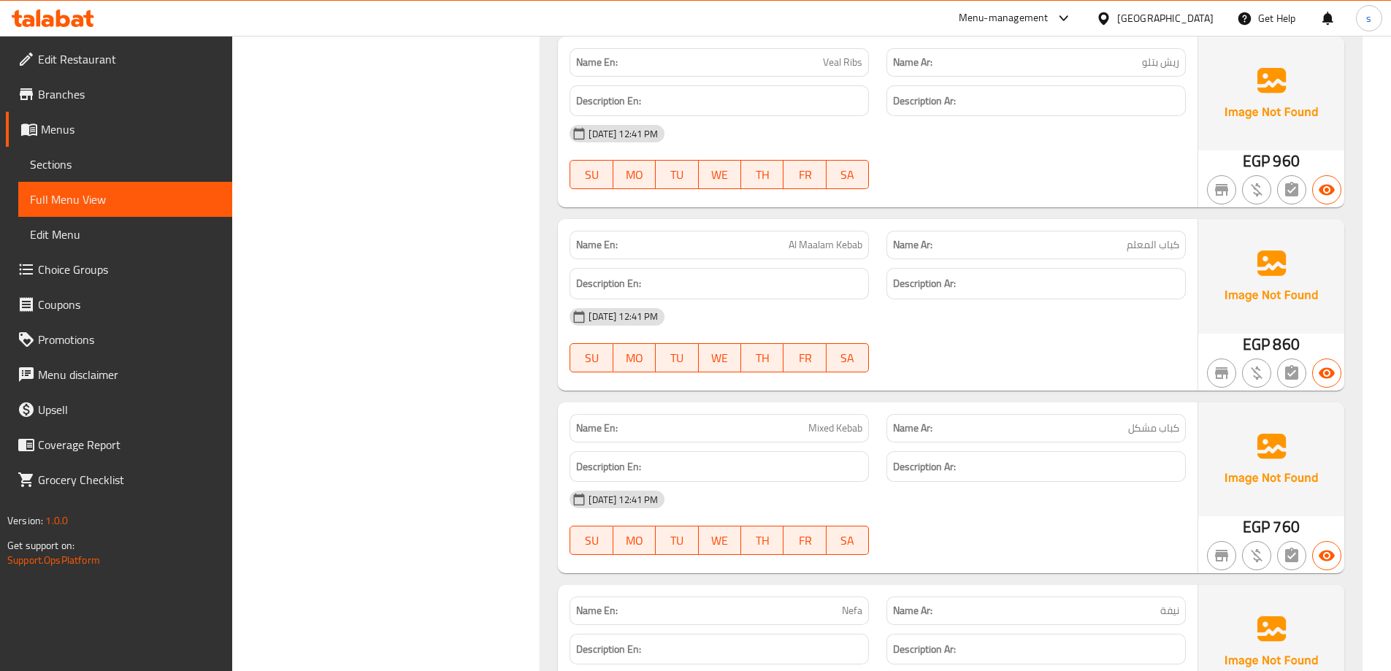
drag, startPoint x: 913, startPoint y: 421, endPoint x: 878, endPoint y: 144, distance: 279.0
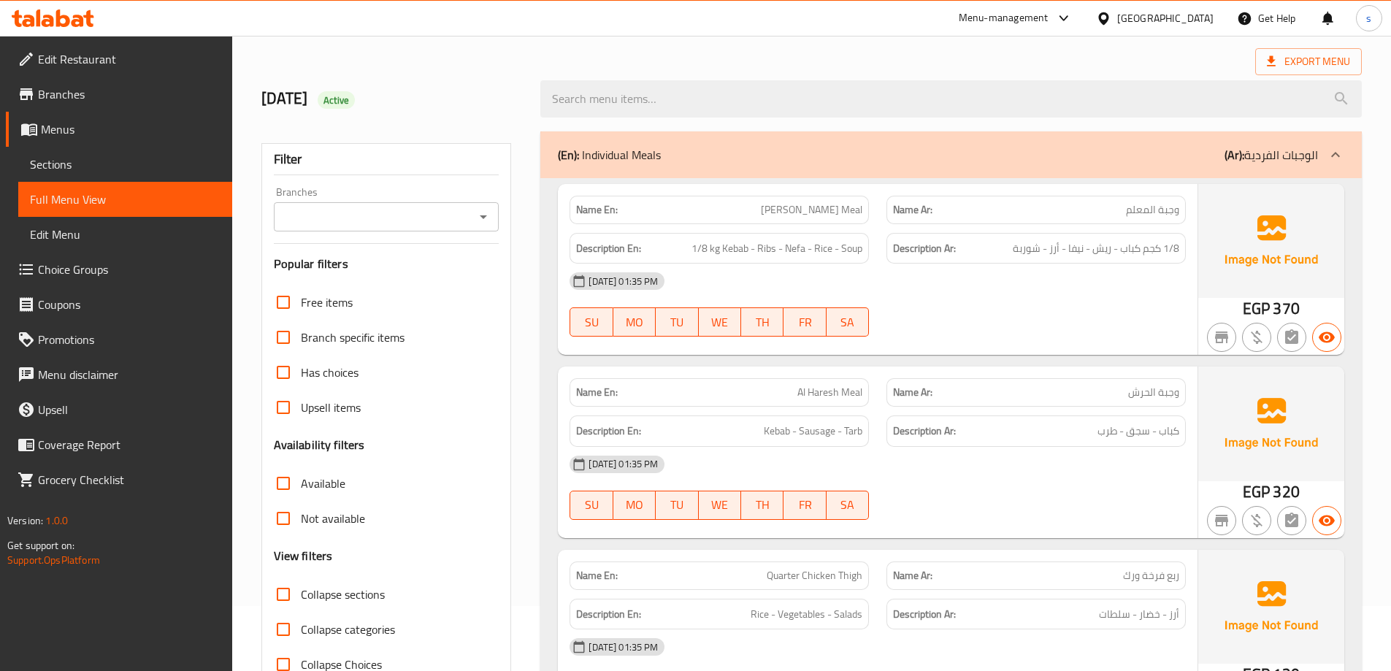
scroll to position [292, 0]
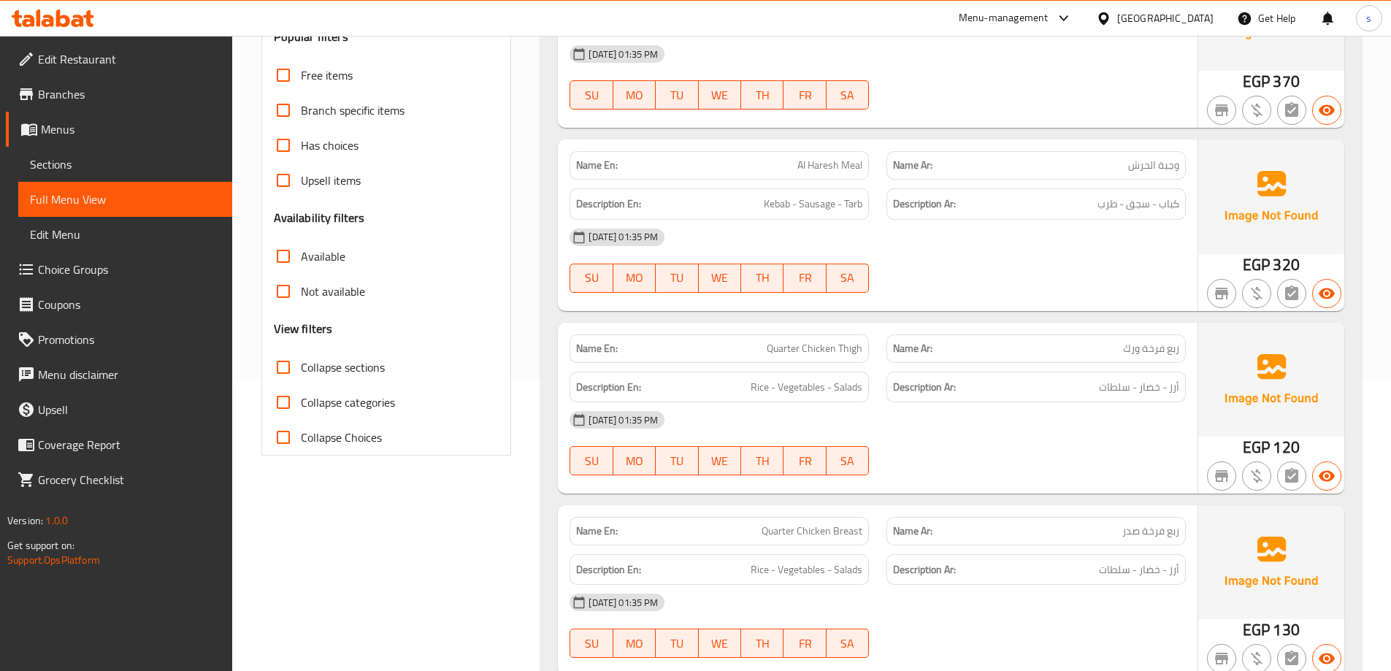
click at [320, 370] on span "Collapse sections" at bounding box center [343, 367] width 84 height 18
click at [301, 370] on input "Collapse sections" at bounding box center [283, 367] width 35 height 35
checkbox input "true"
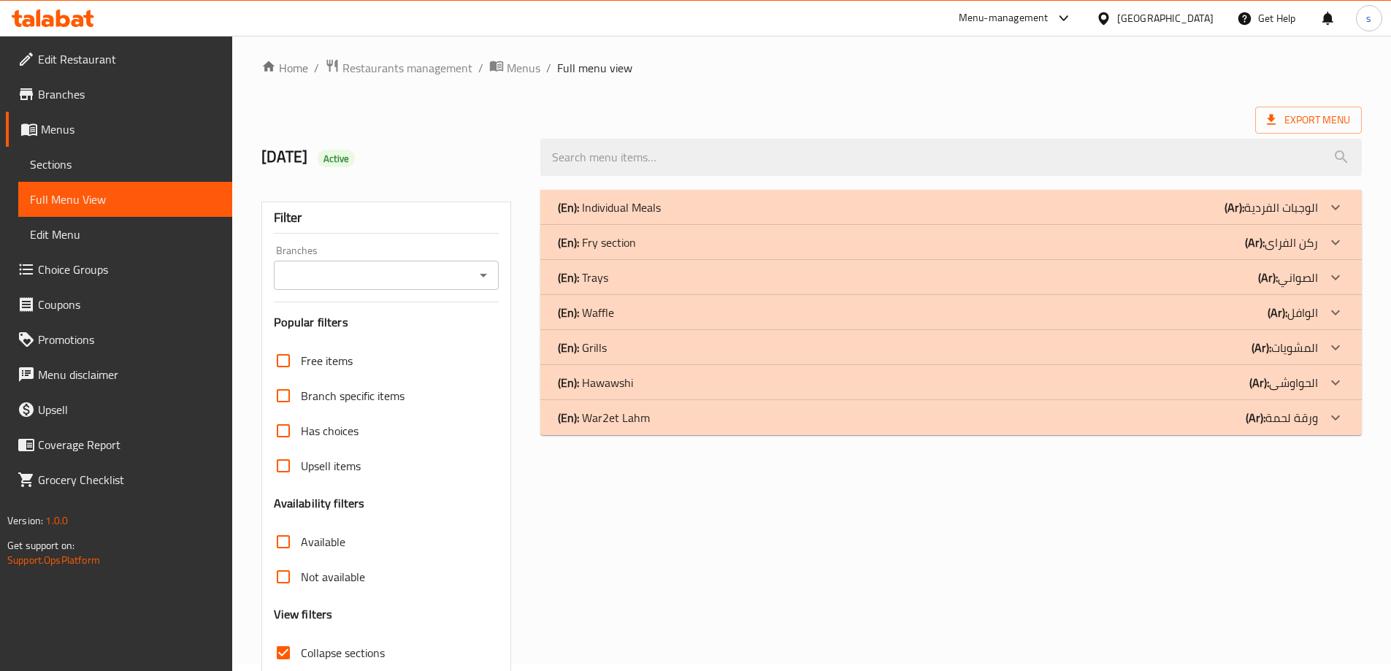
scroll to position [0, 0]
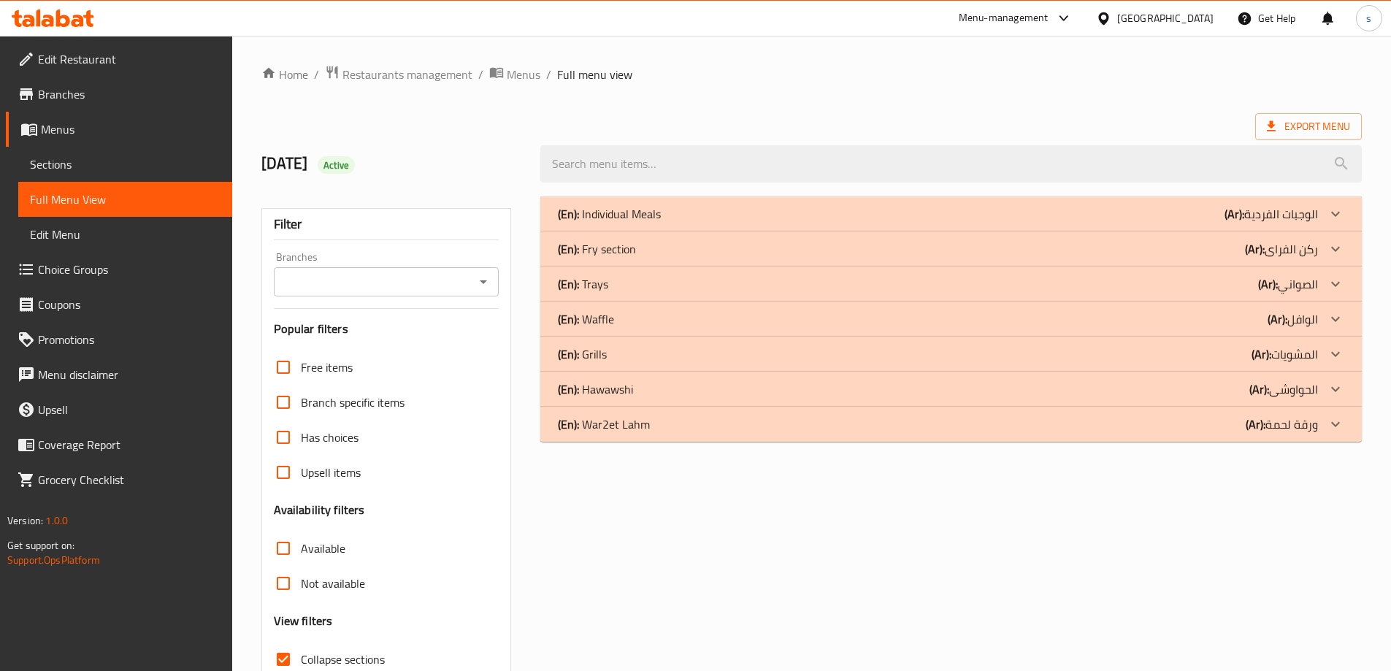
click at [1194, 205] on div "(En): Individual Meals (Ar): الوجبات الفردية" at bounding box center [938, 214] width 760 height 18
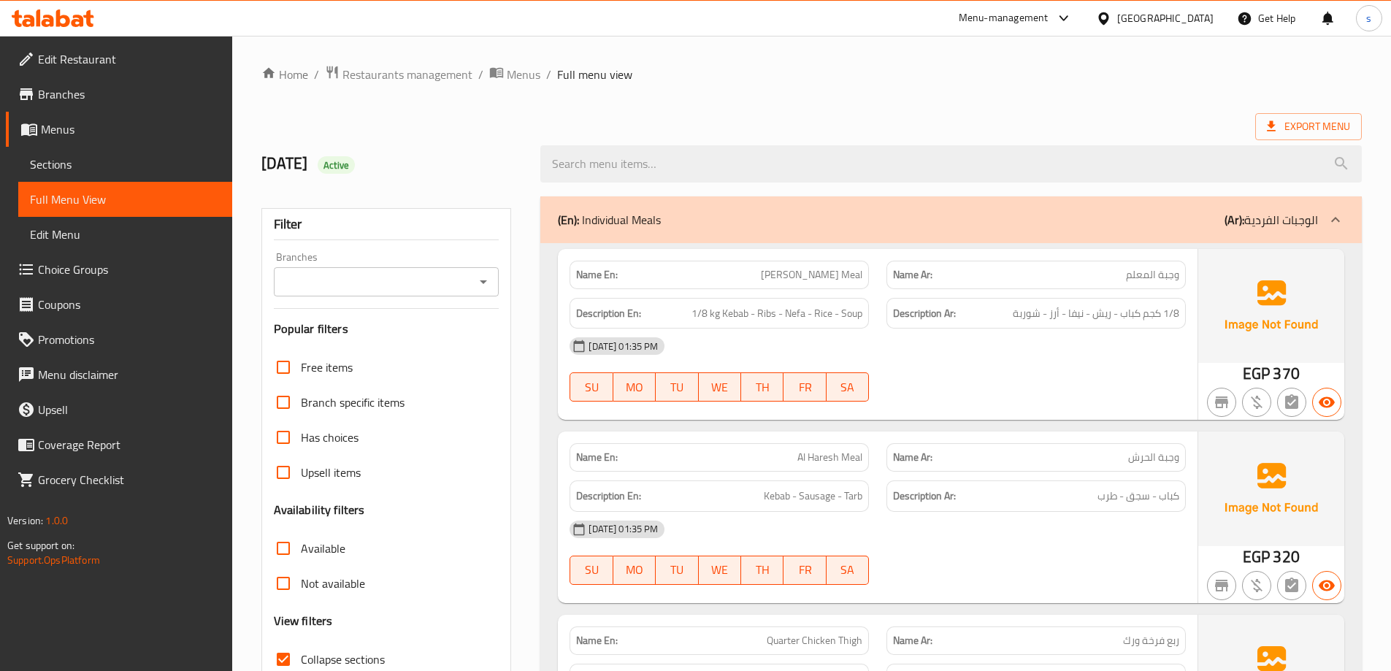
click at [1194, 205] on div "(En): Individual Meals (Ar): الوجبات الفردية" at bounding box center [950, 219] width 821 height 47
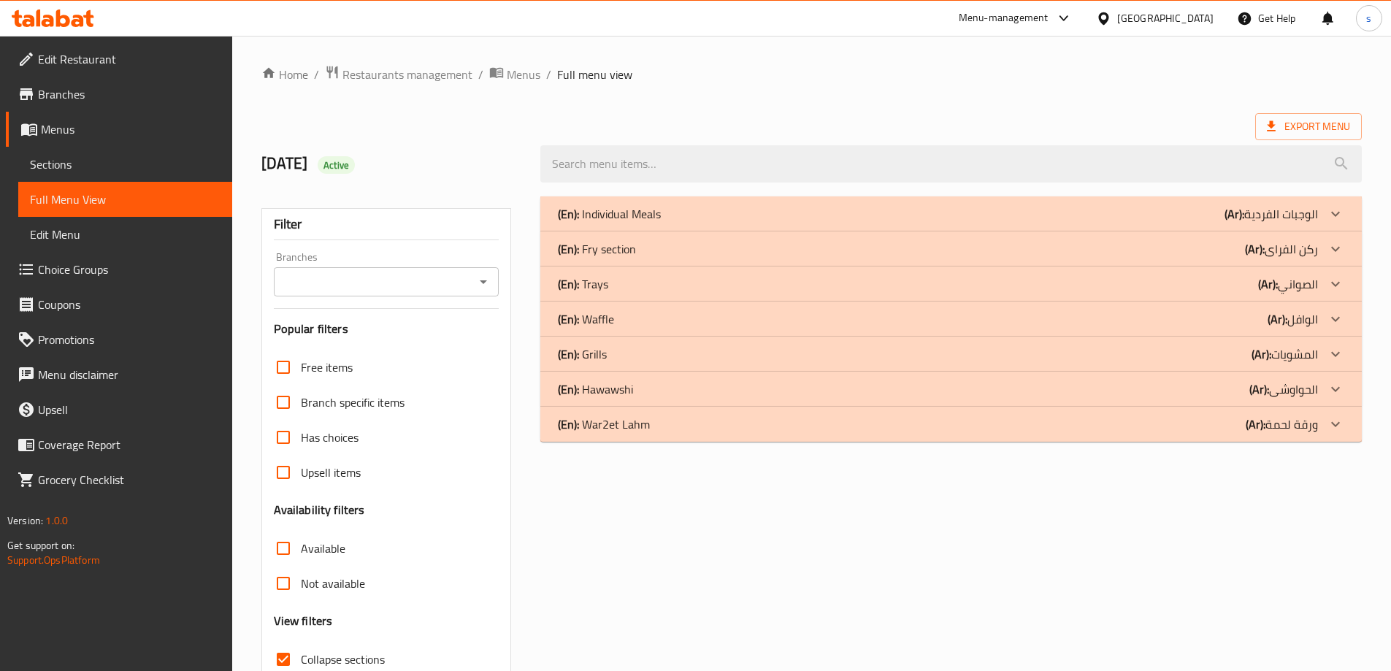
click at [1167, 220] on div "(En): Individual Meals (Ar): الوجبات الفردية" at bounding box center [938, 214] width 760 height 18
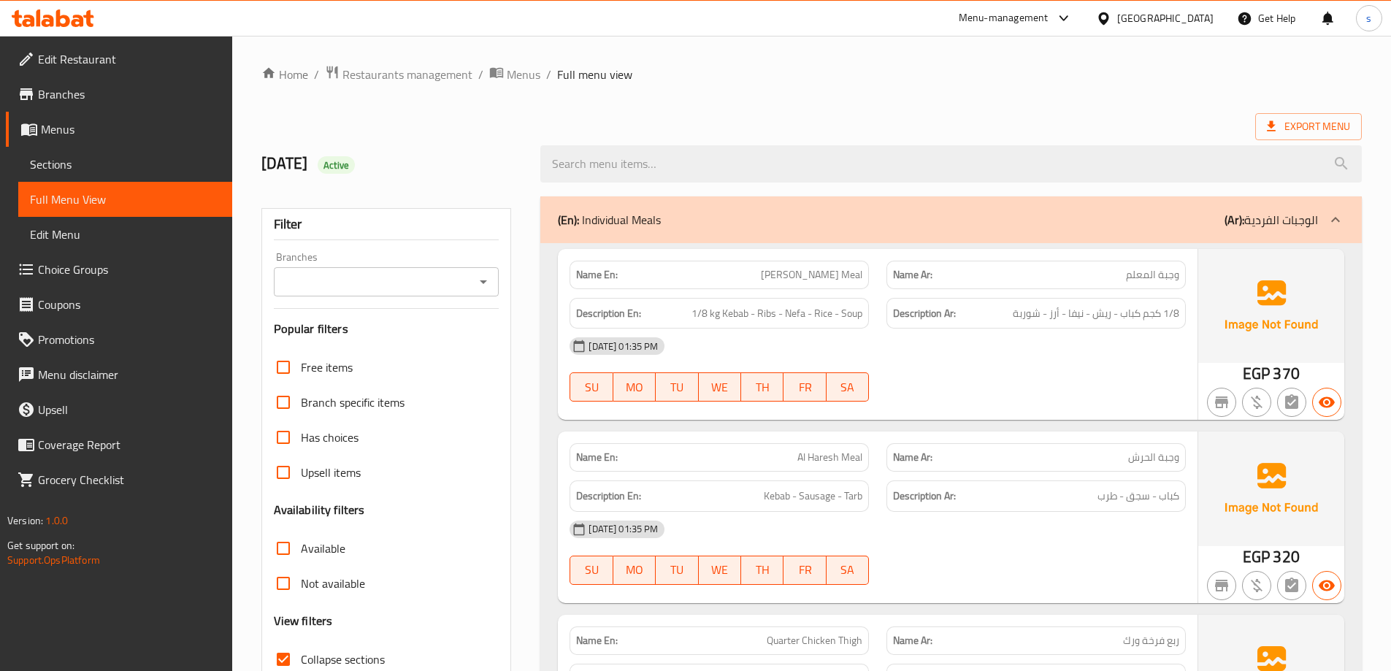
click at [1167, 216] on div "(En): Individual Meals (Ar): الوجبات الفردية" at bounding box center [938, 220] width 760 height 18
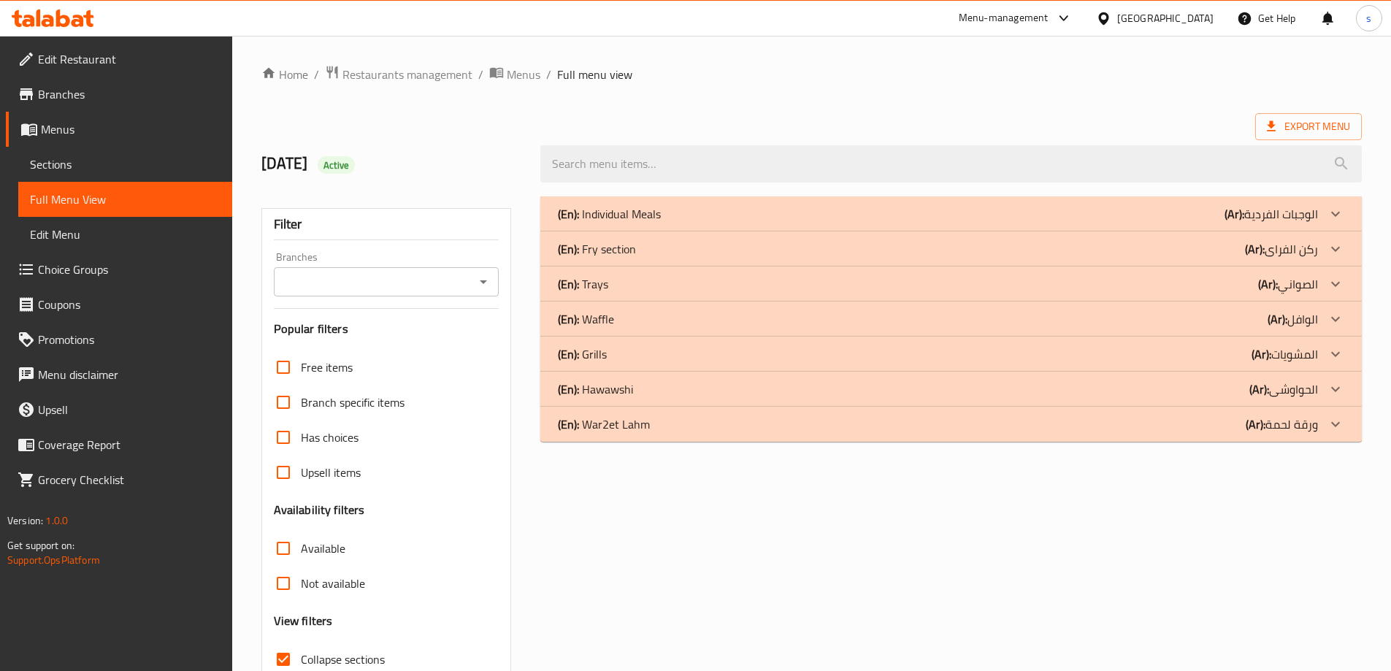
click at [1189, 363] on div "(En): Grills (Ar): المشويات" at bounding box center [950, 354] width 821 height 35
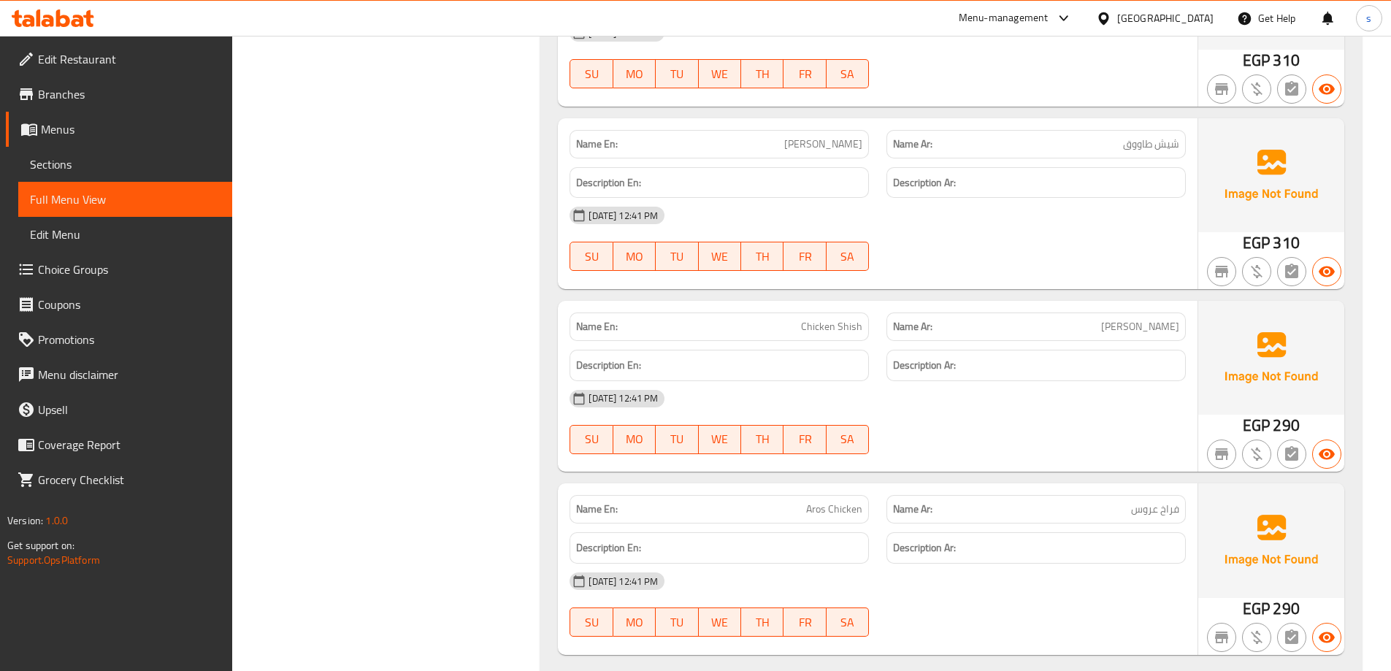
scroll to position [3514, 0]
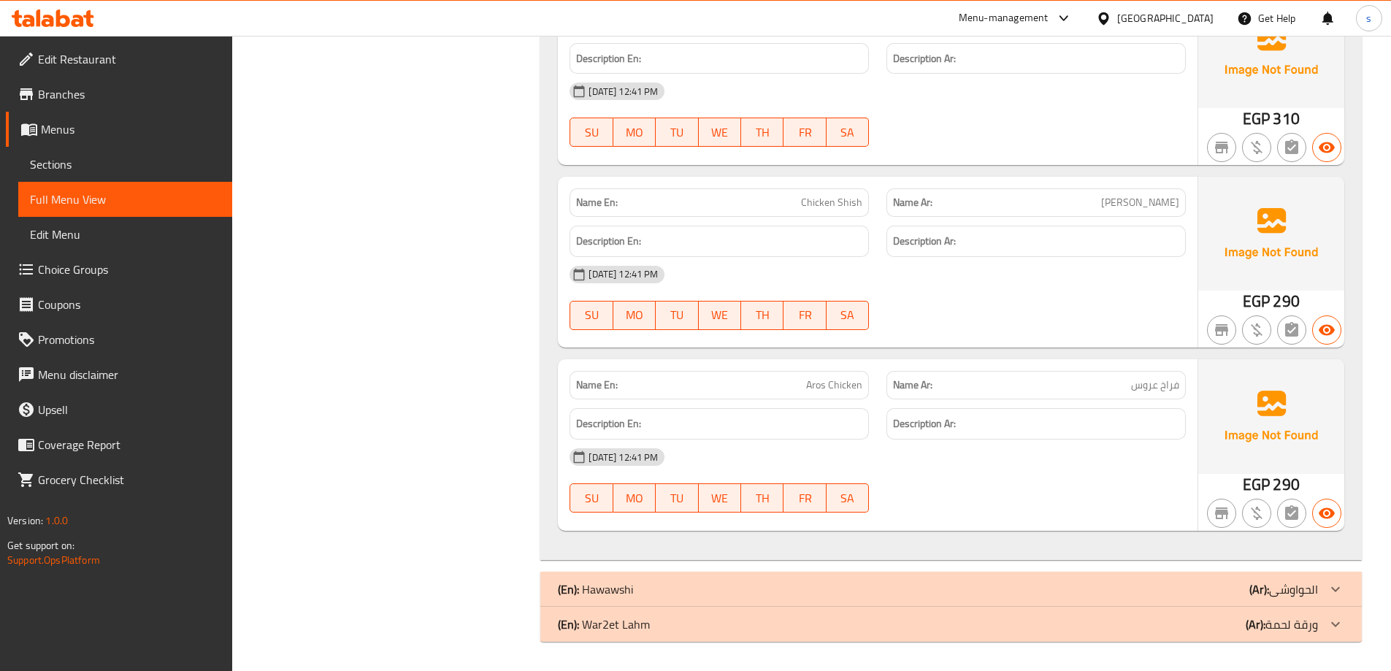
click at [1210, 631] on div "(En): War2et Lahm (Ar): ورقة لحمة" at bounding box center [938, 624] width 760 height 18
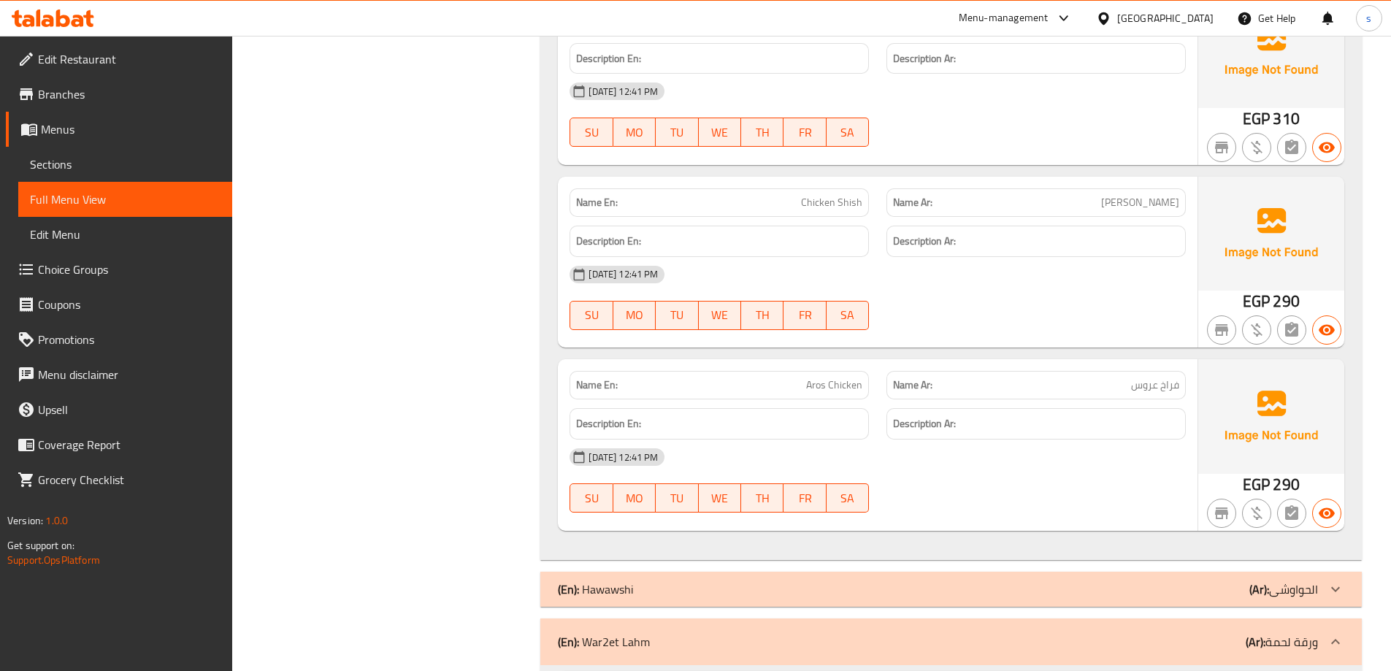
click at [1227, 579] on div "(En): [PERSON_NAME] (Ar): الحواوشى" at bounding box center [950, 589] width 821 height 35
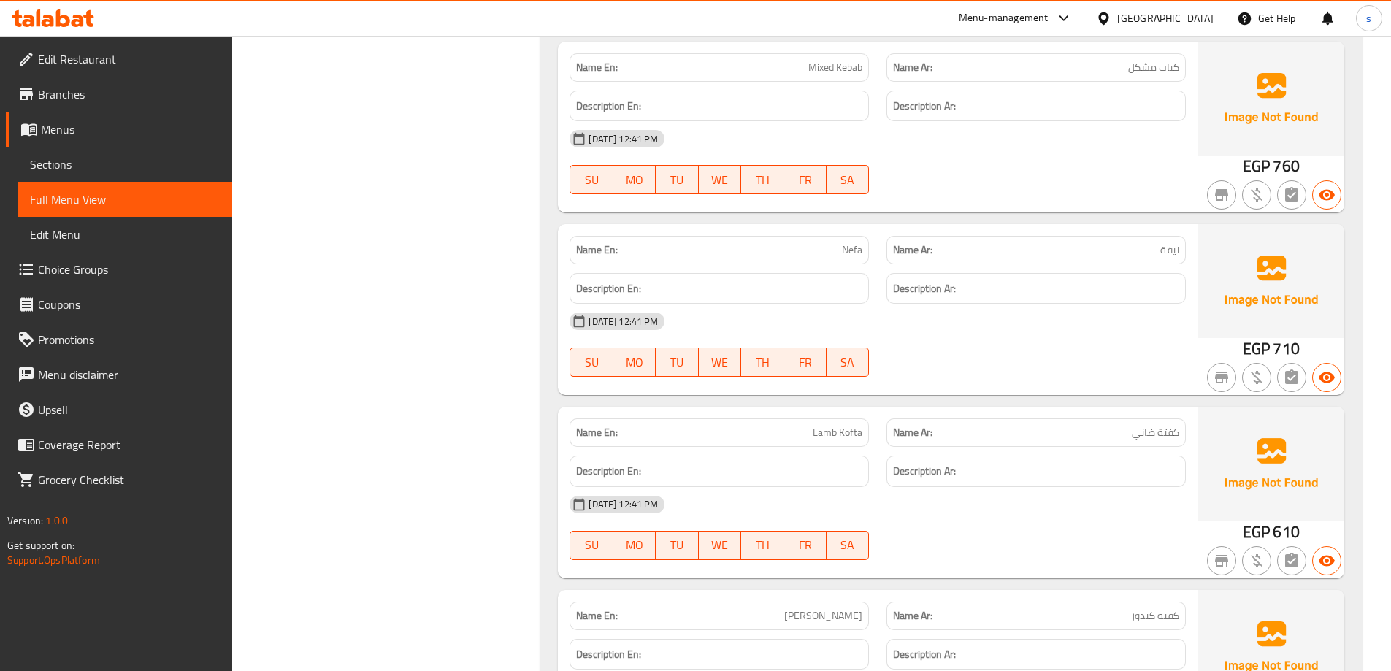
scroll to position [0, 0]
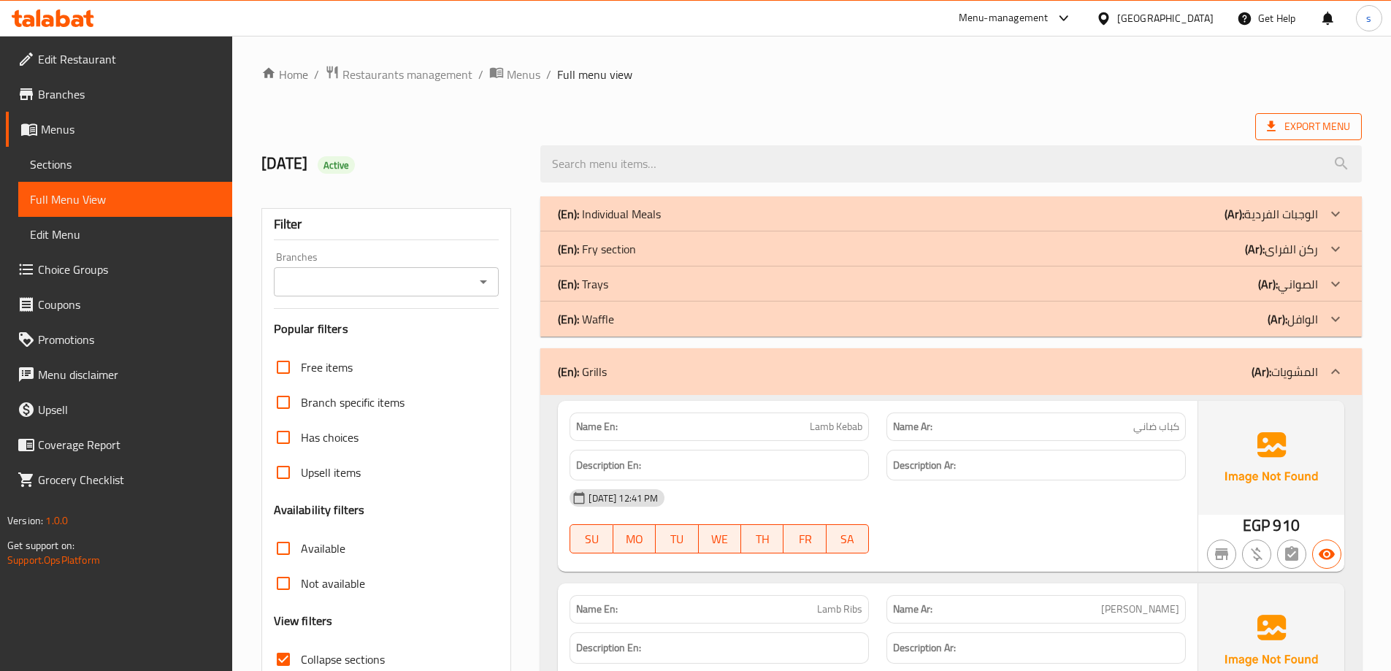
click at [1340, 123] on span "Export Menu" at bounding box center [1308, 127] width 83 height 18
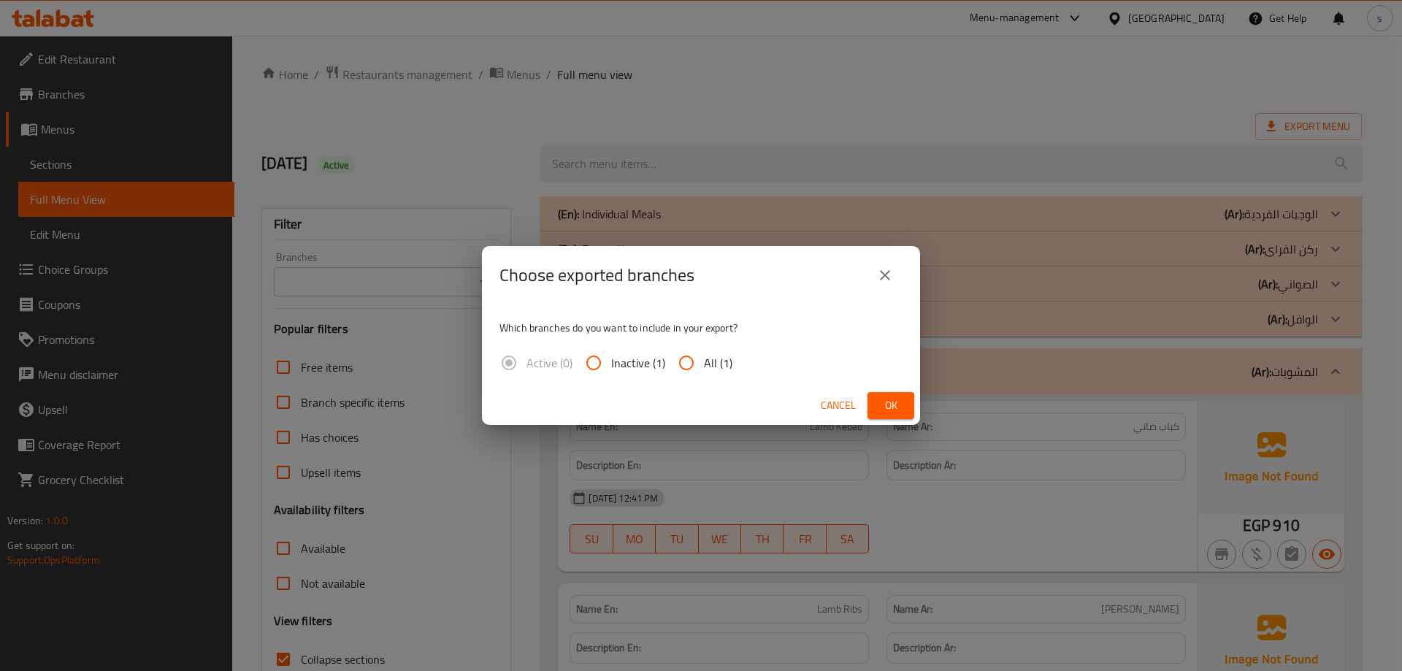
click at [692, 364] on input "All (1)" at bounding box center [686, 362] width 35 height 35
radio input "true"
click at [898, 403] on span "Ok" at bounding box center [890, 405] width 23 height 18
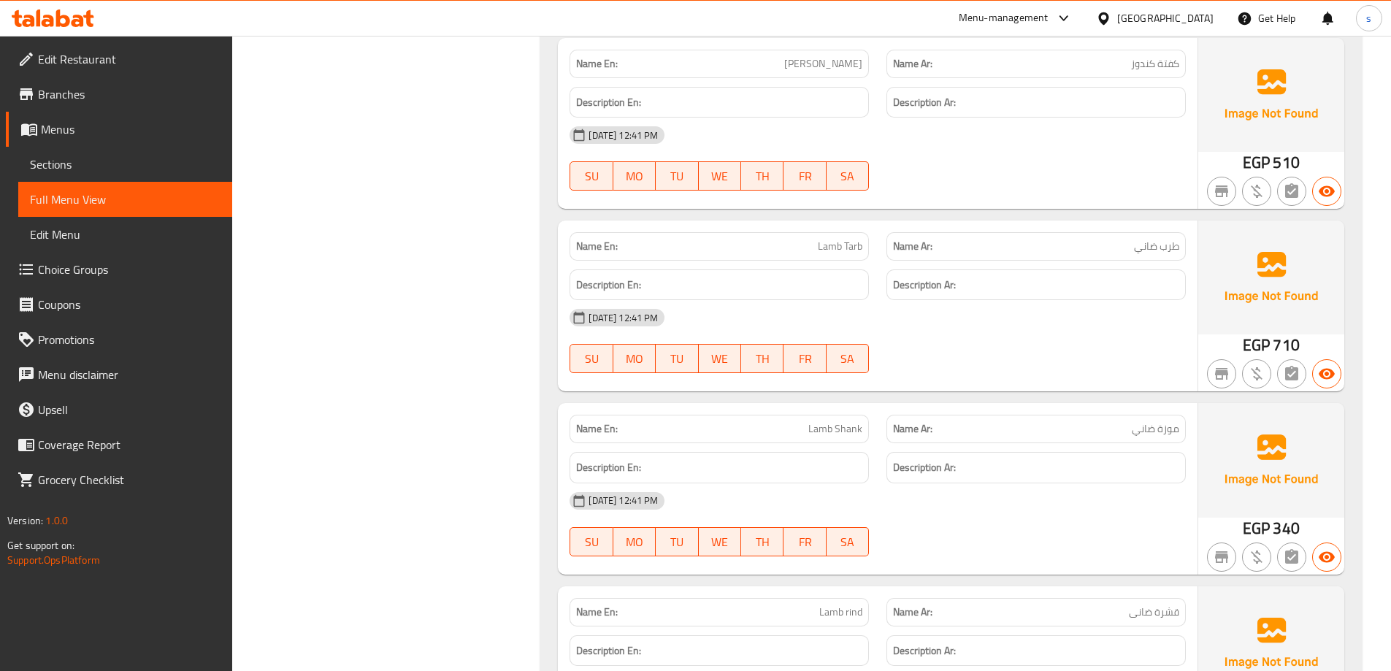
scroll to position [2190, 0]
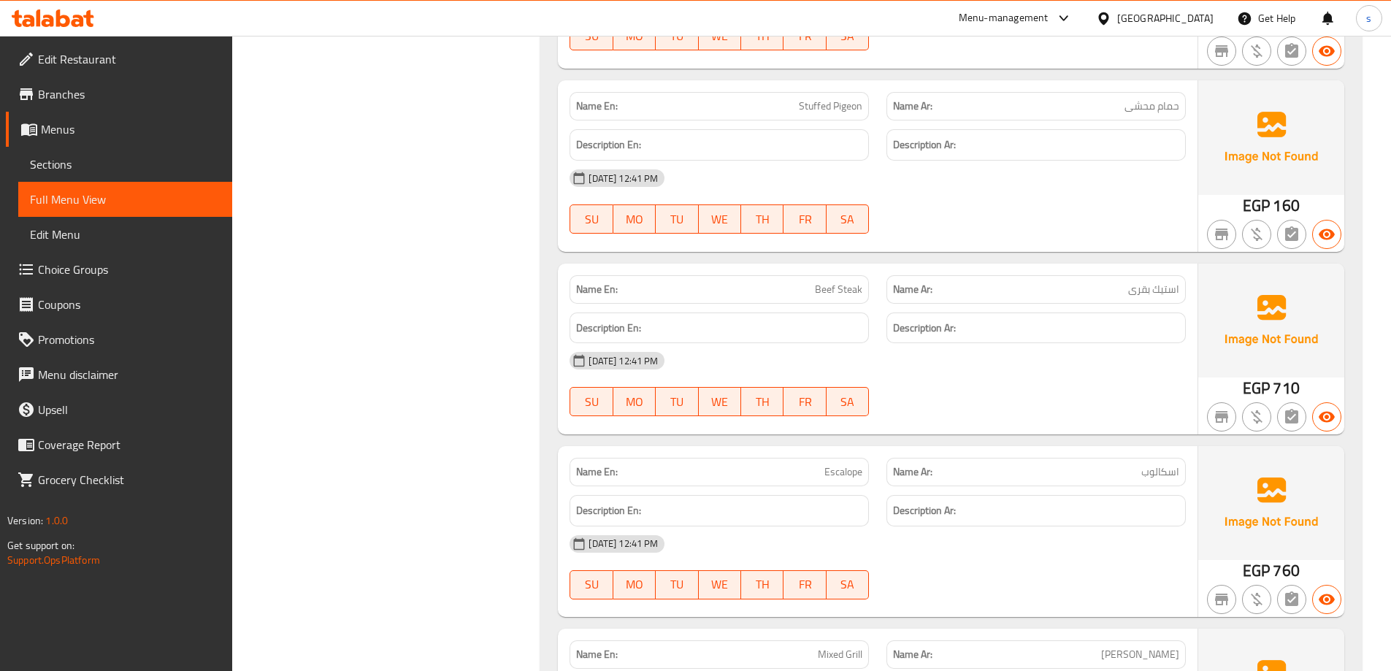
scroll to position [2774, 0]
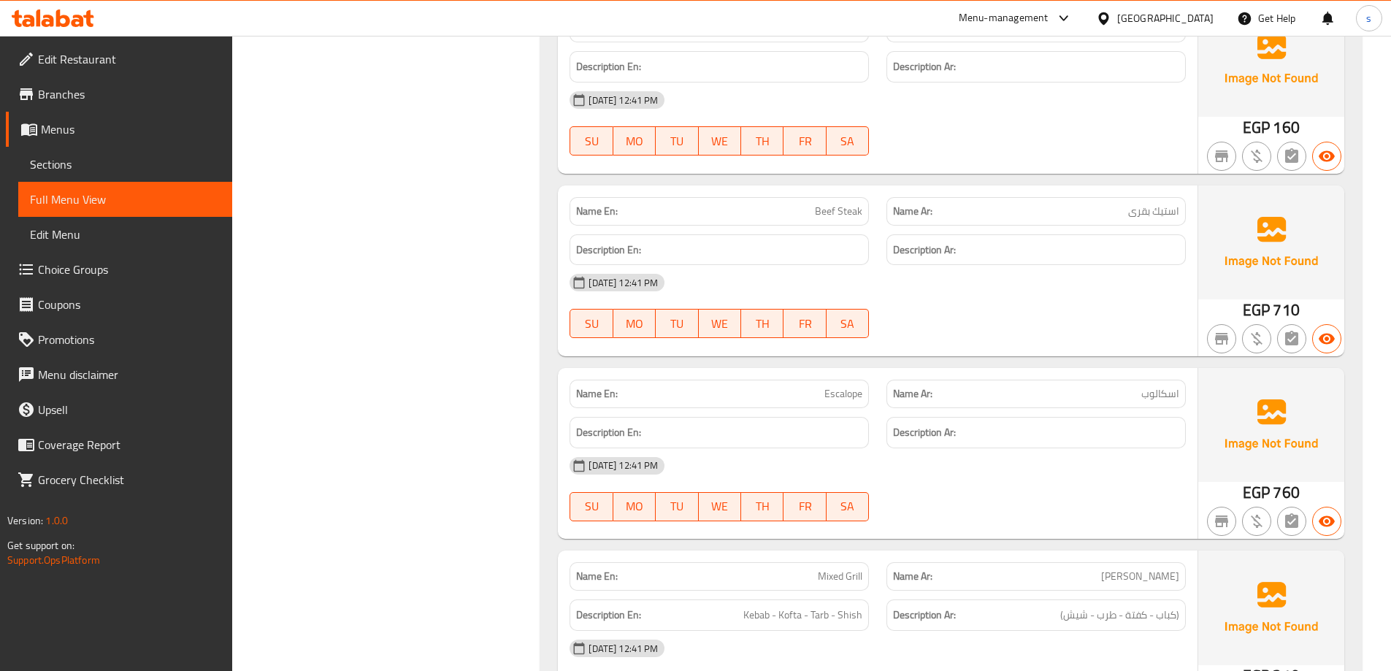
click at [829, 207] on span "Beef Steak" at bounding box center [838, 211] width 47 height 15
click at [844, 207] on span "Beef Steak" at bounding box center [838, 211] width 47 height 15
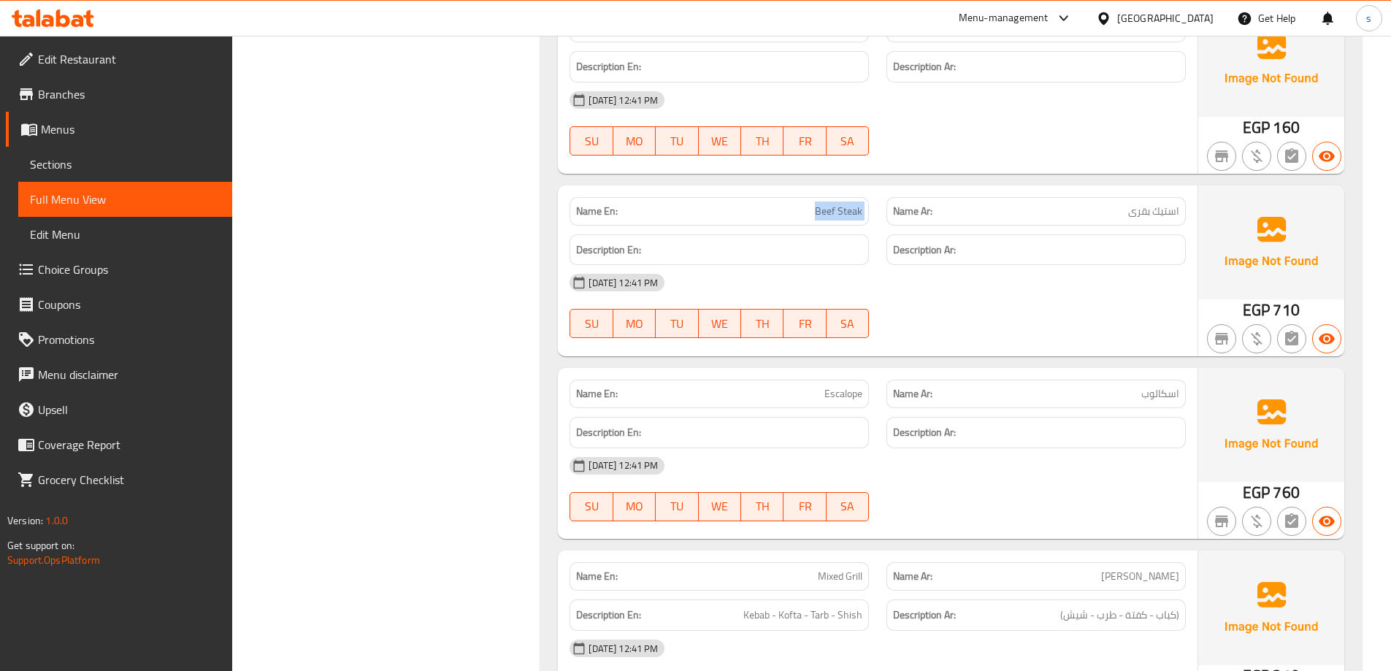
copy span "Beef Steak"
click at [816, 207] on span "Beef Steak" at bounding box center [838, 211] width 47 height 15
click at [983, 485] on div "12-10-2025 12:41 PM SU MO TU WE TH FR SA" at bounding box center [878, 489] width 634 height 82
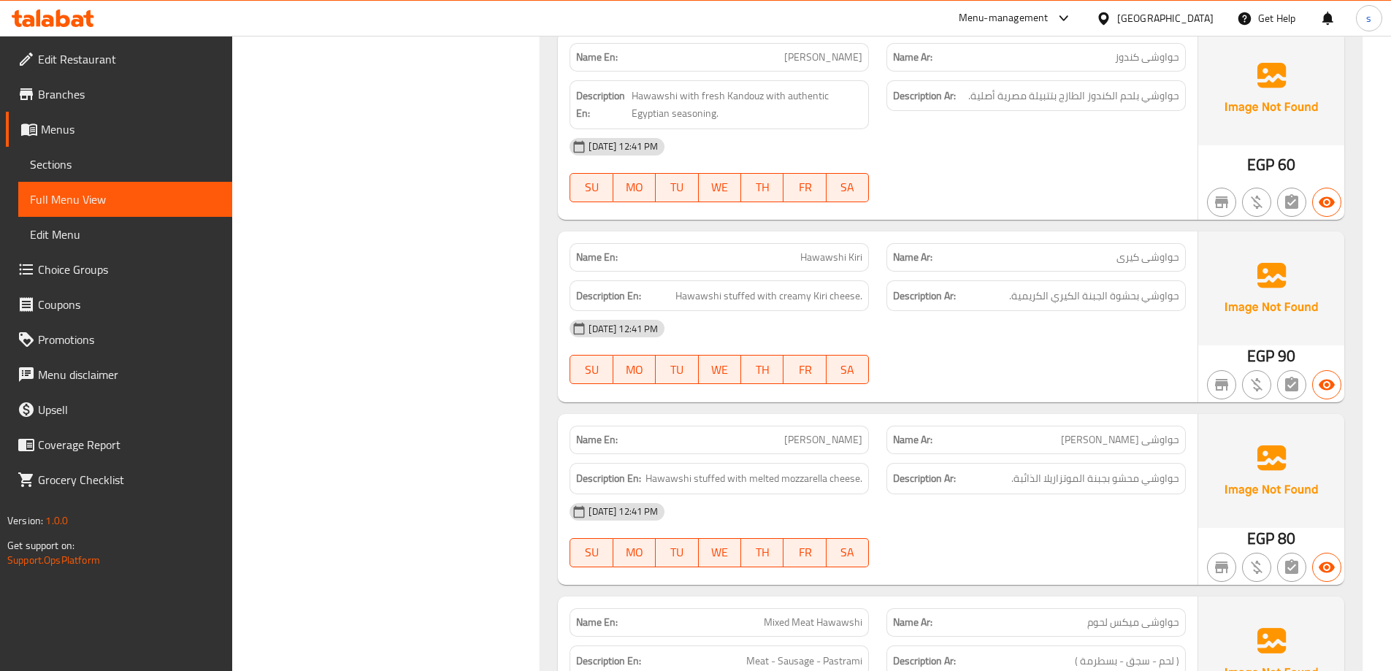
scroll to position [4307, 0]
click at [1132, 96] on span "حواوشي بلحم الكندوز الطازج بتتبيلة مصرية أصلية." at bounding box center [1073, 95] width 211 height 18
click at [845, 54] on span "[PERSON_NAME]" at bounding box center [823, 56] width 78 height 15
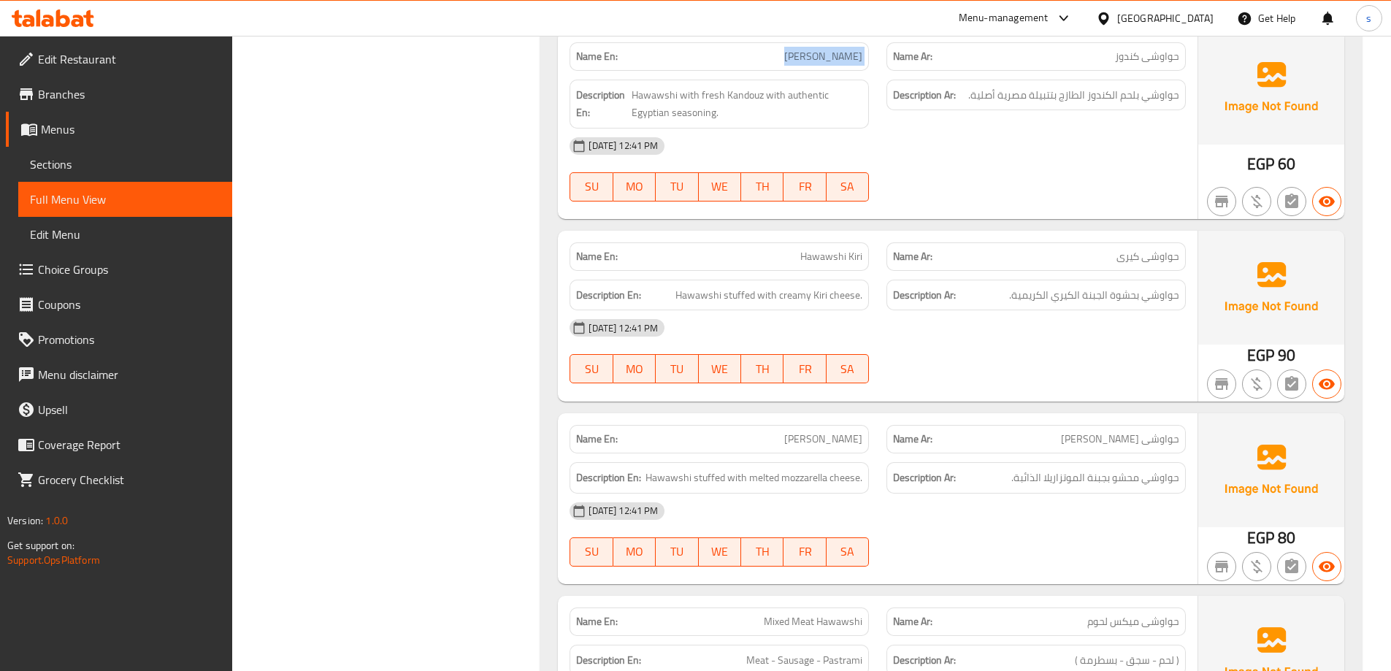
click at [845, 54] on span "[PERSON_NAME]" at bounding box center [823, 56] width 78 height 15
copy span "[PERSON_NAME]"
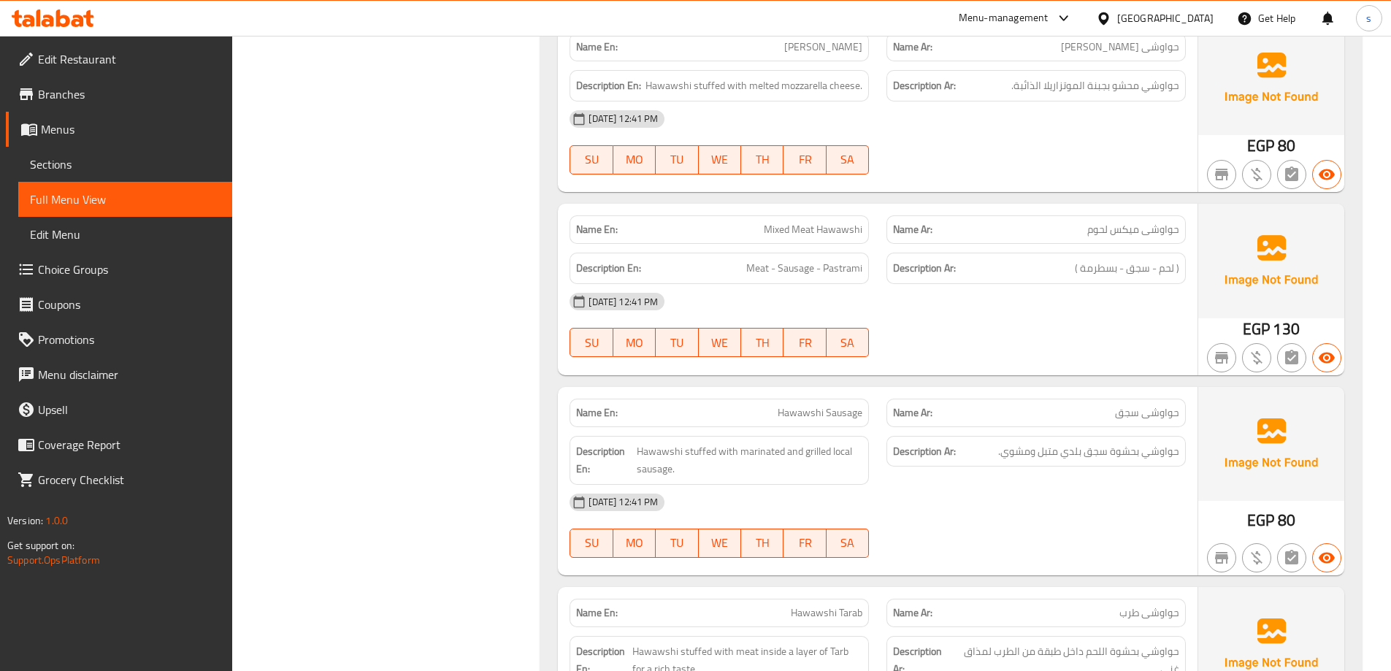
scroll to position [4818, 0]
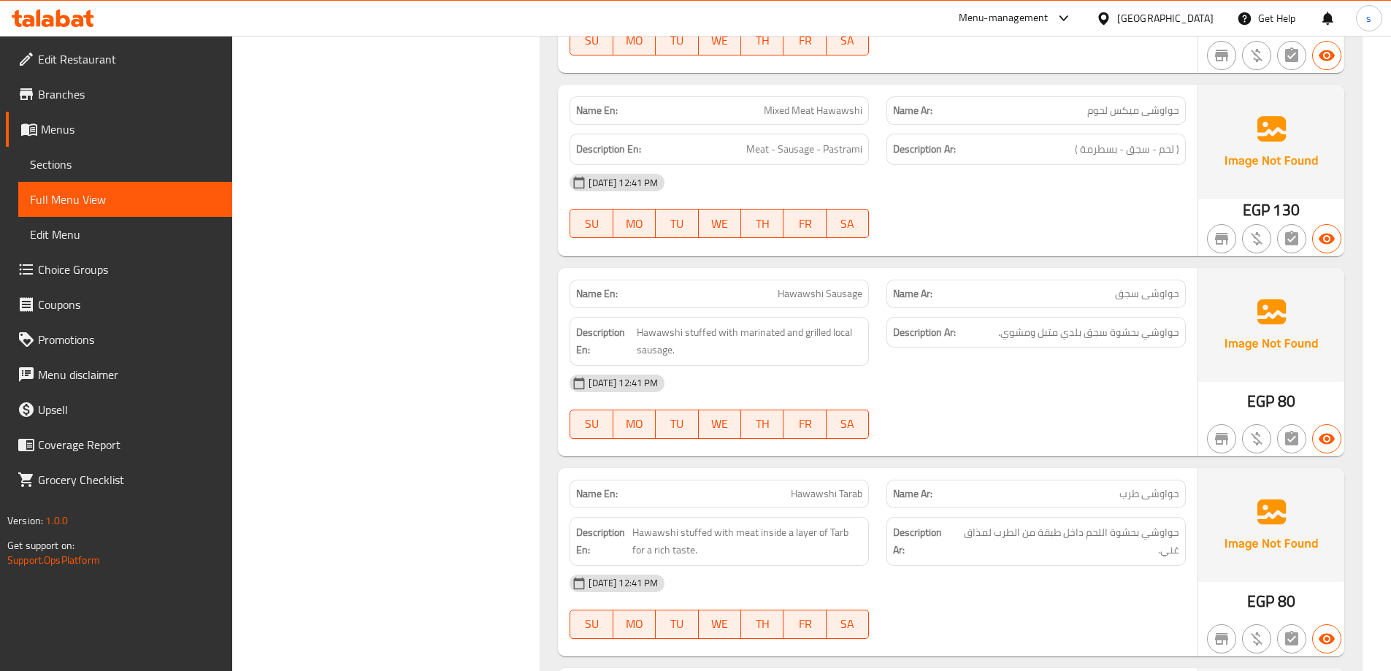
click at [844, 300] on span "Hawawshi Sausage" at bounding box center [820, 293] width 85 height 15
copy span "Hawawshi Sausage"
click at [848, 336] on span "Hawawshi stuffed with marinated and grilled local sausage." at bounding box center [750, 341] width 226 height 36
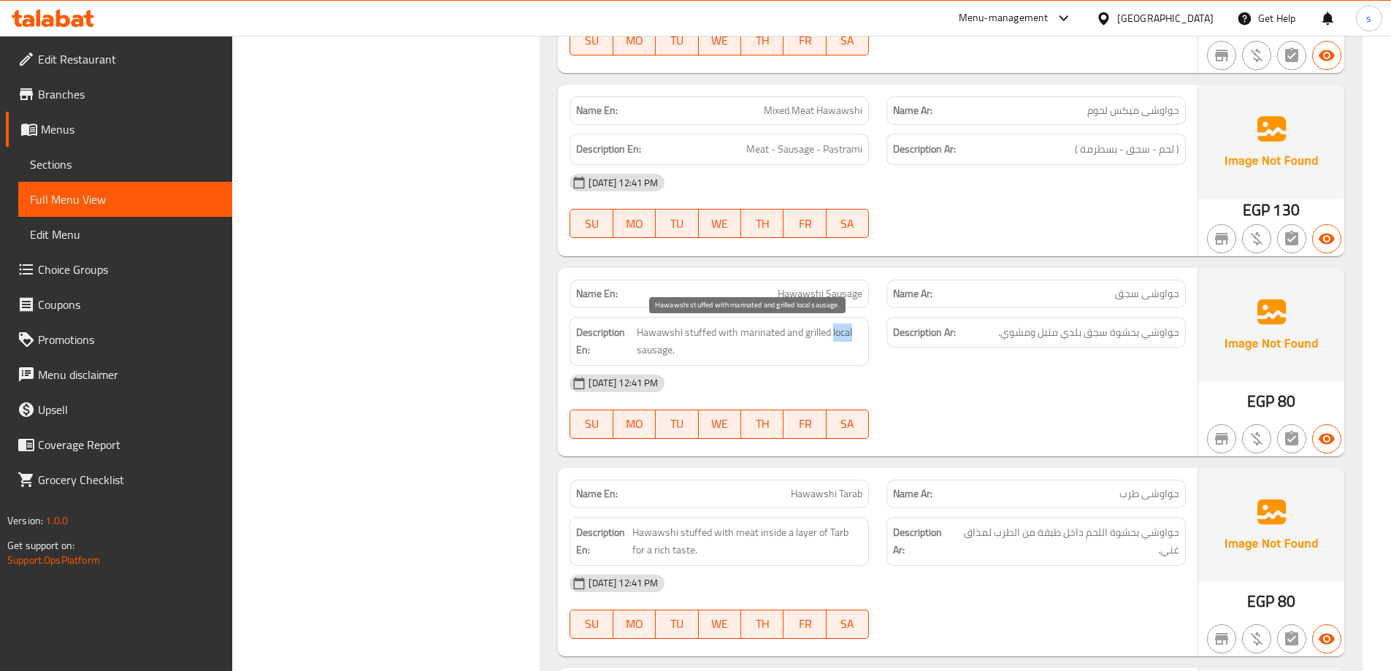
click at [848, 336] on span "Hawawshi stuffed with marinated and grilled local sausage." at bounding box center [750, 341] width 226 height 36
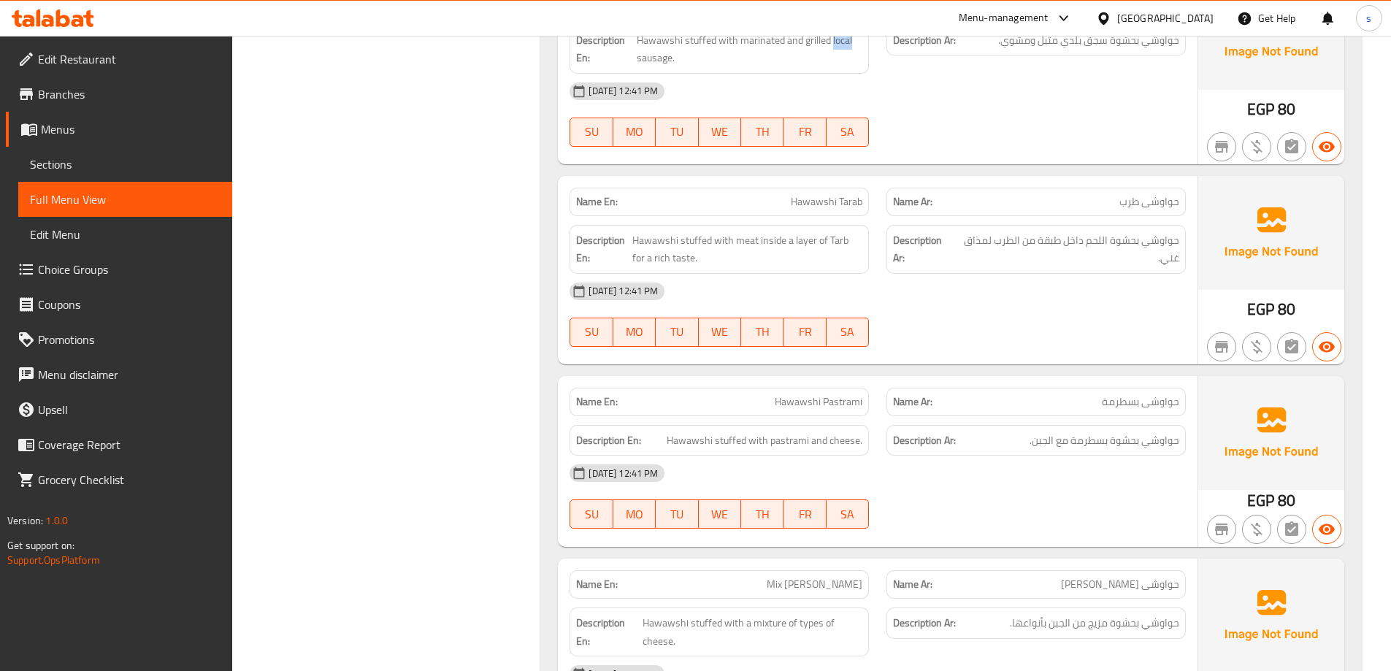
scroll to position [5256, 0]
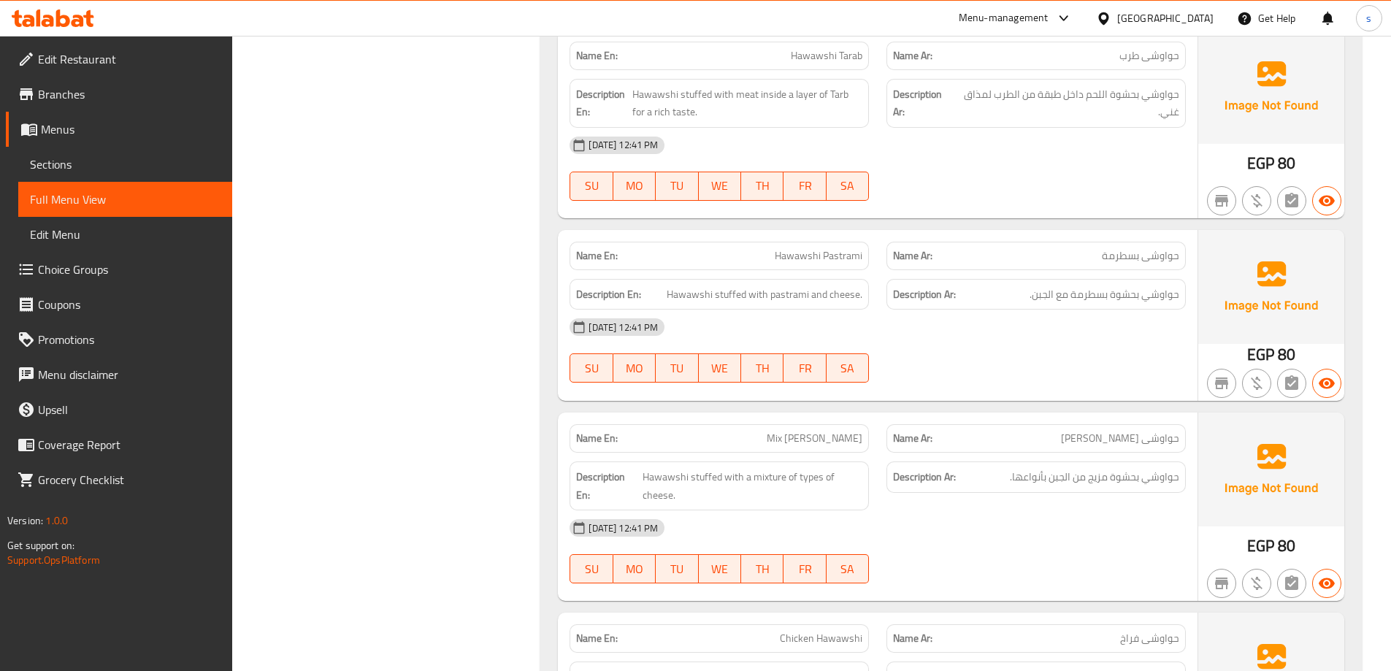
click at [807, 442] on span "Mix [PERSON_NAME]" at bounding box center [815, 438] width 96 height 15
click at [811, 507] on div "Description En: Hawawshi stuffed with a mixture of types of cheese." at bounding box center [718, 485] width 299 height 49
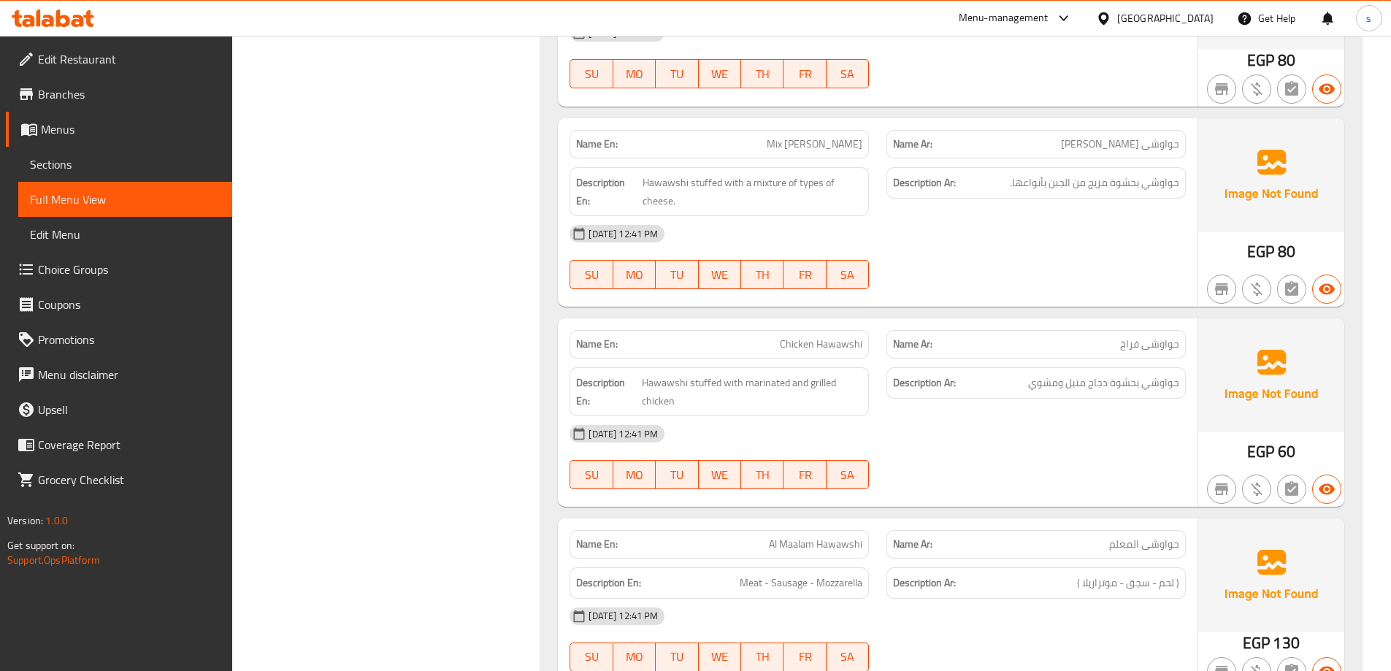
scroll to position [5621, 0]
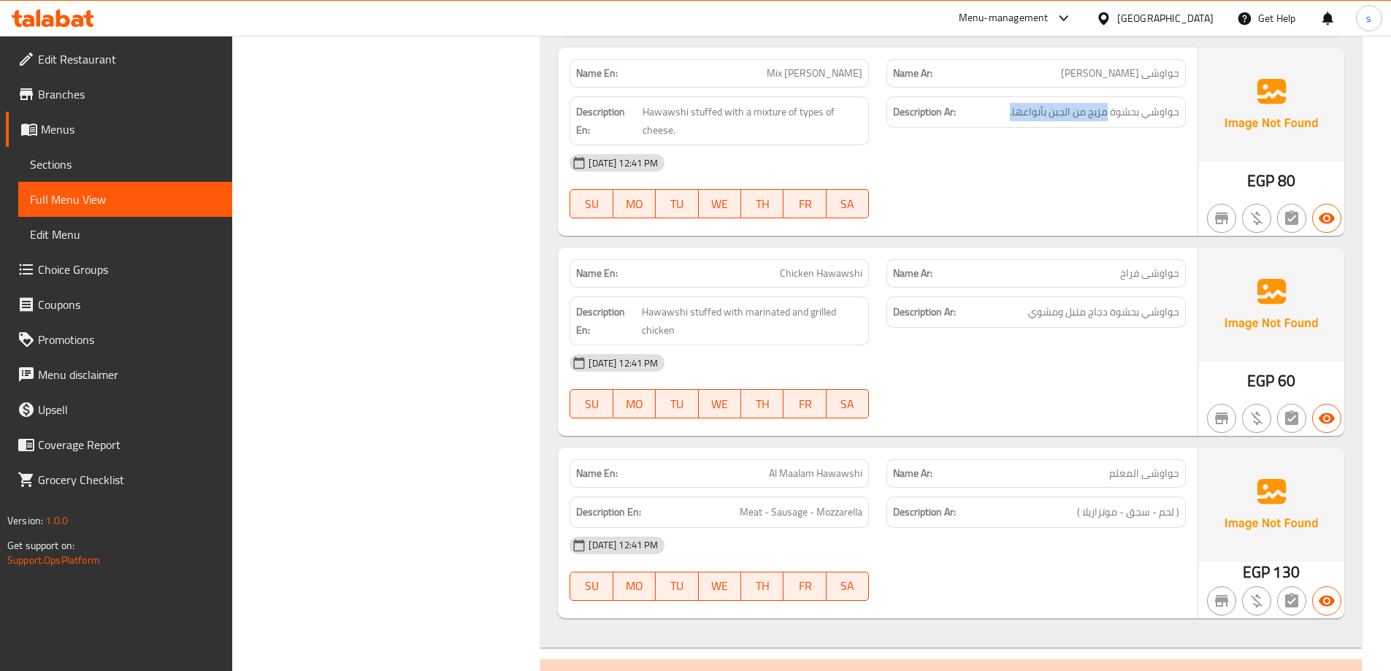
drag, startPoint x: 1108, startPoint y: 117, endPoint x: 988, endPoint y: 117, distance: 120.5
click at [988, 117] on h6 "Description Ar: حواوشي بحشوة مزيج من الجبن بأنواعها." at bounding box center [1036, 112] width 286 height 18
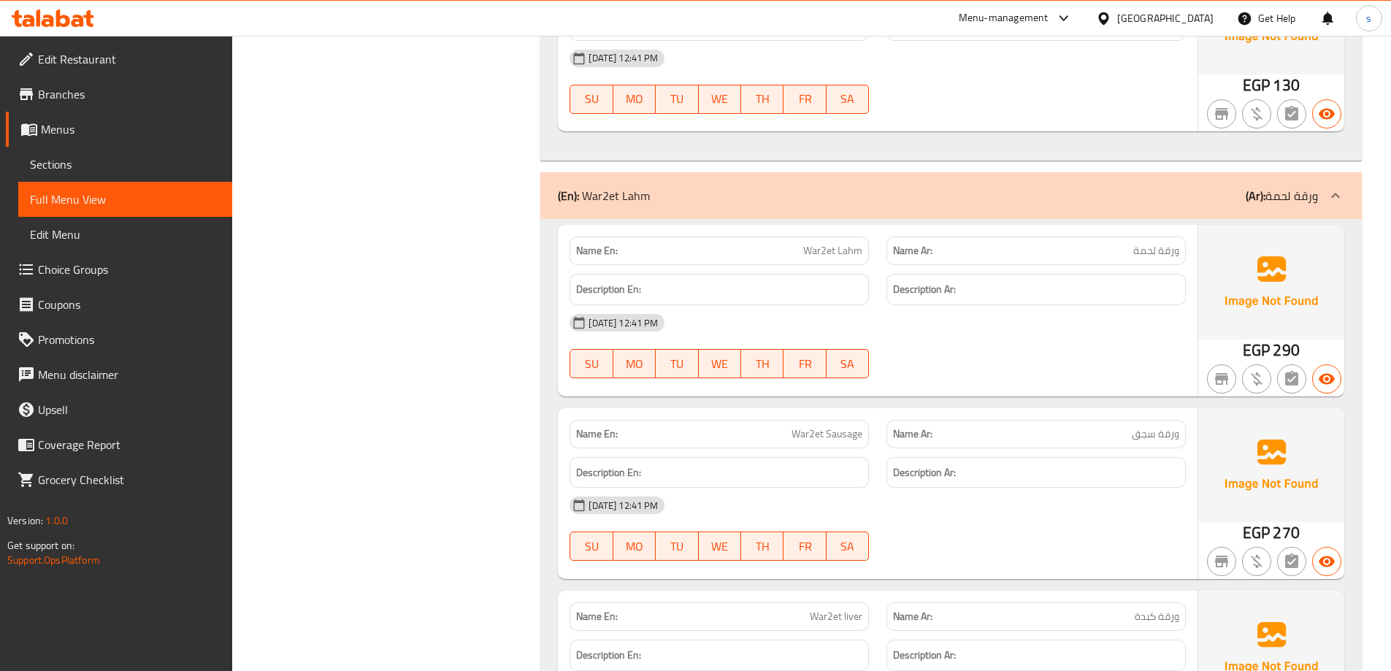
scroll to position [6132, 0]
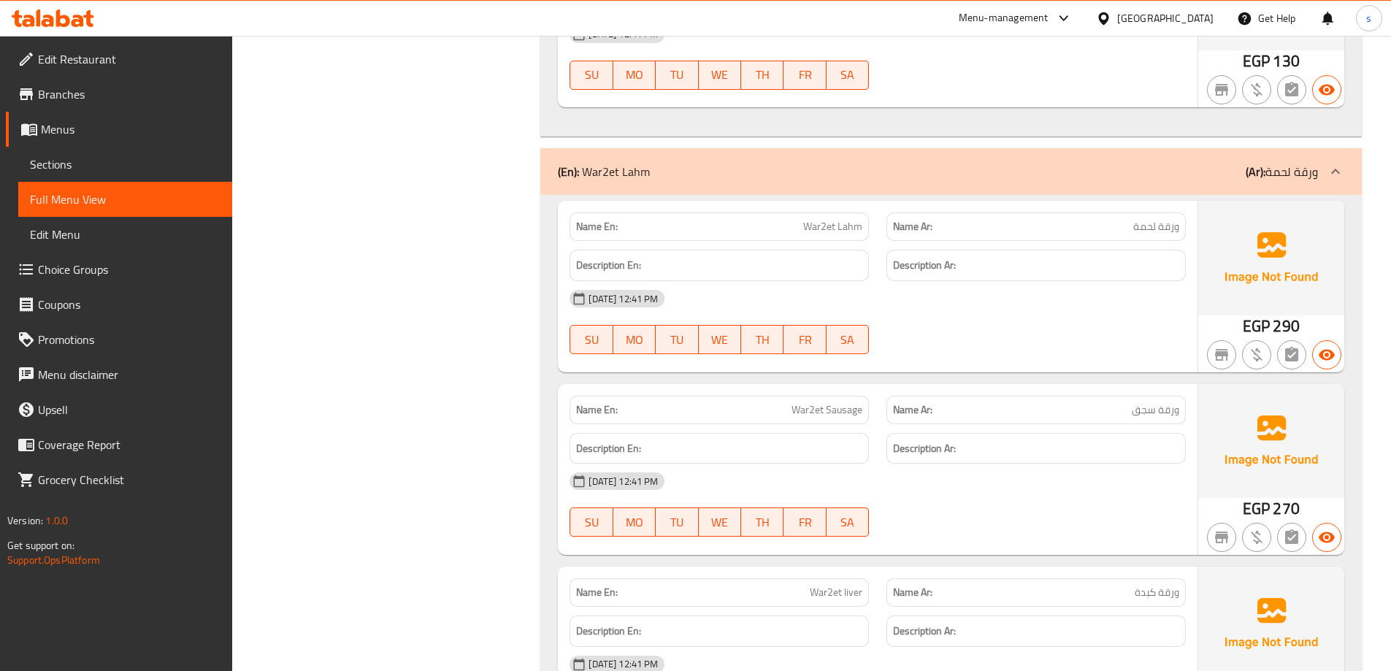
click at [813, 230] on span "War2et Lahm" at bounding box center [832, 226] width 59 height 15
copy span "War2et Lahm"
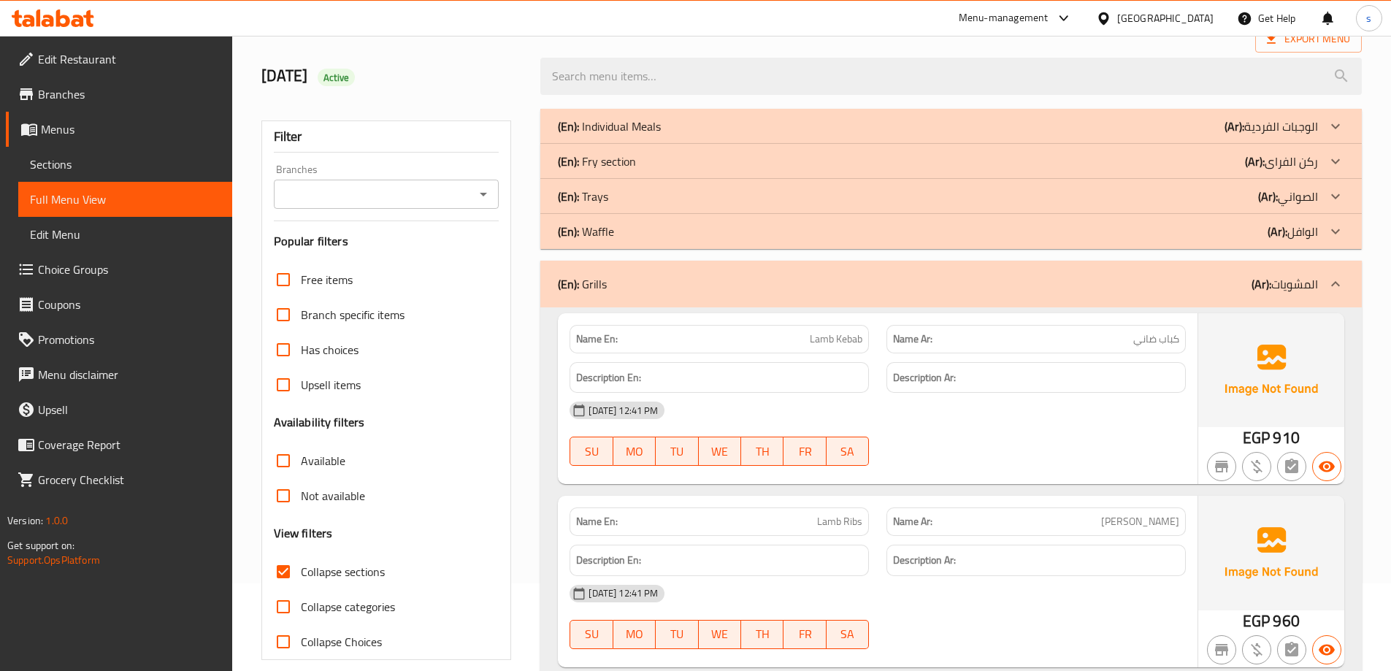
scroll to position [219, 0]
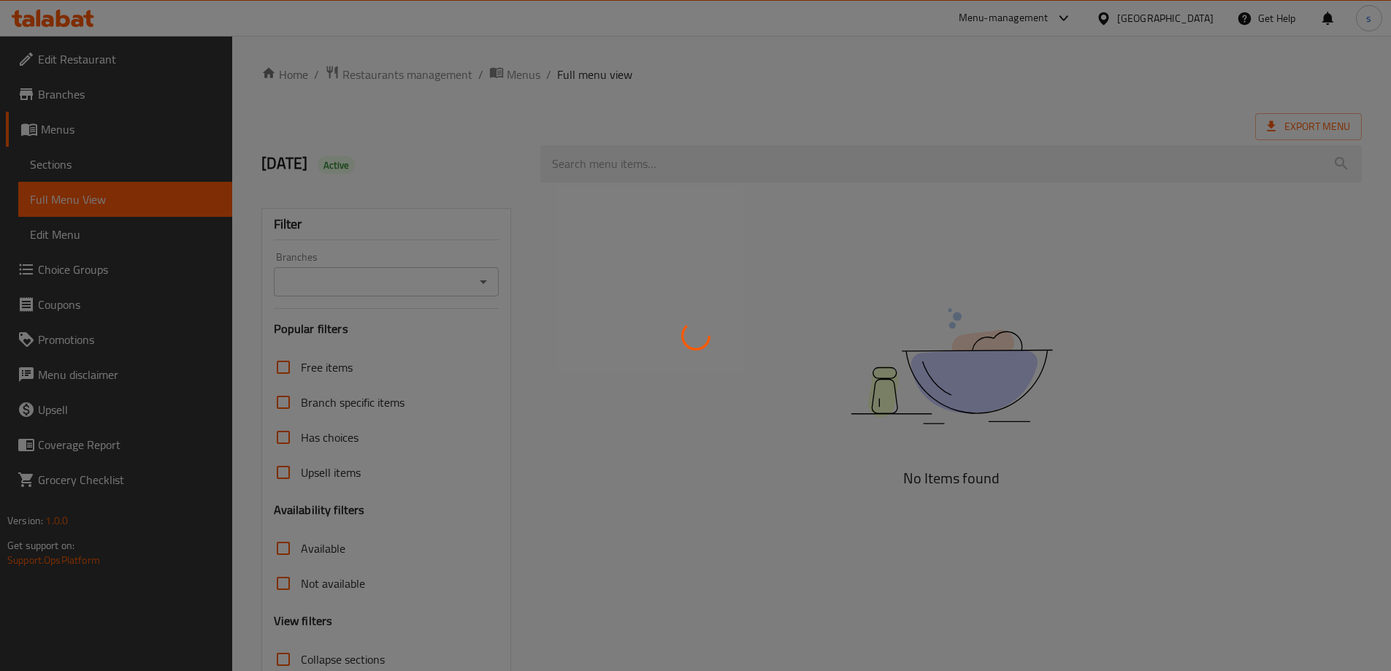
click at [549, 251] on div at bounding box center [695, 335] width 1391 height 671
click at [548, 239] on div at bounding box center [695, 335] width 1391 height 671
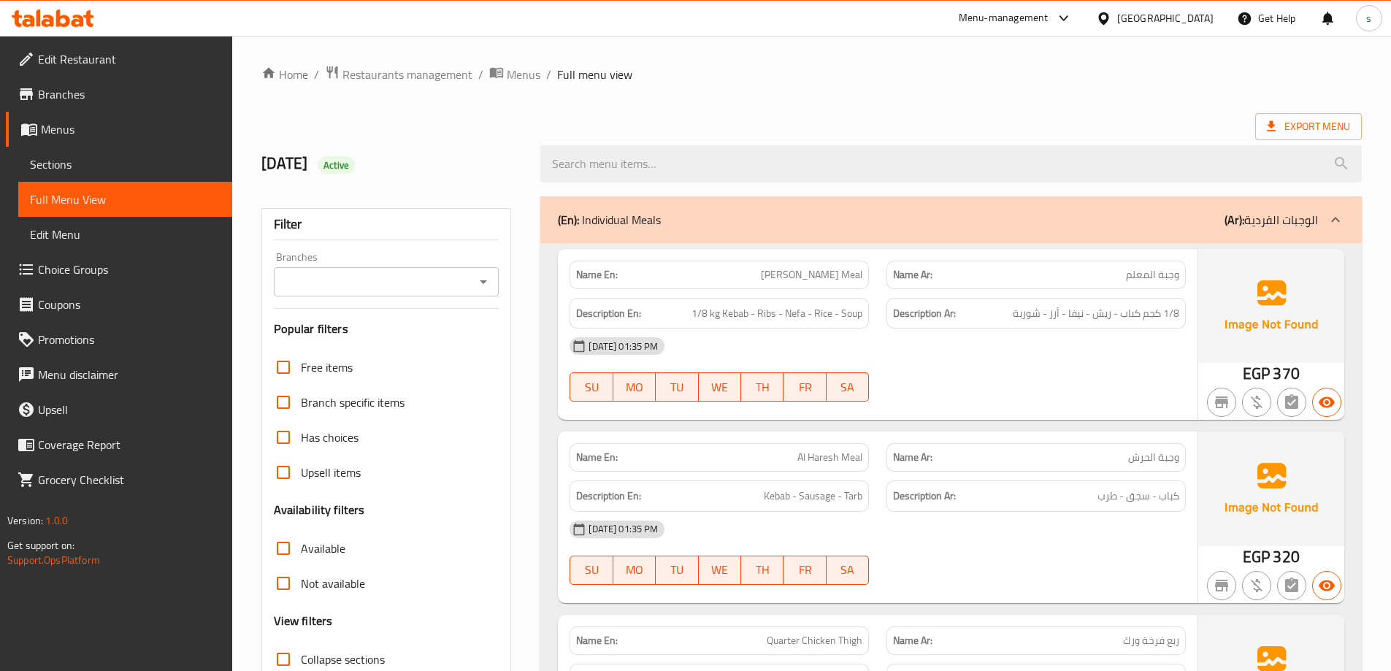
click at [451, 174] on h2 "12/10/2025 Active" at bounding box center [392, 164] width 262 height 22
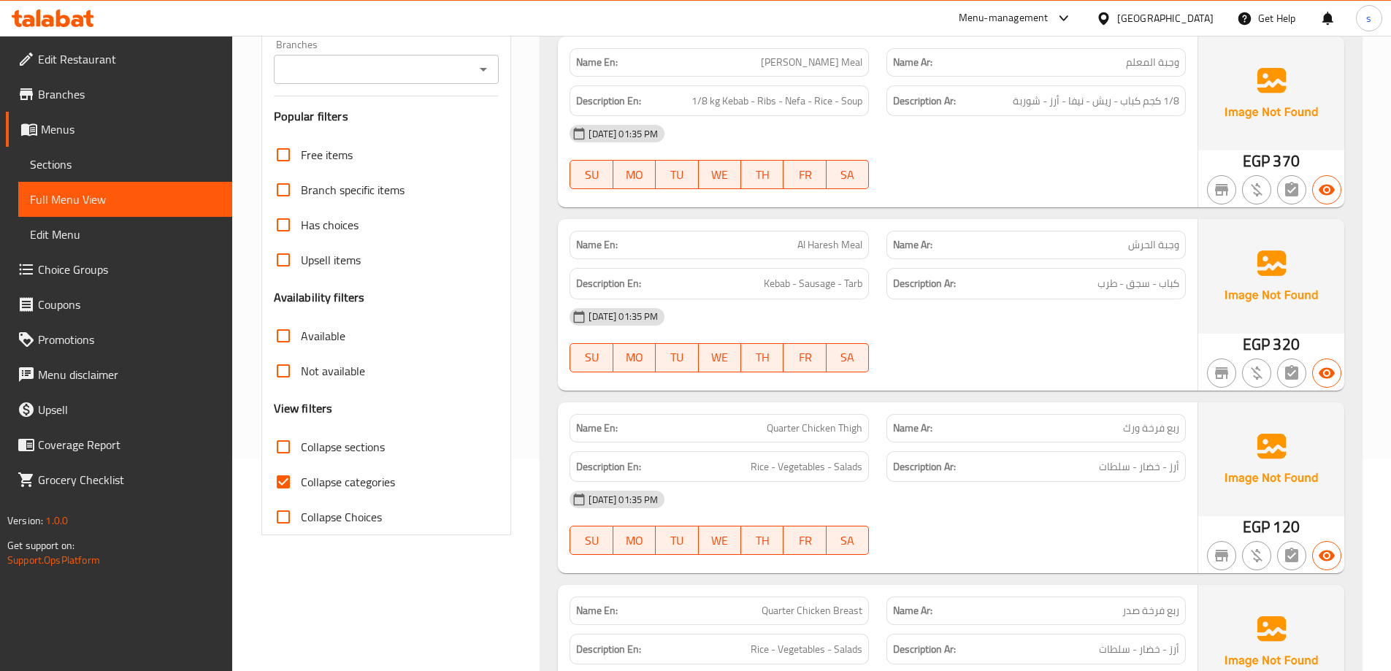
scroll to position [219, 0]
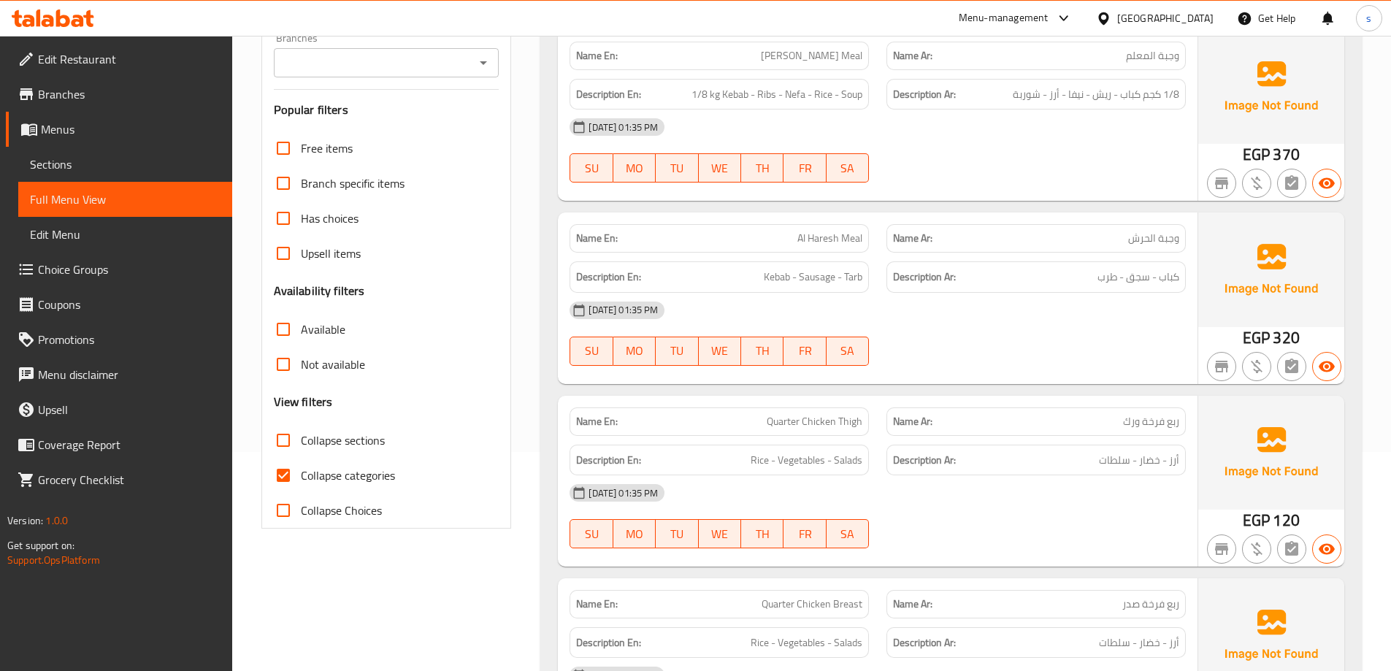
drag, startPoint x: 287, startPoint y: 473, endPoint x: 284, endPoint y: 456, distance: 17.8
click at [287, 473] on input "Collapse categories" at bounding box center [283, 475] width 35 height 35
checkbox input "false"
click at [283, 448] on input "Collapse sections" at bounding box center [283, 440] width 35 height 35
checkbox input "true"
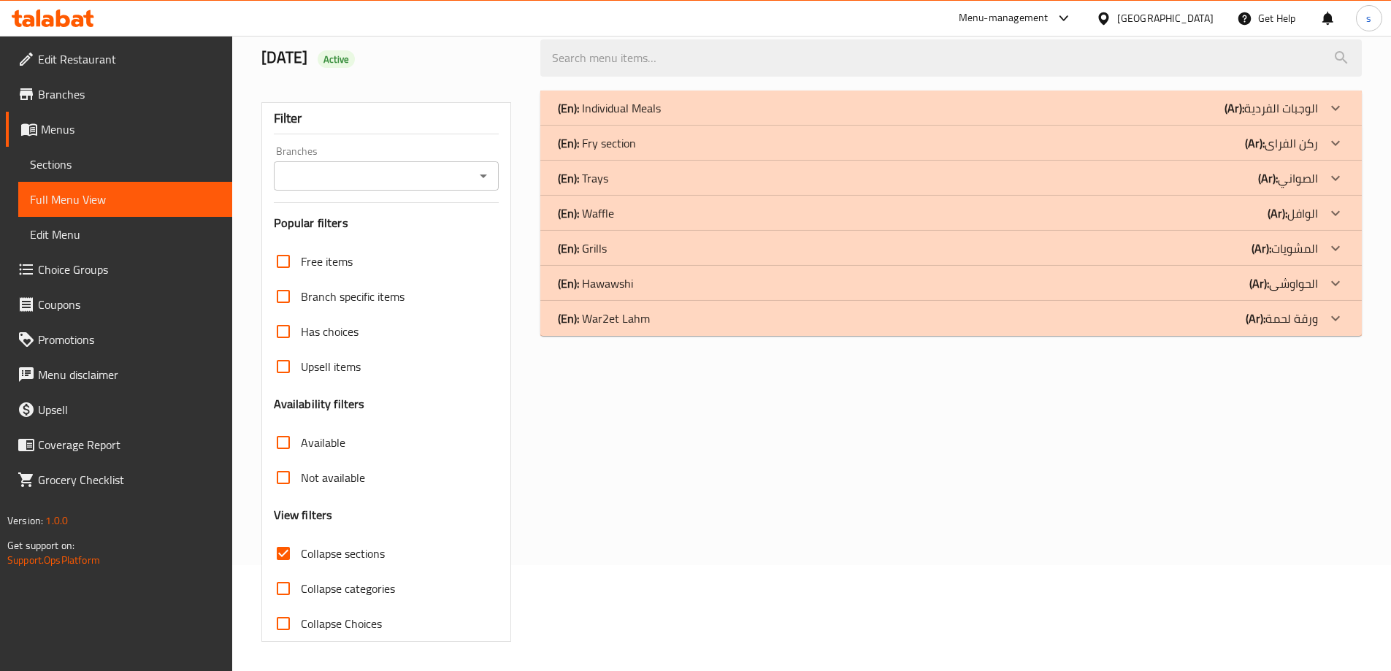
scroll to position [106, 0]
click at [740, 253] on div "(En): Grills (Ar): المشويات" at bounding box center [938, 248] width 760 height 18
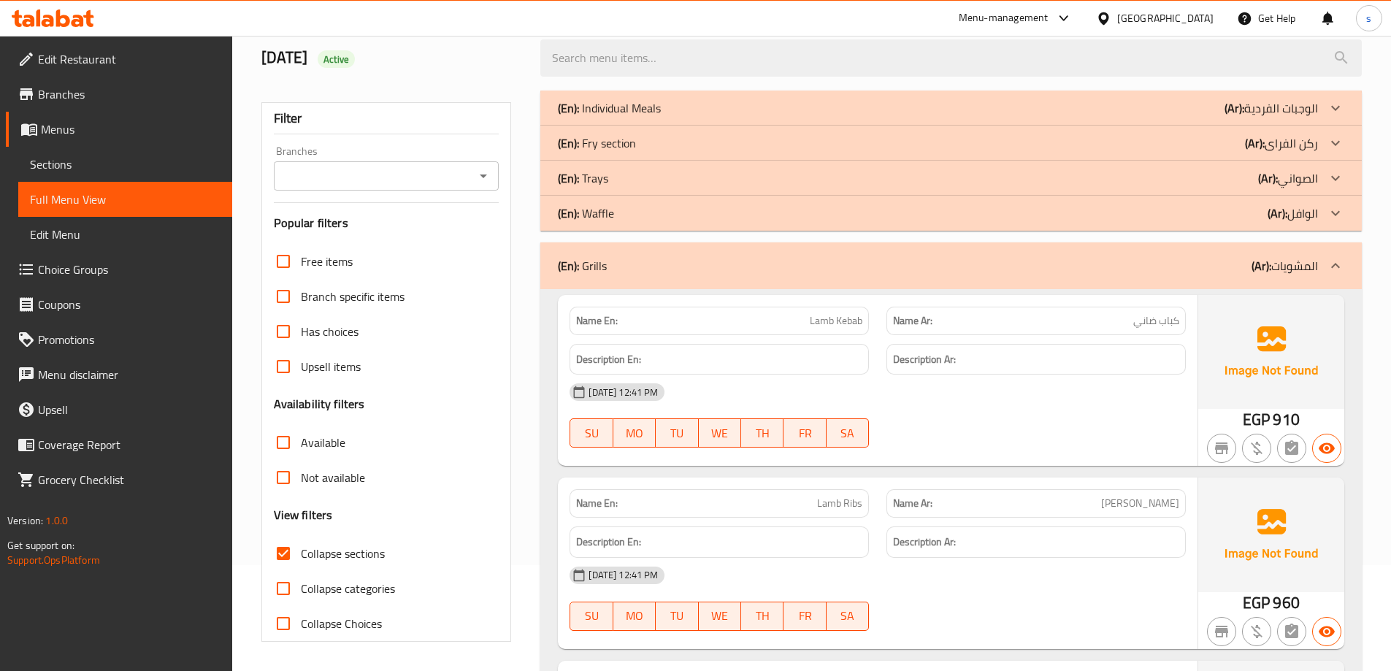
click at [728, 272] on div "(En): Grills (Ar): المشويات" at bounding box center [938, 266] width 760 height 18
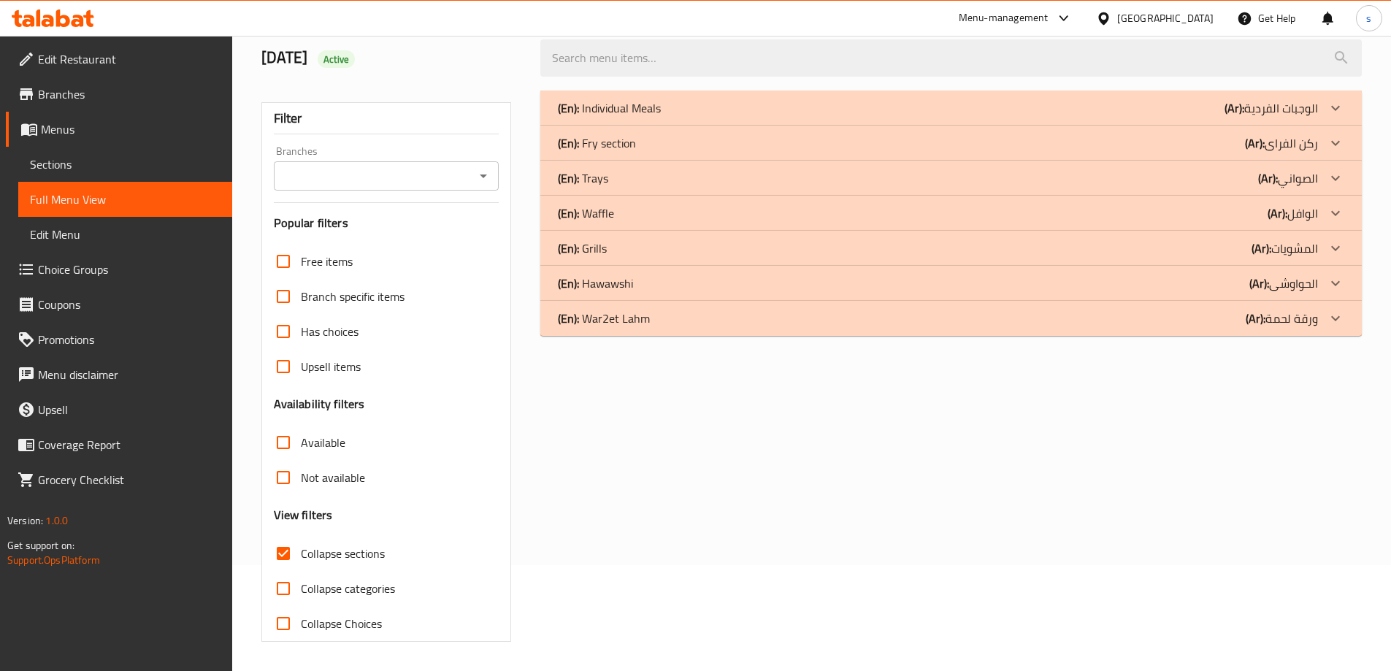
click at [714, 327] on div "(En): War2et Lahm (Ar): ورقة لحمة" at bounding box center [950, 318] width 821 height 35
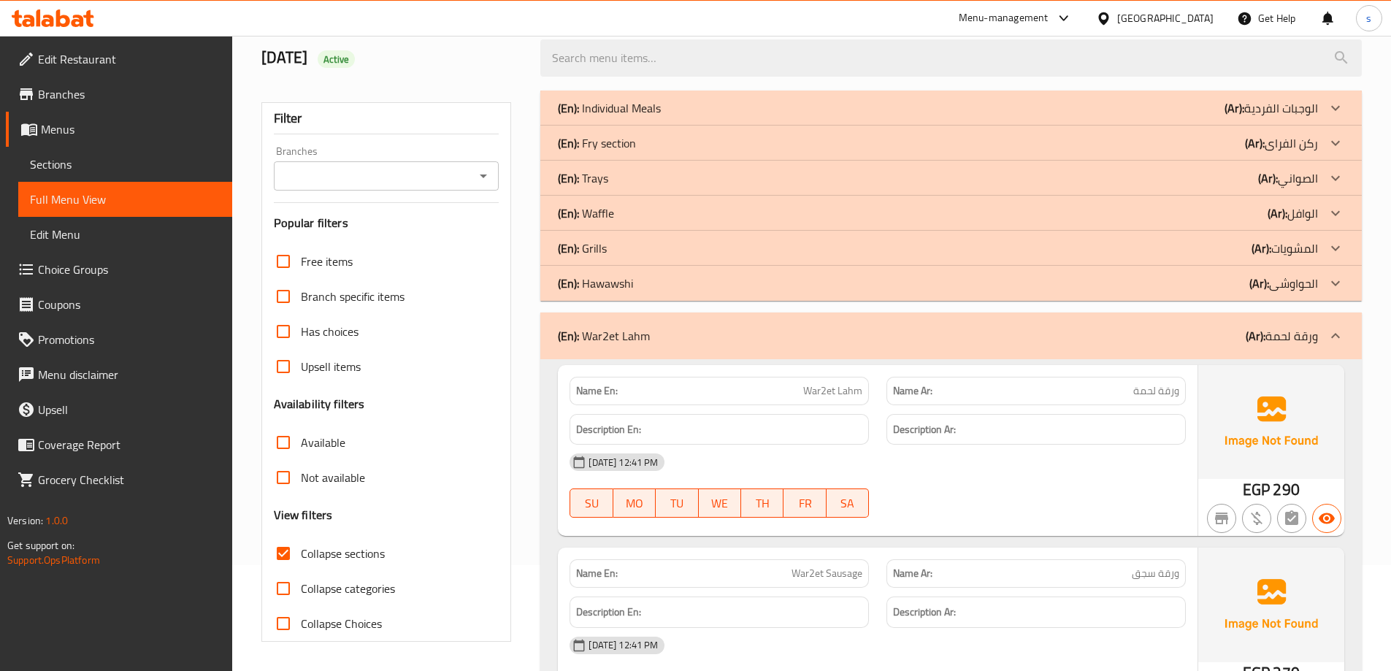
click at [732, 289] on div "(En): [PERSON_NAME] (Ar): الحواوشى" at bounding box center [938, 283] width 760 height 18
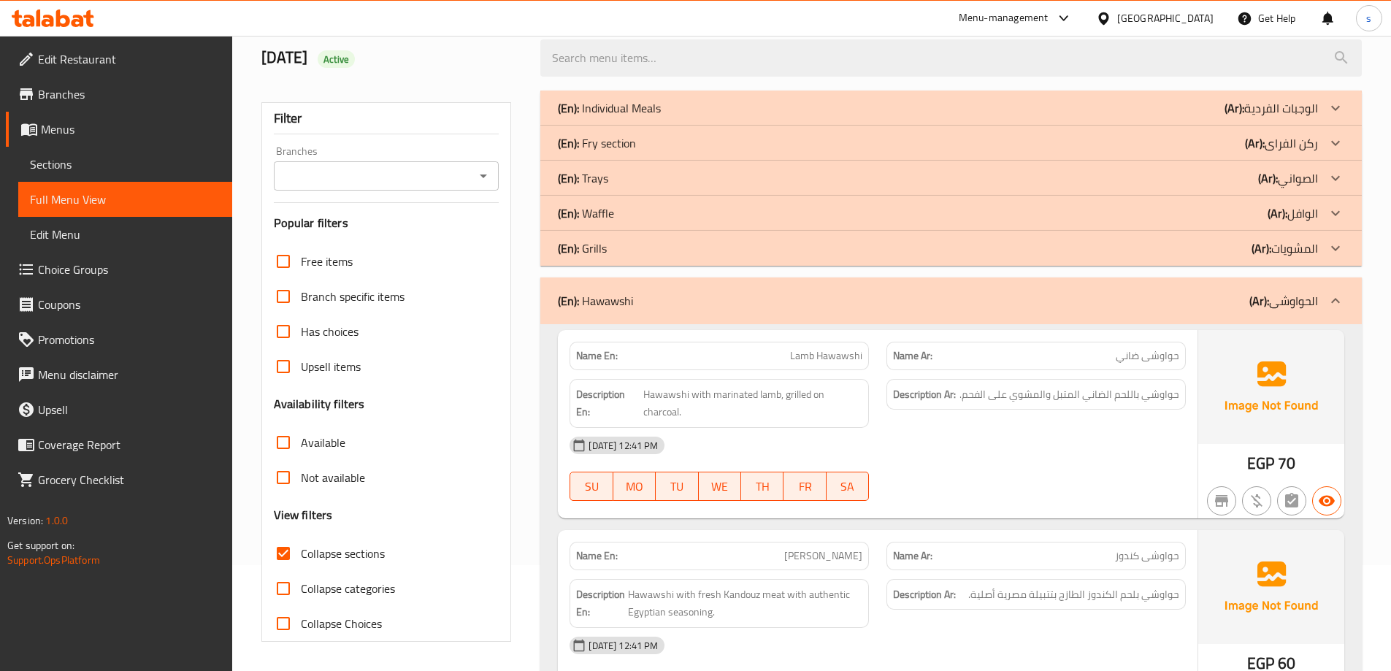
click at [733, 257] on div "(En): Grills (Ar): المشويات" at bounding box center [950, 248] width 821 height 35
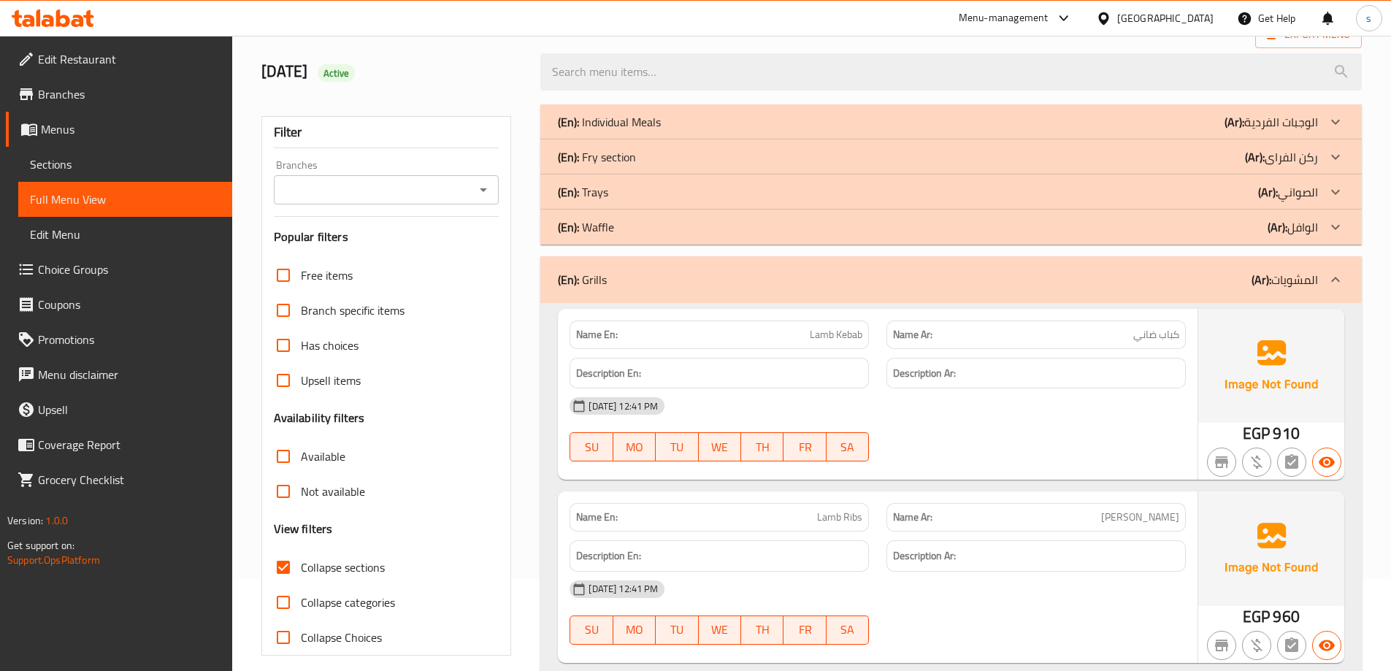
scroll to position [0, 0]
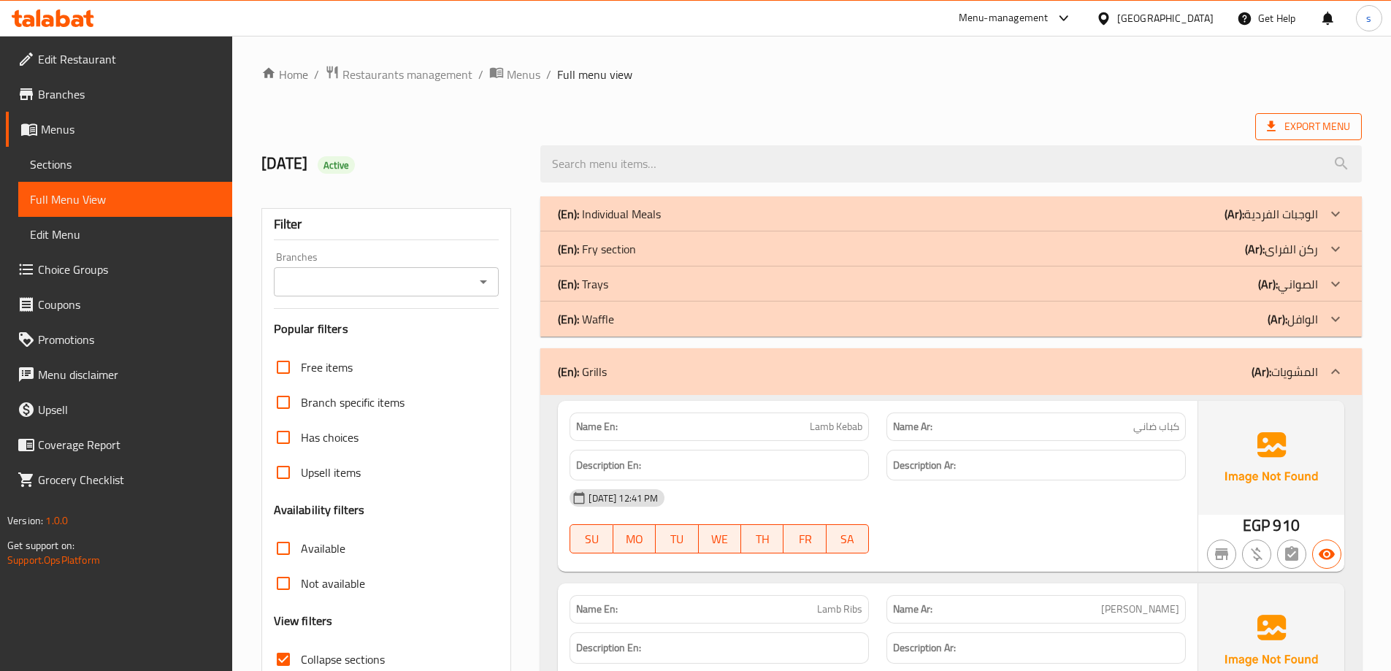
click at [1335, 122] on span "Export Menu" at bounding box center [1308, 127] width 83 height 18
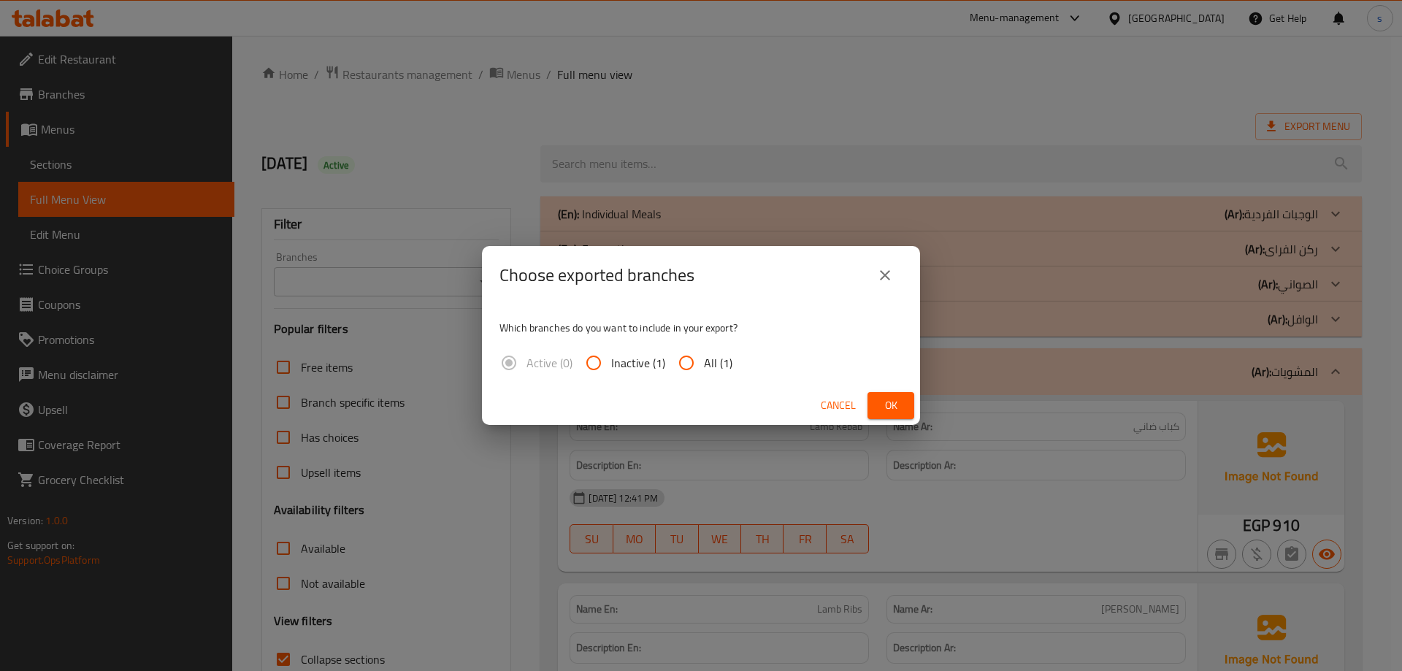
click at [695, 360] on input "All (1)" at bounding box center [686, 362] width 35 height 35
radio input "true"
click at [892, 403] on span "Ok" at bounding box center [890, 405] width 23 height 18
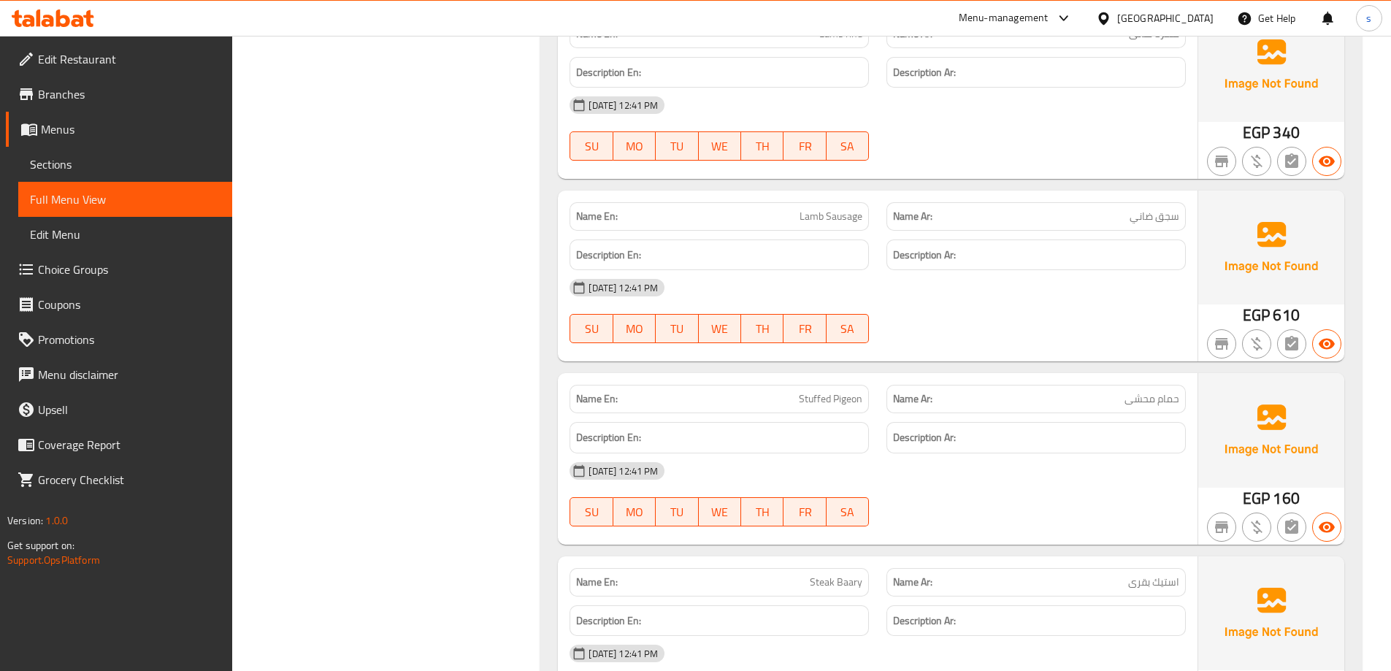
scroll to position [2482, 0]
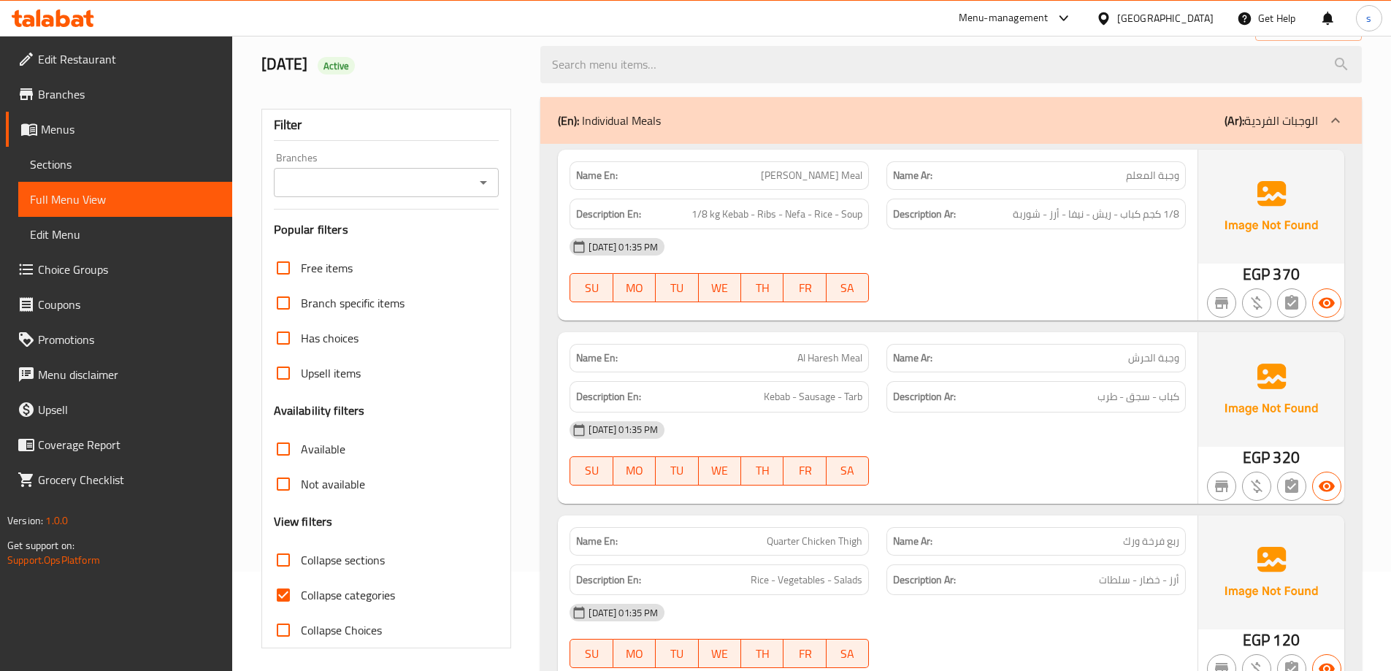
scroll to position [179, 0]
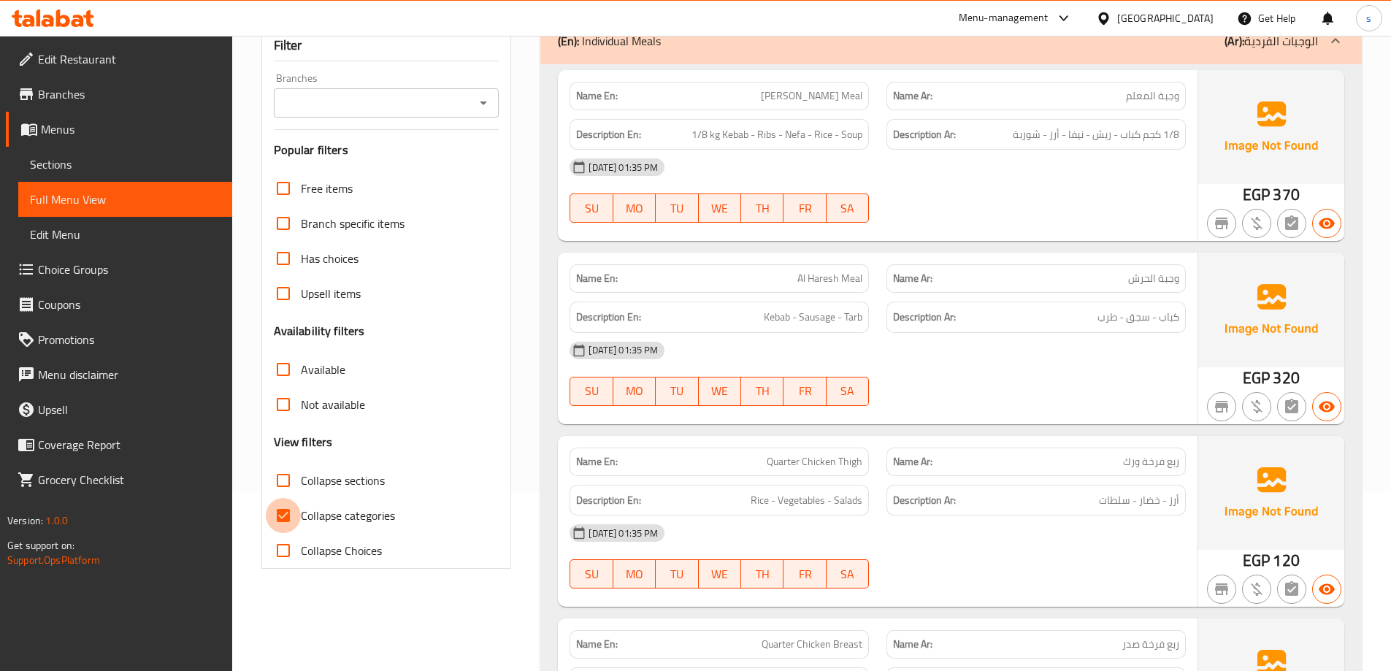
click at [299, 516] on input "Collapse categories" at bounding box center [283, 515] width 35 height 35
checkbox input "false"
click at [334, 483] on span "Collapse sections" at bounding box center [343, 481] width 84 height 18
click at [301, 483] on input "Collapse sections" at bounding box center [283, 480] width 35 height 35
checkbox input "true"
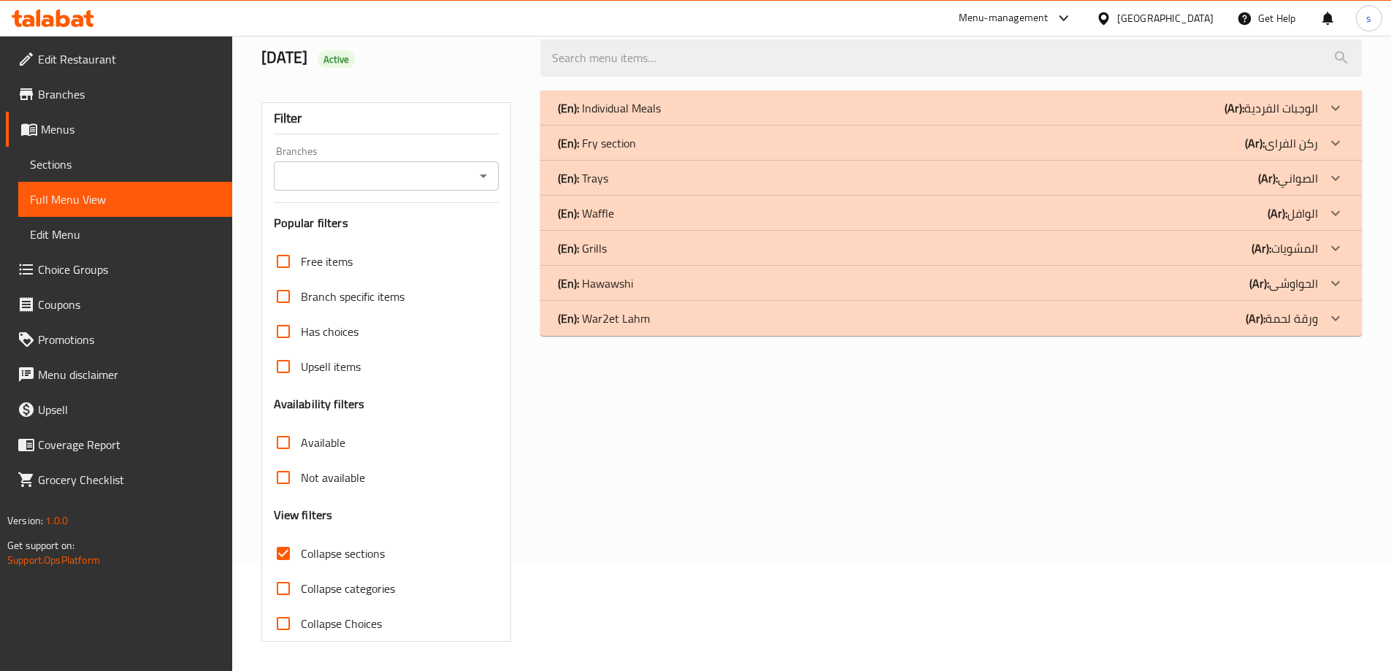
scroll to position [106, 0]
click at [830, 331] on div "(En): War2et Lahm (Ar): ورقة لحمة" at bounding box center [950, 318] width 821 height 35
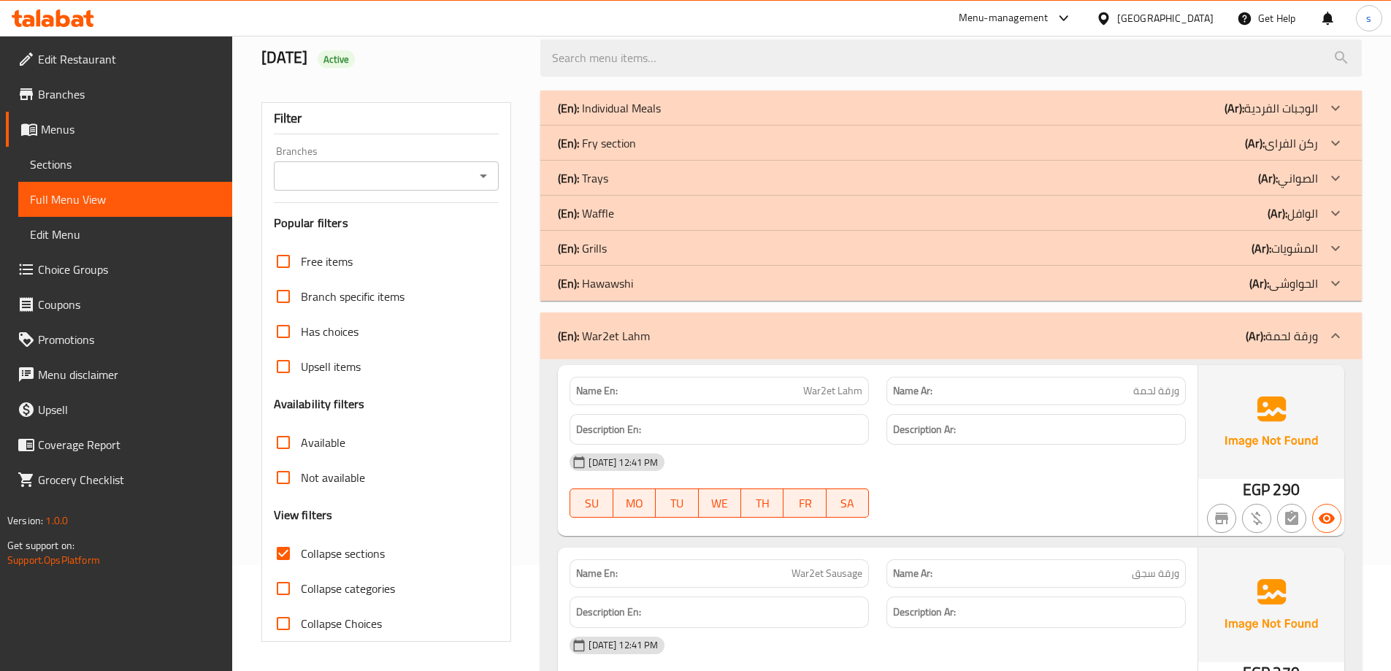
click at [829, 286] on div "(En): [PERSON_NAME] (Ar): الحواوشى" at bounding box center [938, 283] width 760 height 18
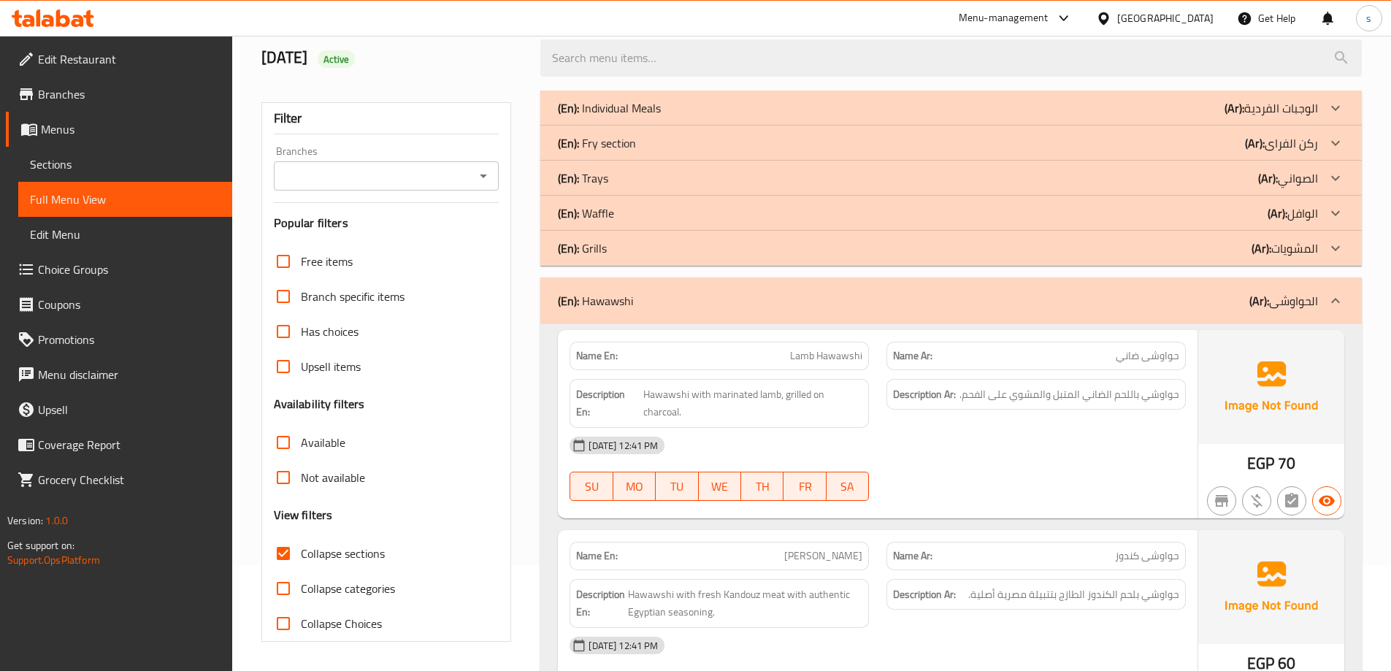
click at [810, 248] on div "(En): Grills (Ar): المشويات" at bounding box center [938, 248] width 760 height 18
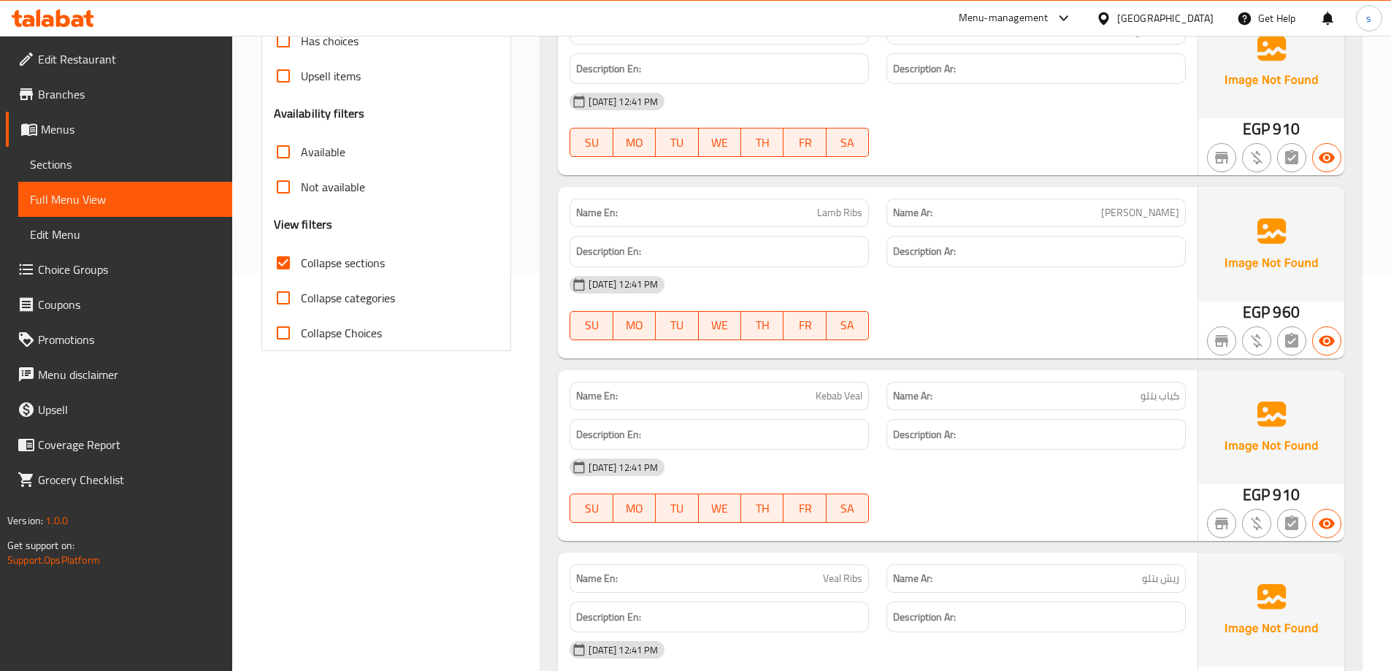
scroll to position [0, 0]
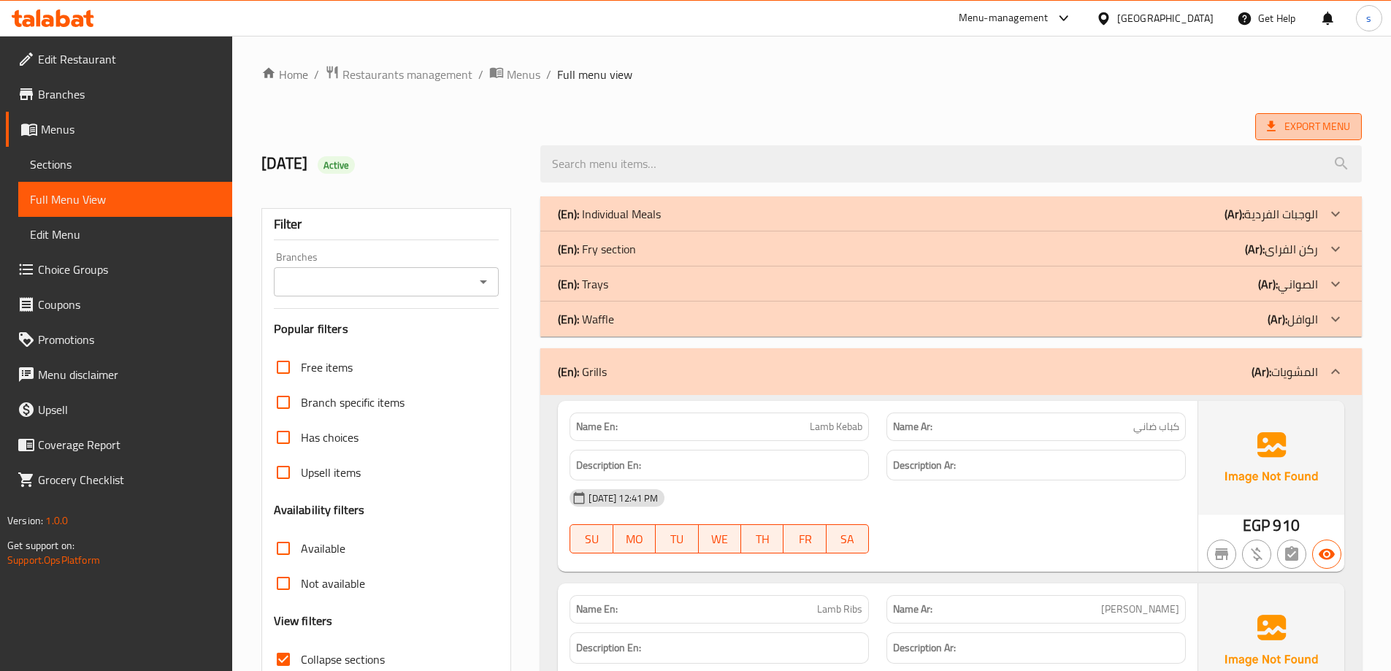
click at [1266, 120] on icon at bounding box center [1271, 126] width 15 height 15
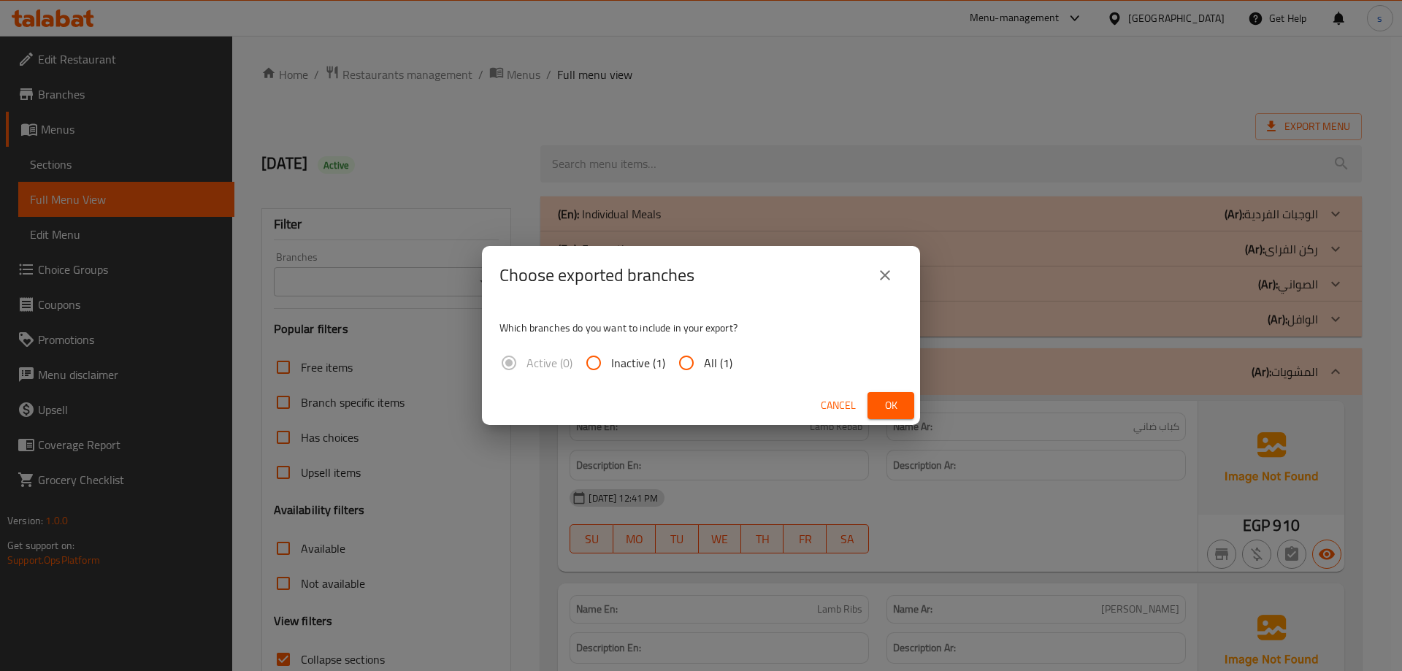
click at [690, 372] on input "All (1)" at bounding box center [686, 362] width 35 height 35
radio input "true"
click at [880, 399] on span "Ok" at bounding box center [890, 405] width 23 height 18
